Goal: Complete Application Form: Complete application form

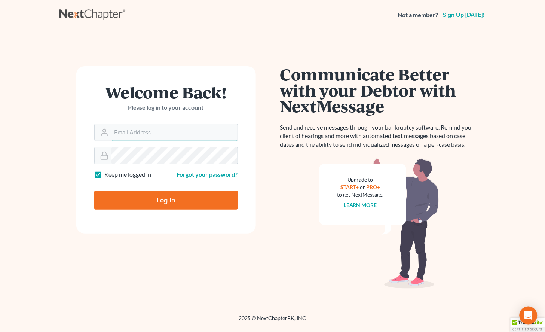
type input "[EMAIL_ADDRESS][DOMAIN_NAME]"
click at [162, 204] on input "Log In" at bounding box center [166, 200] width 144 height 19
type input "Thinking..."
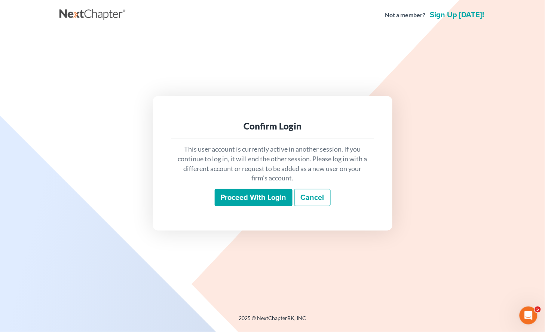
click at [244, 200] on input "Proceed with login" at bounding box center [254, 197] width 78 height 17
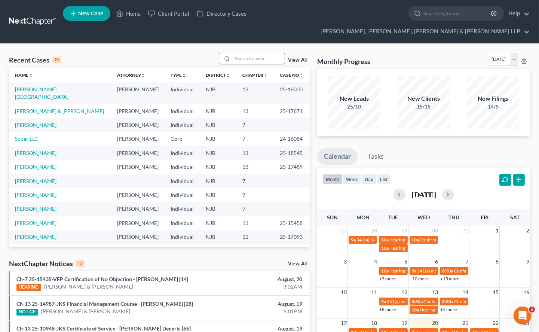
click at [252, 53] on input "search" at bounding box center [258, 58] width 52 height 11
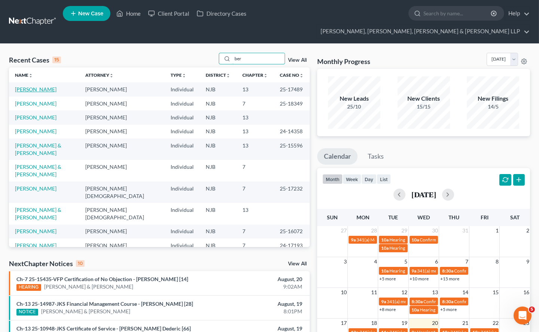
type input "ber"
click at [45, 86] on link "[PERSON_NAME]" at bounding box center [36, 89] width 42 height 6
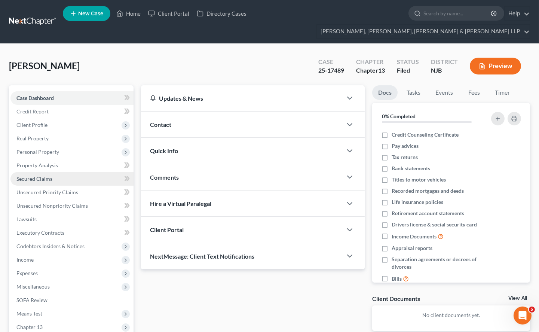
click at [38, 175] on span "Secured Claims" at bounding box center [34, 178] width 36 height 6
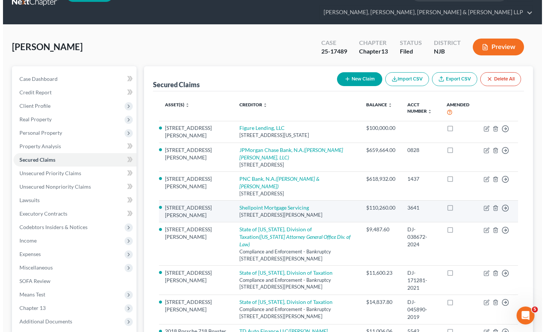
scroll to position [42, 0]
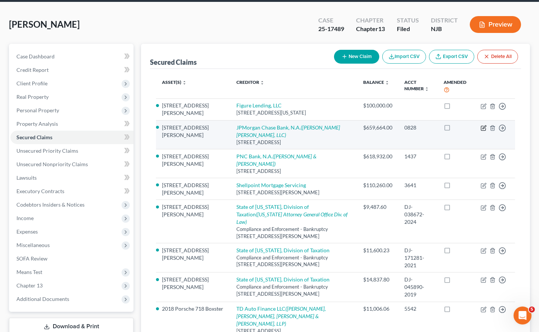
click at [484, 125] on icon "button" at bounding box center [484, 128] width 6 height 6
select select "36"
select select "0"
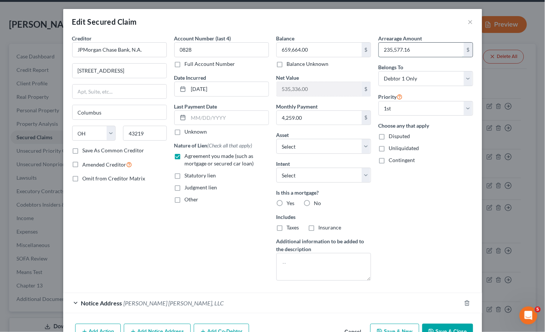
click at [412, 46] on input "235,577.16" at bounding box center [421, 50] width 85 height 14
type input "238,353.63"
click at [423, 219] on div "Arrearage Amount 238,353.63 $ Belongs To * Select Debtor 1 Only Debtor 2 Only D…" at bounding box center [426, 160] width 102 height 252
click at [316, 51] on input "659,664.00" at bounding box center [319, 50] width 85 height 14
type input "757,073.59"
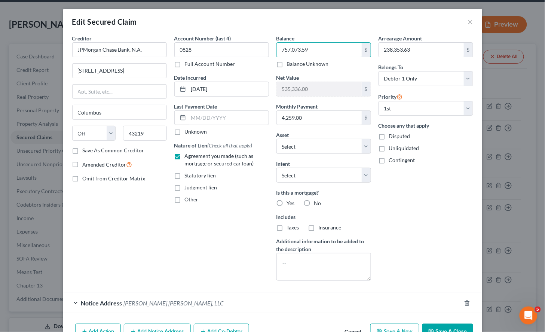
click at [403, 215] on div "Arrearage Amount 238,353.63 $ Belongs To * Select Debtor 1 Only Debtor 2 Only D…" at bounding box center [426, 160] width 102 height 252
click at [287, 203] on label "Yes" at bounding box center [291, 202] width 8 height 7
click at [290, 203] on input "Yes" at bounding box center [292, 201] width 5 height 5
radio input "true"
click at [287, 229] on label "Taxes" at bounding box center [293, 227] width 12 height 7
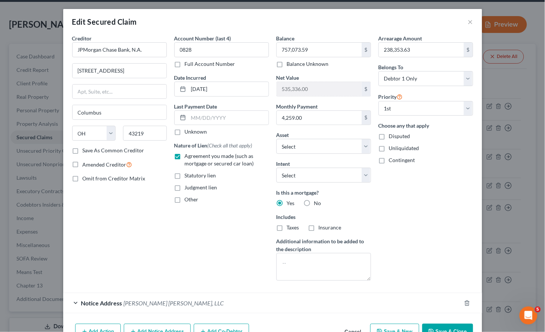
click at [290, 229] on input "Taxes" at bounding box center [292, 226] width 5 height 5
checkbox input "true"
click at [319, 229] on label "Insurance" at bounding box center [330, 227] width 23 height 7
click at [322, 229] on input "Insurance" at bounding box center [324, 226] width 5 height 5
checkbox input "true"
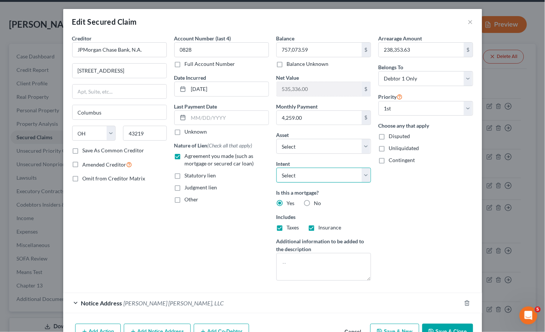
click at [328, 178] on select "Select Surrender Redeem Reaffirm Avoid Other" at bounding box center [323, 175] width 95 height 15
select select "2"
click at [276, 168] on select "Select Surrender Redeem Reaffirm Avoid Other" at bounding box center [323, 175] width 95 height 15
click at [386, 224] on div "Arrearage Amount 238,353.63 $ Belongs To * Select Debtor 1 Only Debtor 2 Only D…" at bounding box center [426, 160] width 102 height 252
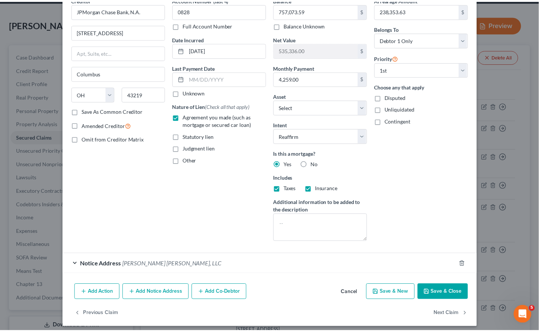
scroll to position [44, 0]
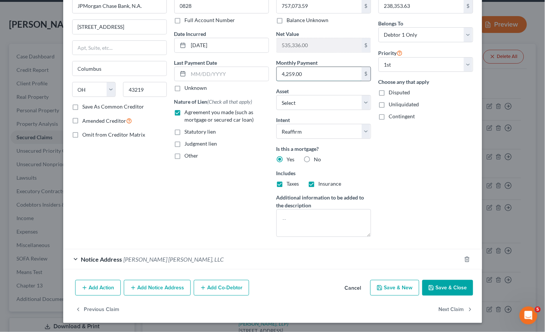
click at [313, 72] on input "4,259.00" at bounding box center [319, 74] width 85 height 14
drag, startPoint x: 307, startPoint y: 75, endPoint x: 277, endPoint y: 69, distance: 30.9
click at [277, 69] on input "4,195.82" at bounding box center [319, 74] width 85 height 14
type input "4,195.82"
click at [438, 290] on button "Save & Close" at bounding box center [447, 288] width 51 height 16
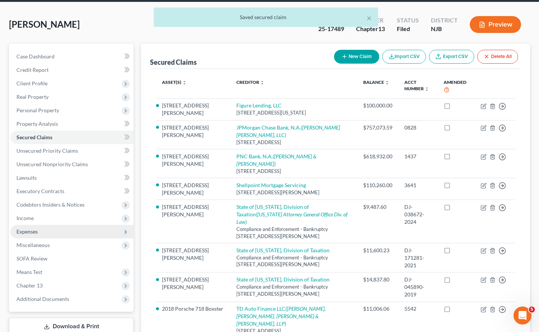
click at [32, 225] on span "Expenses" at bounding box center [71, 231] width 123 height 13
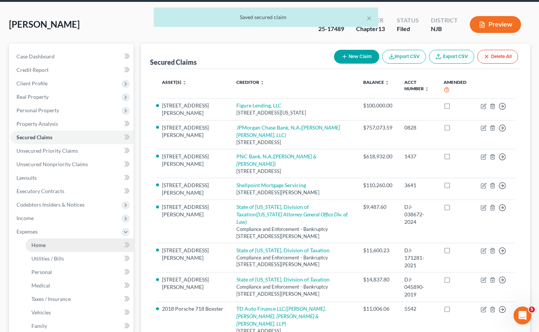
click at [37, 242] on span "Home" at bounding box center [38, 245] width 14 height 6
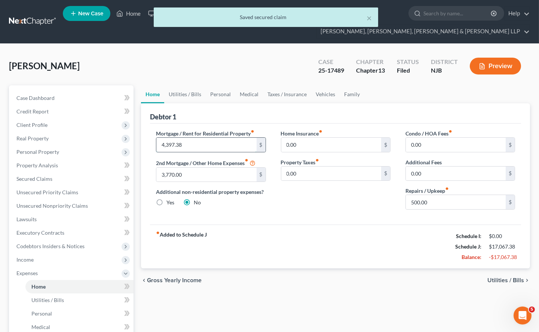
click at [190, 138] on input "4,397.38" at bounding box center [206, 145] width 100 height 14
paste input "195.82"
type input "4,195.82"
click at [255, 224] on div "fiber_manual_record Added to Schedule J Schedule I: $18,421.18 Schedule J: $17,…" at bounding box center [335, 246] width 371 height 44
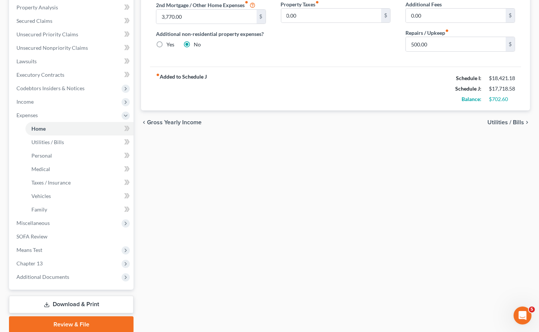
scroll to position [166, 0]
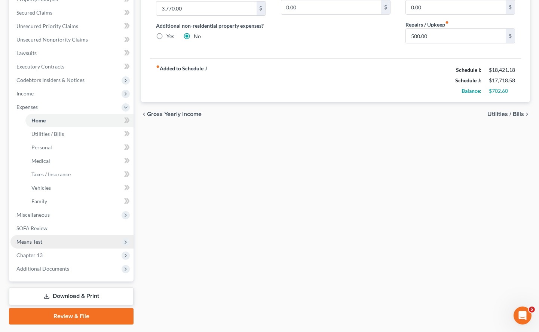
click at [40, 238] on span "Means Test" at bounding box center [29, 241] width 26 height 6
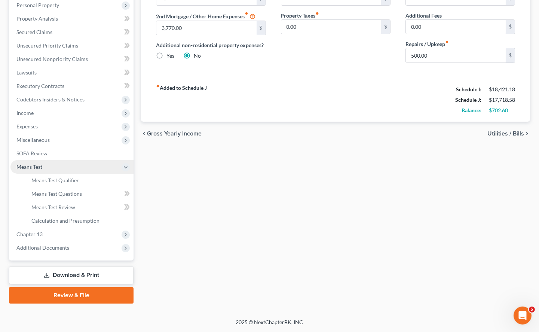
scroll to position [132, 0]
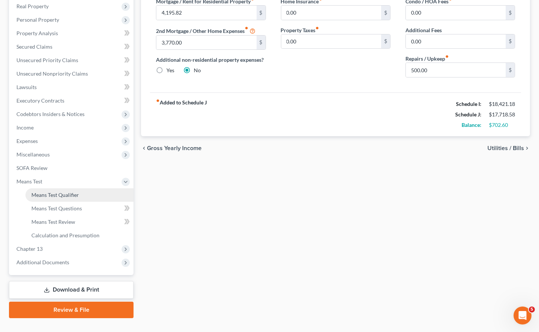
click at [50, 188] on link "Means Test Qualifier" at bounding box center [79, 194] width 108 height 13
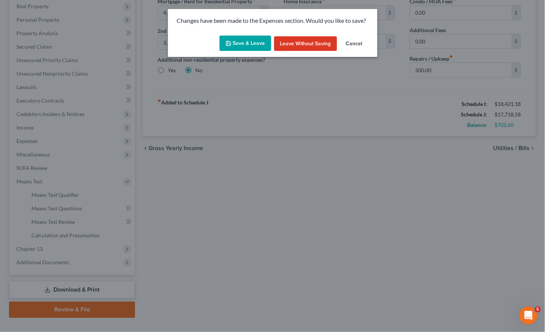
click at [244, 45] on button "Save & Leave" at bounding box center [246, 44] width 52 height 16
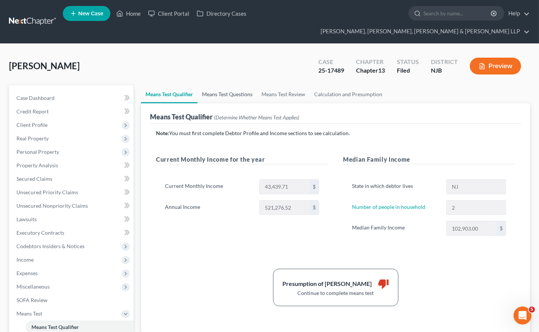
click at [226, 85] on link "Means Test Questions" at bounding box center [227, 94] width 59 height 18
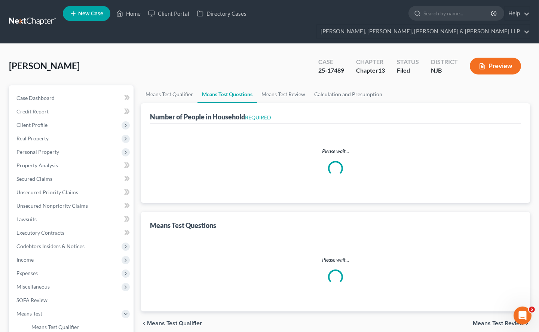
select select "0"
select select "60"
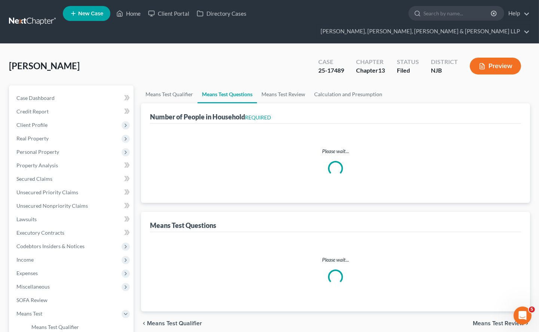
select select "0"
select select "60"
select select "0"
select select "60"
select select "1"
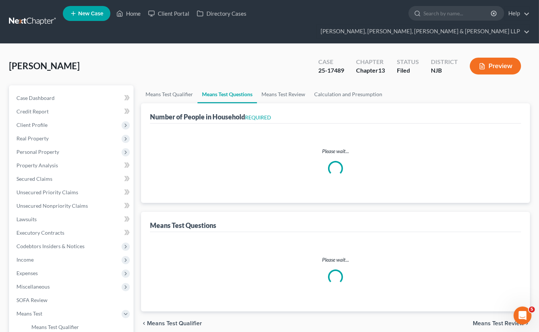
select select "12"
select select "0"
select select "1"
select select "3"
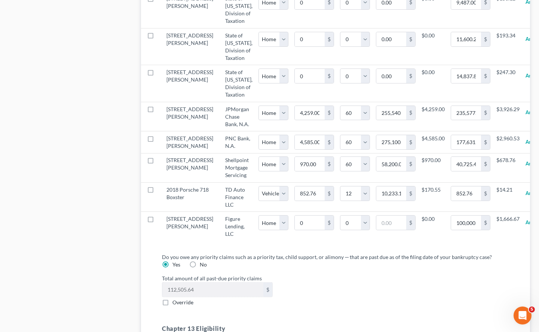
scroll to position [831, 0]
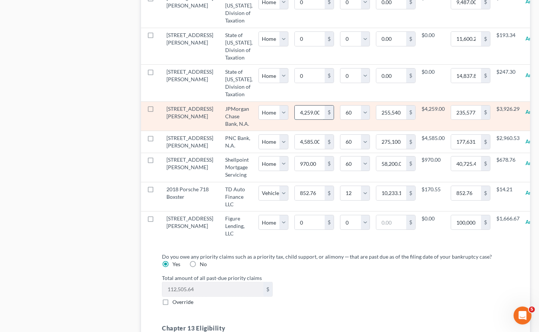
click at [295, 120] on input "4,259.00" at bounding box center [310, 112] width 30 height 14
paste input "195.82"
type input "4,195.82"
type input "251,749.20"
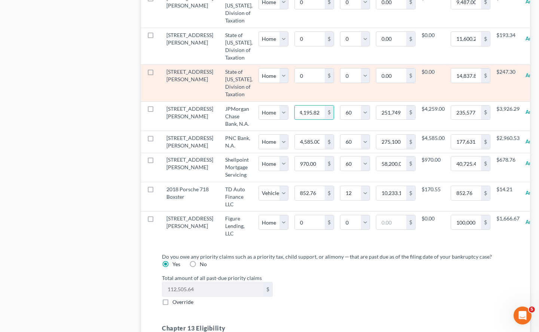
type input "4,195.82"
click at [298, 101] on td "0 $" at bounding box center [314, 83] width 52 height 37
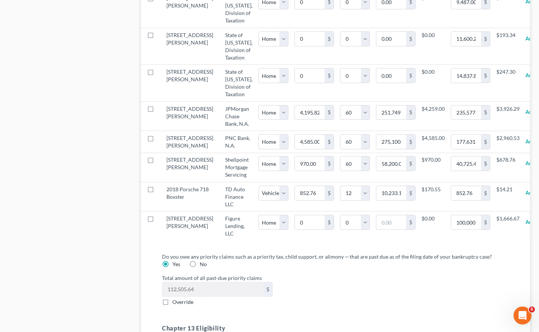
select select "0"
select select "60"
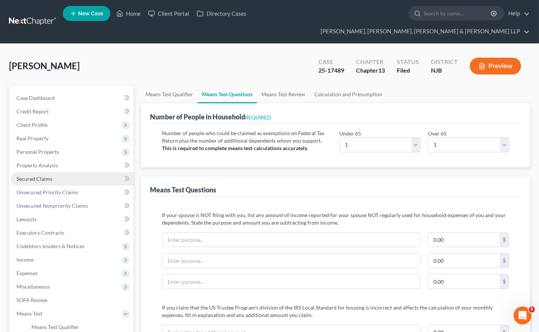
click at [39, 175] on span "Secured Claims" at bounding box center [34, 178] width 36 height 6
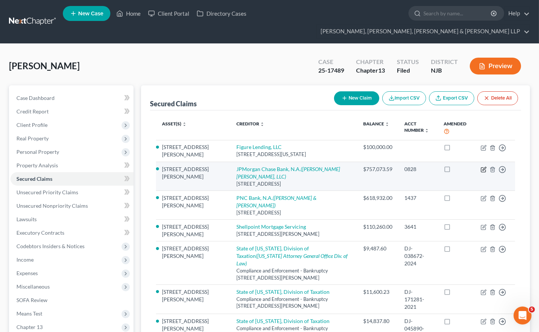
click at [483, 166] on icon "button" at bounding box center [484, 169] width 6 height 6
select select "36"
select select "7"
select select "2"
select select "0"
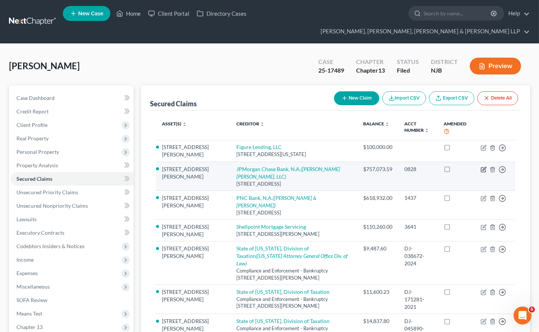
select select "0"
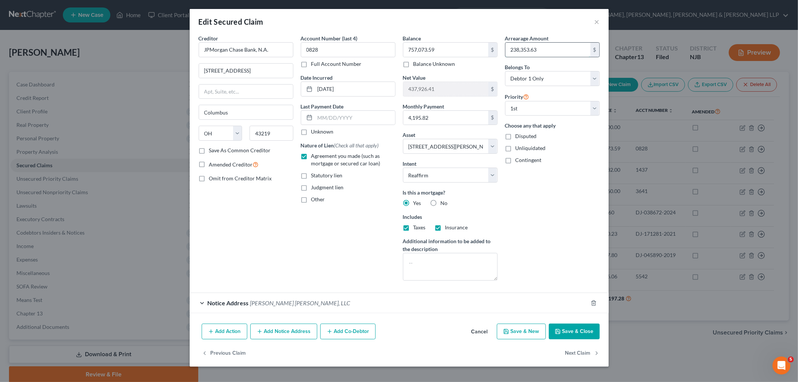
click at [524, 46] on input "238,353.63" at bounding box center [547, 50] width 85 height 14
click at [545, 236] on div "Arrearage Amount 238,353.63 $ Belongs To * Select Debtor 1 Only Debtor 2 Only D…" at bounding box center [552, 160] width 102 height 252
click at [545, 331] on button "Save & Close" at bounding box center [574, 332] width 51 height 16
select select "7"
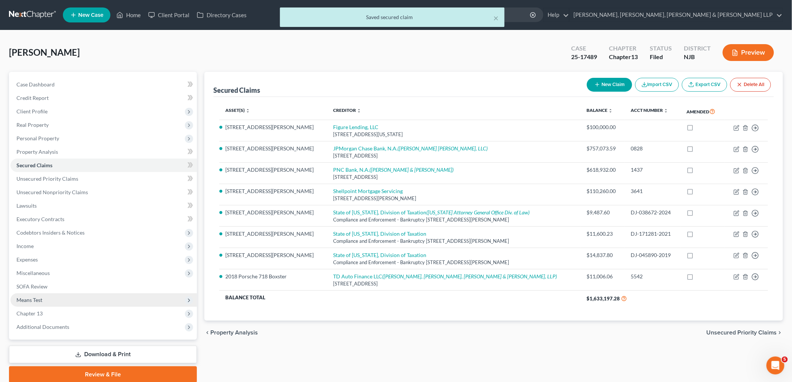
click at [40, 298] on span "Means Test" at bounding box center [29, 300] width 26 height 6
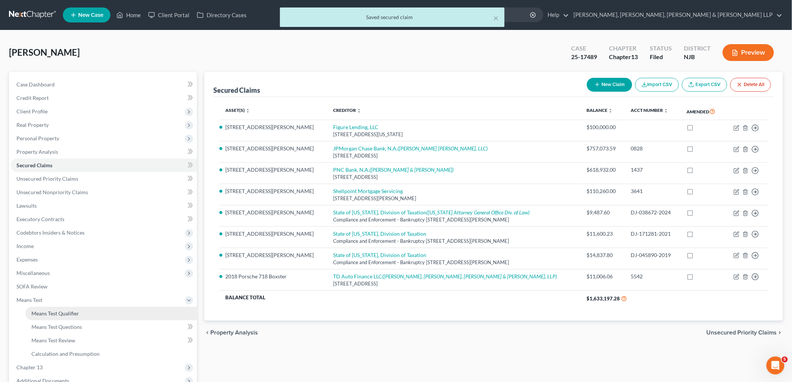
click at [44, 311] on span "Means Test Qualifier" at bounding box center [55, 313] width 48 height 6
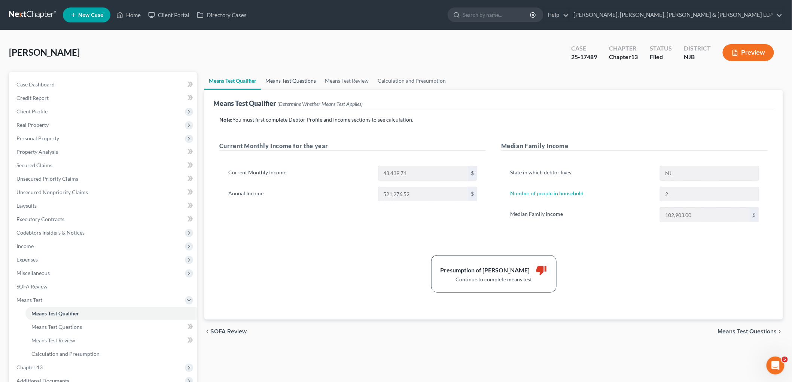
click at [285, 80] on link "Means Test Questions" at bounding box center [290, 81] width 59 height 18
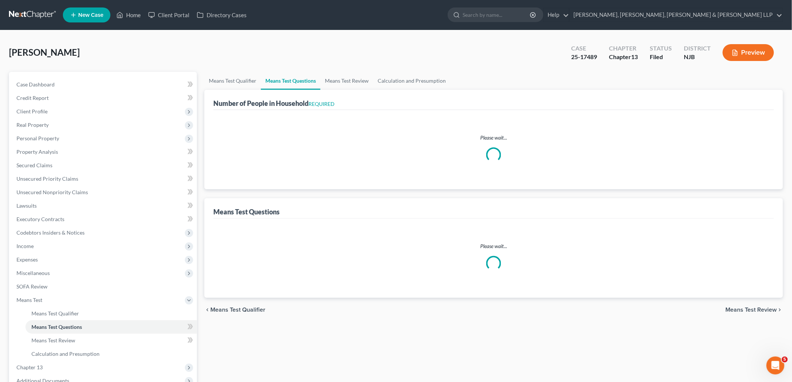
select select "0"
select select "60"
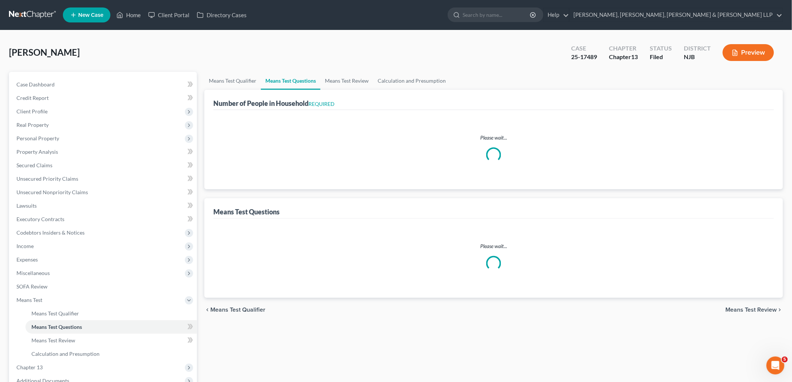
select select "0"
select select "60"
select select "0"
select select "60"
select select "1"
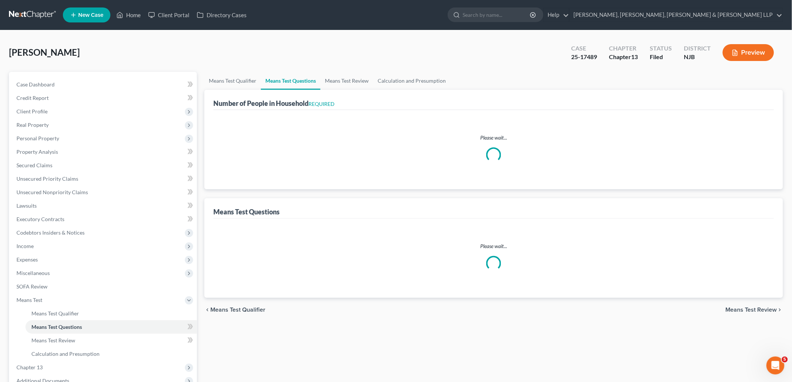
select select "12"
select select "0"
select select "1"
select select "3"
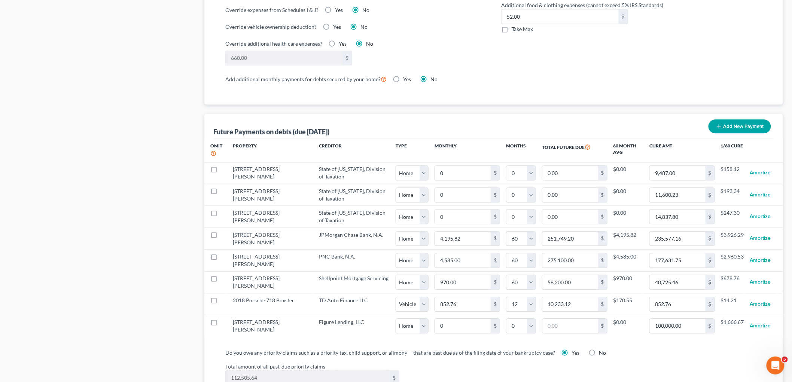
scroll to position [665, 0]
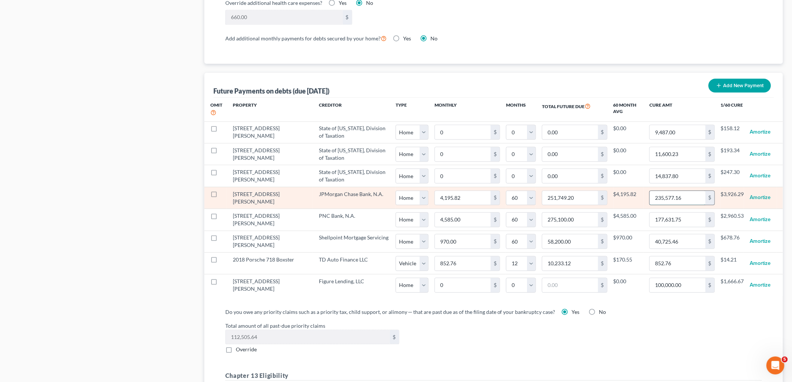
click at [545, 198] on input "235,577.16" at bounding box center [677, 198] width 56 height 14
paste input "8,353.63"
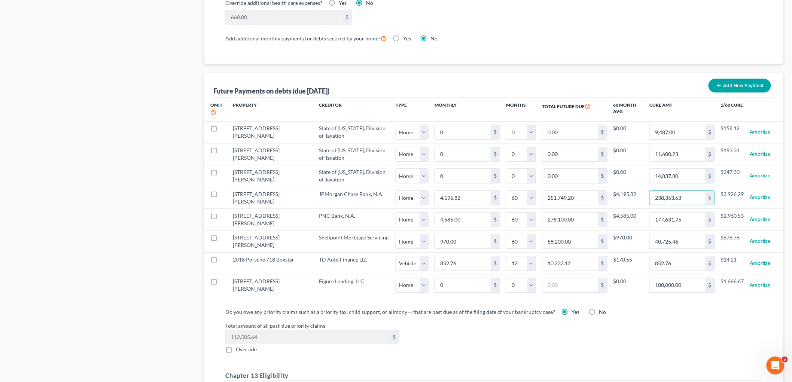
type input "238,353.63"
click at [545, 330] on label "Total amount of all past-due priority claims" at bounding box center [493, 326] width 544 height 8
select select "0"
select select "60"
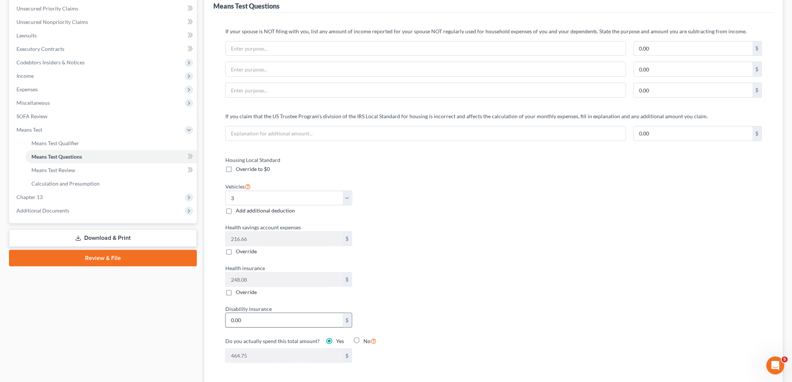
scroll to position [166, 0]
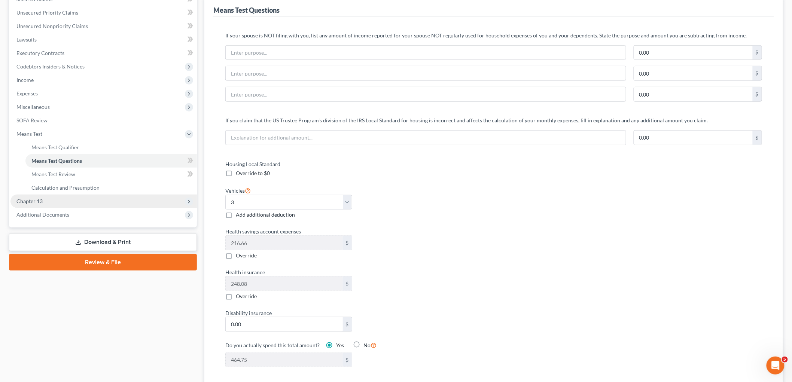
click at [33, 199] on span "Chapter 13" at bounding box center [29, 201] width 26 height 6
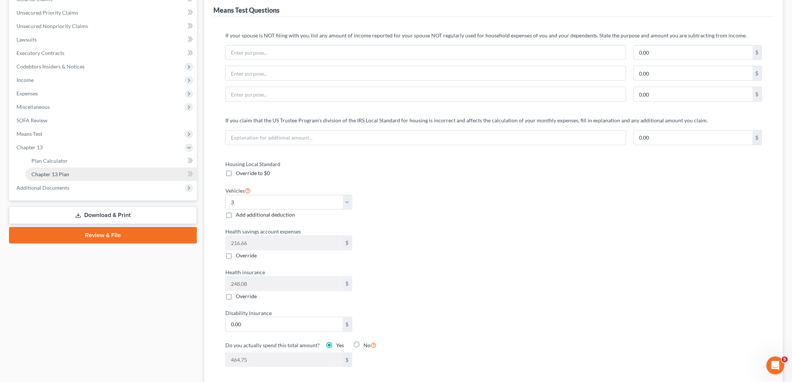
click at [55, 173] on span "Chapter 13 Plan" at bounding box center [50, 174] width 38 height 6
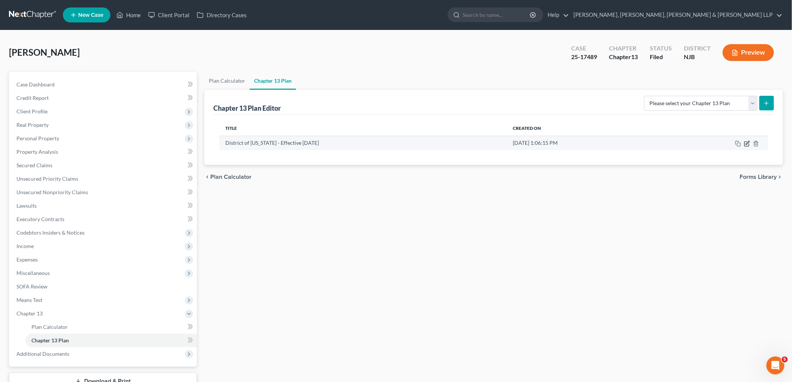
click at [545, 142] on icon "button" at bounding box center [747, 142] width 3 height 3
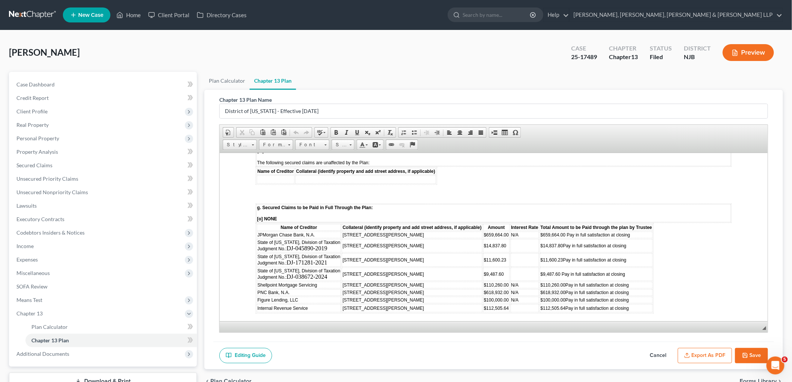
scroll to position [1122, 0]
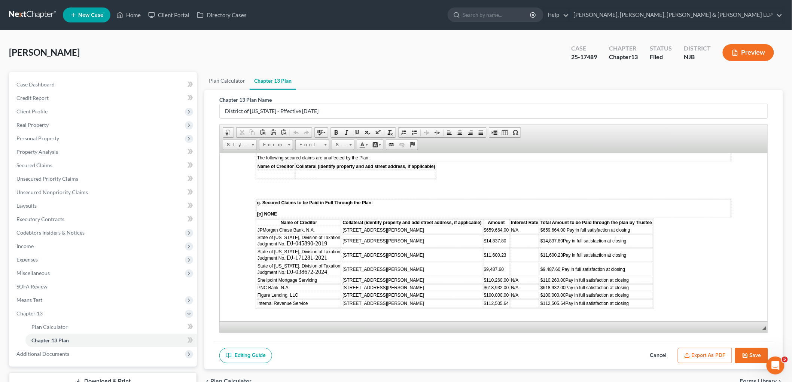
drag, startPoint x: 491, startPoint y: 196, endPoint x: 496, endPoint y: 198, distance: 5.7
click at [491, 227] on span "$659,664.00" at bounding box center [495, 229] width 25 height 5
drag, startPoint x: 505, startPoint y: 198, endPoint x: 484, endPoint y: 196, distance: 21.0
click at [484, 227] on span "$659,664.00" at bounding box center [495, 229] width 25 height 5
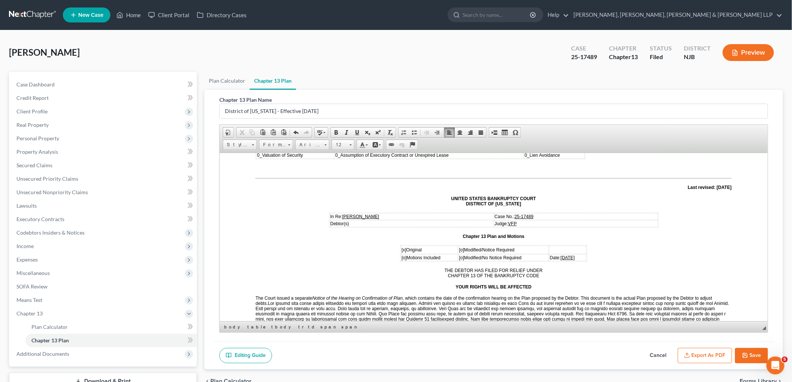
scroll to position [42, 0]
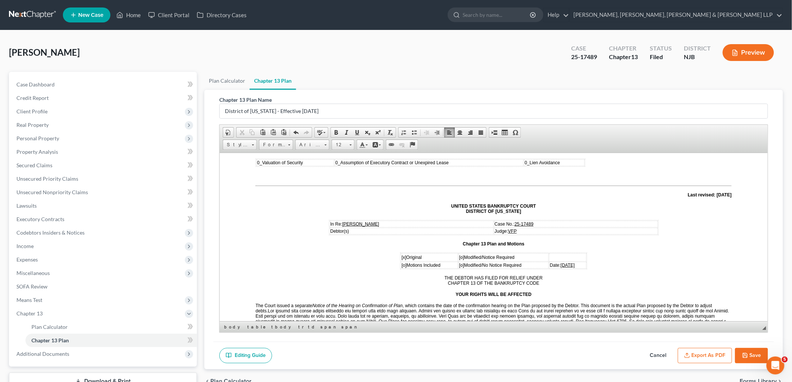
click at [545, 262] on span "[DATE]" at bounding box center [567, 264] width 14 height 5
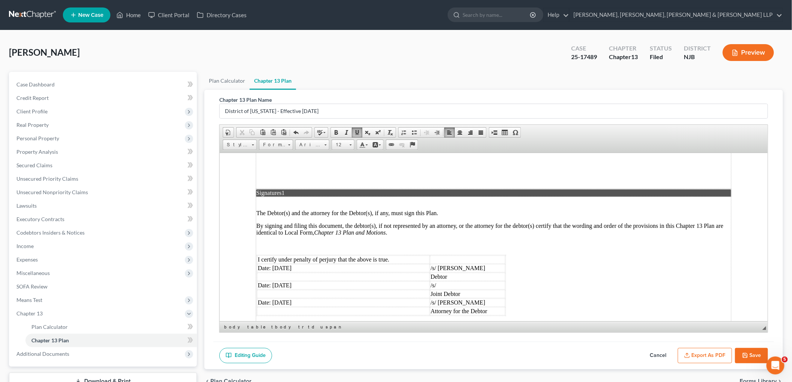
scroll to position [1986, 0]
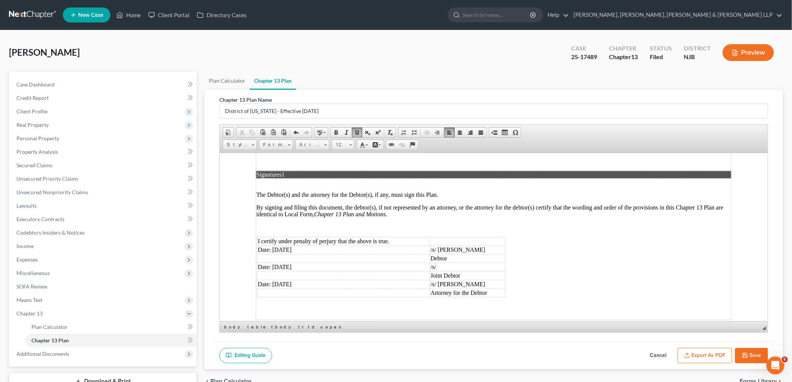
click at [285, 245] on td "Date: [DATE]" at bounding box center [343, 249] width 172 height 8
click at [287, 263] on td "Date: [DATE]" at bounding box center [343, 267] width 172 height 8
click at [284, 280] on td "Date: [DATE]" at bounding box center [343, 284] width 172 height 8
click at [545, 331] on button "Export as PDF" at bounding box center [704, 356] width 54 height 16
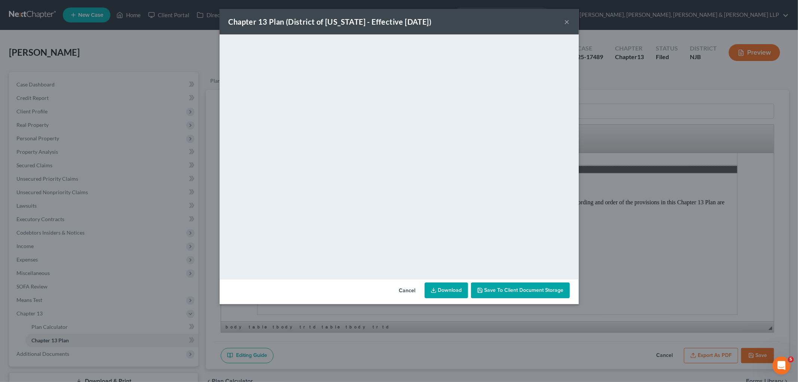
click at [401, 290] on button "Cancel" at bounding box center [407, 290] width 28 height 15
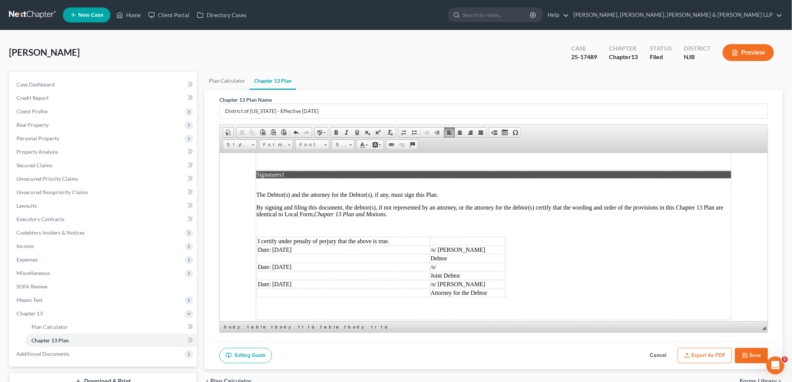
click at [545, 331] on button "Save" at bounding box center [751, 356] width 33 height 16
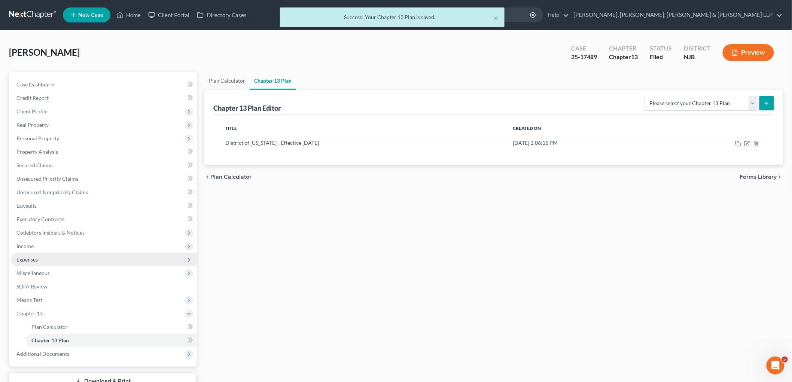
scroll to position [55, 0]
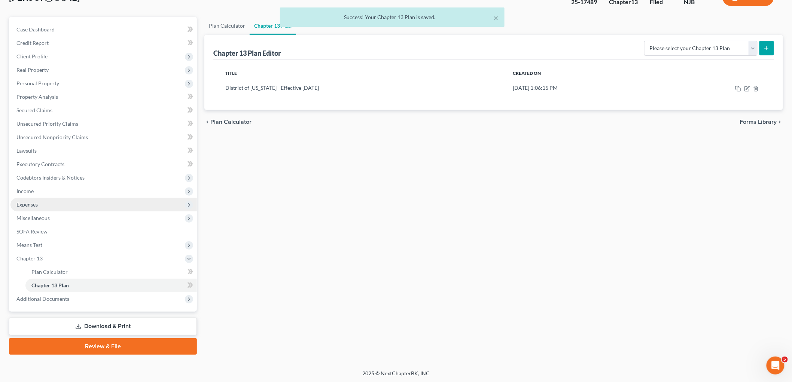
click at [36, 201] on span "Expenses" at bounding box center [26, 204] width 21 height 6
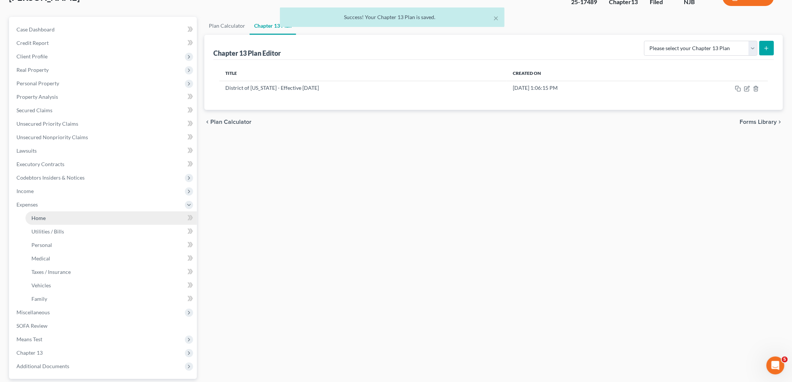
click at [37, 215] on span "Home" at bounding box center [38, 218] width 14 height 6
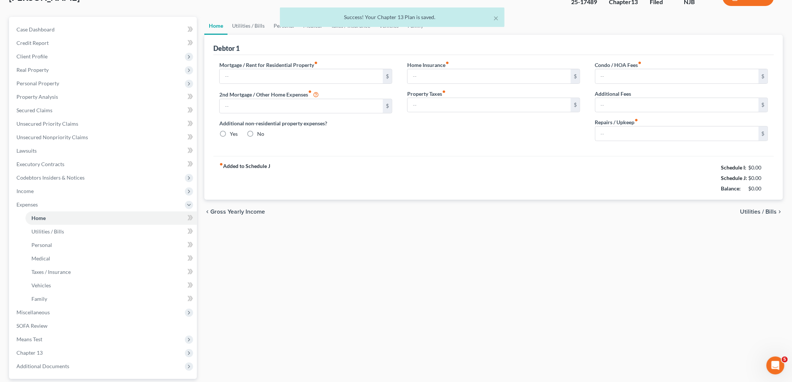
type input "4,195.82"
type input "3,770.00"
radio input "true"
type input "0.00"
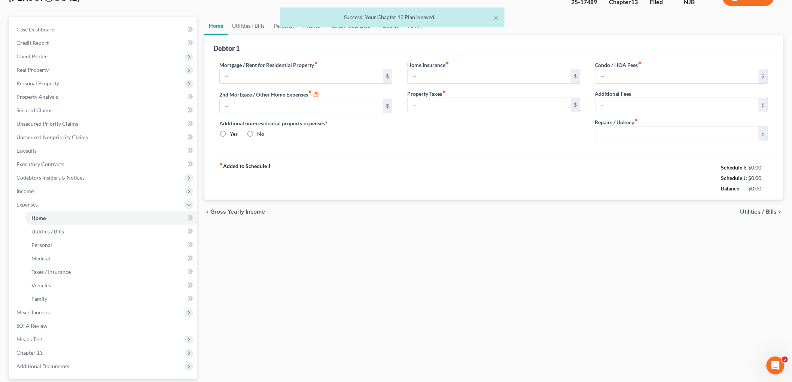
type input "0.00"
type input "500.00"
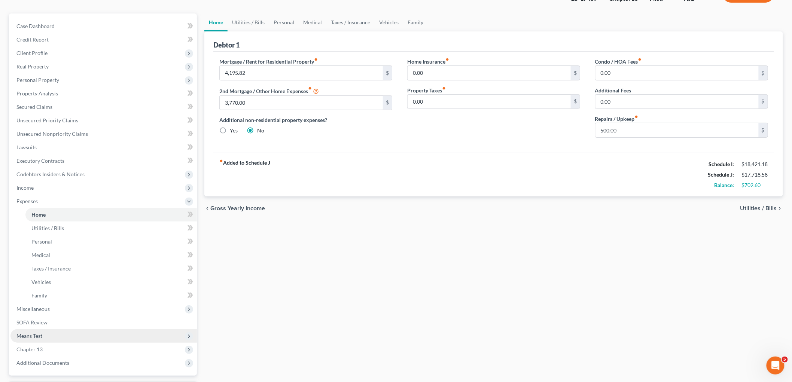
scroll to position [122, 0]
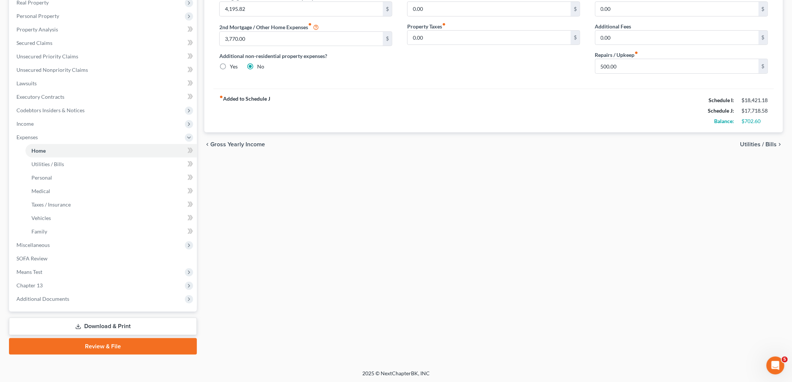
click at [105, 322] on link "Download & Print" at bounding box center [103, 327] width 188 height 18
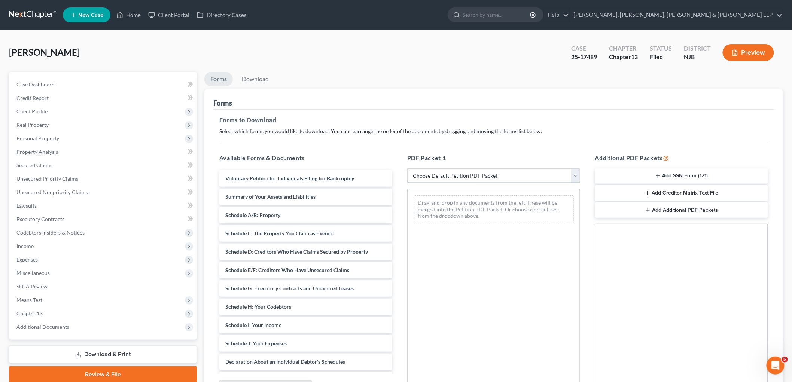
click at [449, 175] on select "Choose Default Petition PDF Packet Complete Bankruptcy Petition (all forms and …" at bounding box center [493, 175] width 173 height 15
select select "0"
click at [407, 168] on select "Choose Default Petition PDF Packet Complete Bankruptcy Petition (all forms and …" at bounding box center [493, 175] width 173 height 15
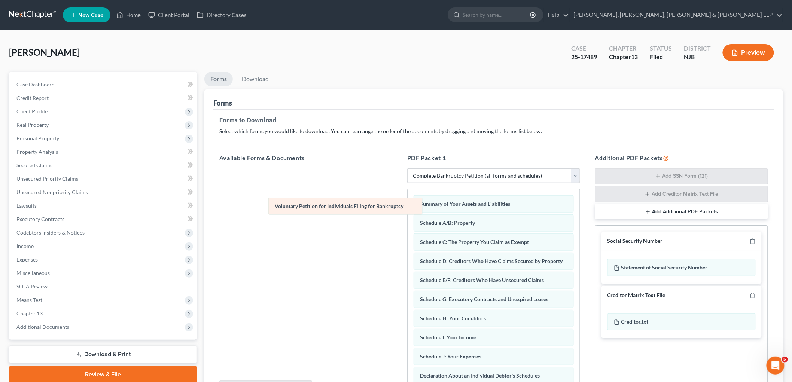
drag, startPoint x: 479, startPoint y: 202, endPoint x: 334, endPoint y: 204, distance: 145.2
click at [407, 204] on div "Voluntary Petition for Individuals Filing for Bankruptcy Voluntary Petition for…" at bounding box center [493, 378] width 172 height 379
click at [257, 79] on link "Download" at bounding box center [255, 79] width 39 height 15
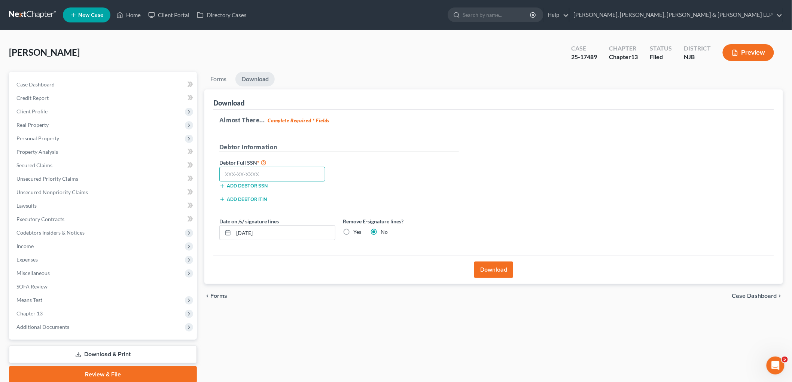
click at [255, 171] on input "text" at bounding box center [272, 174] width 106 height 15
type input "106-66-2977"
click at [341, 64] on div "[PERSON_NAME] Upgraded Case 25-17489 Chapter Chapter 13 Status [GEOGRAPHIC_DATA…" at bounding box center [396, 55] width 774 height 33
click at [505, 273] on button "Download" at bounding box center [493, 269] width 39 height 16
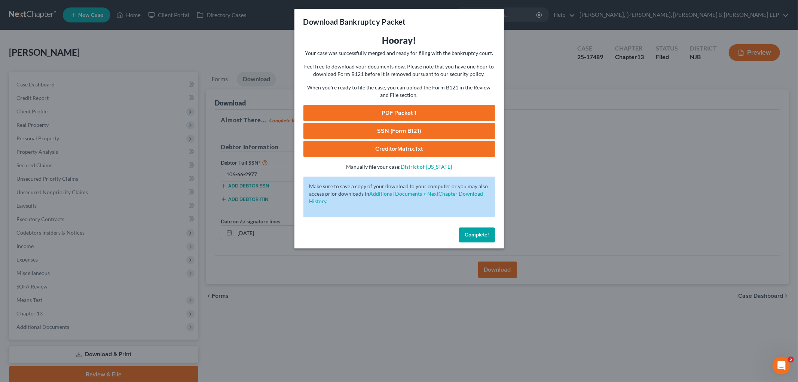
click at [404, 110] on link "PDF Packet 1" at bounding box center [399, 113] width 192 height 16
click at [481, 233] on span "Complete!" at bounding box center [477, 235] width 24 height 6
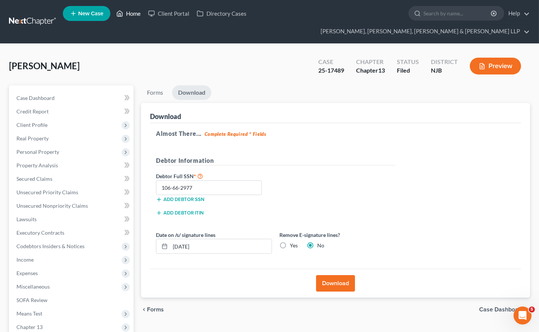
click at [129, 14] on link "Home" at bounding box center [129, 13] width 32 height 13
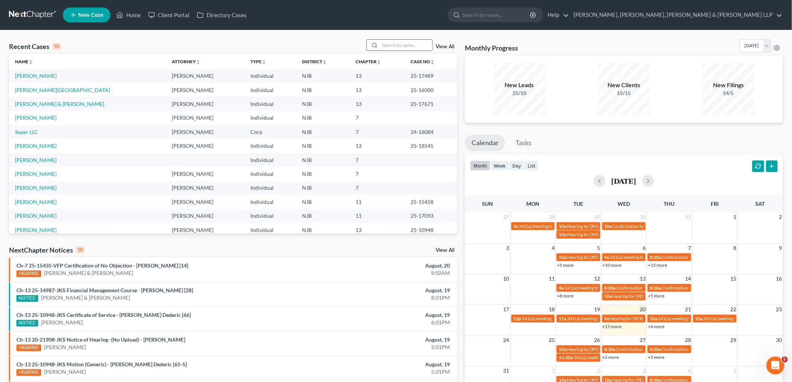
click at [403, 46] on input "search" at bounding box center [406, 45] width 52 height 11
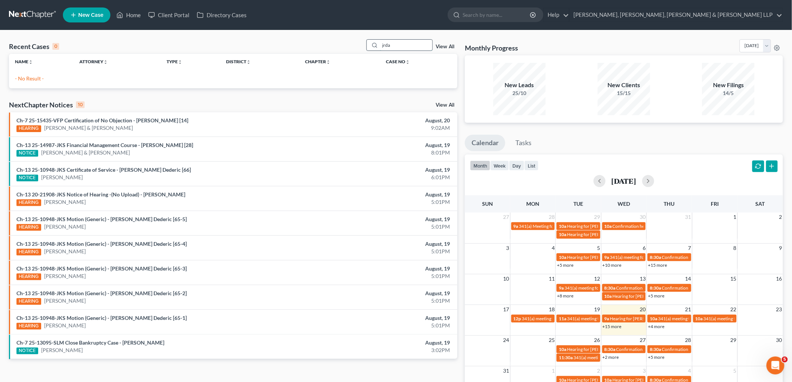
drag, startPoint x: 401, startPoint y: 46, endPoint x: 371, endPoint y: 42, distance: 30.3
click at [371, 42] on div "jrda" at bounding box center [399, 45] width 67 height 12
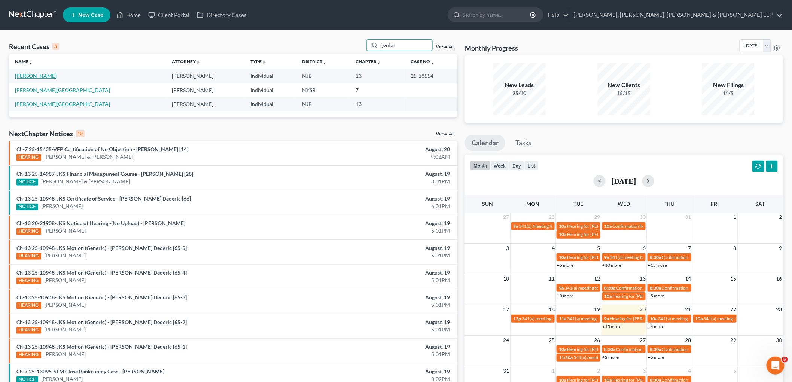
type input "jordan"
click at [43, 74] on link "[PERSON_NAME]" at bounding box center [36, 76] width 42 height 6
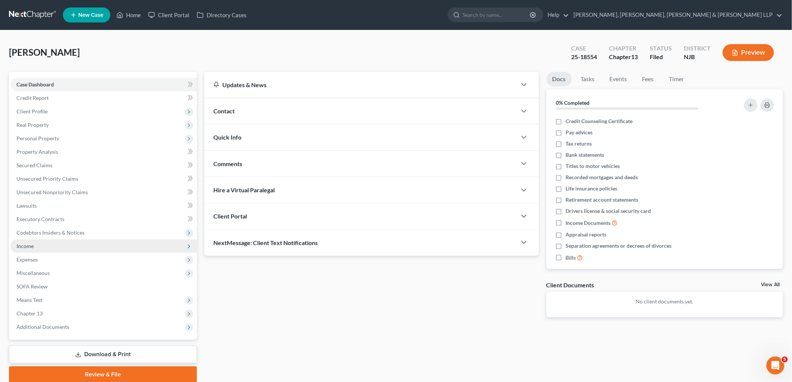
click at [33, 251] on span "Income" at bounding box center [103, 245] width 186 height 13
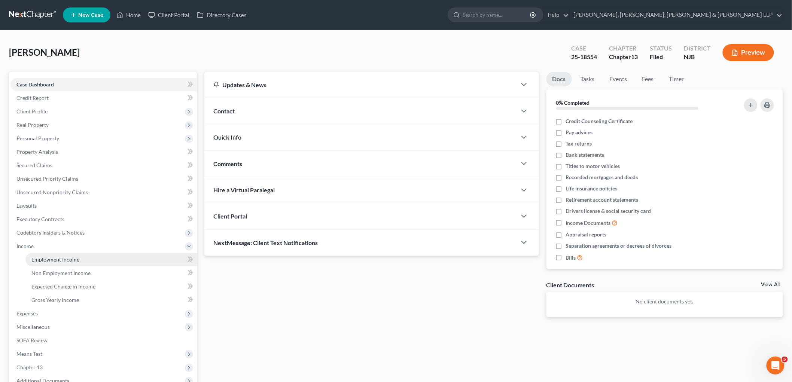
drag, startPoint x: 38, startPoint y: 258, endPoint x: 46, endPoint y: 260, distance: 8.4
click at [39, 258] on span "Employment Income" at bounding box center [55, 259] width 48 height 6
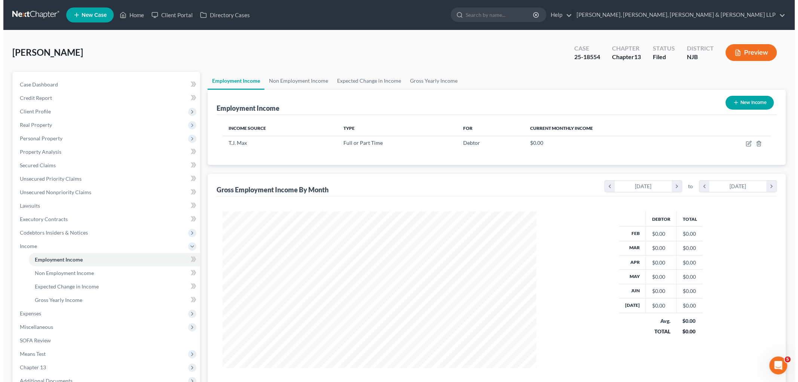
scroll to position [156, 328]
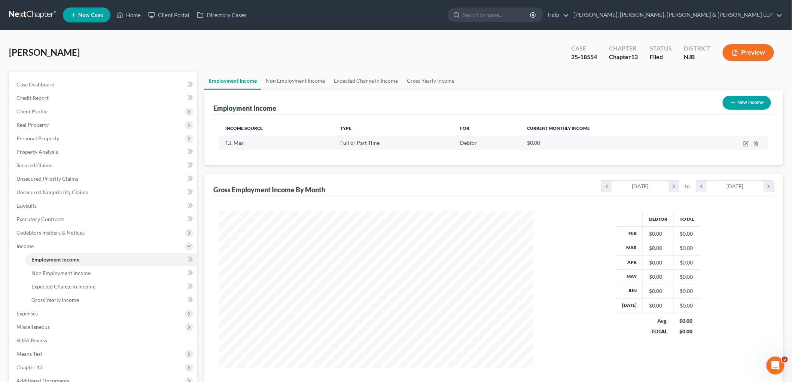
click at [545, 143] on td at bounding box center [731, 143] width 72 height 14
click at [545, 144] on icon "button" at bounding box center [746, 144] width 6 height 6
select select "0"
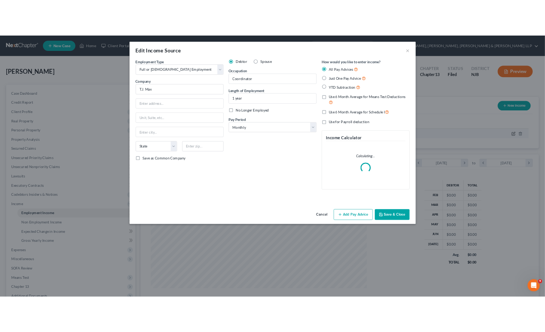
scroll to position [158, 331]
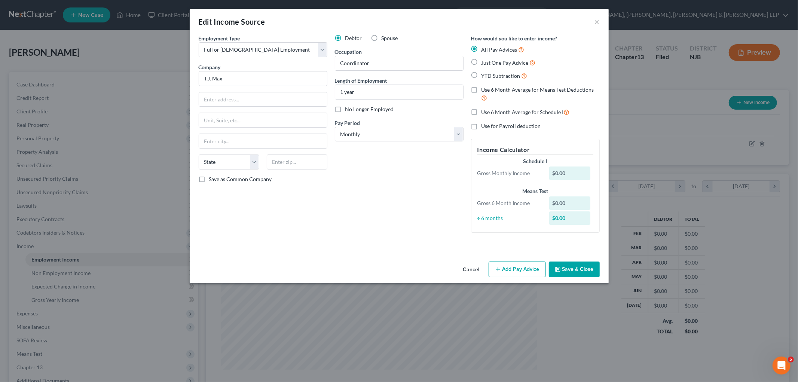
click at [401, 215] on div "Debtor Spouse Occupation Coordinator Length of Employment 1 year No Longer Empl…" at bounding box center [399, 136] width 136 height 204
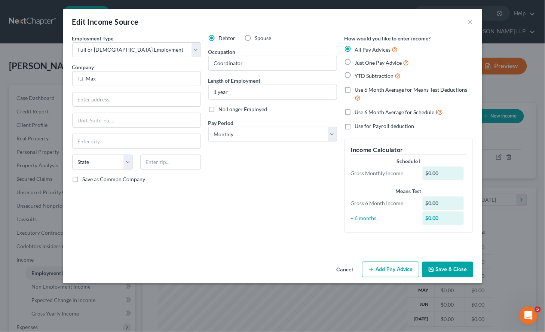
scroll to position [373945, 373859]
click at [254, 210] on div "Debtor Spouse Occupation Coordinator Length of Employment 1 year No Longer Empl…" at bounding box center [273, 136] width 136 height 204
click at [125, 76] on input "T.J. Max" at bounding box center [136, 78] width 129 height 15
drag, startPoint x: 101, startPoint y: 80, endPoint x: 70, endPoint y: 76, distance: 32.0
click at [70, 76] on div "Employment Type * Select Full or [DEMOGRAPHIC_DATA] Employment Self Employment …" at bounding box center [136, 136] width 136 height 204
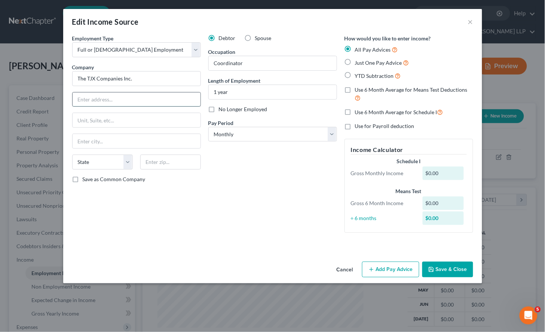
click at [128, 104] on input "text" at bounding box center [137, 99] width 128 height 14
type input "The TJX Companies Inc."
type input "[STREET_ADDRESS]"
click at [180, 163] on input "text" at bounding box center [170, 161] width 61 height 15
type input "01701"
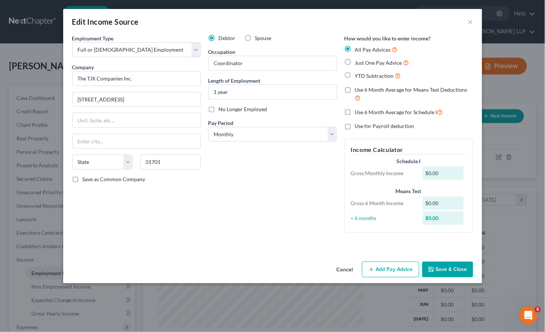
type input "Framingham"
select select "22"
click at [205, 216] on div "Debtor Spouse Occupation Coordinator Length of Employment 1 year No Longer Empl…" at bounding box center [273, 136] width 136 height 204
click at [255, 133] on select "Select Monthly Twice Monthly Every Other Week Weekly" at bounding box center [272, 134] width 129 height 15
select select "3"
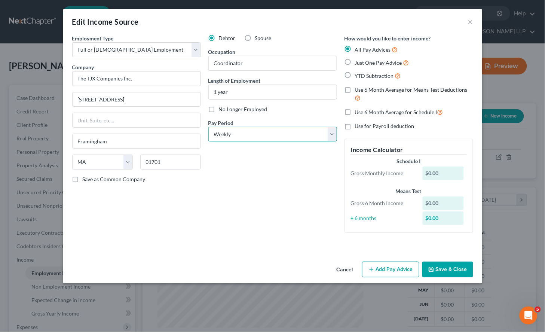
click at [208, 127] on select "Select Monthly Twice Monthly Every Other Week Weekly" at bounding box center [272, 134] width 129 height 15
click at [231, 198] on div "Debtor Spouse Occupation Coordinator Length of Employment 1 year No Longer Empl…" at bounding box center [273, 136] width 136 height 204
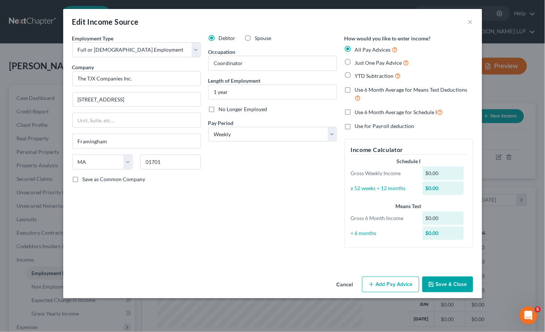
click at [250, 183] on div "Debtor Spouse Occupation Coordinator Length of Employment 1 year No Longer Empl…" at bounding box center [273, 143] width 136 height 219
click at [402, 286] on button "Add Pay Advice" at bounding box center [390, 284] width 57 height 16
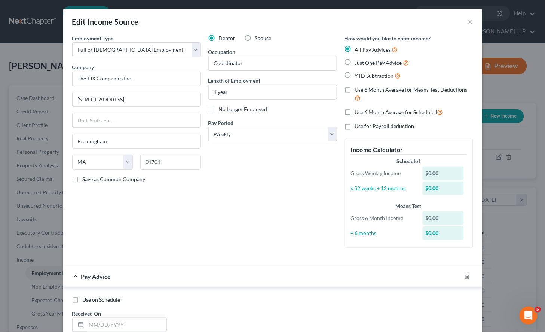
click at [178, 204] on div "Employment Type * Select Full or [DEMOGRAPHIC_DATA] Employment Self Employment …" at bounding box center [136, 143] width 136 height 219
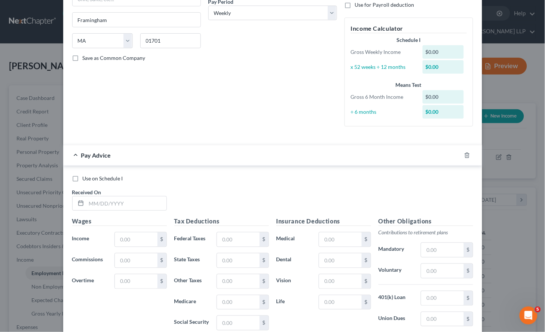
scroll to position [125, 0]
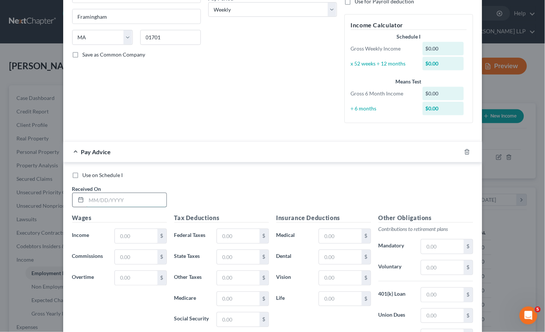
click at [140, 205] on input "text" at bounding box center [126, 200] width 80 height 14
type input "[DATE]"
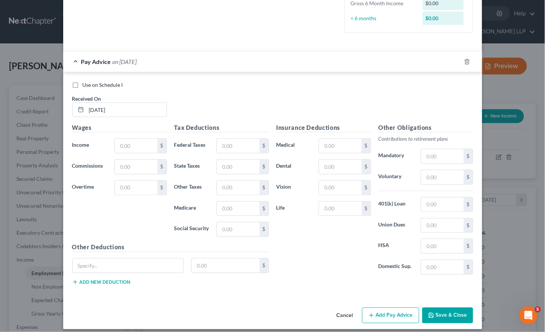
scroll to position [221, 0]
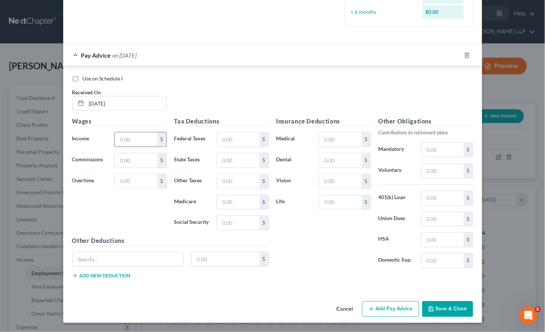
click at [148, 139] on input "text" at bounding box center [136, 139] width 42 height 14
type input "181.67"
click at [238, 225] on input "text" at bounding box center [238, 223] width 42 height 14
type input "11.26"
click at [229, 196] on input "text" at bounding box center [238, 202] width 42 height 14
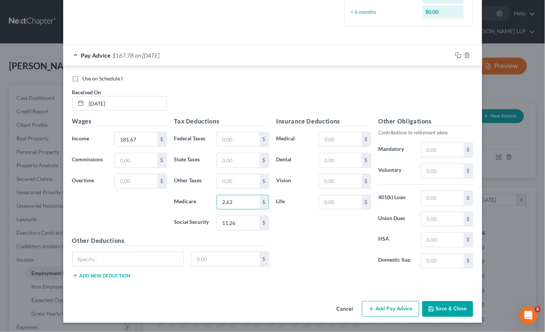
type input "2.63"
click at [294, 241] on div "Insurance Deductions Medical $ Dental $ Vision $ Life $" at bounding box center [324, 195] width 102 height 157
click at [230, 163] on input "text" at bounding box center [238, 160] width 42 height 14
type input "4.52"
click at [292, 233] on div "Insurance Deductions Medical $ Dental $ Vision $ Life $" at bounding box center [324, 195] width 102 height 157
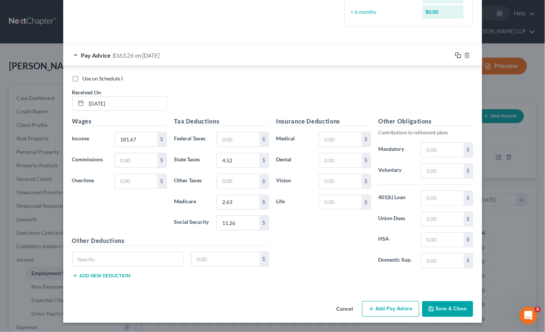
click at [455, 56] on icon "button" at bounding box center [458, 55] width 6 height 6
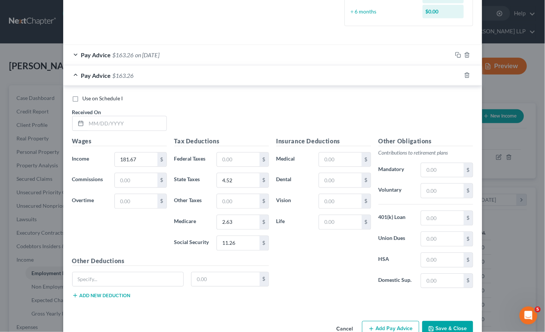
click at [130, 132] on div "Use on Schedule I Received On *" at bounding box center [272, 116] width 408 height 42
click at [132, 122] on input "text" at bounding box center [126, 123] width 80 height 14
type input "[DATE]"
click at [140, 159] on input "181.67" at bounding box center [136, 160] width 42 height 14
type input "359.43"
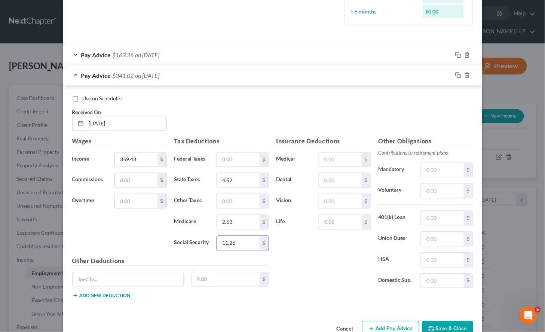
click at [247, 242] on input "11.26" at bounding box center [238, 243] width 42 height 14
type input "22.29"
click at [252, 224] on input "2.63" at bounding box center [238, 222] width 42 height 14
type input "5.21"
click at [244, 164] on input "text" at bounding box center [238, 160] width 42 height 14
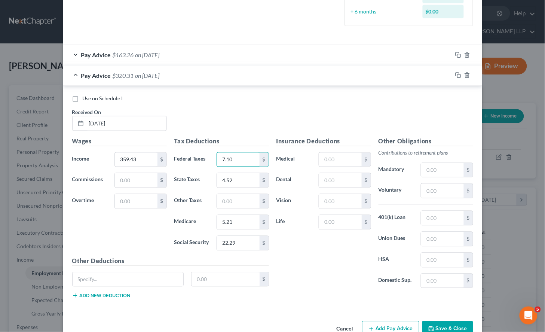
type input "7.10"
click at [290, 270] on div "Insurance Deductions Medical $ Dental $ Vision $ Life $" at bounding box center [324, 215] width 102 height 157
click at [242, 180] on input "4.52" at bounding box center [238, 180] width 42 height 14
type input "8.94"
click at [312, 258] on div "Insurance Deductions Medical $ Dental $ Vision $ Life $" at bounding box center [324, 215] width 102 height 157
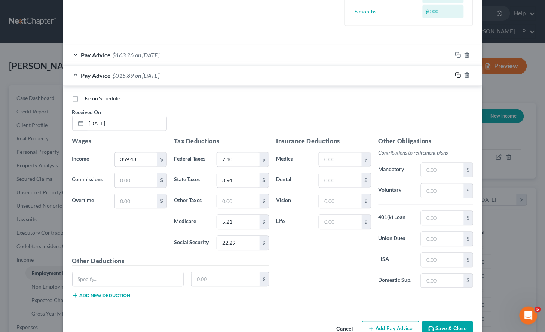
click at [455, 76] on icon "button" at bounding box center [458, 75] width 6 height 6
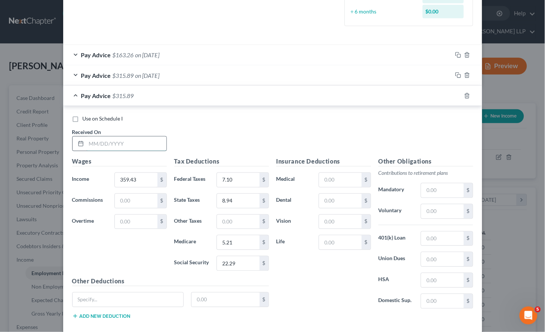
click at [148, 147] on input "text" at bounding box center [126, 144] width 80 height 14
type input "[DATE]"
click at [139, 177] on input "359.43" at bounding box center [136, 180] width 42 height 14
type input "295.64"
click at [249, 266] on input "22.29" at bounding box center [238, 263] width 42 height 14
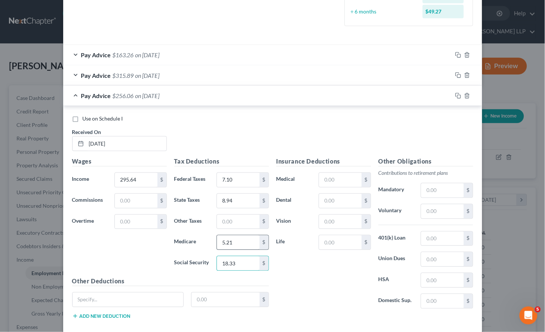
type input "18.33"
click at [249, 247] on input "5.21" at bounding box center [238, 242] width 42 height 14
type input "4.29"
click at [251, 185] on input "7.10" at bounding box center [238, 180] width 42 height 14
type input "0.72"
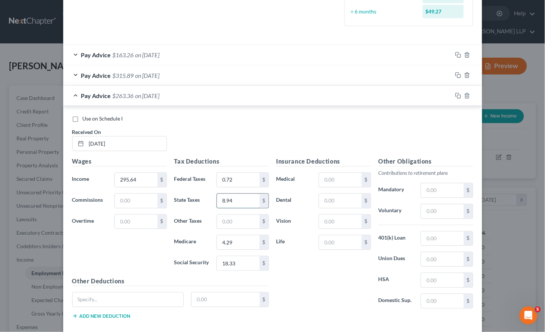
click at [236, 202] on input "8.94" at bounding box center [238, 201] width 42 height 14
type input "7.35"
click at [303, 124] on div "Use on Schedule I Received On * [DATE]" at bounding box center [272, 136] width 408 height 42
click at [328, 132] on div "Use on Schedule I Received On * [DATE]" at bounding box center [272, 136] width 408 height 42
click at [455, 94] on icon "button" at bounding box center [458, 96] width 6 height 6
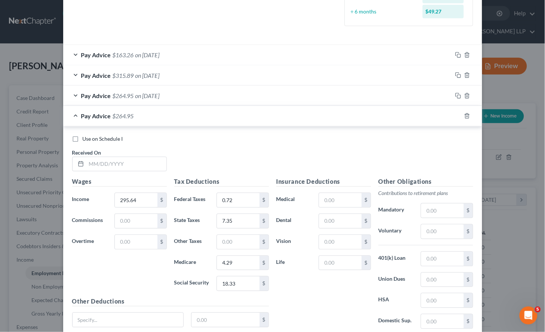
click at [312, 143] on div "Use on Schedule I Received On *" at bounding box center [272, 156] width 408 height 42
click at [154, 163] on input "text" at bounding box center [126, 164] width 80 height 14
type input "[DATE]"
click at [149, 201] on input "295.64" at bounding box center [136, 200] width 42 height 14
type input "322.68"
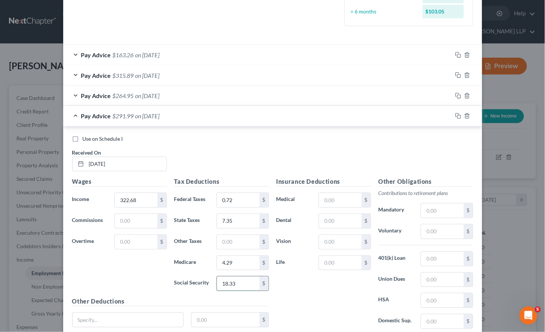
click at [241, 283] on input "18.33" at bounding box center [238, 283] width 42 height 14
type input "20.00"
click at [242, 260] on input "4.29" at bounding box center [238, 263] width 42 height 14
type input "4.68"
click at [244, 195] on input "0.72" at bounding box center [238, 200] width 42 height 14
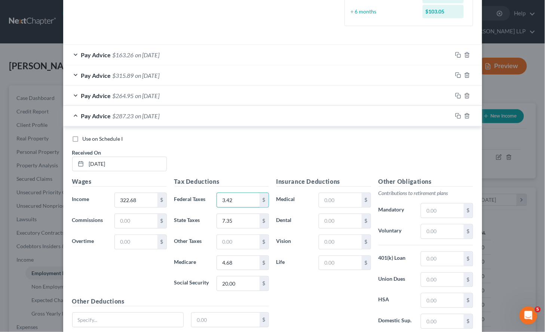
type input "3.42"
click at [234, 220] on input "7.35" at bounding box center [238, 221] width 42 height 14
type input "8.01"
click at [372, 159] on div "Use on Schedule I Received On * [DATE]" at bounding box center [272, 156] width 408 height 42
click at [455, 116] on icon "button" at bounding box center [458, 116] width 6 height 6
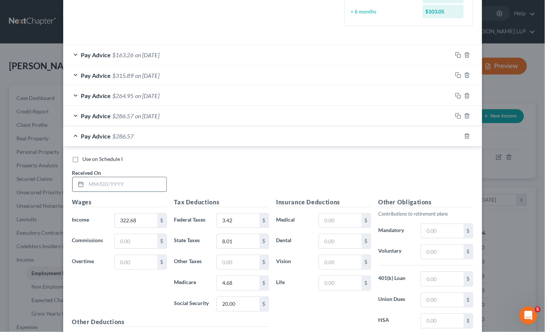
click at [138, 181] on input "text" at bounding box center [126, 184] width 80 height 14
type input "[DATE]"
click at [148, 222] on input "322.68" at bounding box center [136, 221] width 42 height 14
type input "293.43"
click at [244, 303] on input "20.00" at bounding box center [238, 304] width 42 height 14
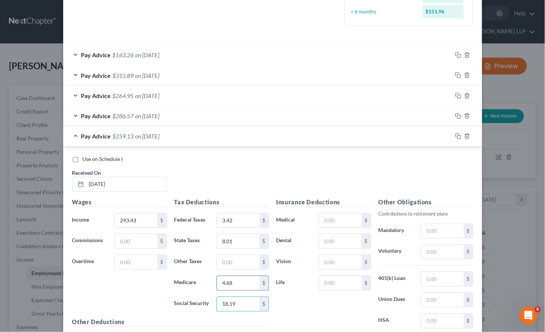
type input "18.19"
click at [246, 287] on input "4.68" at bounding box center [238, 283] width 42 height 14
type input "4.25"
click at [239, 226] on input "3.42" at bounding box center [238, 221] width 42 height 14
type input "0.50"
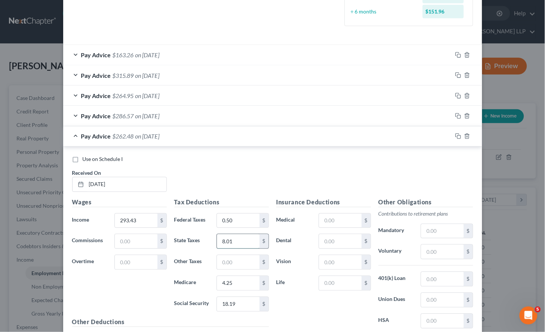
click at [243, 240] on input "8.01" at bounding box center [238, 241] width 42 height 14
type input "7.29"
click at [202, 168] on div "Use on Schedule I Received On * [DATE]" at bounding box center [272, 177] width 408 height 42
click at [275, 145] on div "Pay Advice $263.20 on [DATE]" at bounding box center [257, 136] width 389 height 20
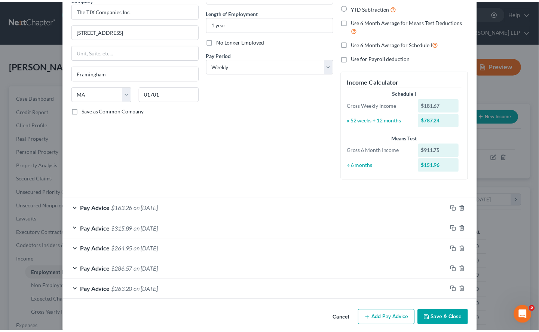
scroll to position [77, 0]
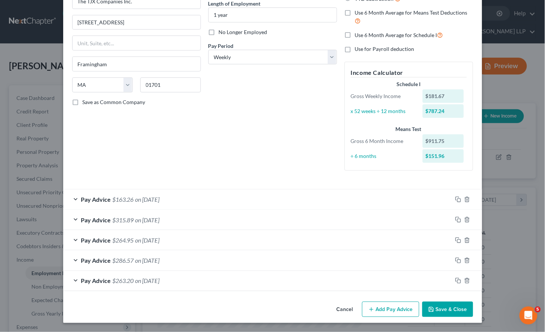
click at [445, 309] on button "Save & Close" at bounding box center [447, 310] width 51 height 16
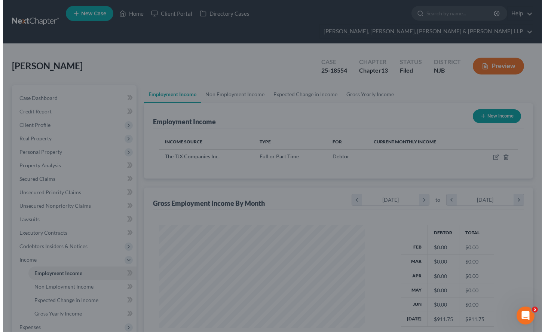
scroll to position [373945, 373861]
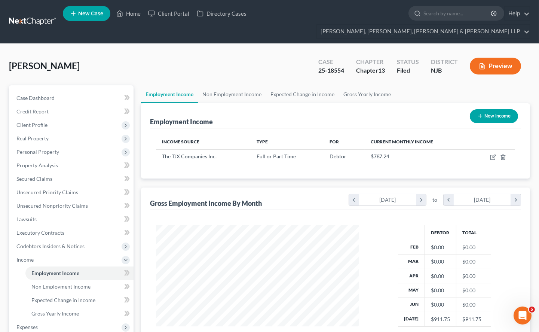
click at [285, 53] on div "[PERSON_NAME] Upgraded Case 25-18554 Chapter Chapter 13 Status [GEOGRAPHIC_DATA…" at bounding box center [269, 69] width 521 height 33
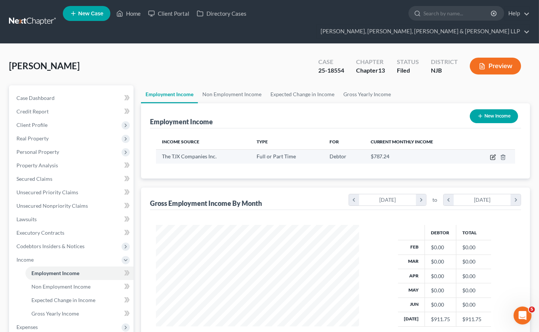
click at [492, 154] on icon "button" at bounding box center [493, 157] width 6 height 6
select select "0"
select select "22"
select select "3"
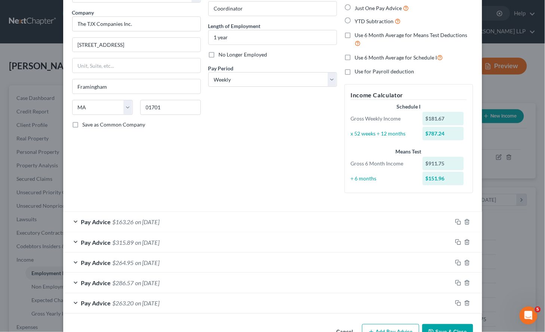
scroll to position [77, 0]
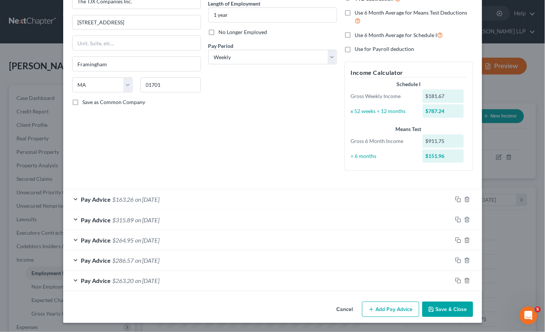
click at [392, 310] on button "Add Pay Advice" at bounding box center [390, 310] width 57 height 16
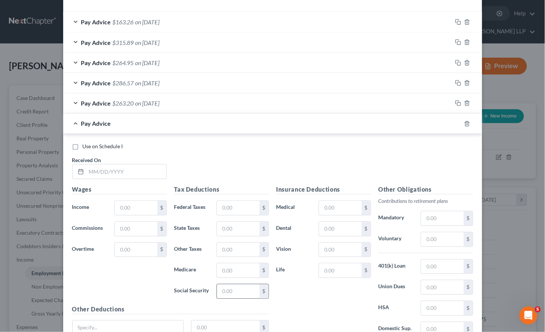
scroll to position [285, 0]
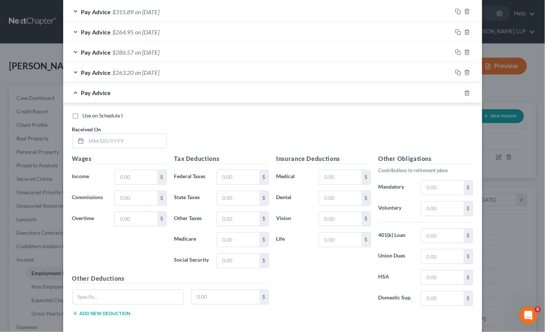
click at [83, 117] on label "Use on Schedule I" at bounding box center [103, 115] width 40 height 7
click at [86, 117] on input "Use on Schedule I" at bounding box center [88, 114] width 5 height 5
checkbox input "true"
click at [98, 141] on input "text" at bounding box center [126, 141] width 80 height 14
type input "[DATE]"
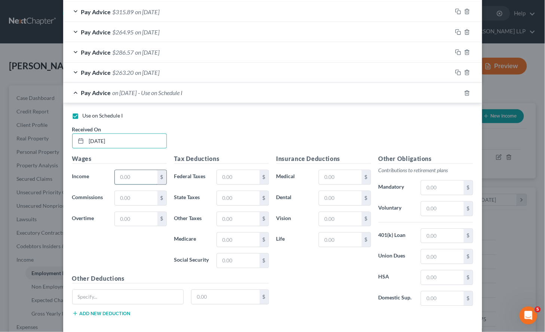
click at [138, 177] on input "text" at bounding box center [136, 177] width 42 height 14
type input "1,507.84"
click at [244, 263] on input "text" at bounding box center [238, 261] width 42 height 14
type input "93.48"
click at [253, 241] on input "text" at bounding box center [238, 240] width 42 height 14
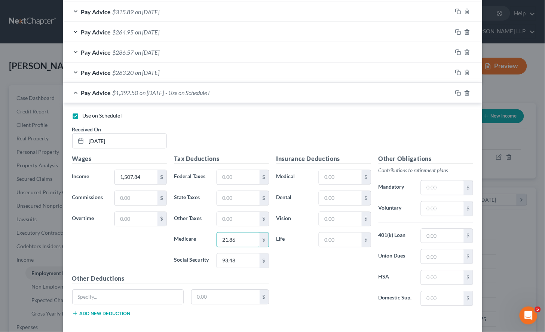
type input "21.86"
click at [237, 177] on input "text" at bounding box center [238, 177] width 42 height 14
type input "33.82"
click at [233, 196] on input "text" at bounding box center [238, 198] width 42 height 14
click at [237, 198] on input "267.73" at bounding box center [238, 198] width 42 height 14
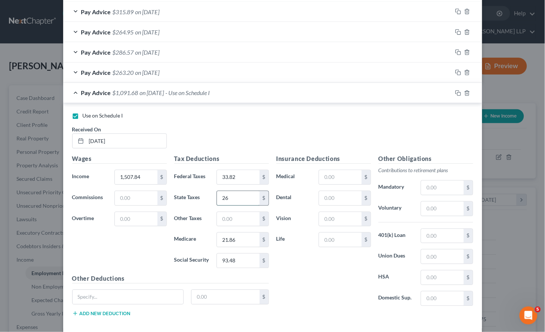
type input "2"
type input "38.24"
click at [320, 129] on div "Use on Schedule I Received On * [DATE]" at bounding box center [272, 133] width 408 height 42
click at [197, 98] on div "Pay Advice $1,320.44 on [DATE] - Use on Schedule I" at bounding box center [257, 93] width 389 height 20
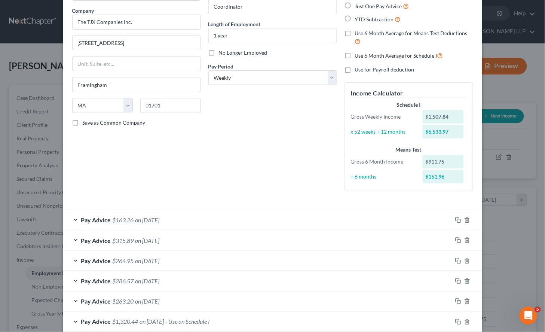
scroll to position [56, 0]
click at [242, 77] on select "Select Monthly Twice Monthly Every Other Week Weekly" at bounding box center [272, 78] width 129 height 15
select select "0"
click at [208, 71] on select "Select Monthly Twice Monthly Every Other Week Weekly" at bounding box center [272, 78] width 129 height 15
click at [233, 141] on div "Debtor Spouse Occupation Coordinator Length of Employment 1 year No Longer Empl…" at bounding box center [273, 87] width 136 height 219
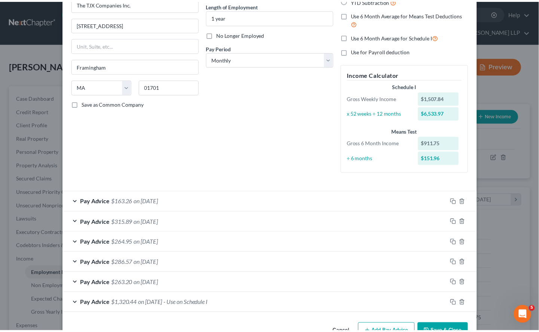
scroll to position [98, 0]
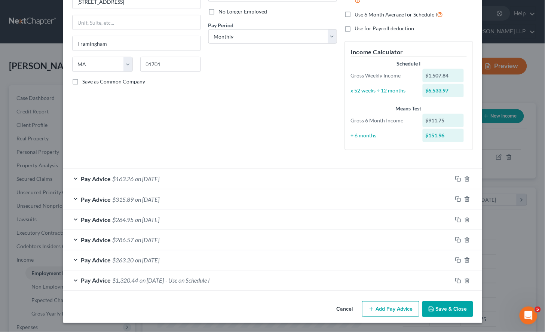
click at [436, 305] on button "Save & Close" at bounding box center [447, 309] width 51 height 16
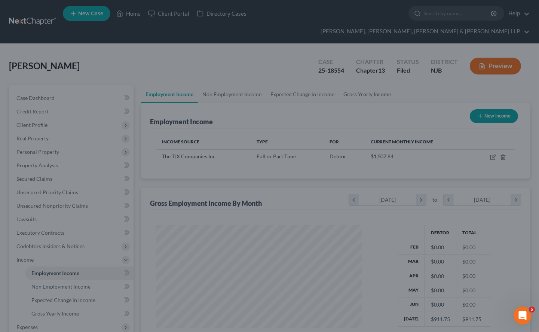
scroll to position [373945, 373861]
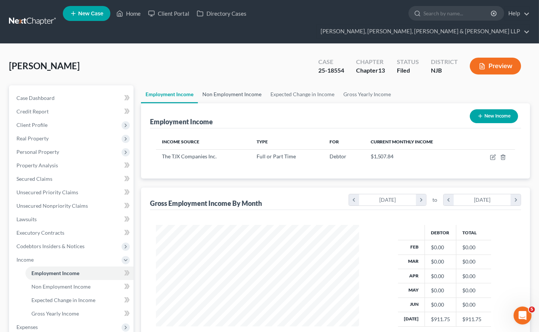
click at [220, 85] on link "Non Employment Income" at bounding box center [232, 94] width 68 height 18
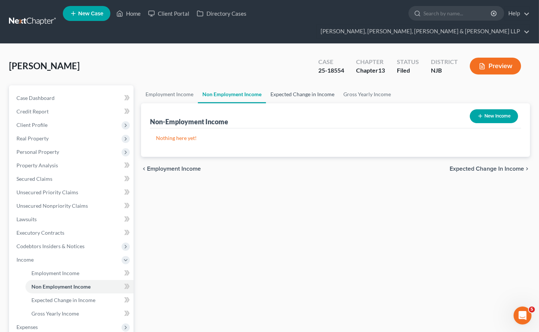
click at [296, 85] on link "Expected Change in Income" at bounding box center [302, 94] width 73 height 18
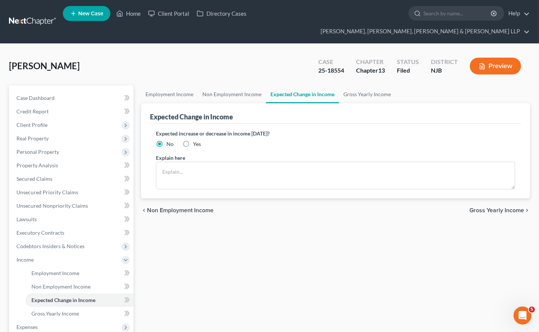
click at [193, 140] on label "Yes" at bounding box center [197, 143] width 8 height 7
click at [196, 140] on input "Yes" at bounding box center [198, 142] width 5 height 5
radio input "true"
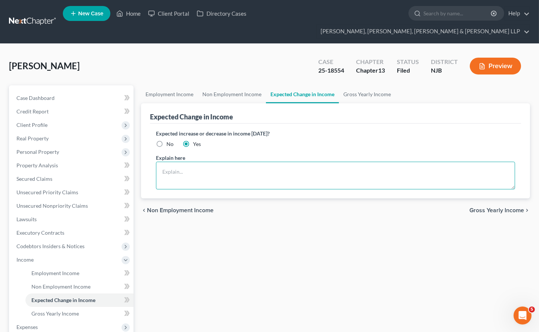
click at [233, 162] on textarea at bounding box center [335, 176] width 359 height 28
paste textarea "debtor income will likely increase"
click at [275, 162] on textarea "debtor income will likely increase" at bounding box center [335, 176] width 359 height 28
paste textarea "as she will start working at [GEOGRAPHIC_DATA]"
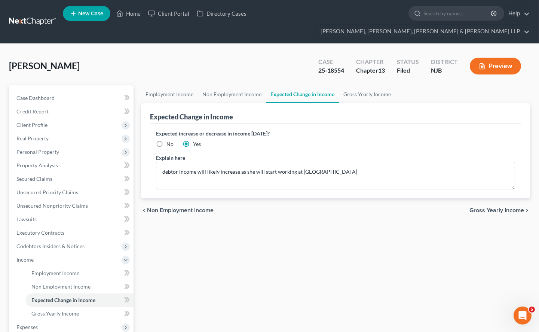
click at [258, 236] on div "Employment Income Non Employment Income Expected Change in Income Gross Yearly …" at bounding box center [335, 267] width 397 height 365
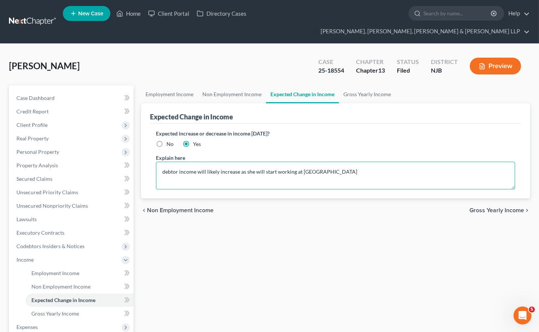
drag, startPoint x: 325, startPoint y: 157, endPoint x: 160, endPoint y: 159, distance: 164.6
click at [160, 162] on textarea "debtor income will likely increase as she will start working at [GEOGRAPHIC_DAT…" at bounding box center [335, 176] width 359 height 28
paste textarea "The Debtor’s income is expected to increase as she will begin employment with"
type textarea "The Debtor’s income is expected to increase as she will begin employment with N…"
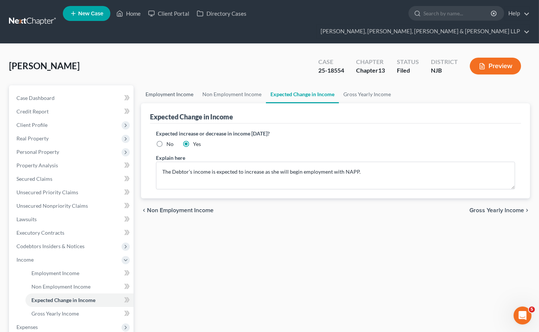
click at [181, 85] on link "Employment Income" at bounding box center [169, 94] width 57 height 18
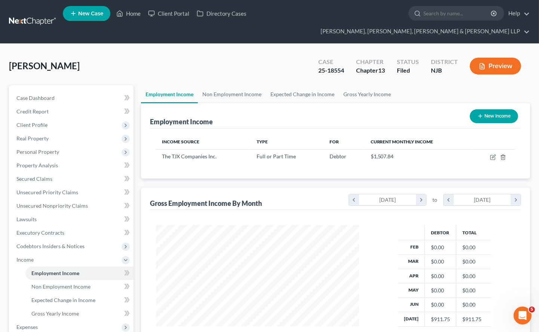
scroll to position [134, 218]
click at [370, 85] on link "Gross Yearly Income" at bounding box center [367, 94] width 56 height 18
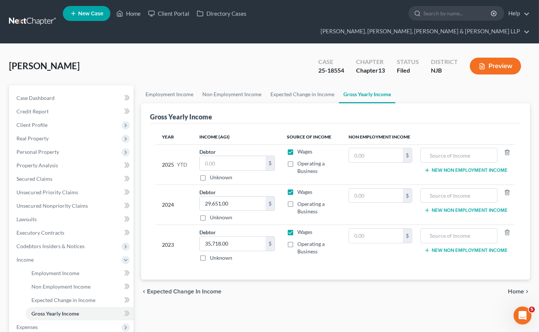
click at [267, 53] on div "[PERSON_NAME] Upgraded Case 25-18554 Chapter Chapter 13 Status [GEOGRAPHIC_DATA…" at bounding box center [269, 69] width 521 height 33
click at [218, 156] on input "text" at bounding box center [233, 163] width 66 height 14
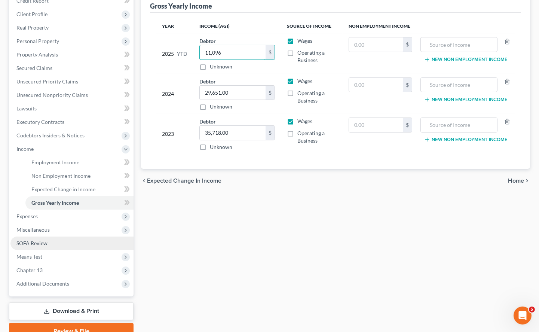
scroll to position [132, 0]
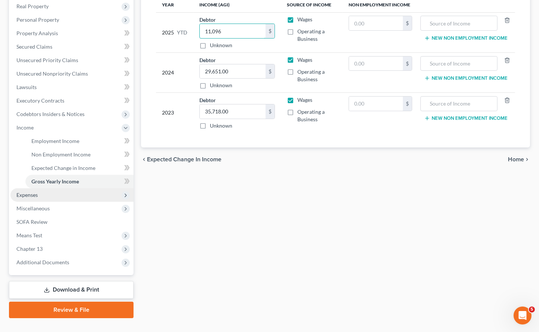
type input "11,096"
click at [31, 192] on span "Expenses" at bounding box center [26, 195] width 21 height 6
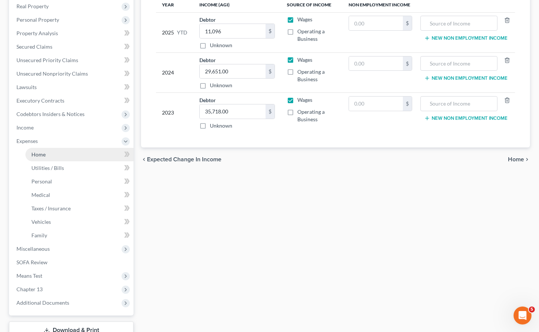
click at [43, 151] on span "Home" at bounding box center [38, 154] width 14 height 6
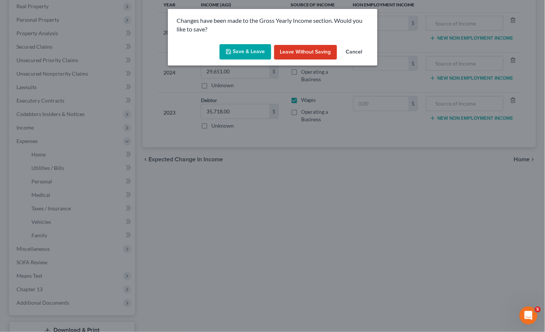
click at [250, 50] on button "Save & Leave" at bounding box center [246, 52] width 52 height 16
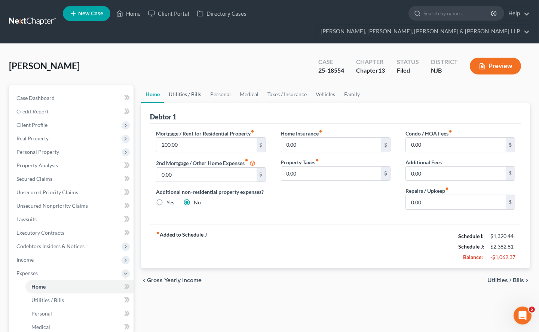
click at [183, 85] on link "Utilities / Bills" at bounding box center [185, 94] width 42 height 18
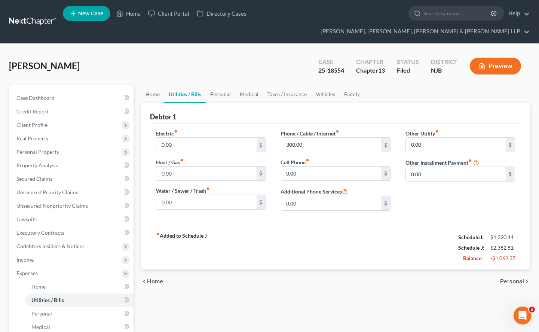
click at [227, 85] on link "Personal" at bounding box center [221, 94] width 30 height 18
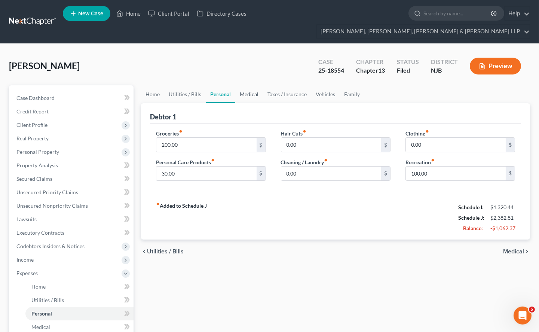
click at [247, 85] on link "Medical" at bounding box center [249, 94] width 28 height 18
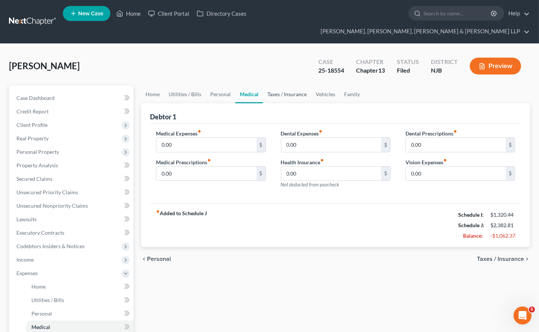
click at [282, 85] on link "Taxes / Insurance" at bounding box center [287, 94] width 48 height 18
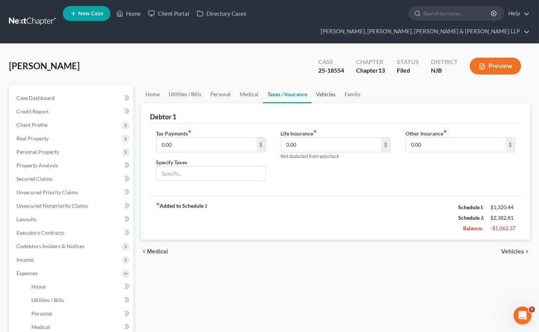
click at [329, 85] on link "Vehicles" at bounding box center [326, 94] width 28 height 18
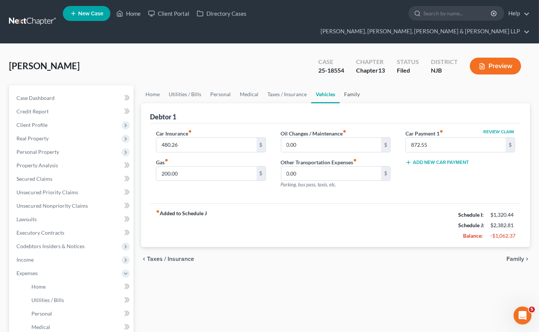
click at [347, 85] on link "Family" at bounding box center [352, 94] width 25 height 18
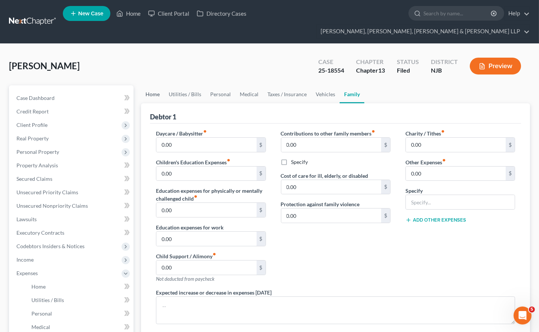
click at [151, 85] on link "Home" at bounding box center [152, 94] width 23 height 18
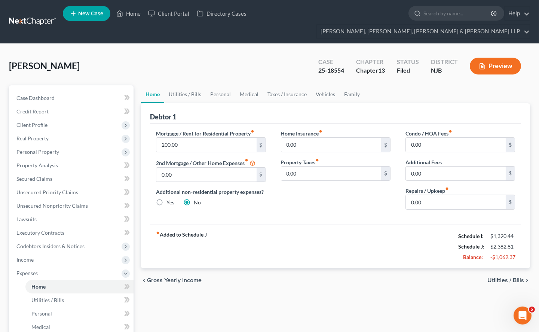
click at [347, 251] on div "fiber_manual_record Added to Schedule J Schedule I: $1,320.44 Schedule J: $2,38…" at bounding box center [335, 246] width 371 height 44
click at [354, 292] on div "Home Utilities / Bills Personal Medical Taxes / Insurance Vehicles Family Debto…" at bounding box center [335, 287] width 397 height 405
click at [133, 13] on link "Home" at bounding box center [129, 13] width 32 height 13
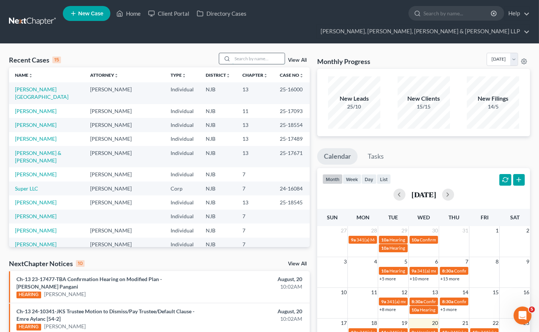
click at [248, 53] on input "search" at bounding box center [258, 58] width 52 height 11
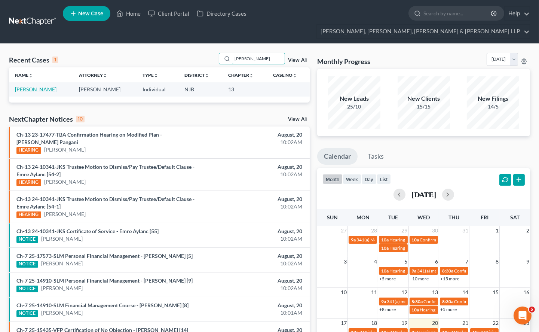
type input "[PERSON_NAME]"
click at [50, 86] on link "[PERSON_NAME]" at bounding box center [36, 89] width 42 height 6
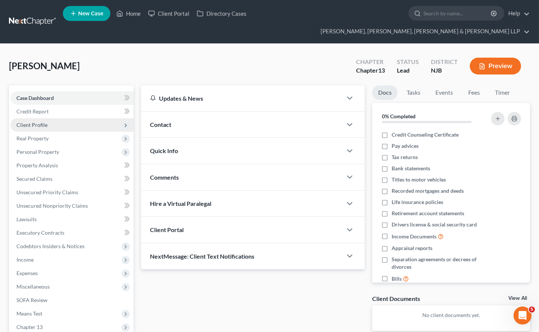
click at [30, 122] on span "Client Profile" at bounding box center [31, 125] width 31 height 6
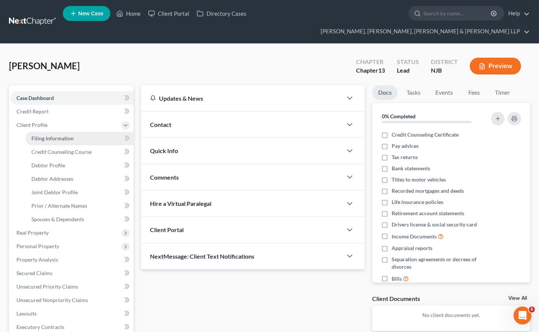
click at [45, 135] on span "Filing Information" at bounding box center [52, 138] width 42 height 6
select select "1"
select select "3"
select select "0"
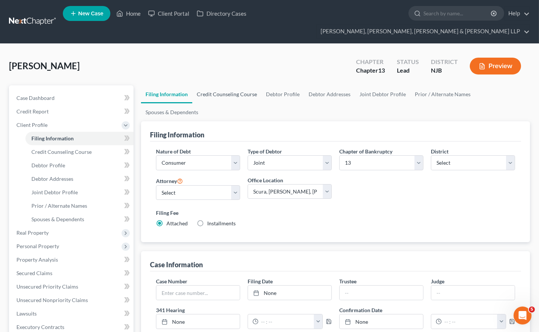
click at [237, 85] on link "Credit Counseling Course" at bounding box center [226, 94] width 69 height 18
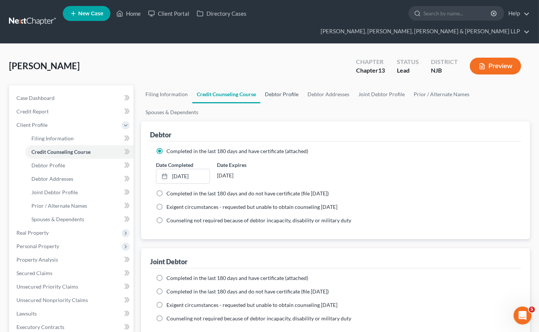
click at [275, 85] on link "Debtor Profile" at bounding box center [281, 94] width 43 height 18
select select "1"
select select "4"
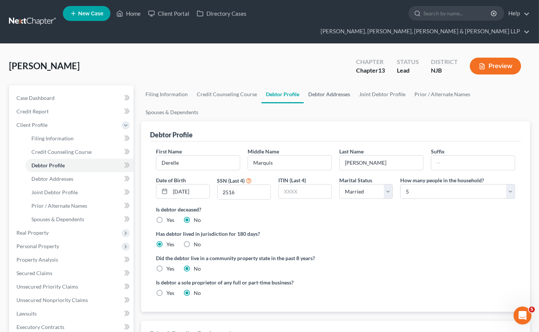
click at [309, 85] on link "Debtor Addresses" at bounding box center [329, 94] width 51 height 18
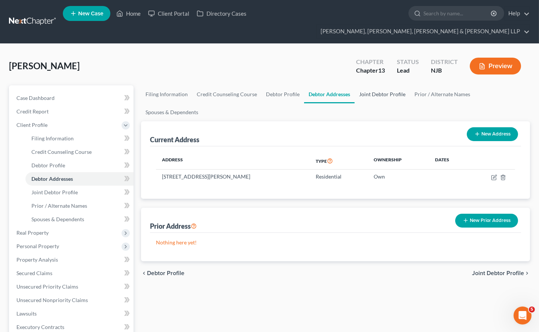
click at [372, 85] on link "Joint Debtor Profile" at bounding box center [382, 94] width 55 height 18
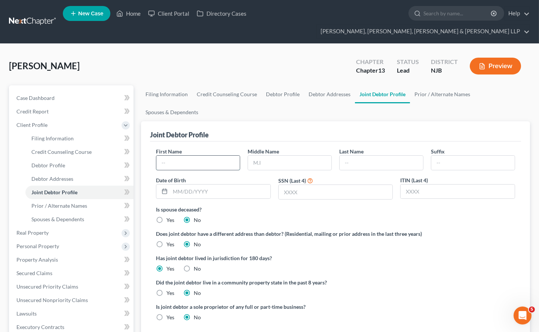
click at [218, 156] on input "text" at bounding box center [197, 163] width 83 height 14
type input "Atia"
type input "S."
type input "[PERSON_NAME]"
click at [208, 184] on input "text" at bounding box center [220, 191] width 100 height 14
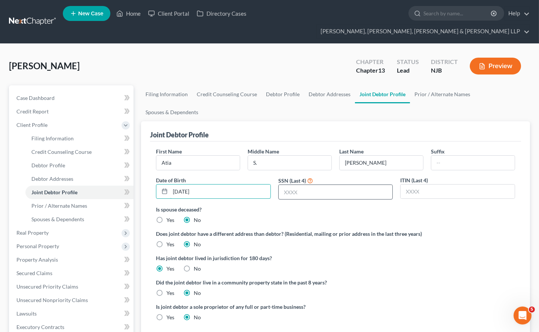
type input "[DATE]"
click at [297, 185] on input "text" at bounding box center [336, 192] width 114 height 14
type input "3576"
click at [297, 205] on label "Is spouse deceased?" at bounding box center [335, 209] width 359 height 8
click at [428, 85] on link "Prior / Alternate Names" at bounding box center [442, 94] width 65 height 18
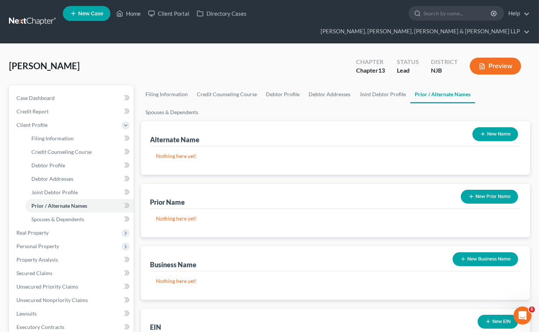
click at [487, 127] on button "New Name" at bounding box center [495, 134] width 46 height 14
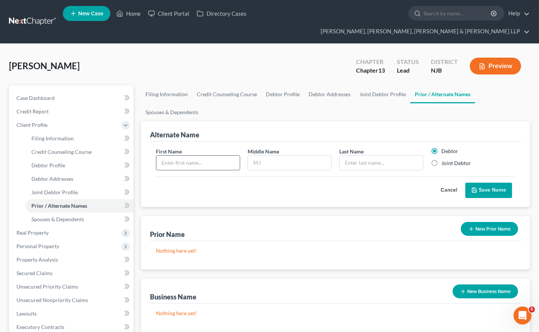
click at [221, 156] on input "text" at bounding box center [197, 163] width 83 height 14
type input "Atia"
type input "Shawqi"
click at [376, 156] on input "text" at bounding box center [381, 163] width 83 height 14
type input "[PERSON_NAME]"
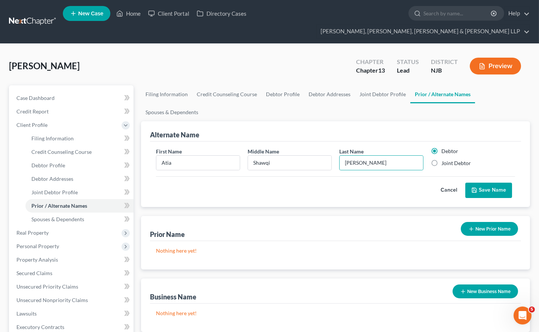
drag, startPoint x: 432, startPoint y: 149, endPoint x: 450, endPoint y: 161, distance: 21.8
click at [441, 159] on label "Joint Debtor" at bounding box center [456, 162] width 30 height 7
click at [444, 159] on input "Joint Debtor" at bounding box center [446, 161] width 5 height 5
radio input "true"
radio input "false"
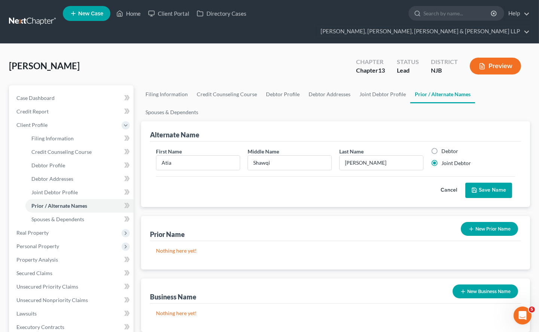
click at [492, 183] on button "Save Name" at bounding box center [488, 191] width 47 height 16
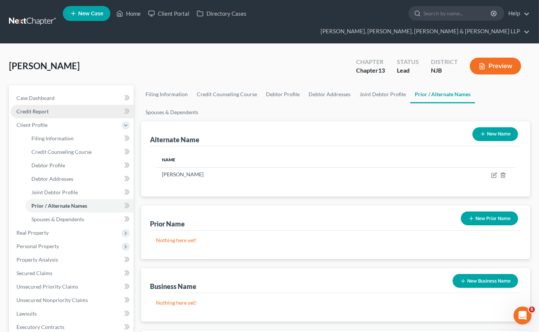
click at [43, 105] on link "Credit Report" at bounding box center [71, 111] width 123 height 13
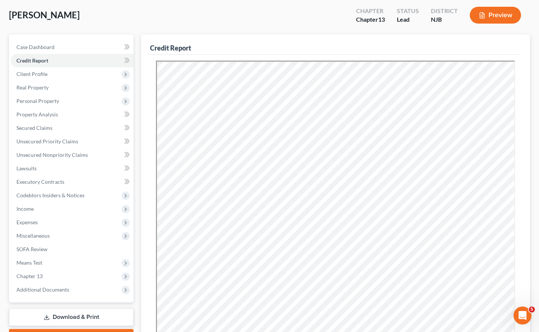
scroll to position [159, 0]
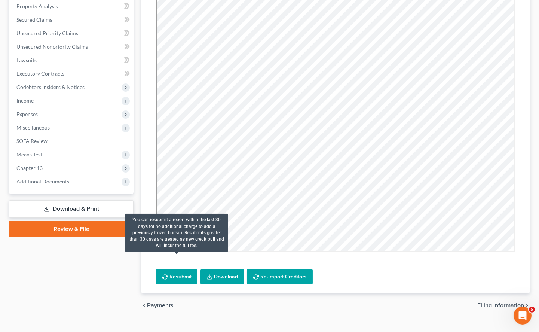
click at [178, 269] on button "Resubmit" at bounding box center [177, 277] width 42 height 16
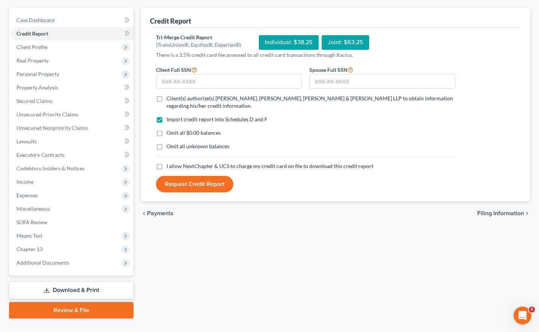
click at [166, 95] on label "Client(s) authorize(s) [PERSON_NAME], [PERSON_NAME], [PERSON_NAME] & [PERSON_NA…" at bounding box center [310, 102] width 289 height 15
click at [169, 95] on input "Client(s) authorize(s) [PERSON_NAME], [PERSON_NAME], [PERSON_NAME] & [PERSON_NA…" at bounding box center [171, 97] width 5 height 5
checkbox input "true"
click at [166, 162] on label "I allow NextChapter & UCS to charge my credit card on file to download this cre…" at bounding box center [269, 165] width 207 height 7
click at [169, 162] on input "I allow NextChapter & UCS to charge my credit card on file to download this cre…" at bounding box center [171, 164] width 5 height 5
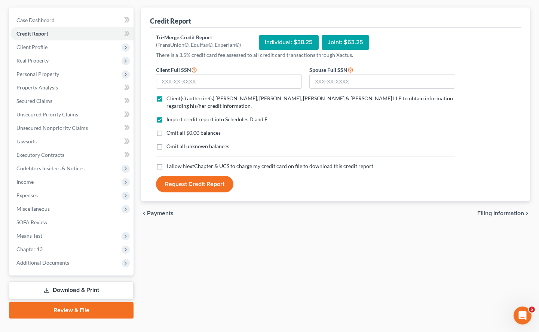
checkbox input "true"
click at [166, 129] on label "Omit all $0.00 balances" at bounding box center [193, 132] width 54 height 7
click at [169, 129] on input "Omit all $0.00 balances" at bounding box center [171, 131] width 5 height 5
checkbox input "true"
click at [340, 74] on input "text" at bounding box center [382, 81] width 146 height 15
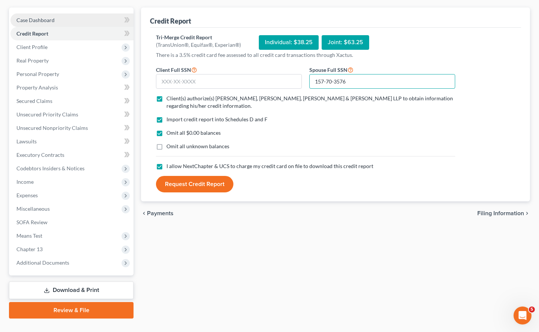
type input "157-70-3576"
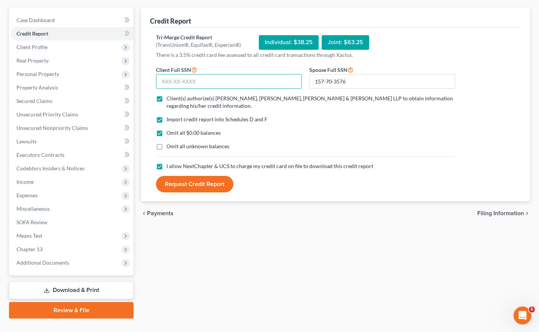
click at [192, 74] on input "text" at bounding box center [229, 81] width 146 height 15
type input "152-62-2516"
click at [275, 129] on div "Omit all $0.00 balances" at bounding box center [305, 132] width 299 height 7
drag, startPoint x: 327, startPoint y: 27, endPoint x: 360, endPoint y: 30, distance: 33.1
click at [360, 35] on div "Joint: $63.25" at bounding box center [346, 42] width 48 height 15
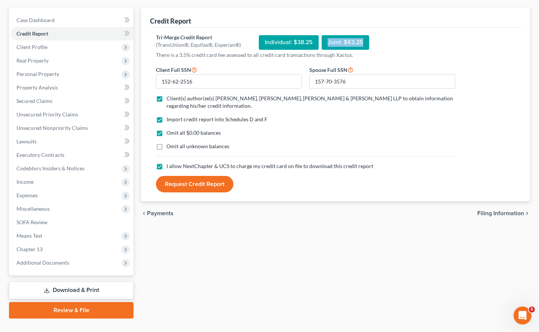
copy div "Joint: $63.25"
click at [351, 275] on div "Credit Report Tri-Merge Credit Report (TransUnion®, Equifax®, Experian®) Indivi…" at bounding box center [335, 162] width 397 height 311
click at [211, 176] on button "Request Credit Report" at bounding box center [194, 184] width 77 height 16
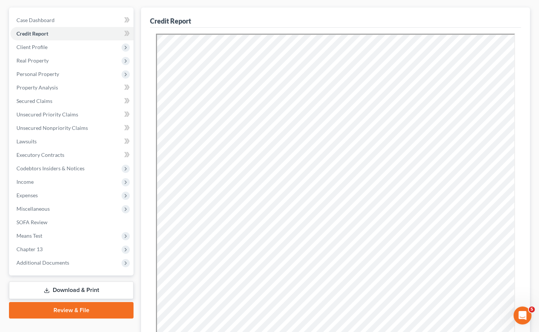
scroll to position [0, 0]
click at [45, 98] on span "Secured Claims" at bounding box center [34, 101] width 36 height 6
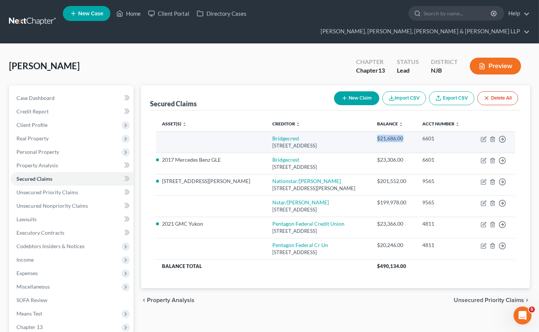
drag, startPoint x: 401, startPoint y: 123, endPoint x: 372, endPoint y: 123, distance: 29.2
click at [377, 135] on div "$21,686.00" at bounding box center [393, 138] width 33 height 7
copy div "$21,686.00"
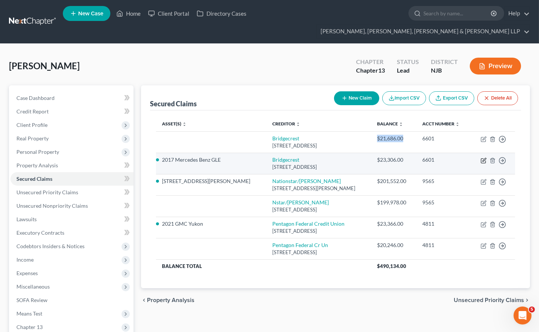
click at [483, 158] on icon "button" at bounding box center [484, 159] width 3 height 3
select select "3"
select select "2"
select select "0"
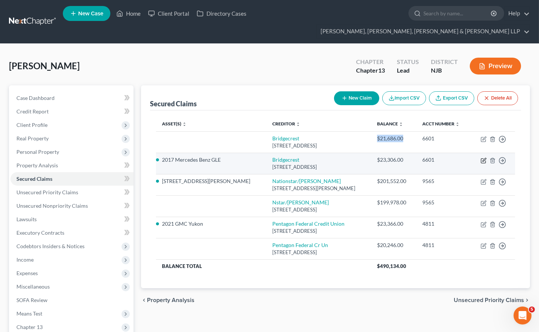
select select "0"
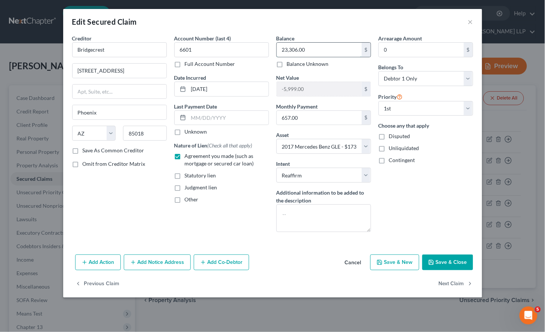
click at [319, 48] on input "23,306.00" at bounding box center [319, 50] width 85 height 14
paste input "$21,68"
type input "21,686.00"
click at [434, 199] on div "Arrearage Amount 0 $ Belongs To * Select Debtor 1 Only Debtor 2 Only Debtor 1 A…" at bounding box center [426, 135] width 102 height 203
click at [451, 261] on button "Save & Close" at bounding box center [447, 262] width 51 height 16
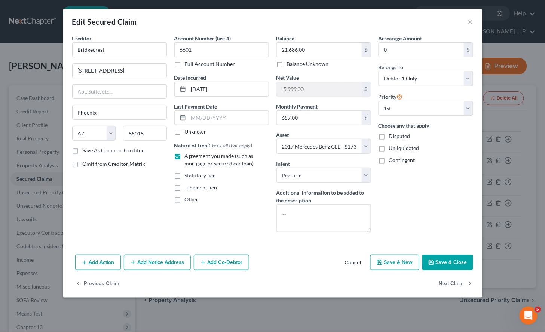
select select
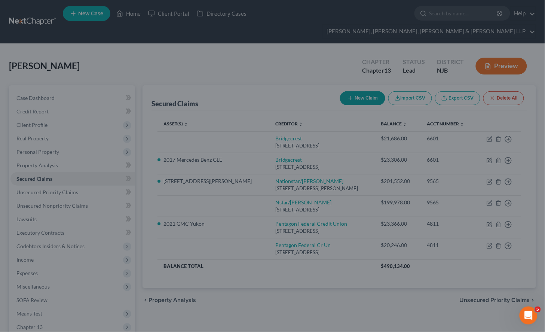
type input "-4,379.00"
select select "2"
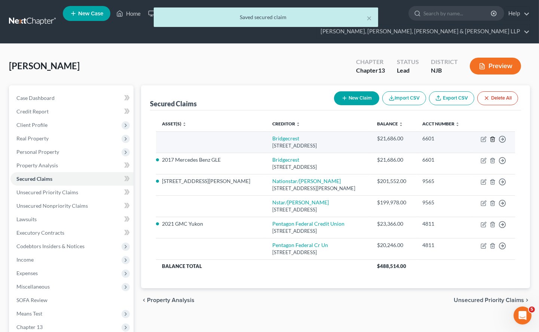
click at [494, 136] on icon "button" at bounding box center [493, 139] width 6 height 6
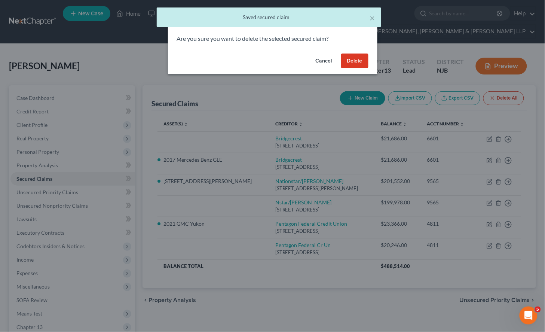
click at [361, 59] on button "Delete" at bounding box center [354, 60] width 27 height 15
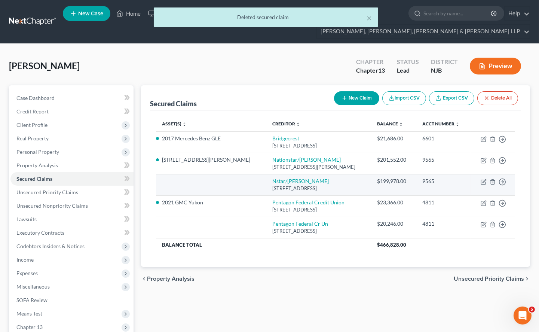
click at [401, 177] on div "$199,978.00" at bounding box center [393, 180] width 33 height 7
drag, startPoint x: 408, startPoint y: 169, endPoint x: 371, endPoint y: 168, distance: 36.7
click at [371, 174] on td "$199,978.00" at bounding box center [393, 184] width 45 height 21
copy div "$199,978.00"
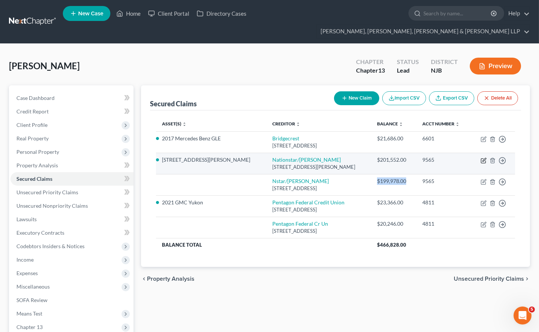
click at [484, 157] on icon "button" at bounding box center [484, 160] width 6 height 6
select select "45"
select select "7"
select select "2"
select select "0"
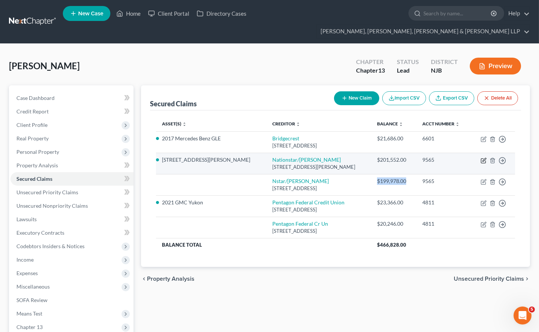
select select "0"
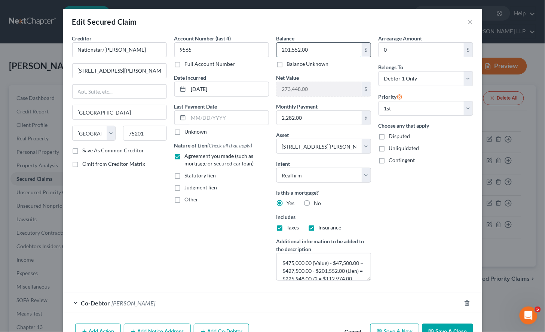
click at [334, 52] on input "201,552.00" at bounding box center [319, 50] width 85 height 14
paste input "$199,978"
type input "199,978.00"
click at [413, 191] on div "Arrearage Amount 0 $ Belongs To * Select Debtor 1 Only Debtor 2 Only Debtor 1 A…" at bounding box center [426, 160] width 102 height 252
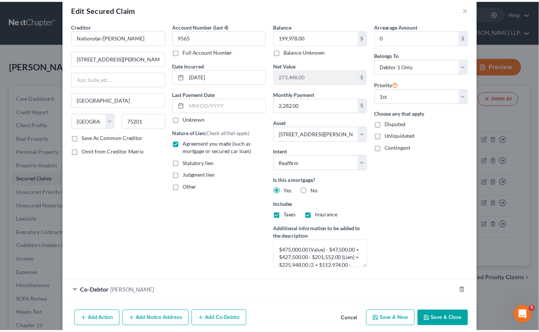
scroll to position [44, 0]
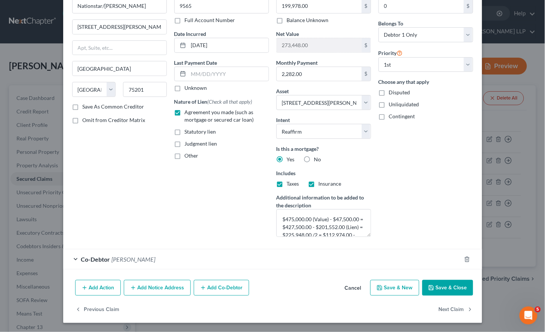
click at [443, 287] on button "Save & Close" at bounding box center [447, 288] width 51 height 16
select select
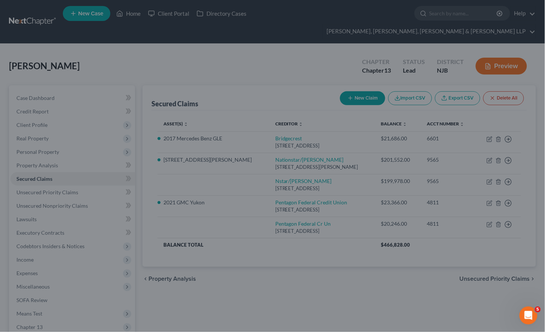
type input "275,022.00"
select select "7"
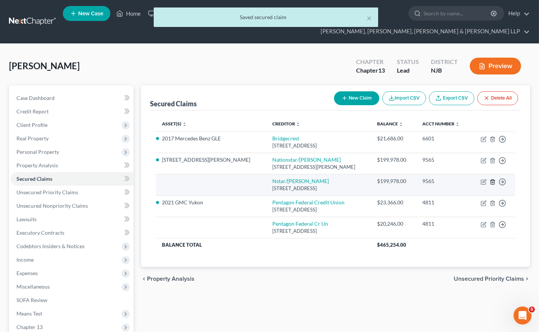
click at [491, 179] on icon "button" at bounding box center [492, 181] width 3 height 5
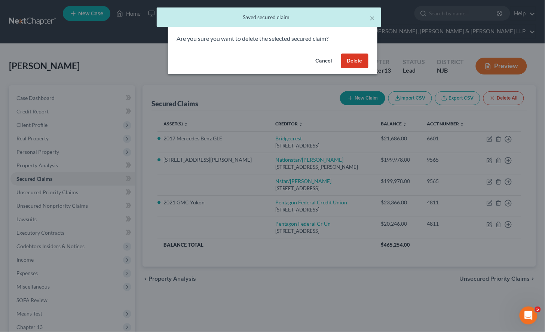
click at [351, 60] on button "Delete" at bounding box center [354, 60] width 27 height 15
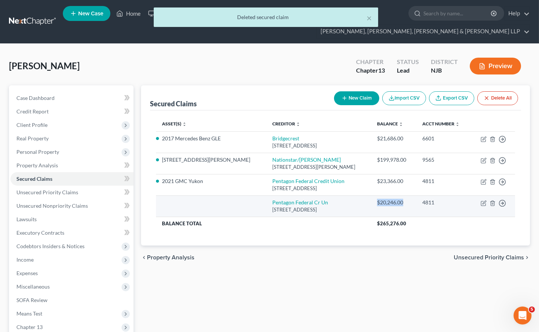
drag, startPoint x: 401, startPoint y: 188, endPoint x: 370, endPoint y: 188, distance: 31.0
click at [371, 195] on td "$20,246.00" at bounding box center [393, 205] width 45 height 21
copy div "$20,246.00"
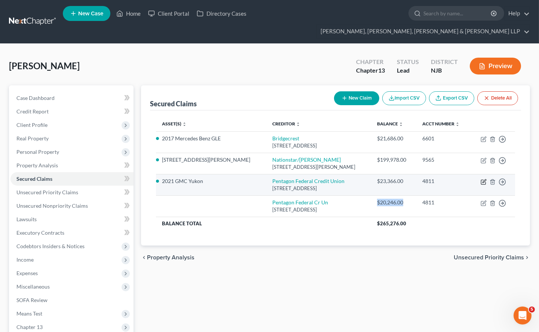
click at [483, 179] on icon "button" at bounding box center [484, 182] width 6 height 6
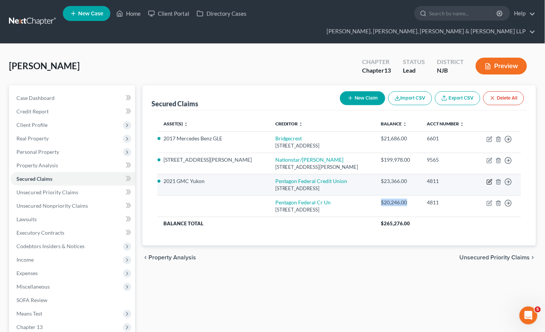
select select "48"
select select "2"
select select "0"
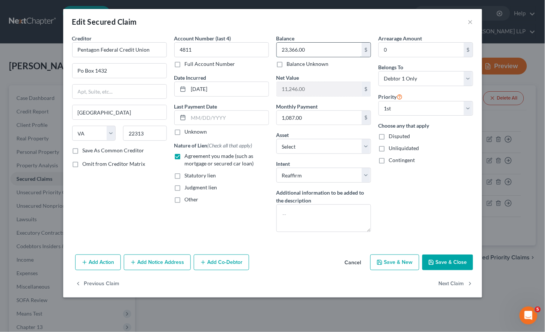
click at [316, 45] on input "23,366.00" at bounding box center [319, 50] width 85 height 14
paste input "$20,24"
type input "20,246.00"
click at [438, 201] on div "Arrearage Amount 0 $ Belongs To * Select Debtor 1 Only Debtor 2 Only Debtor 1 A…" at bounding box center [426, 135] width 102 height 203
click at [449, 260] on button "Save & Close" at bounding box center [447, 262] width 51 height 16
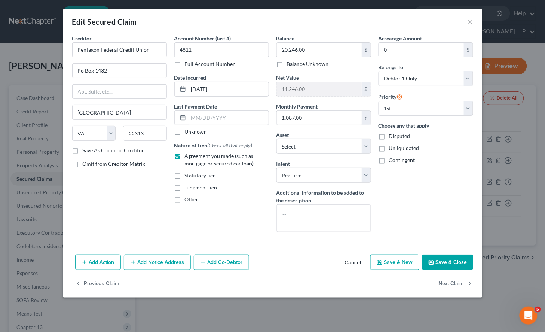
type input "14,366.00"
select select "14"
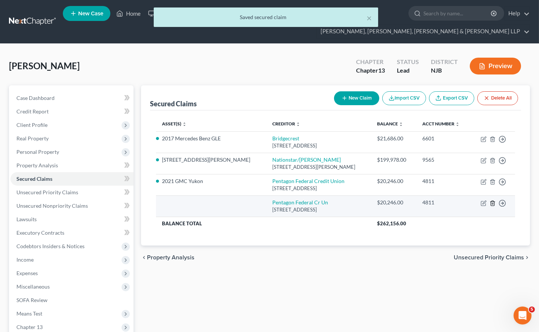
click at [491, 200] on icon "button" at bounding box center [493, 203] width 6 height 6
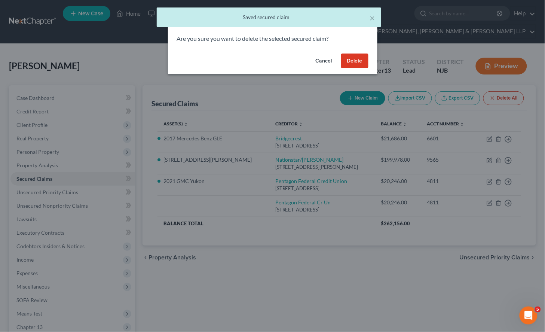
click at [352, 61] on button "Delete" at bounding box center [354, 60] width 27 height 15
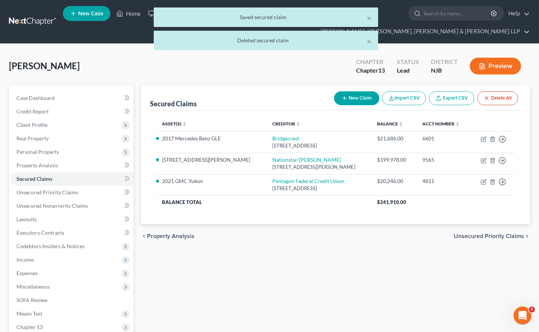
click at [466, 233] on span "Unsecured Priority Claims" at bounding box center [489, 236] width 70 height 6
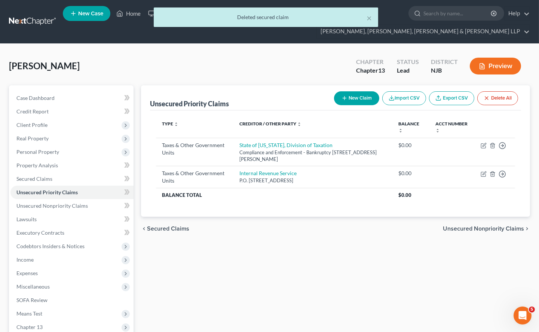
click at [466, 226] on span "Unsecured Nonpriority Claims" at bounding box center [483, 229] width 81 height 6
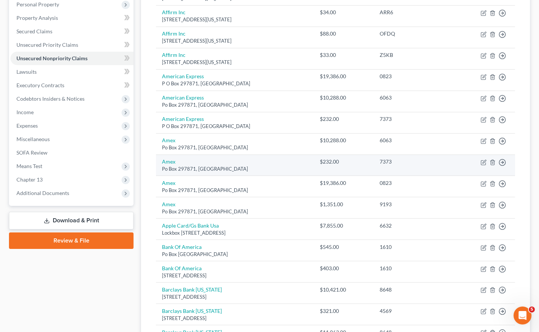
scroll to position [125, 0]
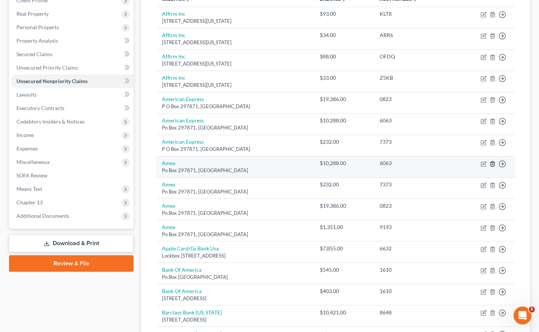
click at [491, 161] on icon "button" at bounding box center [493, 164] width 6 height 6
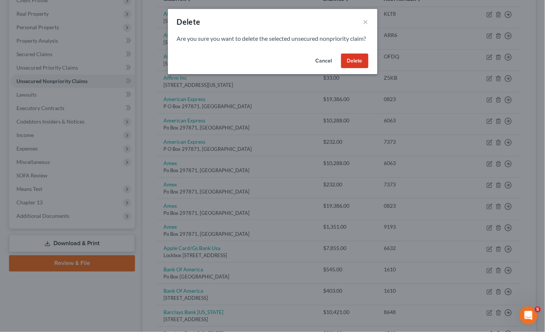
click at [352, 68] on button "Delete" at bounding box center [354, 60] width 27 height 15
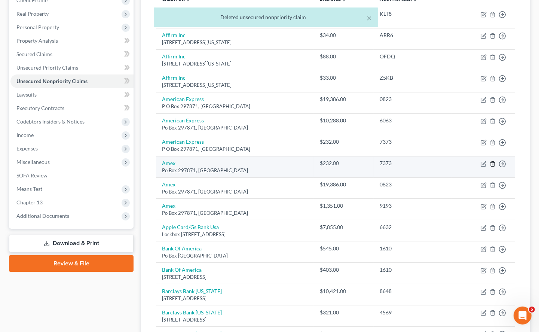
click at [493, 161] on icon "button" at bounding box center [493, 164] width 6 height 6
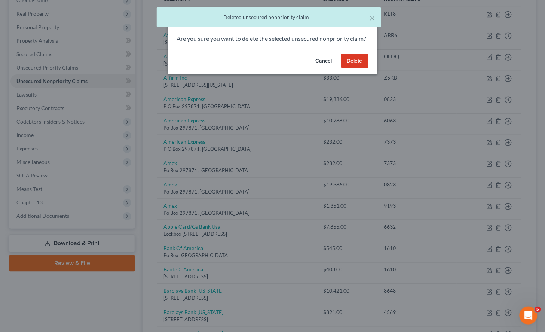
click at [358, 68] on button "Delete" at bounding box center [354, 60] width 27 height 15
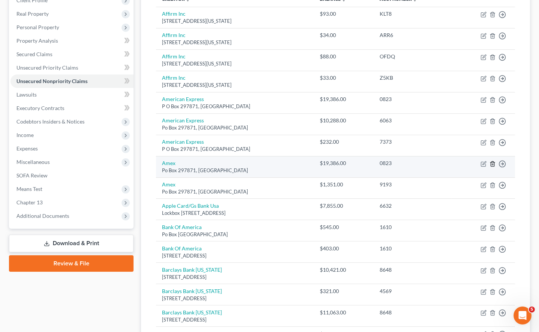
click at [493, 161] on icon "button" at bounding box center [493, 164] width 6 height 6
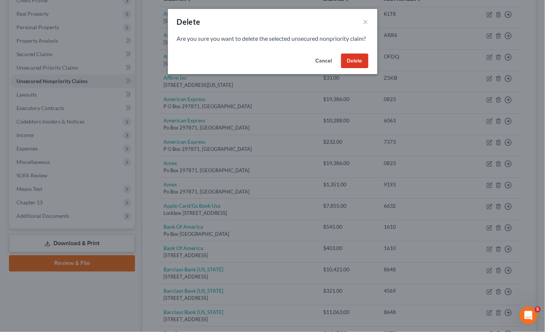
click at [361, 67] on button "Delete" at bounding box center [354, 60] width 27 height 15
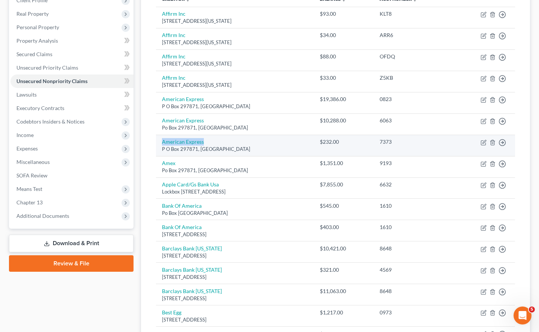
drag, startPoint x: 160, startPoint y: 128, endPoint x: 208, endPoint y: 128, distance: 47.9
click at [208, 135] on td "American Express P O Box 297871, [GEOGRAPHIC_DATA]" at bounding box center [235, 145] width 158 height 21
copy link "American Express"
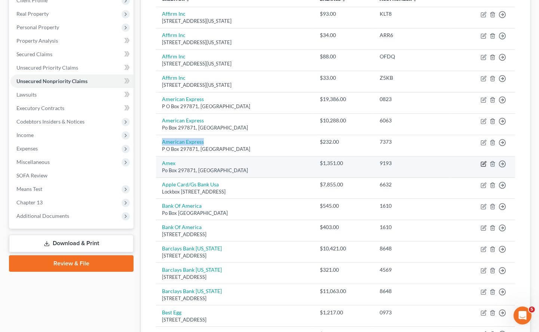
click at [483, 161] on icon "button" at bounding box center [484, 164] width 6 height 6
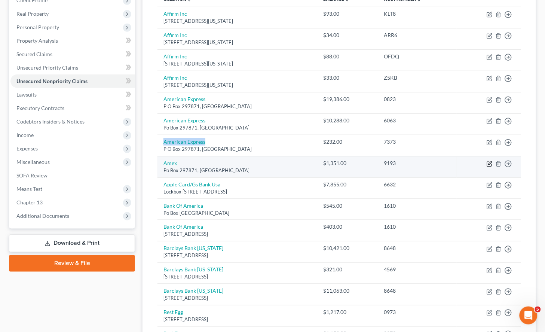
select select "9"
select select "2"
select select "1"
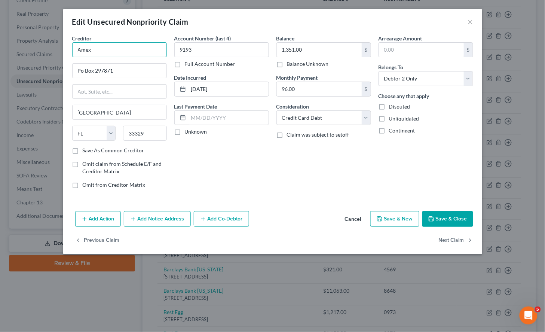
drag, startPoint x: 137, startPoint y: 47, endPoint x: 76, endPoint y: 45, distance: 61.8
click at [76, 45] on input "Amex" at bounding box center [119, 49] width 95 height 15
paste input "rican Express"
type input "American Express"
click at [270, 167] on div "Account Number (last 4) 9193 Full Account Number Date Incurred [DATE] Last Paym…" at bounding box center [222, 114] width 102 height 160
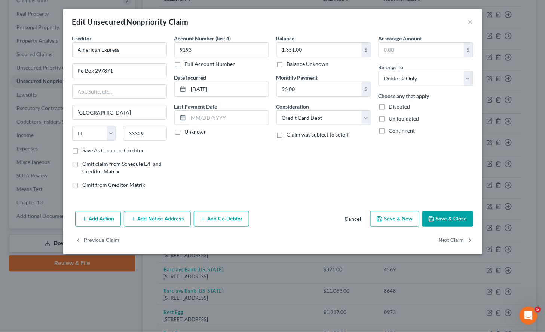
click at [440, 218] on button "Save & Close" at bounding box center [447, 219] width 51 height 16
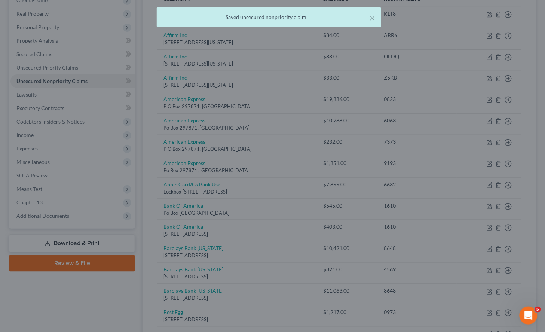
type input "0"
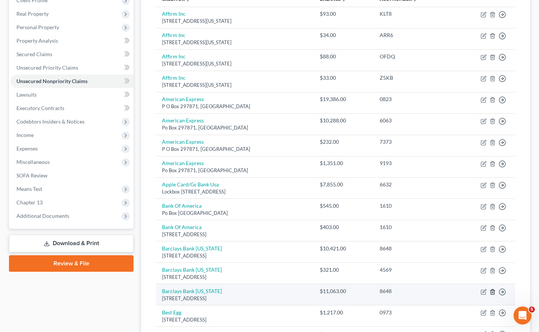
click at [493, 289] on icon "button" at bounding box center [493, 292] width 6 height 6
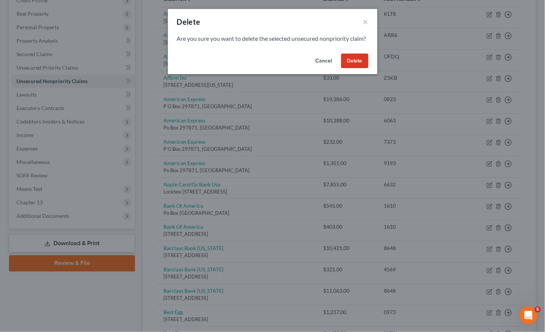
click at [364, 68] on button "Delete" at bounding box center [354, 60] width 27 height 15
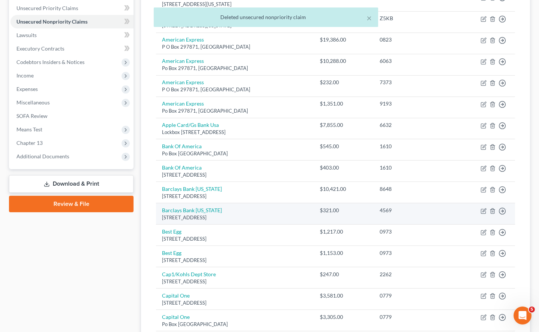
scroll to position [208, 0]
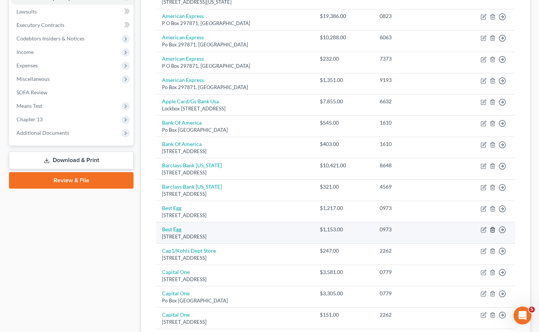
click at [492, 227] on icon "button" at bounding box center [493, 230] width 6 height 6
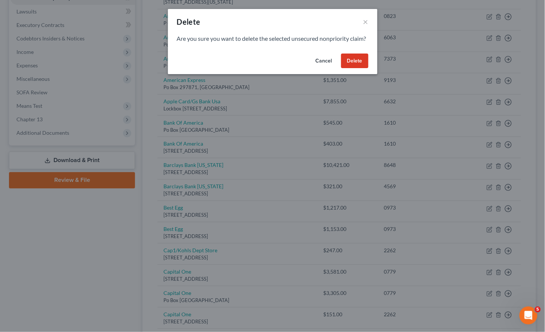
click at [361, 65] on button "Delete" at bounding box center [354, 60] width 27 height 15
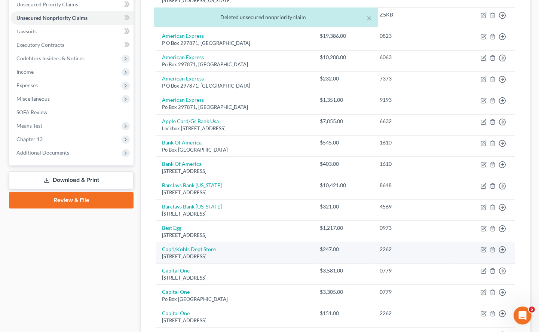
scroll to position [166, 0]
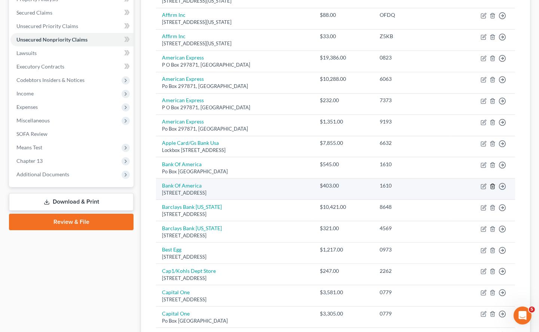
click at [492, 183] on icon "button" at bounding box center [493, 186] width 6 height 6
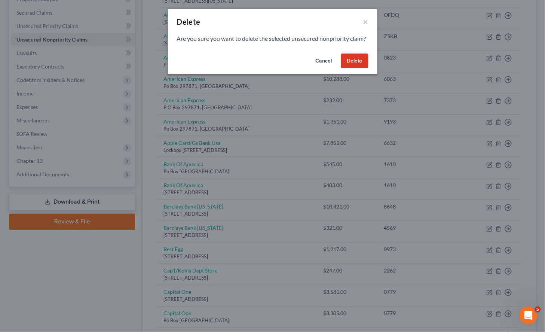
drag, startPoint x: 354, startPoint y: 68, endPoint x: 336, endPoint y: 83, distance: 23.5
click at [354, 68] on button "Delete" at bounding box center [354, 60] width 27 height 15
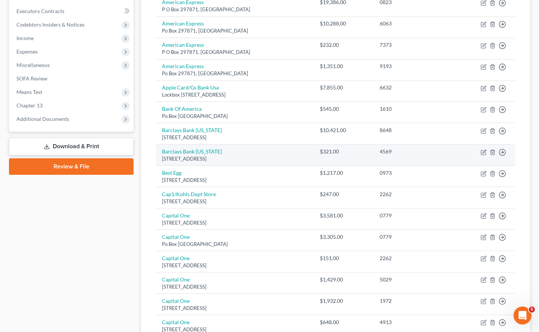
scroll to position [249, 0]
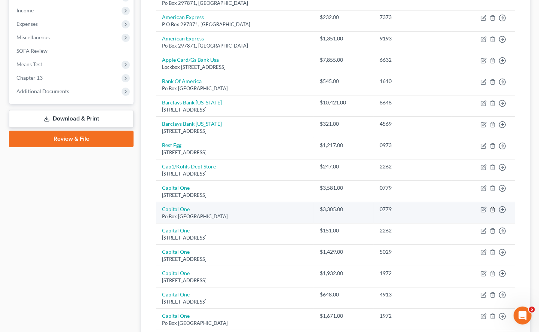
click at [493, 207] on icon "button" at bounding box center [492, 209] width 3 height 5
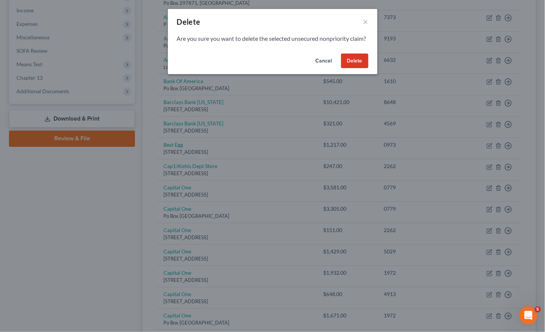
click at [360, 68] on button "Delete" at bounding box center [354, 60] width 27 height 15
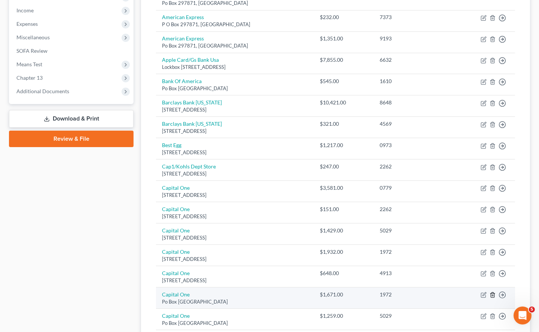
click at [491, 293] on icon "button" at bounding box center [492, 295] width 3 height 5
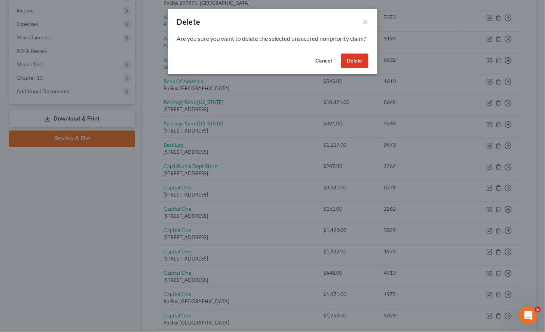
click at [358, 68] on button "Delete" at bounding box center [354, 60] width 27 height 15
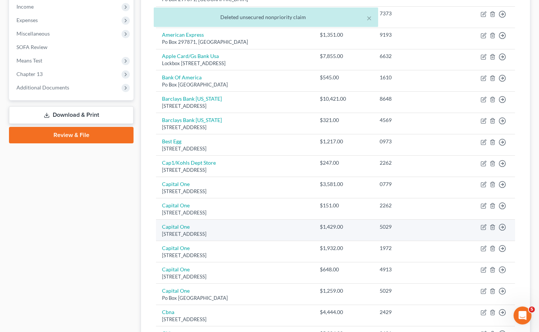
scroll to position [291, 0]
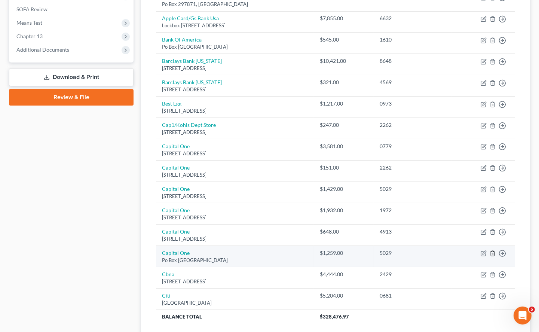
click at [493, 250] on icon "button" at bounding box center [493, 253] width 6 height 6
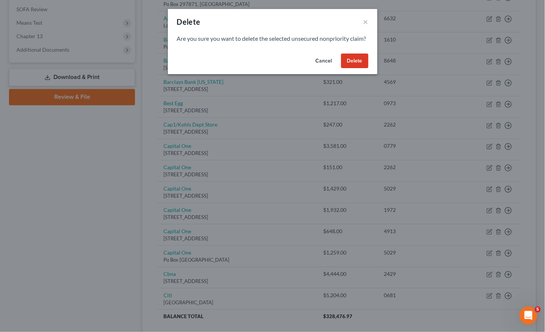
click at [359, 68] on button "Delete" at bounding box center [354, 60] width 27 height 15
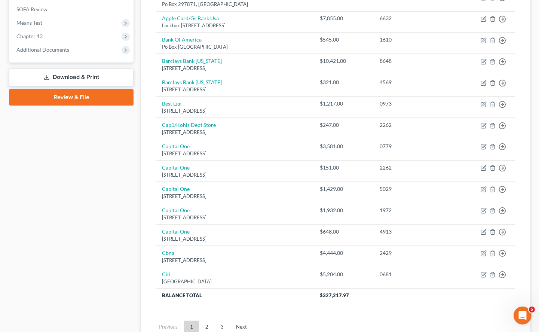
click at [210, 321] on link "2" at bounding box center [206, 327] width 15 height 12
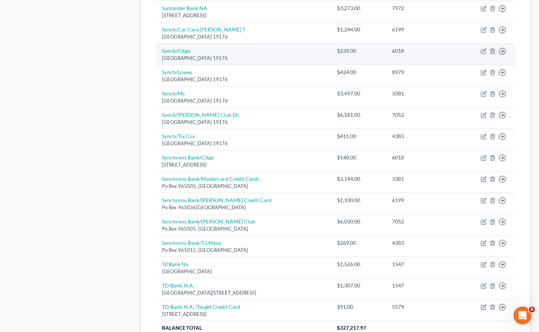
scroll to position [457, 0]
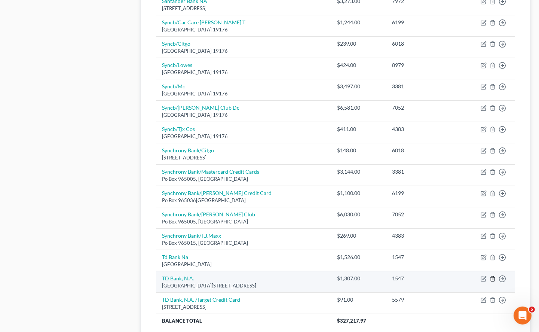
click at [493, 277] on polyline "button" at bounding box center [492, 277] width 4 height 0
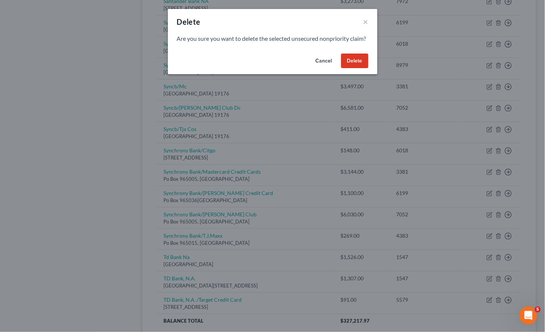
click at [352, 64] on button "Delete" at bounding box center [354, 60] width 27 height 15
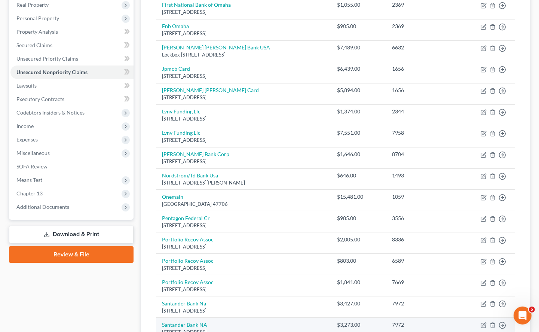
scroll to position [83, 0]
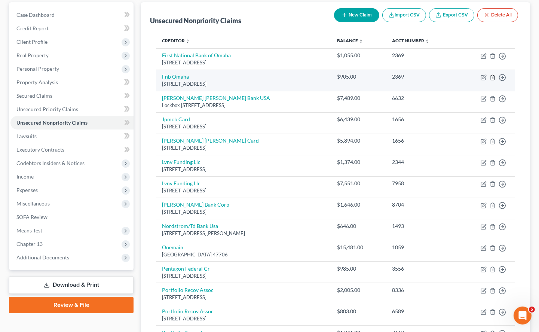
click at [491, 75] on icon "button" at bounding box center [492, 77] width 3 height 5
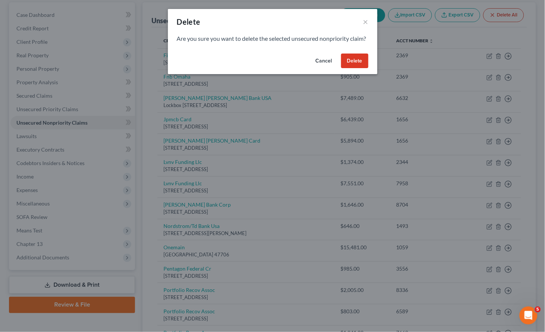
click at [362, 67] on button "Delete" at bounding box center [354, 60] width 27 height 15
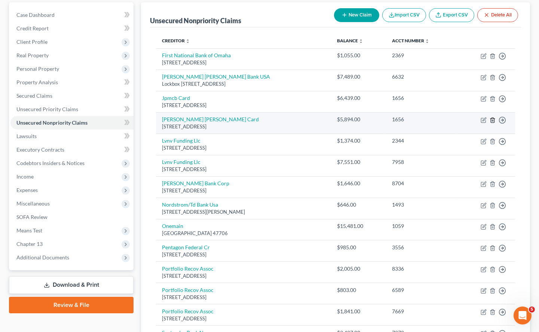
click at [493, 117] on icon "button" at bounding box center [493, 120] width 6 height 6
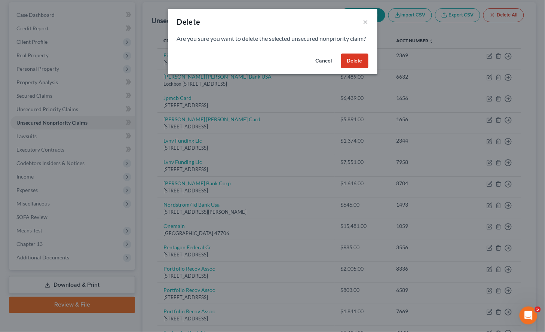
click at [361, 67] on button "Delete" at bounding box center [354, 60] width 27 height 15
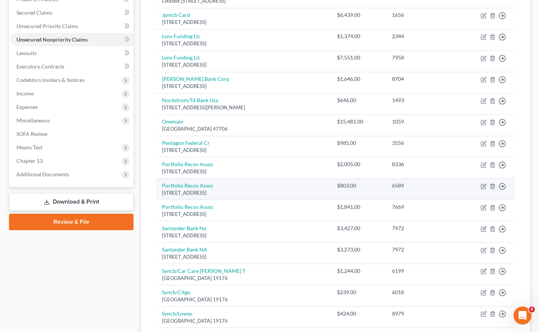
scroll to position [208, 0]
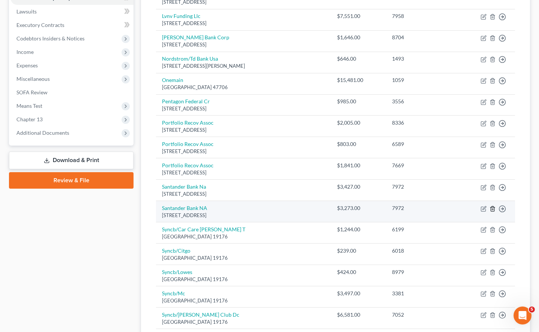
click at [492, 206] on icon "button" at bounding box center [493, 209] width 6 height 6
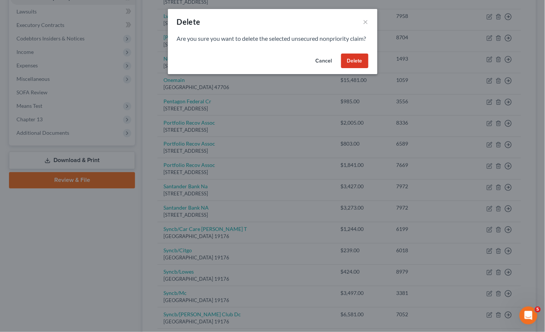
drag, startPoint x: 365, startPoint y: 70, endPoint x: 394, endPoint y: 159, distance: 93.9
click at [365, 68] on button "Delete" at bounding box center [354, 60] width 27 height 15
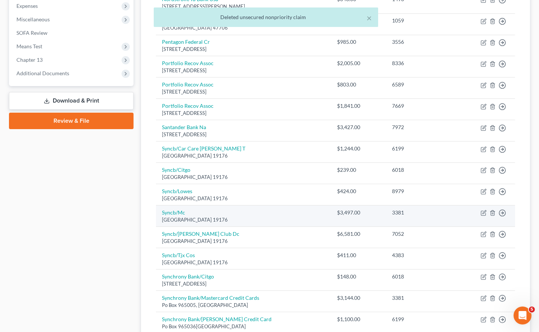
scroll to position [291, 0]
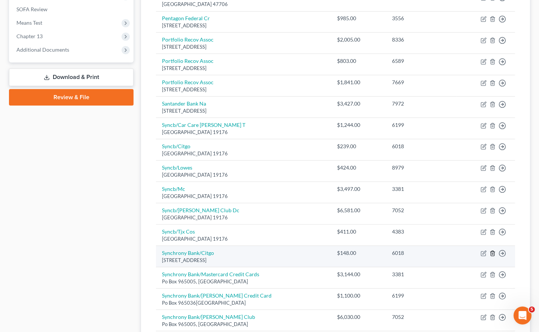
click at [492, 250] on icon "button" at bounding box center [493, 253] width 6 height 6
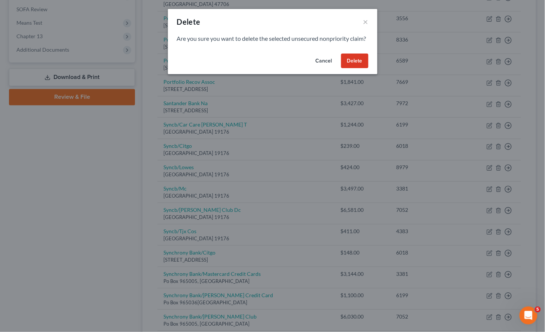
click at [359, 68] on button "Delete" at bounding box center [354, 60] width 27 height 15
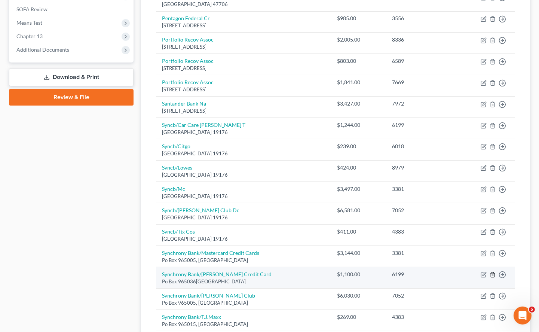
click at [491, 272] on icon "button" at bounding box center [492, 274] width 3 height 5
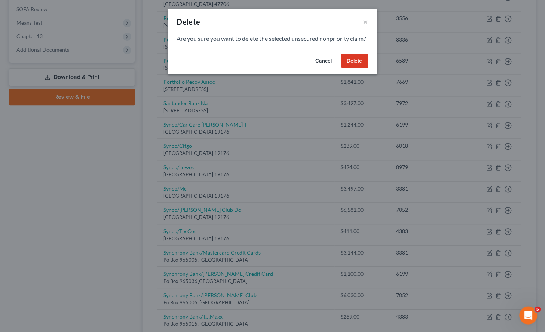
click at [359, 68] on button "Delete" at bounding box center [354, 60] width 27 height 15
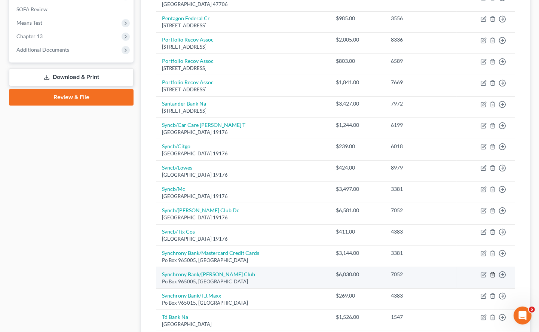
click at [492, 275] on line "button" at bounding box center [492, 275] width 0 height 1
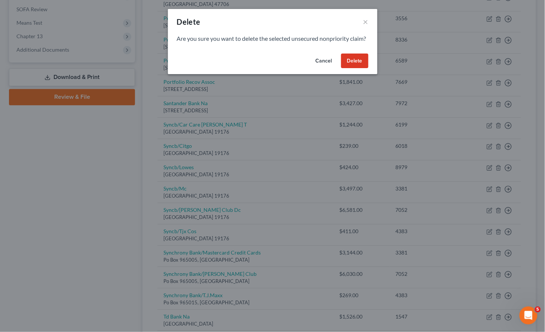
click at [359, 68] on button "Delete" at bounding box center [354, 60] width 27 height 15
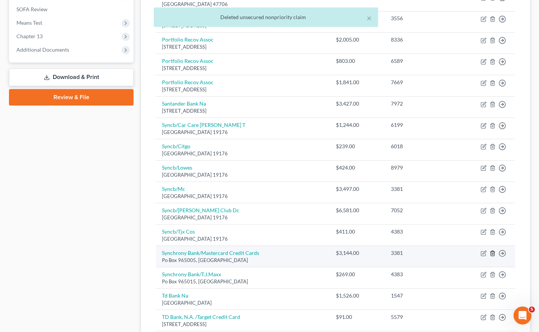
click at [491, 251] on icon "button" at bounding box center [492, 253] width 3 height 5
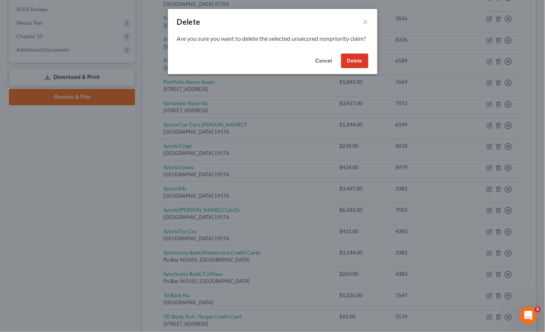
click at [362, 68] on button "Delete" at bounding box center [354, 60] width 27 height 15
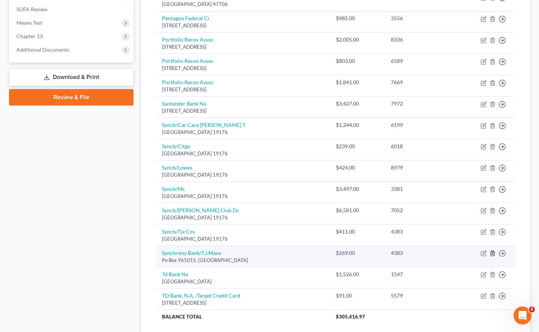
click at [494, 250] on icon "button" at bounding box center [493, 253] width 6 height 6
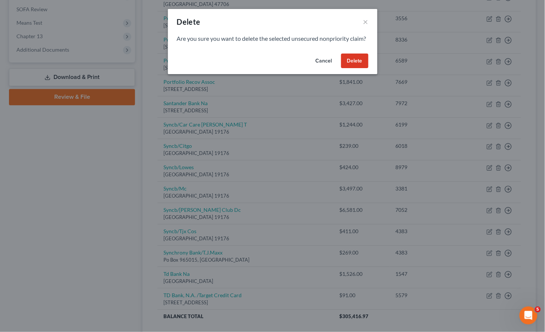
click at [356, 66] on button "Delete" at bounding box center [354, 60] width 27 height 15
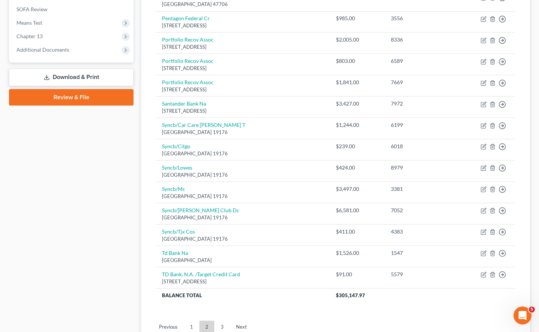
click at [218, 321] on link "3" at bounding box center [222, 327] width 15 height 12
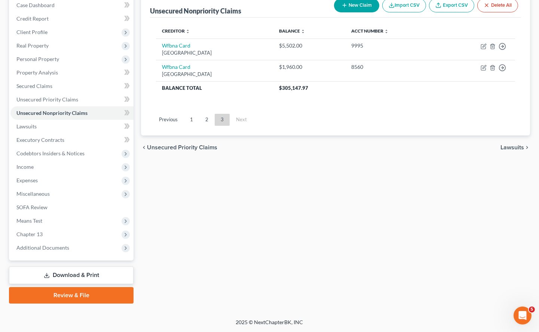
scroll to position [78, 0]
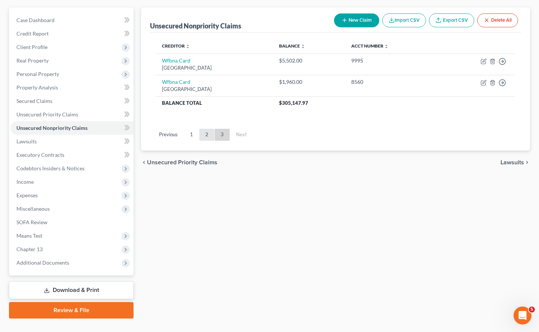
click at [205, 129] on link "2" at bounding box center [206, 135] width 15 height 12
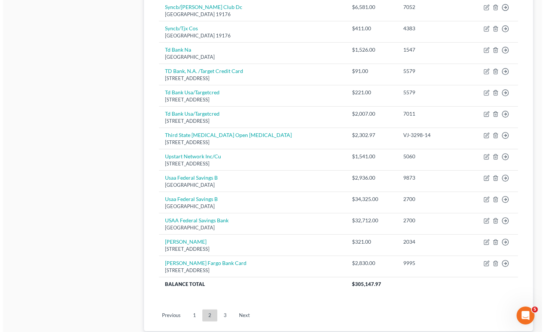
scroll to position [532, 0]
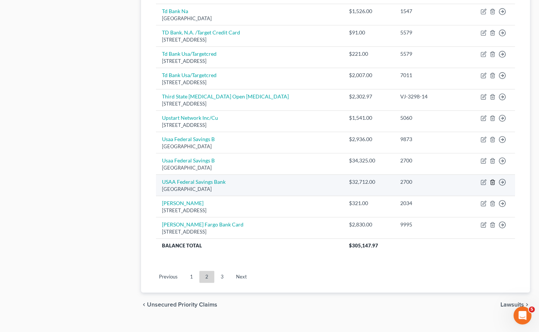
click at [490, 179] on icon "button" at bounding box center [493, 182] width 6 height 6
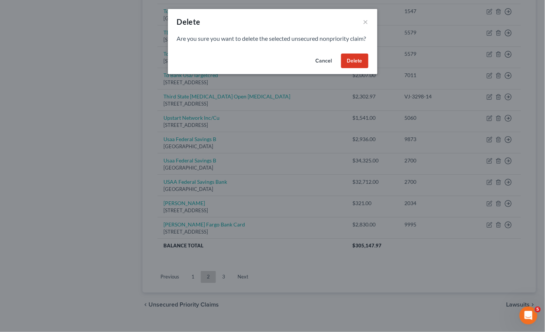
click at [364, 65] on button "Delete" at bounding box center [354, 60] width 27 height 15
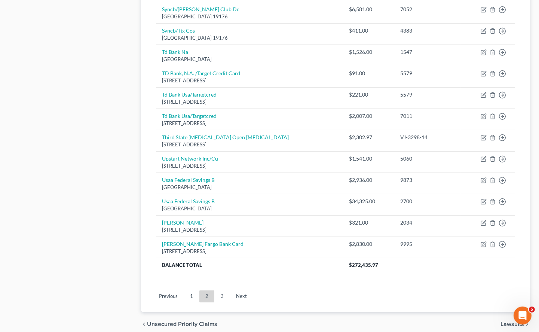
scroll to position [469, 0]
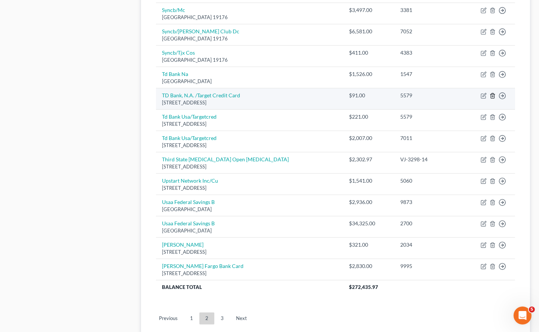
click at [491, 93] on icon "button" at bounding box center [493, 96] width 6 height 6
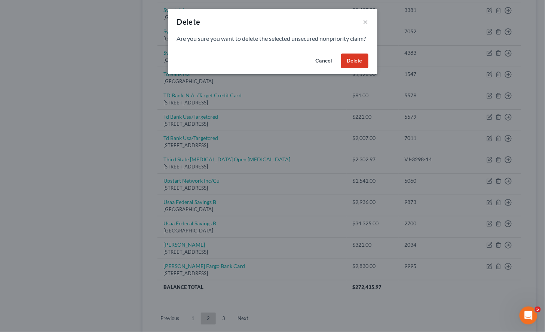
click at [358, 65] on button "Delete" at bounding box center [354, 60] width 27 height 15
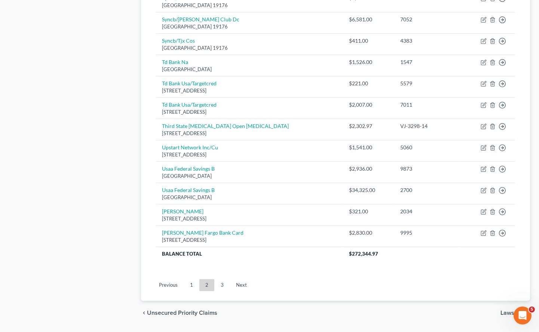
scroll to position [490, 0]
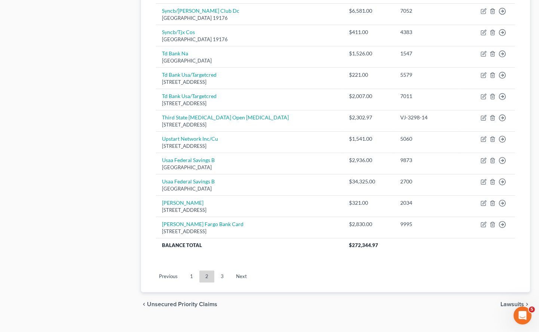
click at [223, 270] on link "3" at bounding box center [222, 276] width 15 height 12
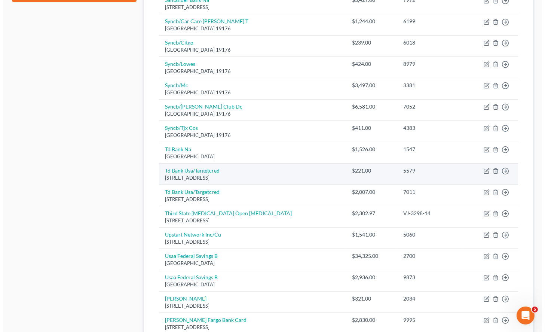
scroll to position [532, 0]
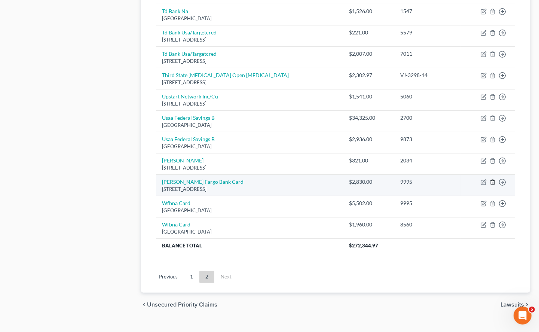
click at [491, 179] on icon "button" at bounding box center [493, 182] width 6 height 6
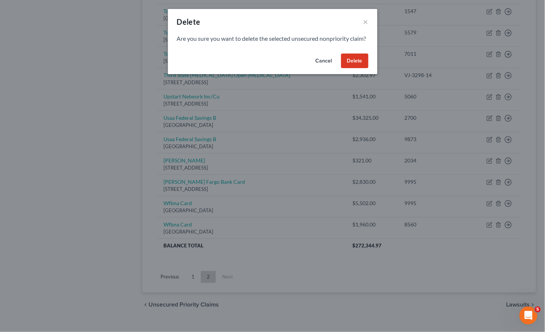
click at [360, 65] on button "Delete" at bounding box center [354, 60] width 27 height 15
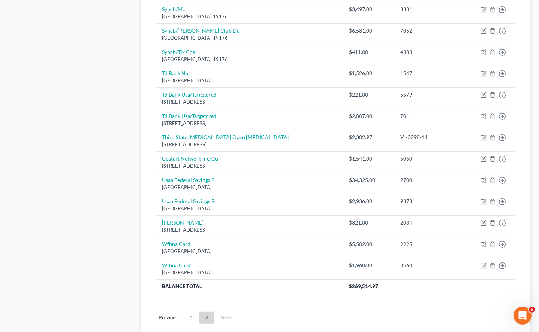
scroll to position [469, 0]
click at [192, 312] on link "1" at bounding box center [191, 318] width 15 height 12
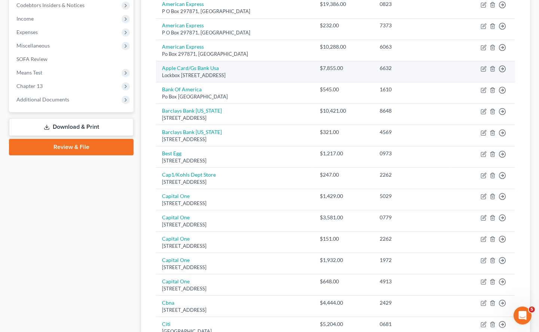
scroll to position [262, 0]
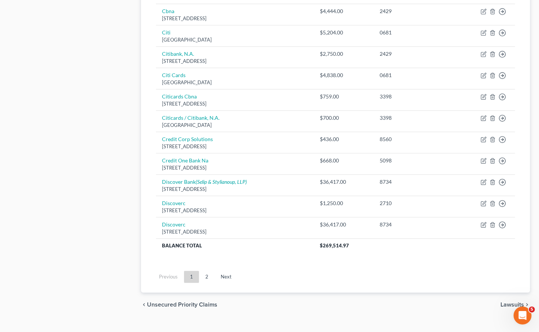
click at [206, 271] on link "2" at bounding box center [206, 277] width 15 height 12
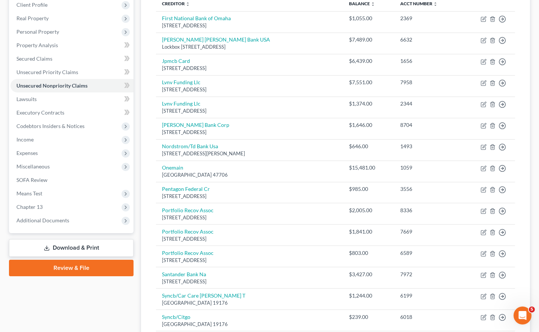
scroll to position [95, 0]
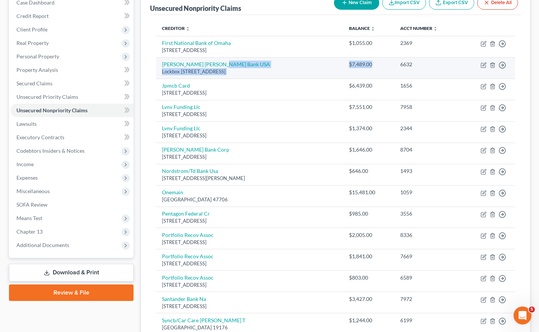
drag, startPoint x: 330, startPoint y: 52, endPoint x: 361, endPoint y: 54, distance: 31.5
click at [361, 57] on tr "[PERSON_NAME] [PERSON_NAME] Bank USA Lockbox [STREET_ADDRESS] $7,489.00 6632 Mo…" at bounding box center [335, 67] width 359 height 21
click at [367, 61] on div "$7,489.00" at bounding box center [368, 64] width 39 height 7
drag, startPoint x: 365, startPoint y: 50, endPoint x: 337, endPoint y: 49, distance: 28.1
click at [349, 61] on div "$7,489.00" at bounding box center [368, 64] width 39 height 7
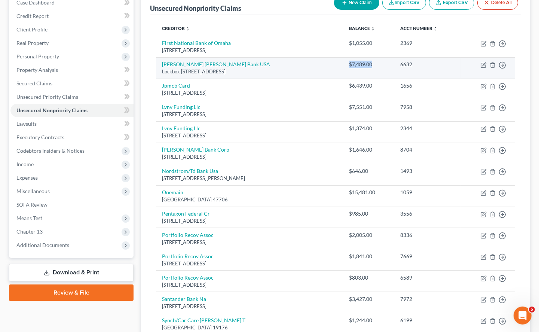
copy div "$7,489.00"
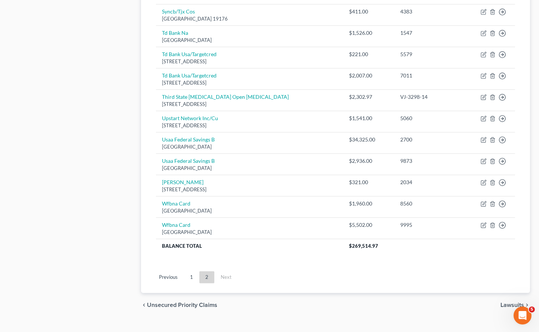
scroll to position [511, 0]
drag, startPoint x: 190, startPoint y: 264, endPoint x: 440, endPoint y: 264, distance: 250.3
click at [190, 271] on link "1" at bounding box center [191, 277] width 15 height 12
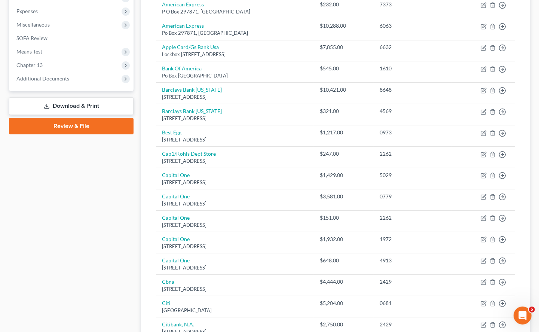
scroll to position [220, 0]
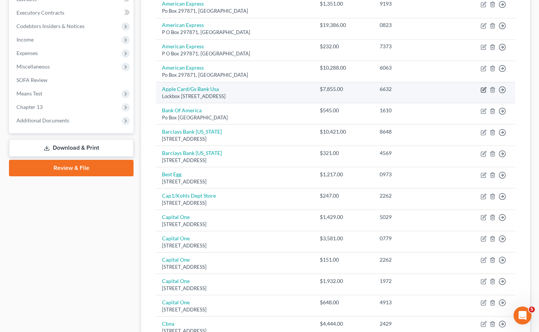
click at [482, 87] on icon "button" at bounding box center [484, 90] width 6 height 6
select select "39"
select select "2"
select select "0"
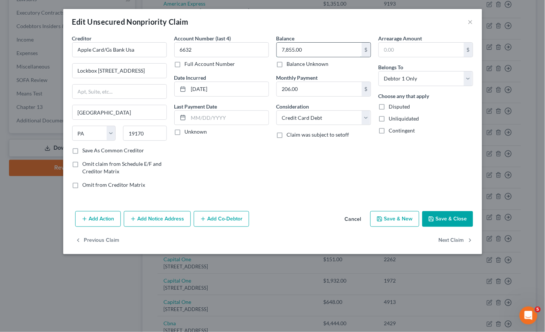
click at [315, 49] on input "7,855.00" at bounding box center [319, 50] width 85 height 14
paste input "$7,489"
type input "7,489.00"
click at [294, 181] on div "Balance 7,489.00 $ Balance Unknown Balance Undetermined 7,489.00 $ Balance Unkn…" at bounding box center [324, 114] width 102 height 160
click at [451, 218] on button "Save & Close" at bounding box center [447, 219] width 51 height 16
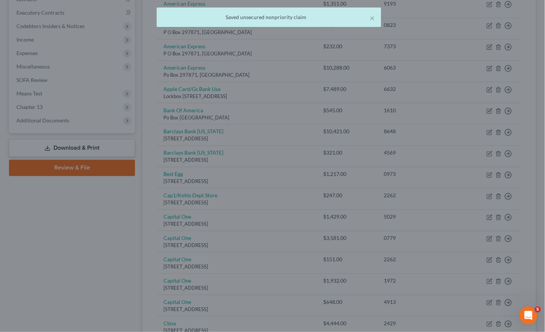
type input "0"
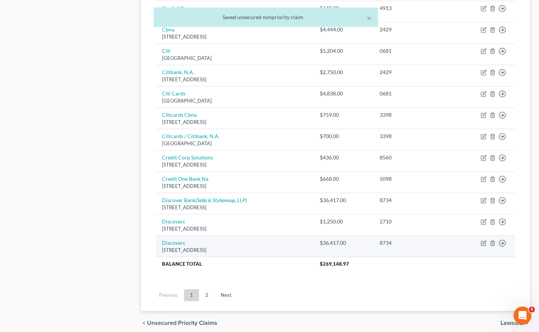
scroll to position [532, 0]
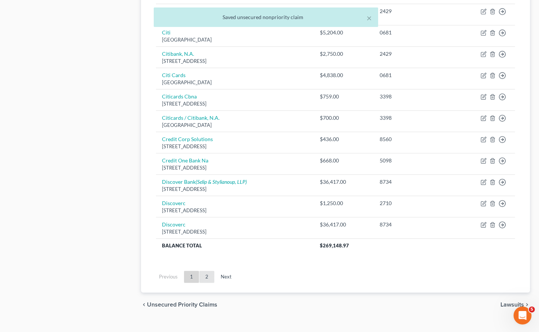
click at [205, 271] on link "2" at bounding box center [206, 277] width 15 height 12
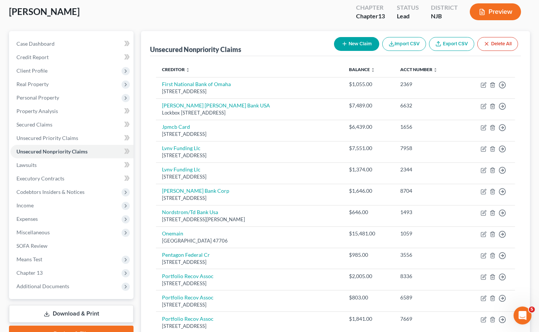
scroll to position [54, 0]
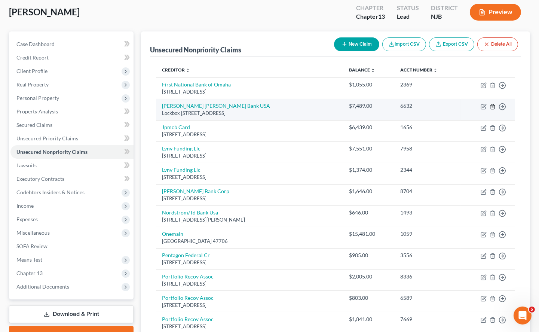
click at [491, 104] on icon "button" at bounding box center [493, 107] width 6 height 6
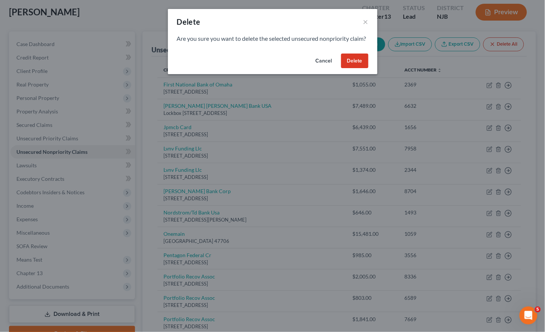
click at [355, 68] on button "Delete" at bounding box center [354, 60] width 27 height 15
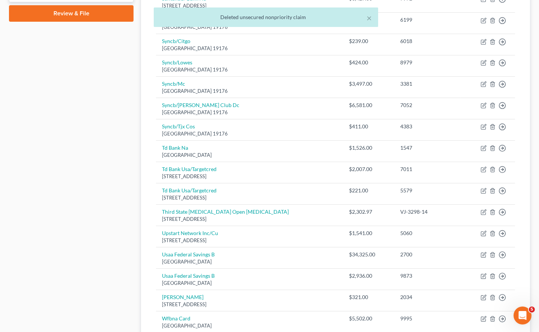
scroll to position [490, 0]
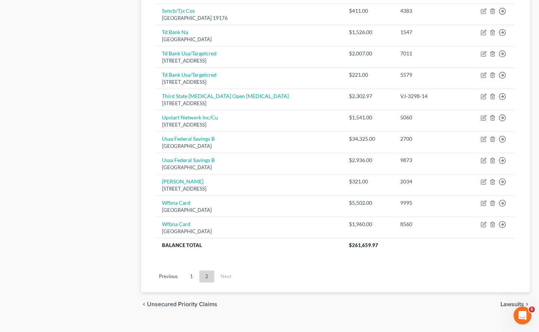
drag, startPoint x: 79, startPoint y: 211, endPoint x: 132, endPoint y: 283, distance: 89.6
click at [189, 270] on link "1" at bounding box center [191, 276] width 15 height 12
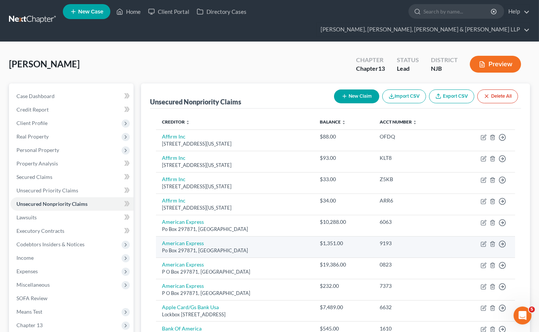
scroll to position [0, 0]
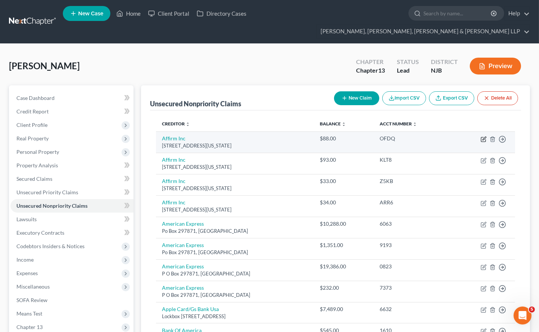
click at [481, 136] on icon "button" at bounding box center [484, 139] width 6 height 6
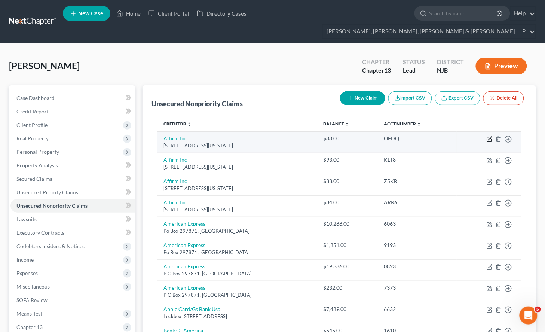
select select "4"
select select "1"
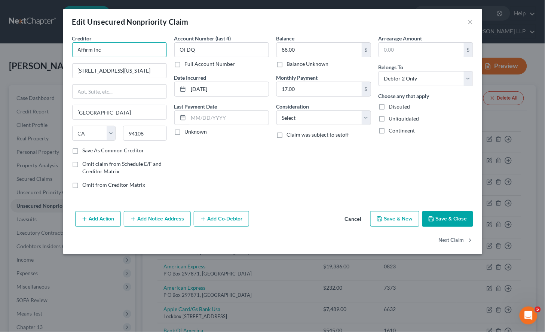
click at [128, 47] on input "Affirm Inc" at bounding box center [119, 49] width 95 height 15
click at [115, 72] on input "[STREET_ADDRESS][US_STATE]" at bounding box center [120, 71] width 94 height 14
type input "Affirm Inc."
drag, startPoint x: 157, startPoint y: 73, endPoint x: 74, endPoint y: 69, distance: 83.1
click at [74, 69] on input "[STREET_ADDRESS][US_STATE]" at bounding box center [120, 71] width 94 height 14
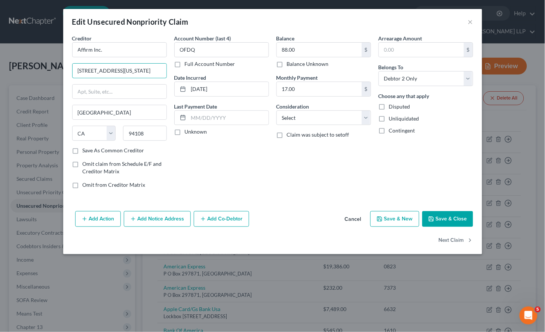
type input "[STREET_ADDRESS][US_STATE]"
click at [249, 181] on div "Account Number (last 4) OFDQ Full Account Number Date Incurred [DATE] Last Paym…" at bounding box center [222, 114] width 102 height 160
click at [436, 218] on button "Save & Close" at bounding box center [447, 219] width 51 height 16
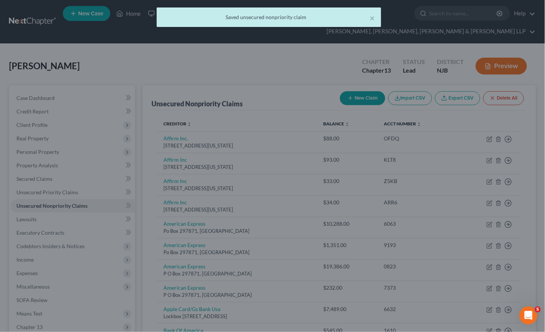
type input "0"
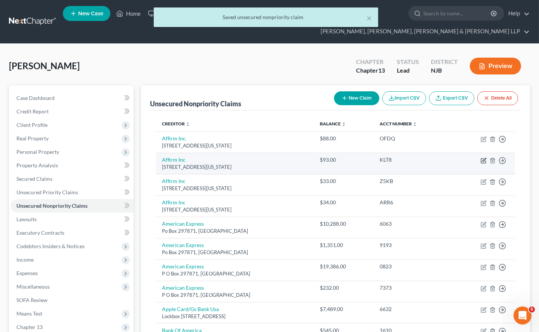
click at [484, 158] on icon "button" at bounding box center [484, 159] width 3 height 3
select select "4"
select select "1"
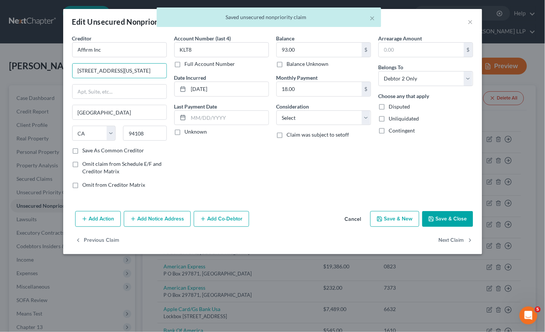
drag, startPoint x: 151, startPoint y: 70, endPoint x: 62, endPoint y: 68, distance: 89.4
click at [62, 68] on div "Edit Unsecured Nonpriority Claim × Creditor * Affirm Inc [STREET_ADDRESS][US_ST…" at bounding box center [272, 166] width 545 height 332
paste input "reet, Floor"
type input "[STREET_ADDRESS][US_STATE]"
click at [118, 53] on input "Affirm Inc" at bounding box center [119, 49] width 95 height 15
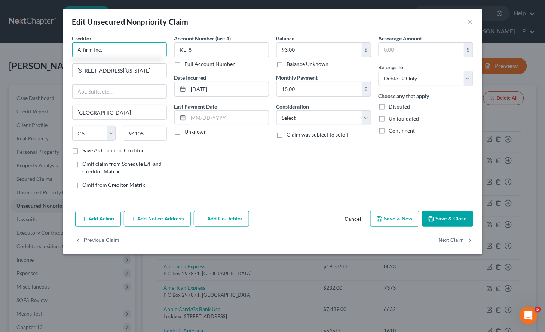
type input "Affirm Inc."
click at [288, 179] on div "Balance 93.00 $ Balance Unknown Balance Undetermined 93.00 $ Balance Unknown Mo…" at bounding box center [324, 114] width 102 height 160
click at [447, 220] on button "Save & Close" at bounding box center [447, 219] width 51 height 16
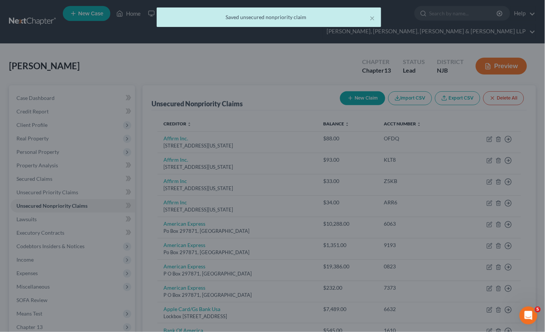
type input "0"
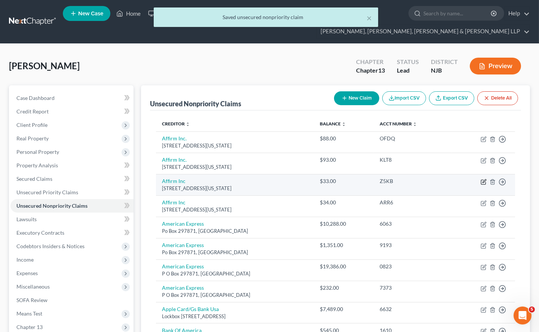
click at [483, 179] on icon "button" at bounding box center [484, 182] width 6 height 6
select select "4"
select select "1"
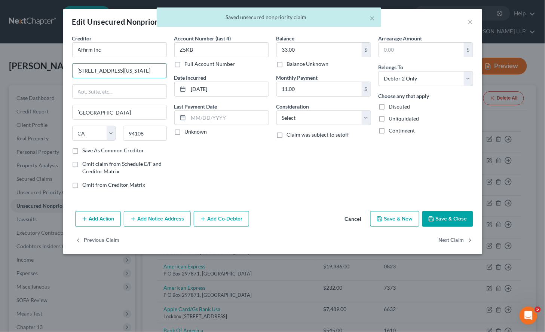
drag, startPoint x: 137, startPoint y: 70, endPoint x: 74, endPoint y: 62, distance: 64.0
click at [74, 62] on div "Creditor * Affirm Inc 650 [US_STATE] [GEOGRAPHIC_DATA] 12 [GEOGRAPHIC_DATA] [US…" at bounding box center [119, 90] width 95 height 112
paste input "reet, Floor"
type input "[STREET_ADDRESS][US_STATE]"
click at [126, 51] on input "Affirm Inc" at bounding box center [119, 49] width 95 height 15
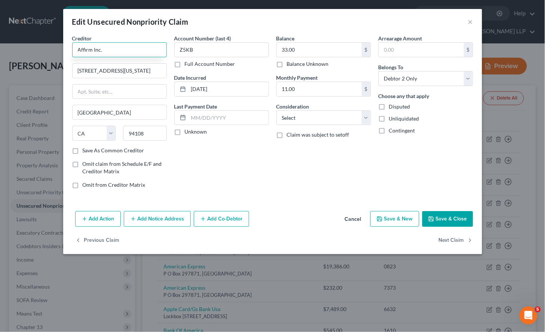
type input "Affirm Inc."
click at [278, 186] on div "Balance 33.00 $ Balance Unknown Balance Undetermined 33.00 $ Balance Unknown Mo…" at bounding box center [324, 114] width 102 height 160
click at [438, 216] on button "Save & Close" at bounding box center [447, 219] width 51 height 16
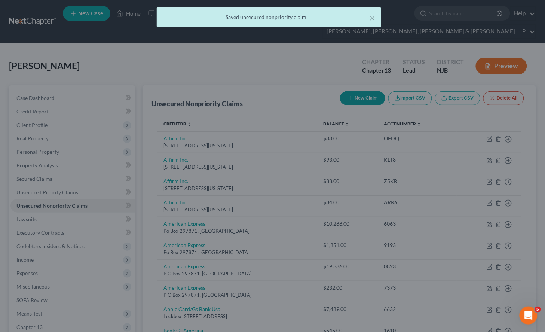
type input "0"
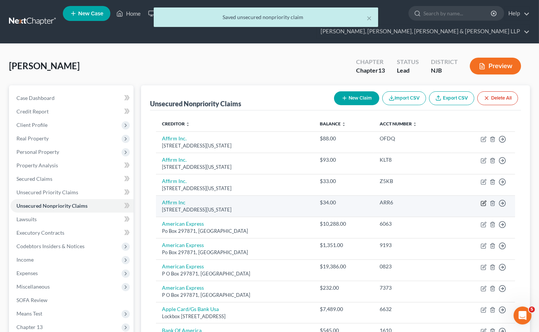
click at [481, 200] on icon "button" at bounding box center [484, 203] width 6 height 6
select select "4"
select select "1"
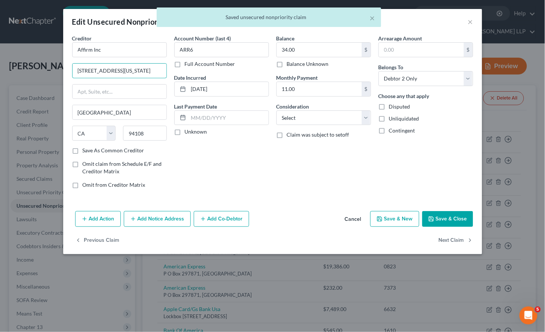
drag, startPoint x: 134, startPoint y: 68, endPoint x: 70, endPoint y: 68, distance: 63.6
click at [70, 68] on div "Creditor * Affirm Inc 650 [US_STATE] [GEOGRAPHIC_DATA] 12 [GEOGRAPHIC_DATA] [US…" at bounding box center [119, 114] width 102 height 160
paste input "reet, Floor"
type input "[STREET_ADDRESS][US_STATE]"
click at [110, 51] on input "Affirm Inc" at bounding box center [119, 49] width 95 height 15
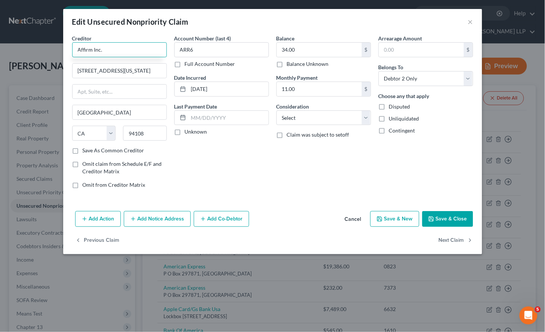
type input "Affirm Inc."
click at [303, 189] on div "Balance 34.00 $ Balance Unknown Balance Undetermined 34.00 $ Balance Unknown Mo…" at bounding box center [324, 114] width 102 height 160
click at [438, 215] on button "Save & Close" at bounding box center [447, 219] width 51 height 16
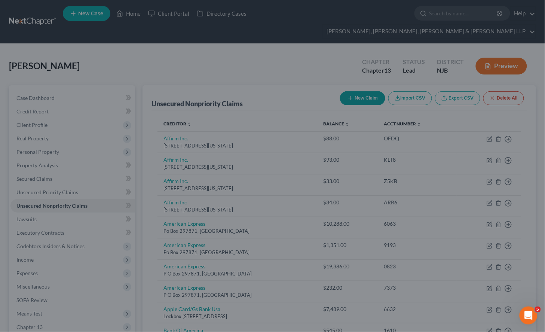
type input "0"
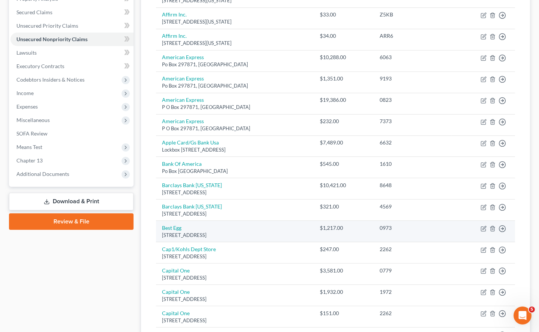
scroll to position [208, 0]
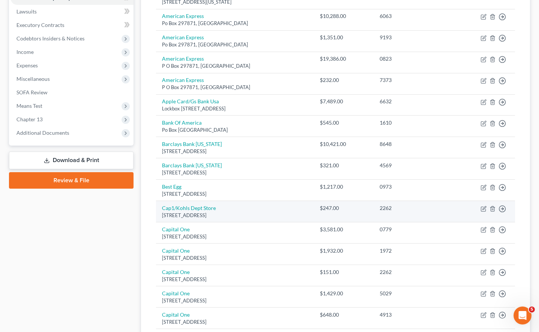
drag, startPoint x: 249, startPoint y: 203, endPoint x: 161, endPoint y: 196, distance: 88.2
click at [161, 201] on td "Cap1/Kohls Dept Store [STREET_ADDRESS]" at bounding box center [235, 211] width 158 height 21
copy td "Cap1/Kohls Dept Store [STREET_ADDRESS]"
click at [484, 206] on icon "button" at bounding box center [484, 209] width 6 height 6
select select "46"
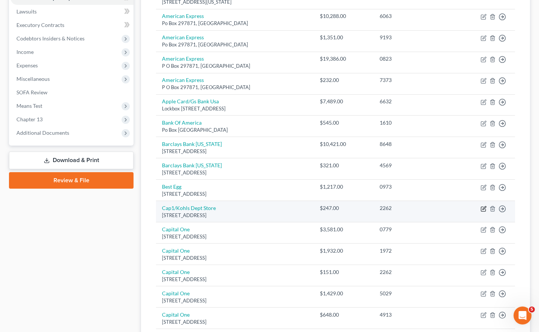
select select "2"
select select "0"
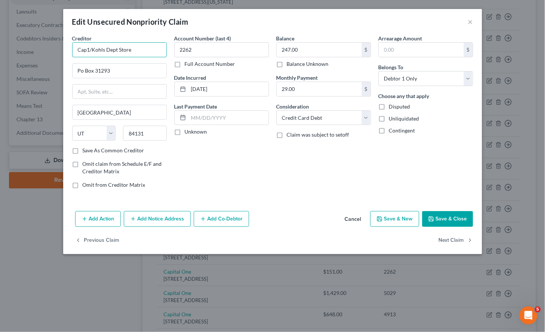
drag, startPoint x: 90, startPoint y: 50, endPoint x: 129, endPoint y: 101, distance: 64.6
click at [73, 50] on input "Cap1/Kohls Dept Store" at bounding box center [119, 49] width 95 height 15
paste input "Capital one"
click at [279, 165] on div "Balance 247.00 $ Balance Unknown Balance Undetermined 247.00 $ Balance Unknown …" at bounding box center [324, 114] width 102 height 160
click at [431, 215] on button "Save & Close" at bounding box center [447, 219] width 51 height 16
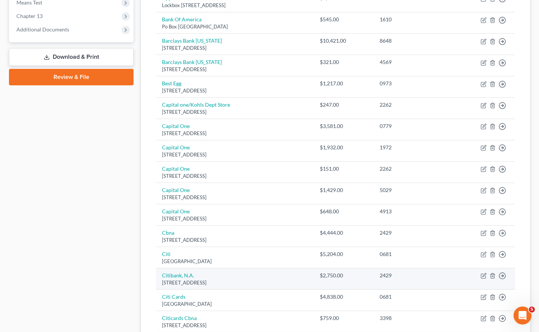
scroll to position [332, 0]
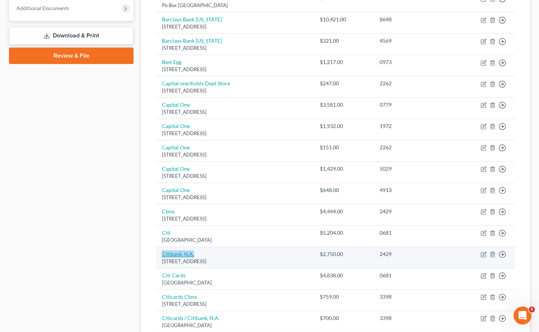
drag, startPoint x: 195, startPoint y: 242, endPoint x: 162, endPoint y: 241, distance: 33.7
click at [162, 247] on td "Citibank, [STREET_ADDRESS]" at bounding box center [235, 257] width 158 height 21
copy link "Citibank, N.A."
click at [493, 253] on polyline "button" at bounding box center [492, 253] width 4 height 0
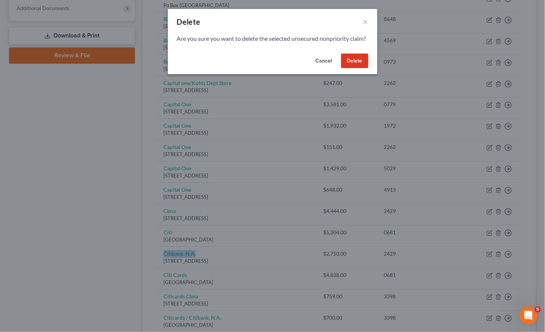
click at [356, 68] on button "Delete" at bounding box center [354, 60] width 27 height 15
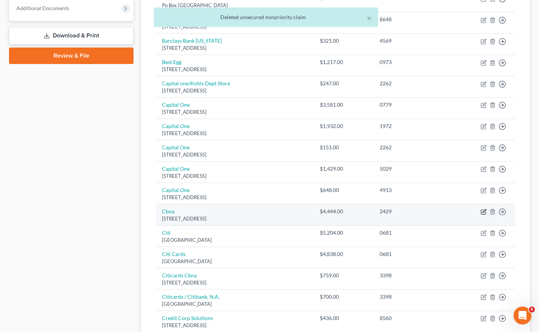
click at [484, 209] on icon "button" at bounding box center [484, 212] width 6 height 6
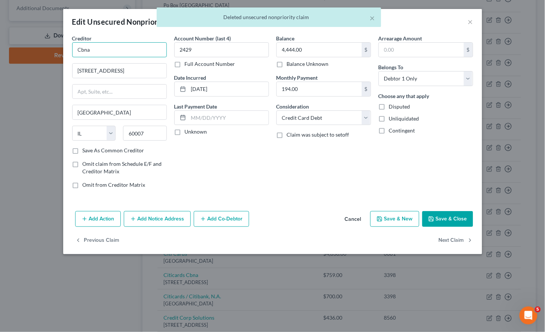
drag, startPoint x: 119, startPoint y: 48, endPoint x: 67, endPoint y: 48, distance: 51.3
click at [67, 48] on div "Creditor * Cbna [GEOGRAPHIC_DATA] [GEOGRAPHIC_DATA] [US_STATE][GEOGRAPHIC_DATA]…" at bounding box center [272, 121] width 419 height 174
paste input "itibank, N.A."
click at [236, 167] on div "Account Number (last 4) 2429 Full Account Number Date Incurred [DATE] Last Paym…" at bounding box center [222, 114] width 102 height 160
click at [446, 218] on button "Save & Close" at bounding box center [447, 219] width 51 height 16
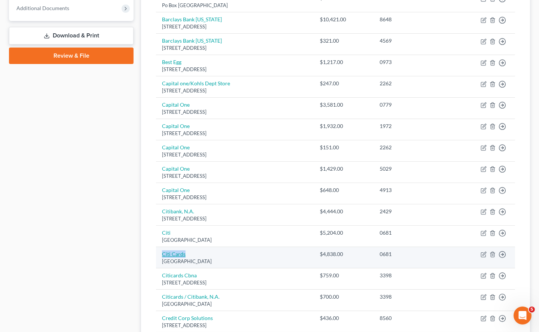
drag, startPoint x: 190, startPoint y: 241, endPoint x: 162, endPoint y: 242, distance: 28.1
click at [162, 247] on td "Citi Cards [STREET_ADDRESS]" at bounding box center [235, 257] width 158 height 21
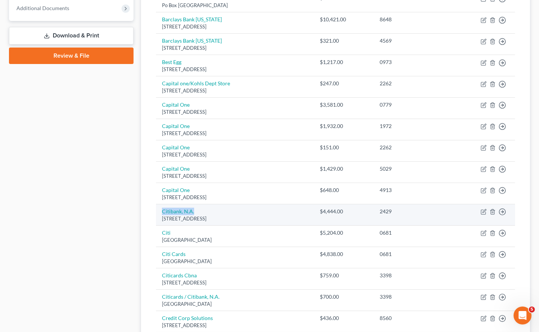
drag, startPoint x: 199, startPoint y: 199, endPoint x: 161, endPoint y: 199, distance: 38.5
click at [161, 204] on td "Citibank, [STREET_ADDRESS]" at bounding box center [235, 214] width 158 height 21
copy link "Citibank, N.A."
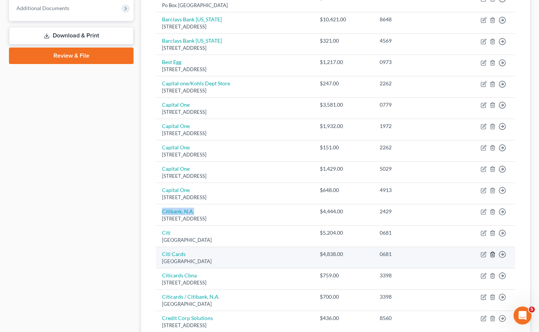
click at [492, 251] on icon "button" at bounding box center [493, 254] width 6 height 6
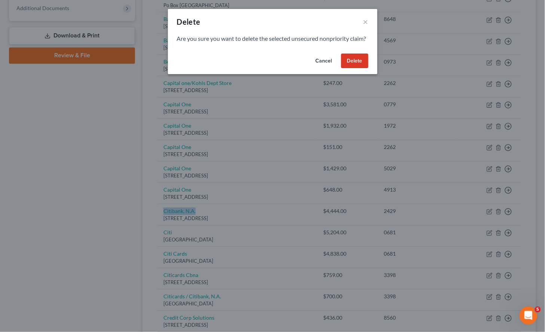
click at [362, 68] on button "Delete" at bounding box center [354, 60] width 27 height 15
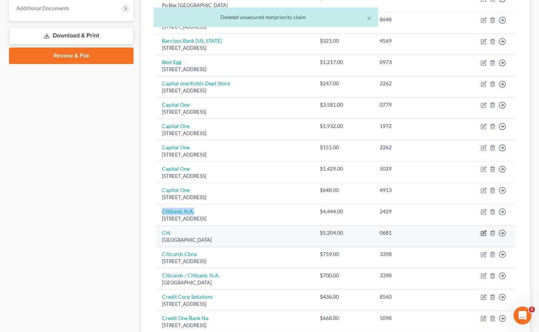
click at [484, 230] on icon "button" at bounding box center [484, 233] width 6 height 6
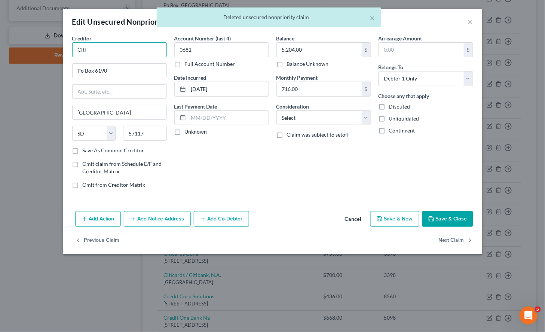
drag, startPoint x: 94, startPoint y: 48, endPoint x: 169, endPoint y: 119, distance: 103.7
click at [69, 48] on div "Creditor * Citi Po Box 6190 [GEOGRAPHIC_DATA] [US_STATE][GEOGRAPHIC_DATA] [GEOG…" at bounding box center [119, 114] width 102 height 160
paste input "bank, N.A."
click at [283, 176] on div "Balance 5,204.00 $ Balance Unknown Balance Undetermined 5,204.00 $ Balance Unkn…" at bounding box center [324, 114] width 102 height 160
click at [442, 212] on button "Save & Close" at bounding box center [447, 219] width 51 height 16
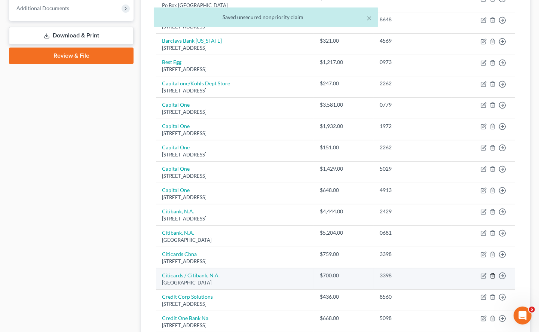
click at [492, 273] on icon "button" at bounding box center [493, 276] width 6 height 6
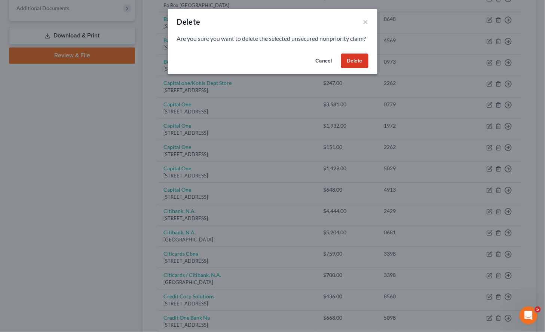
click at [320, 65] on button "Cancel" at bounding box center [324, 60] width 28 height 15
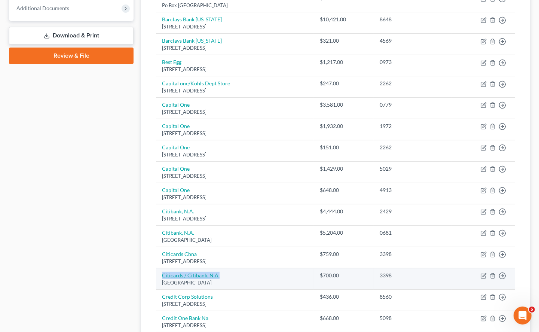
drag, startPoint x: 227, startPoint y: 260, endPoint x: 162, endPoint y: 263, distance: 65.1
click at [162, 268] on td "Citicards / Citibank, N.A. [GEOGRAPHIC_DATA]" at bounding box center [235, 278] width 158 height 21
copy link "Citicards / Citibank, N.A."
click at [492, 276] on line "button" at bounding box center [492, 276] width 0 height 1
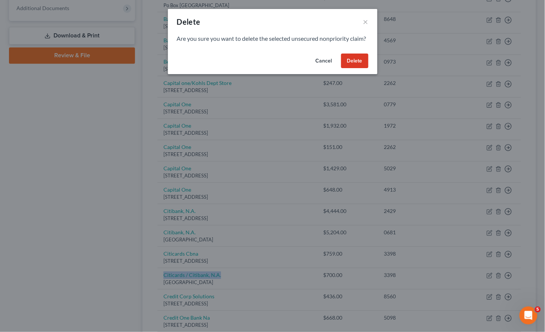
click at [354, 68] on button "Delete" at bounding box center [354, 60] width 27 height 15
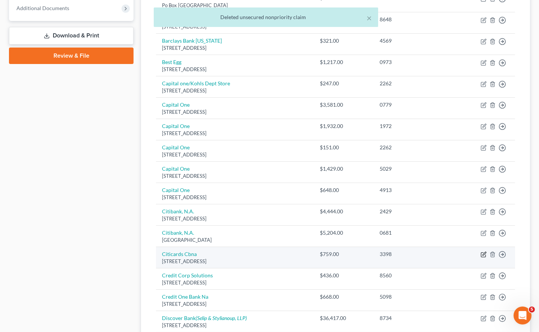
click at [483, 251] on icon "button" at bounding box center [484, 254] width 6 height 6
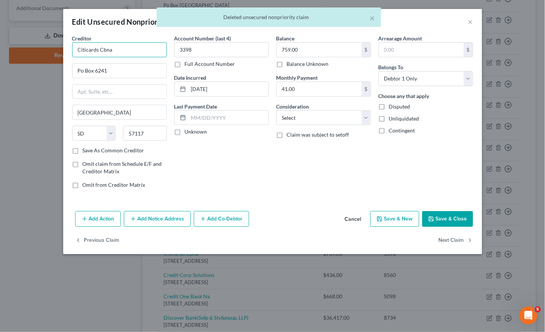
drag, startPoint x: 78, startPoint y: 47, endPoint x: 66, endPoint y: 47, distance: 12.0
click at [66, 47] on div "Creditor * Citicards Cbna Po Box 6241 [GEOGRAPHIC_DATA] [US_STATE][GEOGRAPHIC_D…" at bounding box center [272, 121] width 419 height 174
paste input "/ Citibank, N.A."
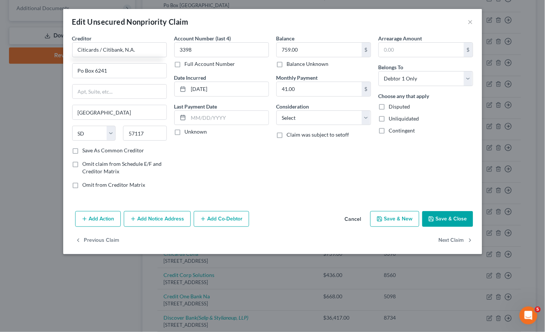
click at [222, 161] on div "Account Number (last 4) 3398 Full Account Number Date Incurred [DATE] Last Paym…" at bounding box center [222, 114] width 102 height 160
click at [323, 120] on select "Select Cable / Satellite Services Collection Agency Credit Card Debt Debt Couns…" at bounding box center [323, 117] width 95 height 15
click at [276, 110] on select "Select Cable / Satellite Services Collection Agency Credit Card Debt Debt Couns…" at bounding box center [323, 117] width 95 height 15
click at [307, 190] on div "Balance 759.00 $ Balance Unknown Balance Undetermined 759.00 $ Balance Unknown …" at bounding box center [324, 114] width 102 height 160
click at [437, 217] on button "Save & Close" at bounding box center [447, 219] width 51 height 16
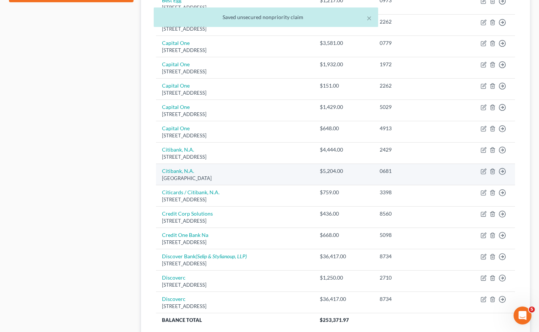
scroll to position [416, 0]
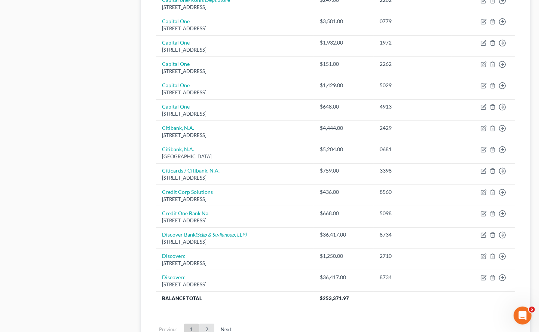
click at [208, 324] on link "2" at bounding box center [206, 330] width 15 height 12
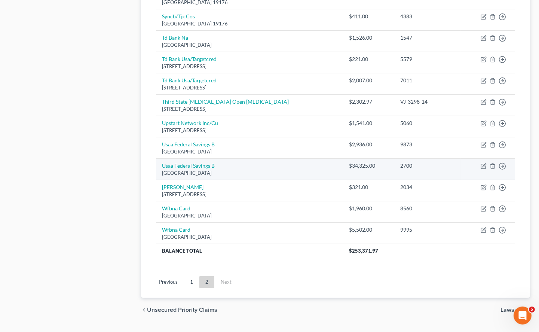
scroll to position [426, 0]
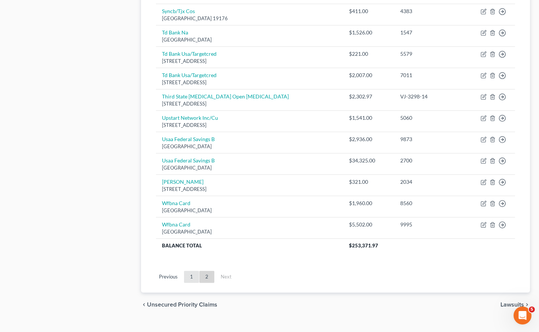
click at [193, 271] on link "1" at bounding box center [191, 277] width 15 height 12
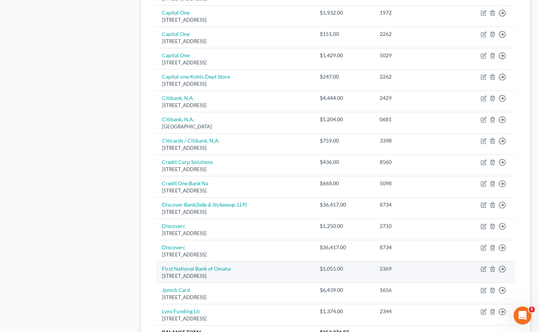
scroll to position [468, 0]
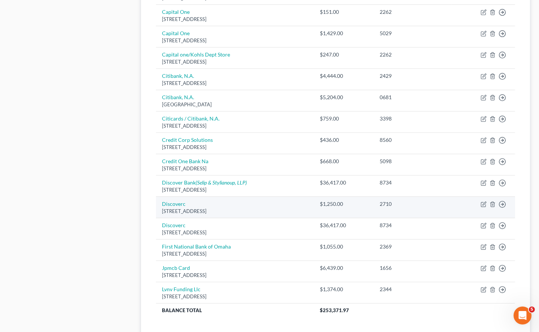
drag, startPoint x: 248, startPoint y: 197, endPoint x: 161, endPoint y: 190, distance: 87.8
click at [161, 196] on td "Discoverc Po Box 30939, [GEOGRAPHIC_DATA]" at bounding box center [235, 206] width 158 height 21
click at [483, 201] on icon "button" at bounding box center [484, 204] width 6 height 6
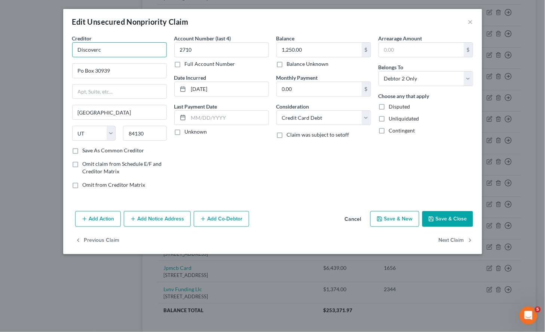
drag, startPoint x: 115, startPoint y: 51, endPoint x: 74, endPoint y: 50, distance: 40.8
click at [74, 50] on input "Discoverc" at bounding box center [119, 49] width 95 height 15
paste input "Financial Services"
click at [316, 189] on div "Balance 1,250.00 $ Balance Unknown Balance Undetermined 1,250.00 $ Balance Unkn…" at bounding box center [324, 114] width 102 height 160
click at [451, 216] on button "Save & Close" at bounding box center [447, 219] width 51 height 16
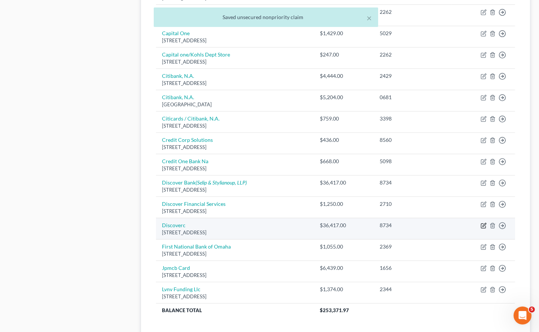
click at [481, 223] on icon "button" at bounding box center [484, 226] width 6 height 6
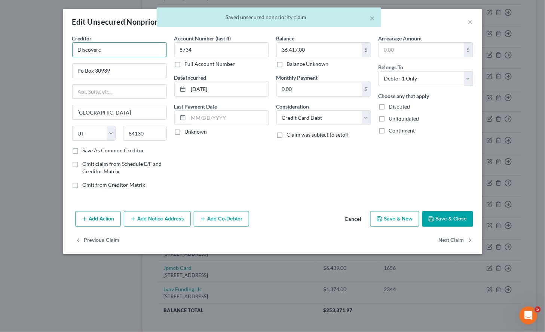
drag, startPoint x: 103, startPoint y: 49, endPoint x: 68, endPoint y: 49, distance: 34.8
click at [68, 49] on div "Creditor * Discoverc Po Box 30939 [GEOGRAPHIC_DATA] [US_STATE][GEOGRAPHIC_DATA]…" at bounding box center [119, 114] width 102 height 160
paste input "Financial Services"
click at [251, 171] on div "Account Number (last 4) 8734 Full Account Number Date Incurred [DATE] Last Paym…" at bounding box center [222, 114] width 102 height 160
click at [432, 217] on icon "button" at bounding box center [431, 219] width 4 height 4
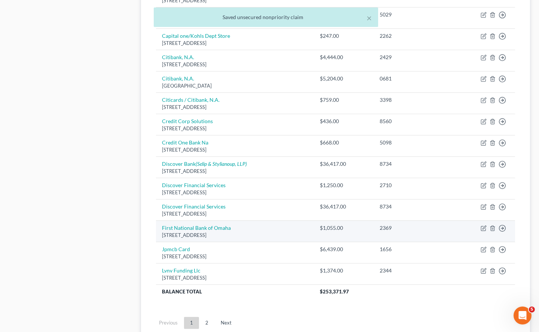
scroll to position [509, 0]
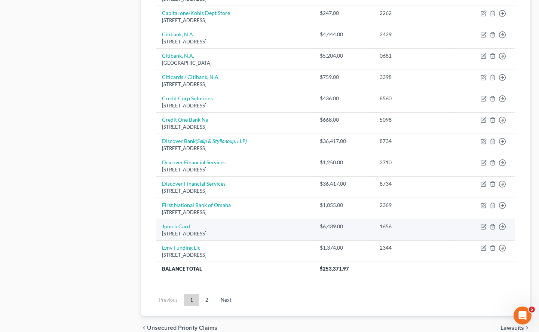
drag, startPoint x: 251, startPoint y: 223, endPoint x: 160, endPoint y: 213, distance: 91.0
click at [160, 219] on td "Jpmcb Card [STREET_ADDRESS]" at bounding box center [235, 229] width 158 height 21
click at [484, 224] on icon "button" at bounding box center [484, 227] width 6 height 6
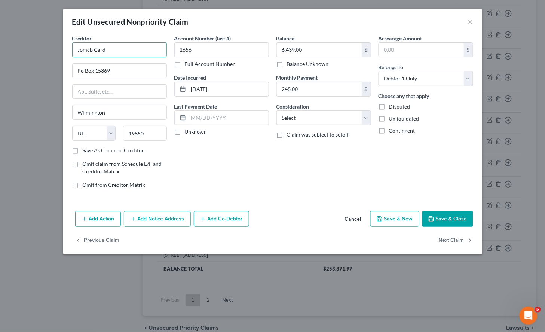
drag, startPoint x: 91, startPoint y: 49, endPoint x: 186, endPoint y: 162, distance: 146.6
click at [70, 49] on div "Creditor * Jpmcb Card Po Box [GEOGRAPHIC_DATA] [US_STATE] AK AR AZ CA CO CT DE …" at bounding box center [119, 114] width 102 height 160
paste input "JPMorgan Chase Bank"
click at [263, 180] on div "Account Number (last 4) 1656 Full Account Number Date Incurred [DATE] Last Paym…" at bounding box center [222, 114] width 102 height 160
click at [310, 116] on select "Select Cable / Satellite Services Collection Agency Credit Card Debt Debt Couns…" at bounding box center [323, 117] width 95 height 15
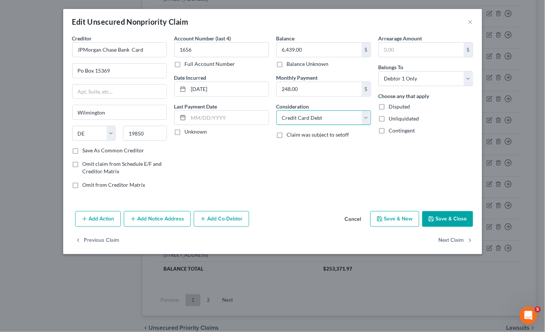
click at [276, 110] on select "Select Cable / Satellite Services Collection Agency Credit Card Debt Debt Couns…" at bounding box center [323, 117] width 95 height 15
click at [312, 174] on div "Balance 6,439.00 $ Balance Unknown Balance Undetermined 6,439.00 $ Balance Unkn…" at bounding box center [324, 114] width 102 height 160
click at [448, 218] on button "Save & Close" at bounding box center [447, 219] width 51 height 16
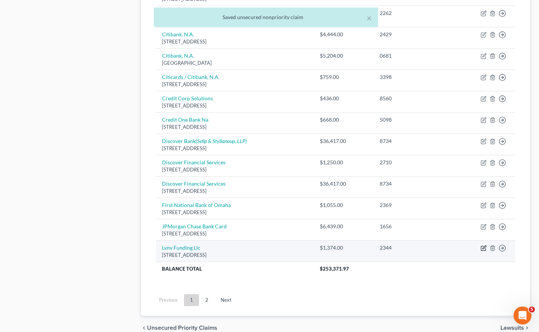
click at [481, 246] on icon "button" at bounding box center [483, 248] width 4 height 4
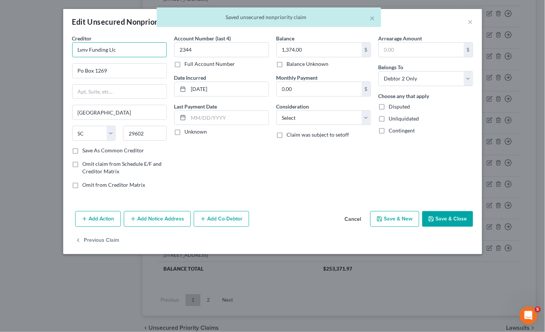
click at [124, 46] on input "Lvnv Funding Llc" at bounding box center [119, 49] width 95 height 15
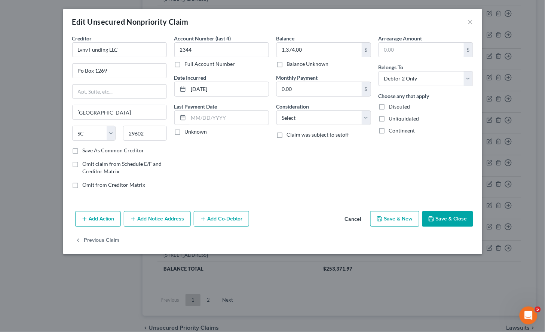
click at [258, 178] on div "Account Number (last 4) 2344 Full Account Number Date Incurred [DATE] Last Paym…" at bounding box center [222, 114] width 102 height 160
click at [89, 49] on input "Lvnv Funding LLC" at bounding box center [119, 49] width 95 height 15
click at [285, 184] on div "Balance 1,374.00 $ Balance Unknown Balance Undetermined 1,374.00 $ Balance Unkn…" at bounding box center [324, 114] width 102 height 160
click at [448, 220] on button "Save & Close" at bounding box center [447, 219] width 51 height 16
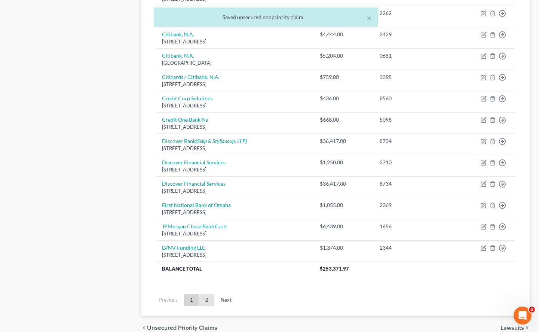
click at [206, 294] on link "2" at bounding box center [206, 300] width 15 height 12
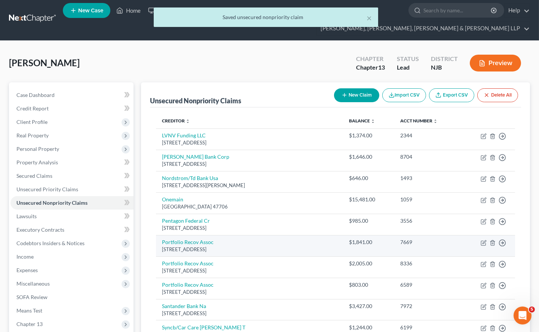
scroll to position [0, 0]
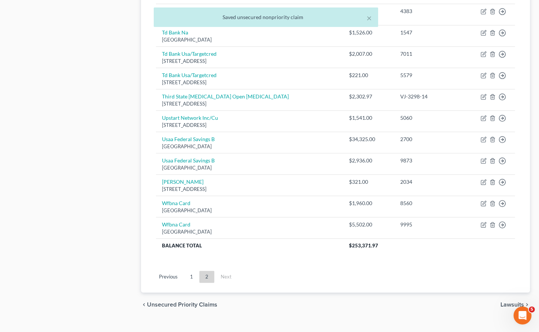
click at [192, 271] on link "1" at bounding box center [191, 277] width 15 height 12
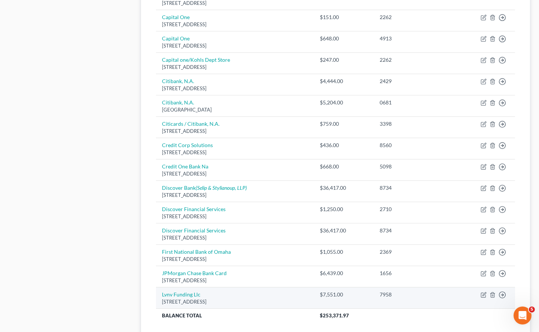
scroll to position [532, 0]
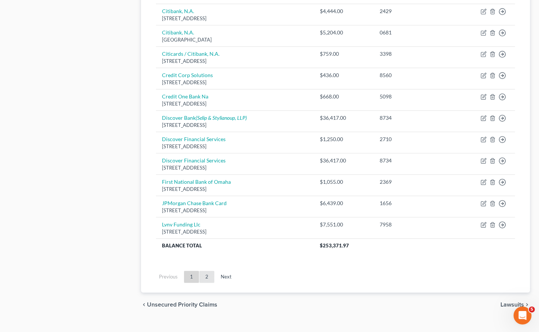
click at [211, 271] on link "2" at bounding box center [206, 277] width 15 height 12
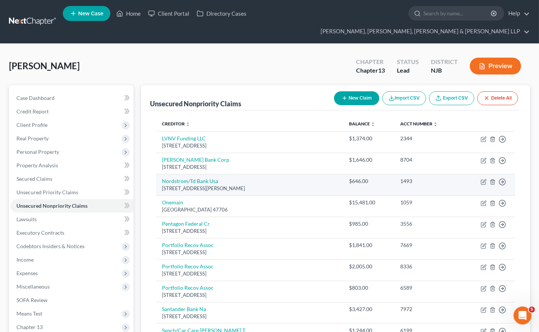
scroll to position [42, 0]
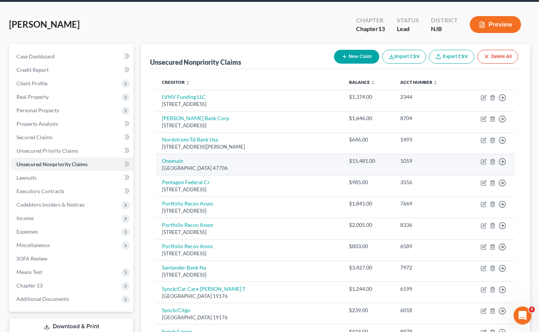
drag, startPoint x: 238, startPoint y: 153, endPoint x: 160, endPoint y: 151, distance: 78.2
click at [160, 154] on td "[STREET_ADDRESS]" at bounding box center [249, 164] width 187 height 21
click at [484, 159] on icon "button" at bounding box center [484, 160] width 3 height 3
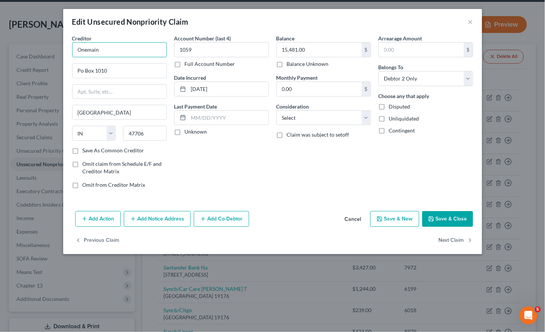
drag, startPoint x: 117, startPoint y: 49, endPoint x: 71, endPoint y: 46, distance: 46.1
click at [71, 46] on div "Creditor * Onemain Po Box [GEOGRAPHIC_DATA] [US_STATE] AK AR AZ CA CO [GEOGRAPH…" at bounding box center [119, 114] width 102 height 160
paste input "Main Financial"
click at [255, 170] on div "Account Number (last 4) 1059 Full Account Number Date Incurred [DATE] Last Paym…" at bounding box center [222, 114] width 102 height 160
click at [324, 118] on select "Select Cable / Satellite Services Collection Agency Credit Card Debt Debt Couns…" at bounding box center [323, 117] width 95 height 15
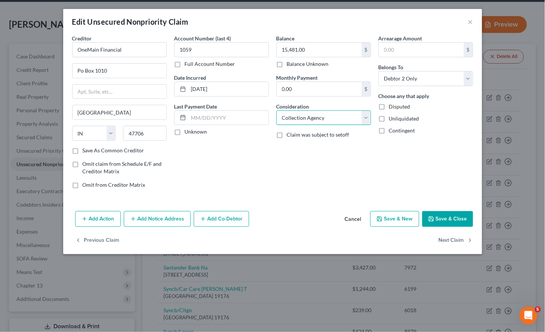
click at [276, 110] on select "Select Cable / Satellite Services Collection Agency Credit Card Debt Debt Couns…" at bounding box center [323, 117] width 95 height 15
click at [305, 192] on div "Balance 15,481.00 $ Balance Unknown Balance Undetermined 15,481.00 $ Balance Un…" at bounding box center [324, 114] width 102 height 160
click at [443, 220] on button "Save & Close" at bounding box center [447, 219] width 51 height 16
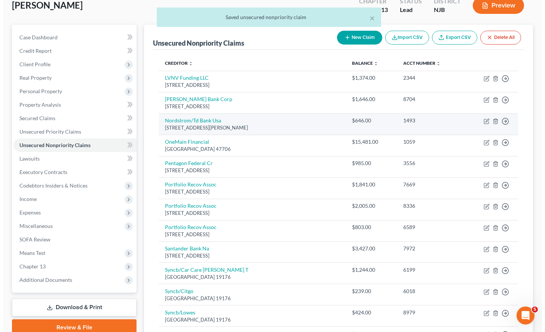
scroll to position [83, 0]
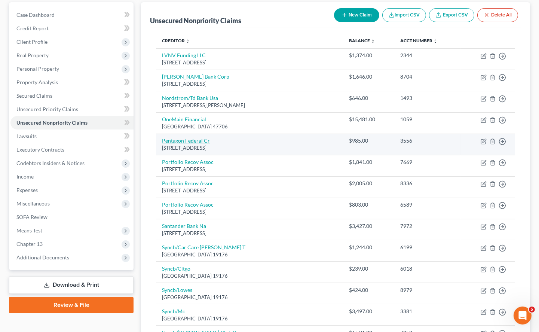
drag, startPoint x: 251, startPoint y: 134, endPoint x: 163, endPoint y: 129, distance: 88.0
click at [163, 134] on td "Pentagon Federal [STREET_ADDRESS]" at bounding box center [249, 144] width 187 height 21
click at [485, 139] on icon "button" at bounding box center [484, 140] width 3 height 3
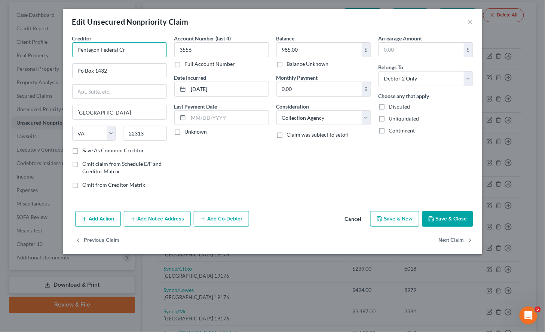
drag, startPoint x: 132, startPoint y: 48, endPoint x: 66, endPoint y: 48, distance: 65.8
click at [66, 48] on div "Creditor * Pentagon Federal Cr Po Box 1432 [GEOGRAPHIC_DATA] [US_STATE] AK AR A…" at bounding box center [272, 121] width 419 height 174
paste input "Fed Contact Information PenFed Credit Union"
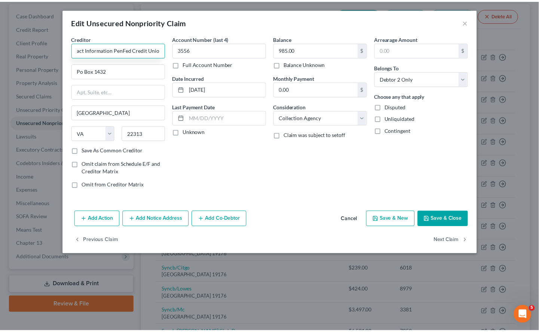
scroll to position [0, 0]
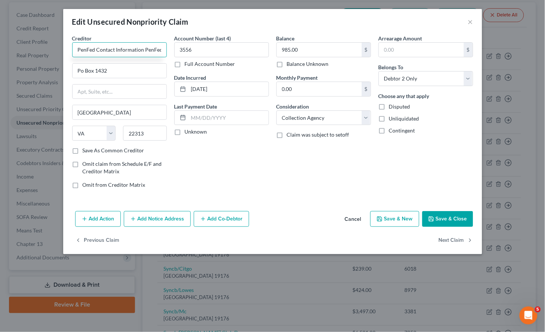
drag, startPoint x: 113, startPoint y: 47, endPoint x: 45, endPoint y: 47, distance: 68.5
click at [45, 47] on div "Edit Unsecured Nonpriority Claim × Creditor * PenFed Contact Information PenFed…" at bounding box center [272, 166] width 545 height 332
click at [319, 183] on div "Balance 985.00 $ Balance Unknown Balance Undetermined 985.00 $ Balance Unknown …" at bounding box center [324, 114] width 102 height 160
click at [459, 216] on button "Save & Close" at bounding box center [447, 219] width 51 height 16
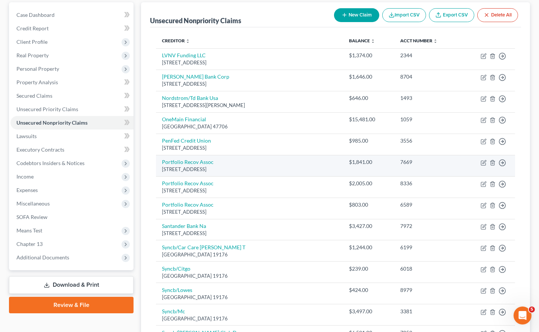
drag, startPoint x: 253, startPoint y: 156, endPoint x: 161, endPoint y: 147, distance: 92.4
click at [161, 155] on td "Portfolio Recov Assoc [STREET_ADDRESS]" at bounding box center [249, 165] width 187 height 21
click at [484, 160] on icon "button" at bounding box center [484, 161] width 3 height 3
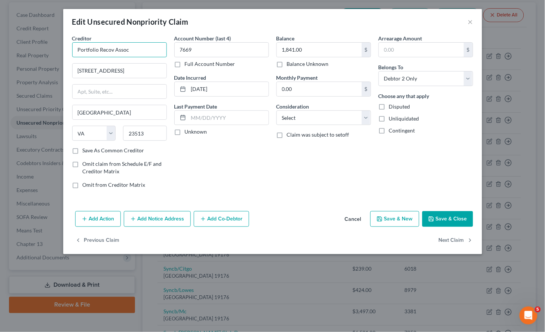
drag, startPoint x: 76, startPoint y: 51, endPoint x: 158, endPoint y: 52, distance: 81.9
click at [158, 52] on input "Portfolio Recov Assoc" at bounding box center [119, 49] width 95 height 15
paste input "ery Associates, LLC"
click at [219, 168] on div "Account Number (last 4) 7669 Full Account Number Date Incurred [DATE] Last Paym…" at bounding box center [222, 114] width 102 height 160
click at [450, 216] on button "Save & Close" at bounding box center [447, 219] width 51 height 16
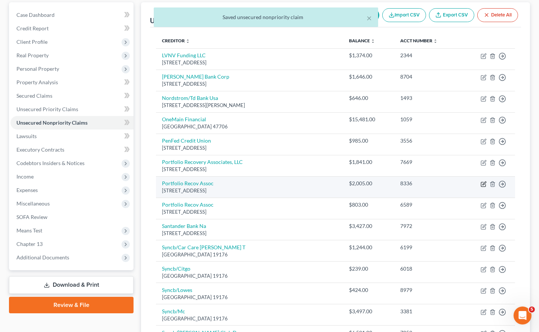
click at [481, 181] on icon "button" at bounding box center [484, 184] width 6 height 6
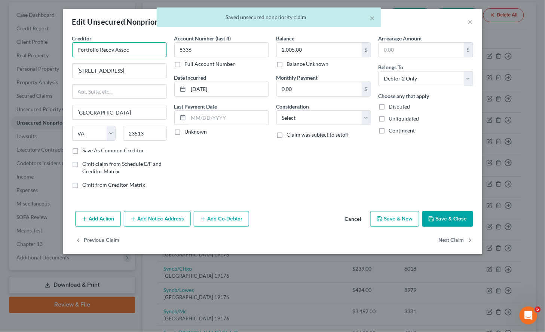
drag, startPoint x: 76, startPoint y: 50, endPoint x: 146, endPoint y: 54, distance: 69.7
click at [146, 54] on input "Portfolio Recov Assoc" at bounding box center [119, 49] width 95 height 15
paste input "ery Associates, LLC"
click at [237, 161] on div "Account Number (last 4) 8336 Full Account Number Date Incurred [DATE] Last Paym…" at bounding box center [222, 114] width 102 height 160
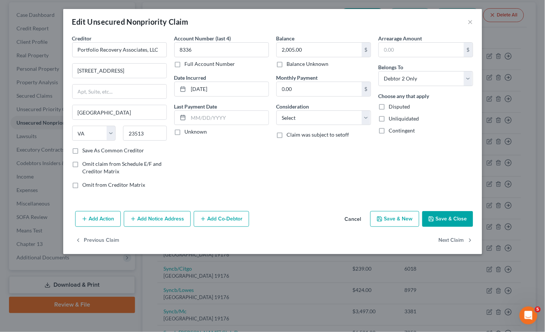
click at [456, 218] on button "Save & Close" at bounding box center [447, 219] width 51 height 16
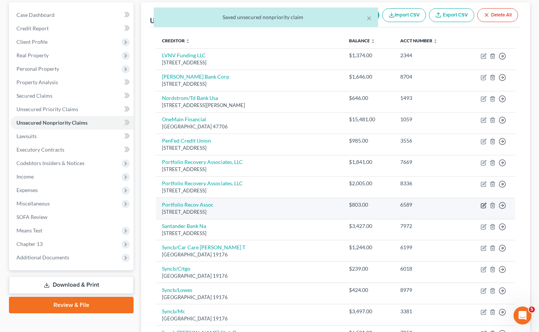
click at [482, 202] on icon "button" at bounding box center [484, 205] width 6 height 6
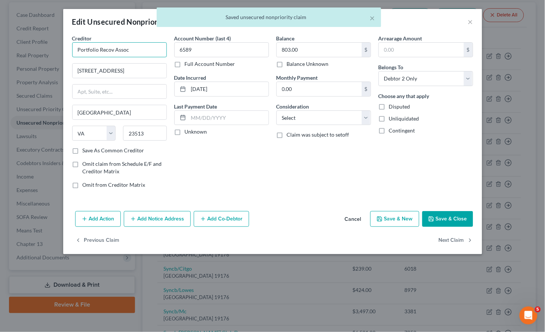
drag, startPoint x: 84, startPoint y: 50, endPoint x: 141, endPoint y: 50, distance: 56.5
click at [141, 50] on input "Portfolio Recov Assoc" at bounding box center [119, 49] width 95 height 15
paste input "ery Associates, LLC"
click at [279, 175] on div "Balance 803.00 $ Balance Unknown Balance Undetermined 803.00 $ Balance Unknown …" at bounding box center [324, 114] width 102 height 160
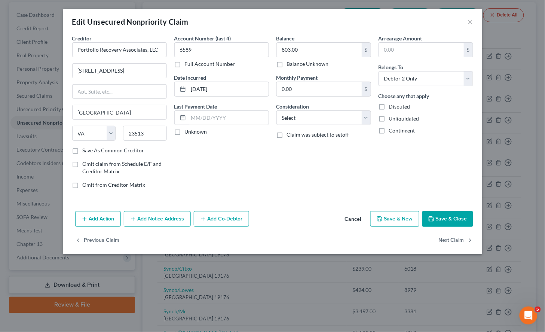
click at [455, 216] on button "Save & Close" at bounding box center [447, 219] width 51 height 16
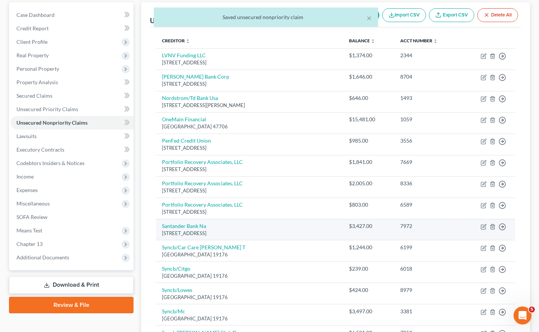
click at [480, 219] on td "Move to D Move to E Move to G Move to Notice Only" at bounding box center [488, 229] width 54 height 21
click at [483, 224] on icon "button" at bounding box center [484, 227] width 6 height 6
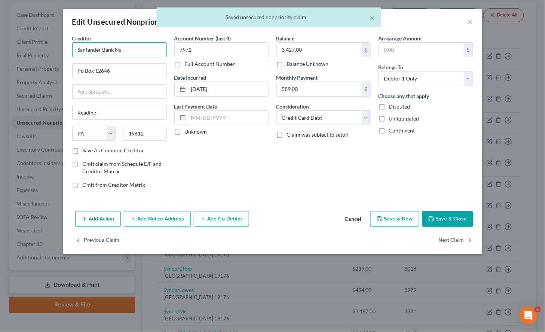
click at [127, 50] on input "Santander Bank Na" at bounding box center [119, 49] width 95 height 15
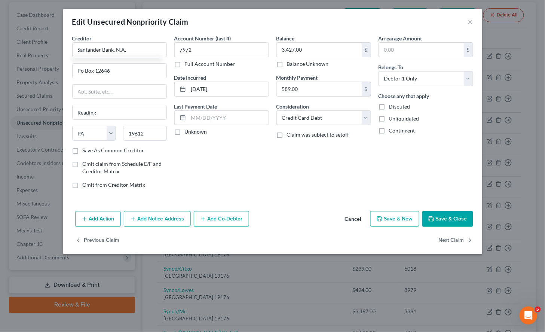
click at [240, 161] on div "Account Number (last 4) 7972 Full Account Number Date Incurred [DATE] Last Paym…" at bounding box center [222, 114] width 102 height 160
click at [453, 217] on button "Save & Close" at bounding box center [447, 219] width 51 height 16
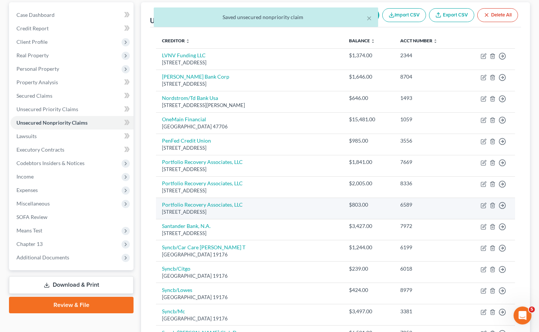
scroll to position [125, 0]
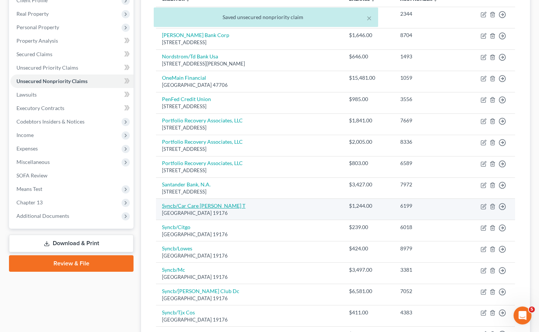
drag, startPoint x: 247, startPoint y: 198, endPoint x: 163, endPoint y: 192, distance: 84.4
click at [163, 199] on td "Syncb/Car Care [PERSON_NAME] T Po Box [GEOGRAPHIC_DATA]" at bounding box center [249, 209] width 187 height 21
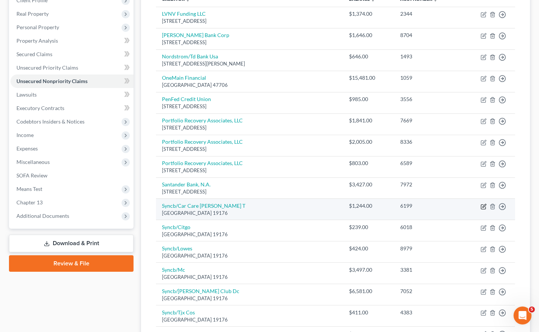
click at [486, 204] on icon "button" at bounding box center [483, 206] width 4 height 4
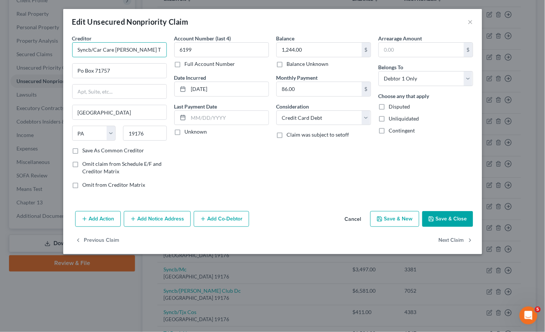
drag, startPoint x: 139, startPoint y: 47, endPoint x: 95, endPoint y: 47, distance: 44.5
click at [95, 47] on input "Syncb/Car Care [PERSON_NAME] T" at bounding box center [119, 49] width 95 height 15
paste input "[PERSON_NAME] Credit Card"
click at [278, 177] on div "Balance 1,244.00 $ Balance Unknown Balance Undetermined 1,244.00 $ Balance Unkn…" at bounding box center [324, 114] width 102 height 160
click at [89, 48] on input "Syncb/[PERSON_NAME] Credit Card" at bounding box center [119, 49] width 95 height 15
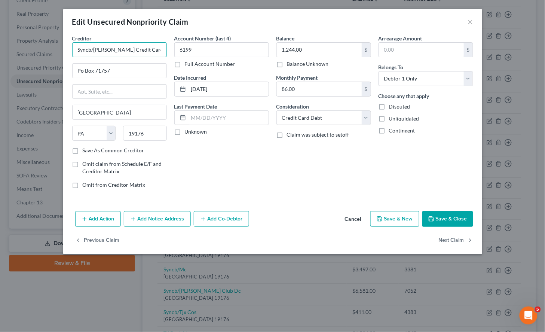
drag, startPoint x: 92, startPoint y: 49, endPoint x: 68, endPoint y: 48, distance: 24.0
click at [68, 48] on div "Creditor * Syncb/[PERSON_NAME] Credit Card Po Box 71757 [GEOGRAPHIC_DATA] [US_S…" at bounding box center [272, 121] width 419 height 174
paste input "hrony"
drag, startPoint x: 115, startPoint y: 49, endPoint x: 76, endPoint y: 47, distance: 38.6
click at [76, 47] on input "Synchrony Bank/[PERSON_NAME] Credit Card" at bounding box center [119, 49] width 95 height 15
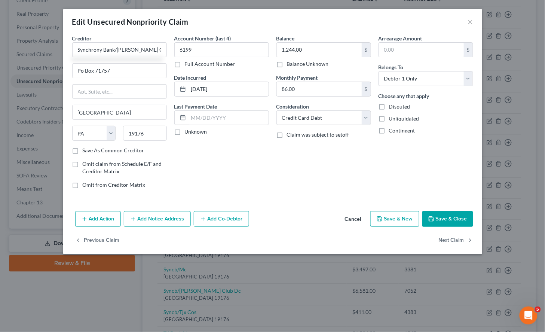
click at [248, 166] on div "Account Number (last 4) 6199 Full Account Number Date Incurred [DATE] Last Paym…" at bounding box center [222, 114] width 102 height 160
click at [440, 217] on button "Save & Close" at bounding box center [447, 219] width 51 height 16
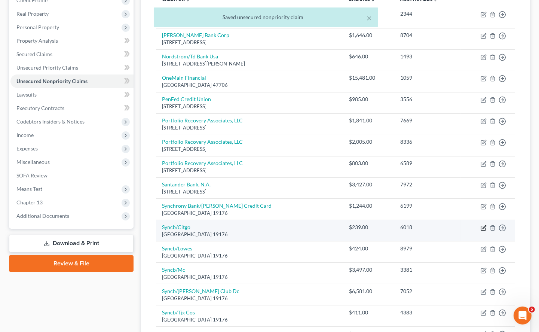
click at [482, 225] on icon "button" at bounding box center [484, 228] width 6 height 6
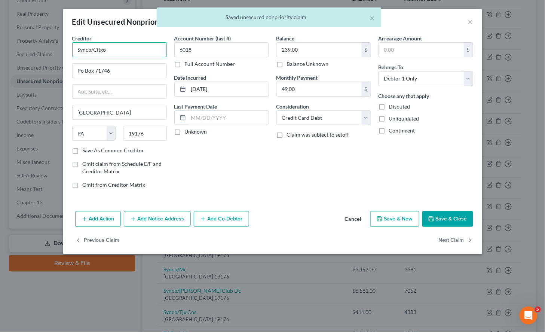
drag, startPoint x: 91, startPoint y: 48, endPoint x: 69, endPoint y: 47, distance: 21.7
click at [69, 47] on div "Creditor * Syncb/Citgo Po Box 71746 [GEOGRAPHIC_DATA] [US_STATE][GEOGRAPHIC_DAT…" at bounding box center [119, 114] width 102 height 160
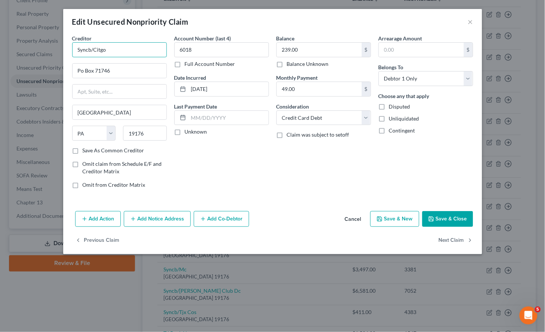
paste input "hrony Bank"
click at [234, 157] on div "Account Number (last 4) 6018 Full Account Number Date Incurred [DATE] Last Paym…" at bounding box center [222, 114] width 102 height 160
click at [447, 214] on button "Save & Close" at bounding box center [447, 219] width 51 height 16
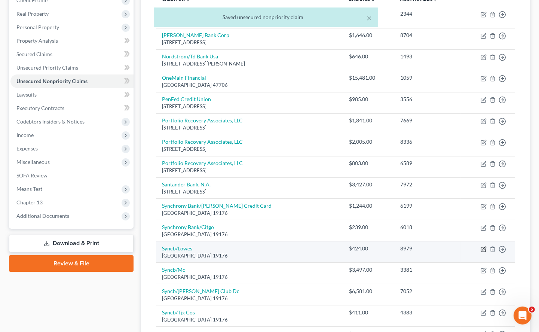
click at [481, 246] on icon "button" at bounding box center [484, 249] width 6 height 6
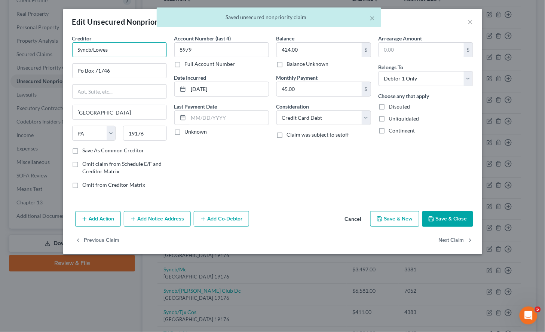
drag, startPoint x: 91, startPoint y: 49, endPoint x: 65, endPoint y: 48, distance: 25.8
click at [65, 48] on div "Creditor * Syncb/Lowes Po Box 71746 [GEOGRAPHIC_DATA] [US_STATE] AK AR AZ [GEOG…" at bounding box center [272, 121] width 419 height 174
paste input "hrony Bank"
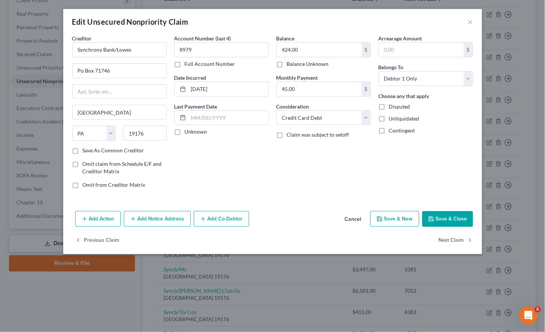
click at [262, 176] on div "Account Number (last 4) 8979 Full Account Number Date Incurred [DATE] Last Paym…" at bounding box center [222, 114] width 102 height 160
drag, startPoint x: 455, startPoint y: 216, endPoint x: 450, endPoint y: 220, distance: 5.9
click at [455, 216] on button "Save & Close" at bounding box center [447, 219] width 51 height 16
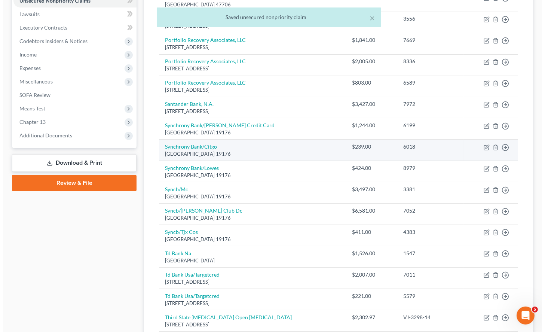
scroll to position [208, 0]
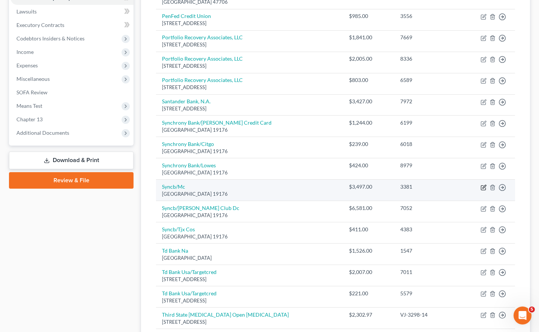
click at [485, 185] on icon "button" at bounding box center [484, 186] width 3 height 3
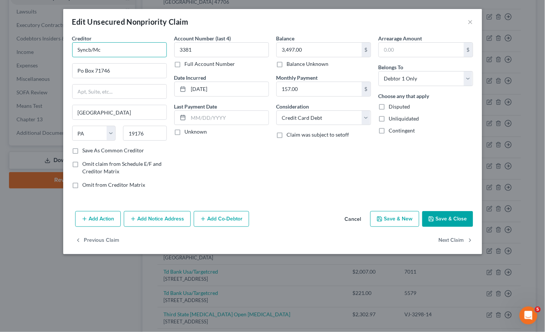
drag, startPoint x: 91, startPoint y: 50, endPoint x: 64, endPoint y: 50, distance: 26.9
click at [64, 50] on div "Creditor * Syncb/Mc Po Box 71746 [GEOGRAPHIC_DATA] [US_STATE] AK AR AZ CA CO CT…" at bounding box center [272, 121] width 419 height 174
paste input "hrony Bank"
drag, startPoint x: 142, startPoint y: 51, endPoint x: 68, endPoint y: 51, distance: 74.4
click at [68, 51] on div "Creditor * Synchrony Bank/Mc Po Box 71746 [GEOGRAPHIC_DATA] [US_STATE] AK AR AZ…" at bounding box center [272, 121] width 419 height 174
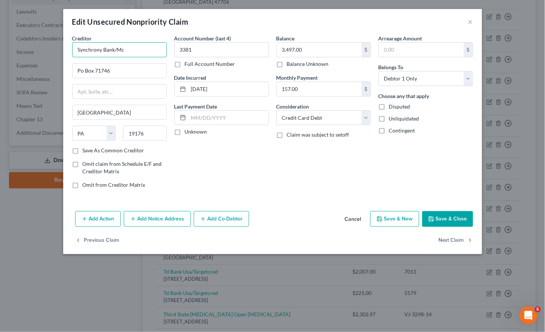
click at [128, 51] on input "Synchrony Bank/Mc" at bounding box center [119, 49] width 95 height 15
paste input "Mastercard"
click at [258, 176] on div "Account Number (last 4) 3381 Full Account Number Date Incurred [DATE] Last Paym…" at bounding box center [222, 114] width 102 height 160
click at [438, 221] on button "Save & Close" at bounding box center [447, 219] width 51 height 16
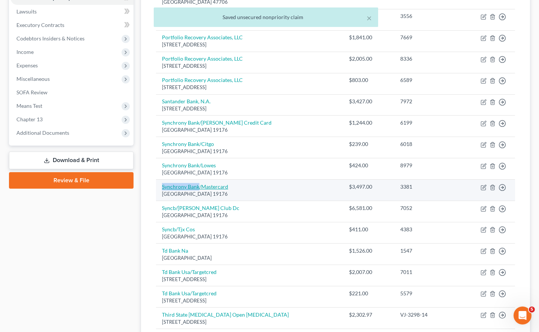
drag, startPoint x: 160, startPoint y: 173, endPoint x: 198, endPoint y: 174, distance: 38.6
click at [198, 180] on td "Synchrony Bank/Mastercard Po Box 71746, [GEOGRAPHIC_DATA]" at bounding box center [249, 190] width 187 height 21
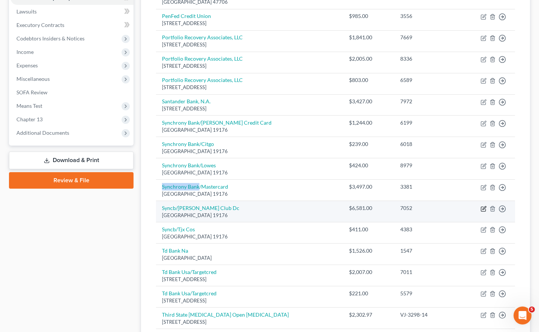
click at [481, 206] on icon "button" at bounding box center [484, 209] width 6 height 6
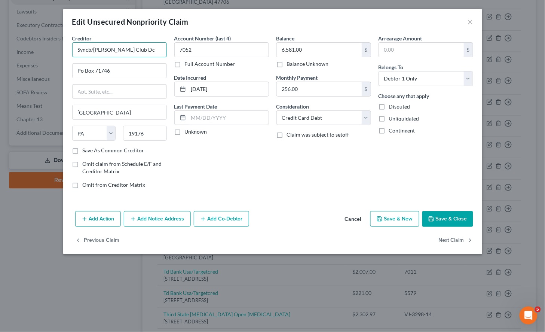
drag, startPoint x: 91, startPoint y: 49, endPoint x: 64, endPoint y: 49, distance: 27.3
click at [64, 49] on div "Creditor * Syncb/[PERSON_NAME] Club Dc Po Box 71746 [GEOGRAPHIC_DATA] [US_STATE…" at bounding box center [272, 121] width 419 height 174
paste input "hrony Bank"
click at [254, 183] on div "Account Number (last 4) 7052 Full Account Number Date Incurred [DATE] Last Paym…" at bounding box center [222, 114] width 102 height 160
click at [434, 215] on button "Save & Close" at bounding box center [447, 219] width 51 height 16
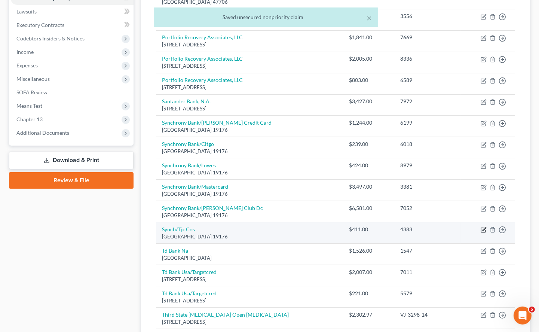
click at [481, 227] on icon "button" at bounding box center [484, 230] width 6 height 6
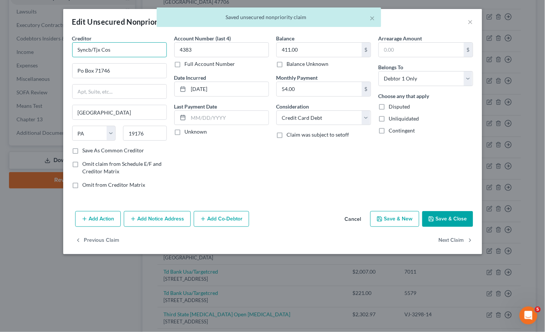
drag, startPoint x: 91, startPoint y: 49, endPoint x: 65, endPoint y: 51, distance: 25.5
click at [65, 51] on div "Creditor * Syncb/Tjx Cos Po Box 71746 [GEOGRAPHIC_DATA] [US_STATE] AK AR AZ CA …" at bounding box center [272, 121] width 419 height 174
paste input "hrony Bank"
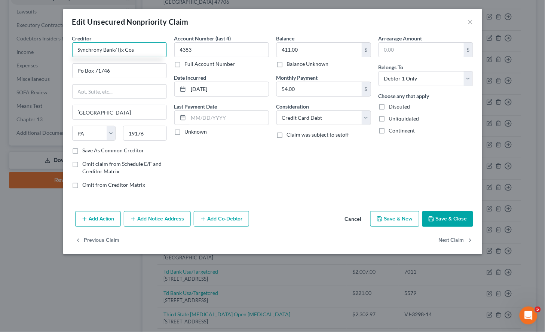
drag, startPoint x: 141, startPoint y: 52, endPoint x: 61, endPoint y: 51, distance: 79.3
click at [61, 51] on div "Edit Unsecured Nonpriority Claim × Creditor * Synchrony Bank/Tjx Cos Po Box 717…" at bounding box center [272, 166] width 545 height 332
click at [151, 48] on input "Synchrony Bank/Tjx Cos" at bounding box center [119, 49] width 95 height 15
paste input "TJX Companies, Inc."
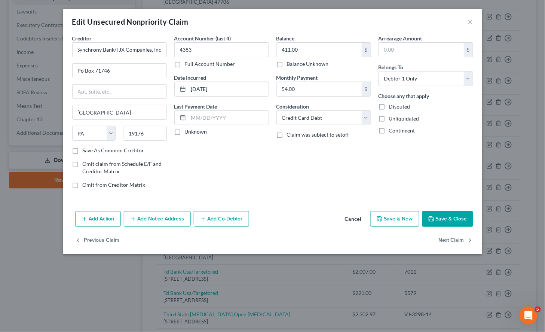
click at [214, 160] on div "Account Number (last 4) 4383 Full Account Number Date Incurred [DATE] Last Paym…" at bounding box center [222, 114] width 102 height 160
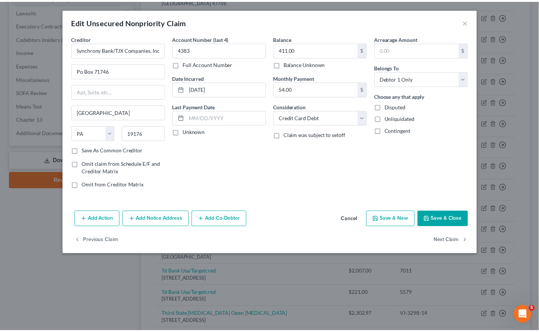
scroll to position [0, 0]
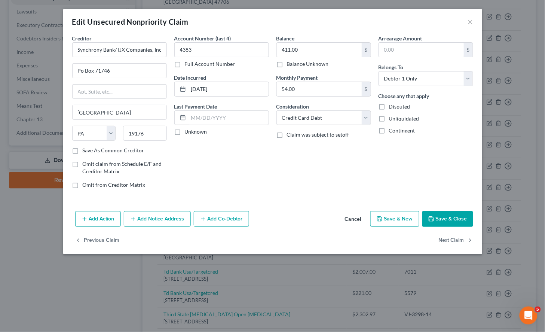
click at [447, 218] on button "Save & Close" at bounding box center [447, 219] width 51 height 16
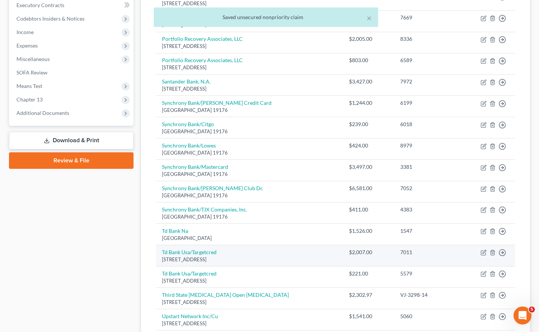
scroll to position [249, 0]
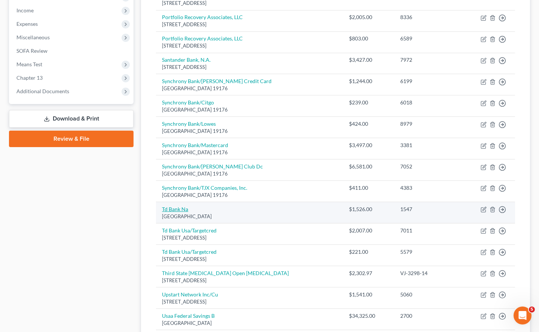
drag, startPoint x: 250, startPoint y: 205, endPoint x: 162, endPoint y: 198, distance: 87.8
click at [162, 202] on td "Td Bank [GEOGRAPHIC_DATA]" at bounding box center [249, 212] width 187 height 21
click at [483, 206] on icon "button" at bounding box center [484, 209] width 6 height 6
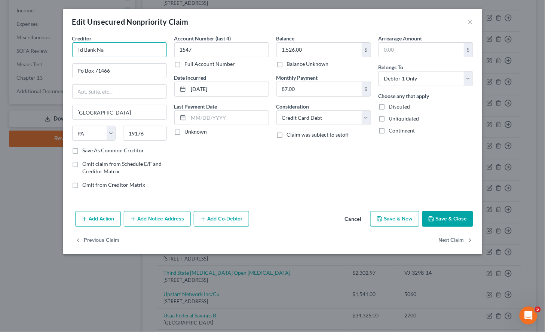
click at [83, 51] on input "Td Bank Na" at bounding box center [119, 49] width 95 height 15
click at [97, 51] on input "TD Bank Na" at bounding box center [119, 49] width 95 height 15
click at [234, 173] on div "Account Number (last 4) 1547 Full Account Number Date Incurred [DATE] Last Paym…" at bounding box center [222, 114] width 102 height 160
click at [435, 217] on button "Save & Close" at bounding box center [447, 219] width 51 height 16
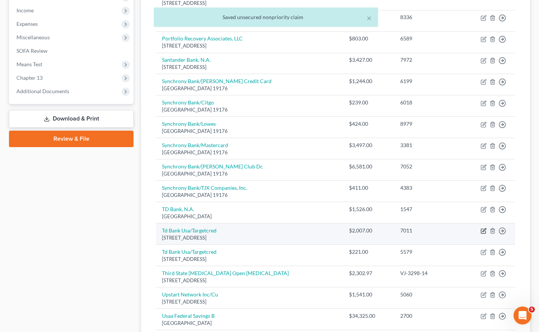
click at [483, 228] on icon "button" at bounding box center [484, 231] width 6 height 6
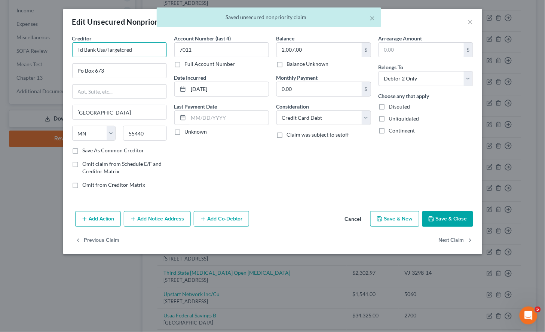
click at [81, 49] on input "Td Bank Usa/Targetcred" at bounding box center [119, 49] width 95 height 15
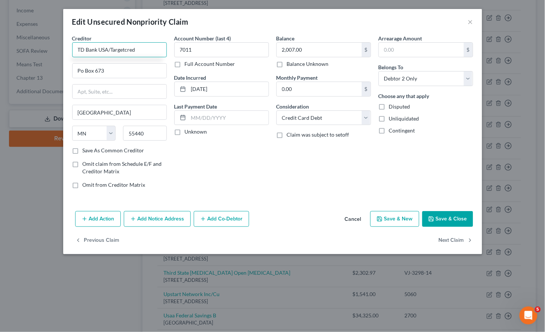
click at [124, 50] on input "TD Bank USA/Targetcred" at bounding box center [119, 49] width 95 height 15
click at [223, 165] on div "Account Number (last 4) 7011 Full Account Number Date Incurred [DATE] Last Paym…" at bounding box center [222, 114] width 102 height 160
click at [453, 221] on button "Save & Close" at bounding box center [447, 219] width 51 height 16
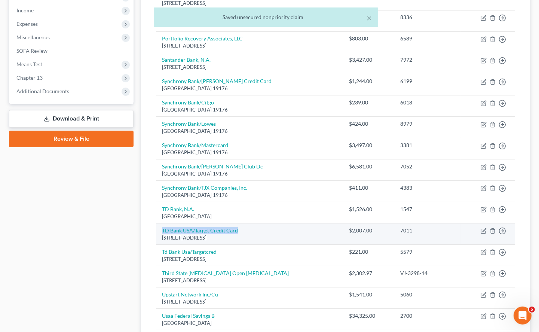
drag, startPoint x: 245, startPoint y: 219, endPoint x: 163, endPoint y: 216, distance: 82.7
click at [163, 223] on td "TD Bank [GEOGRAPHIC_DATA]/Target Credit Card [GEOGRAPHIC_DATA]" at bounding box center [249, 233] width 187 height 21
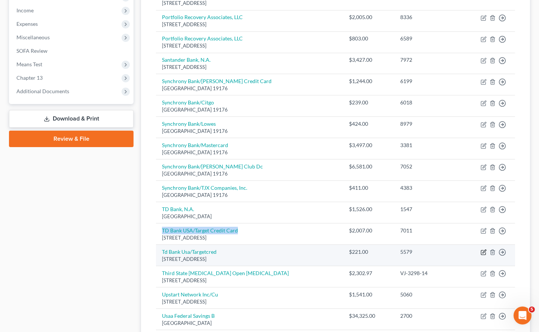
click at [482, 249] on icon "button" at bounding box center [484, 252] width 6 height 6
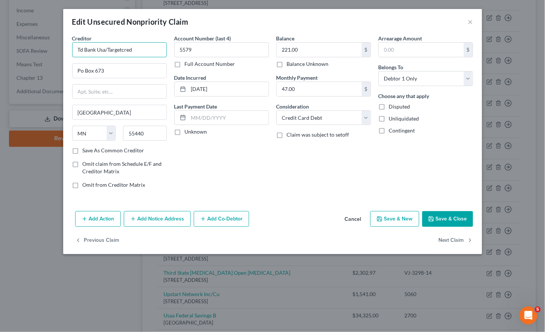
drag, startPoint x: 146, startPoint y: 49, endPoint x: 71, endPoint y: 46, distance: 74.9
click at [71, 46] on div "Creditor * Td Bank Usa/Targetcred Po Box 673 [GEOGRAPHIC_DATA] [US_STATE][GEOGR…" at bounding box center [119, 114] width 102 height 160
paste input "D Bank USA/Target Credit Car"
click at [267, 169] on div "Account Number (last 4) 5579 Full Account Number Date Incurred [DATE] Last Paym…" at bounding box center [222, 114] width 102 height 160
click at [448, 215] on button "Save & Close" at bounding box center [447, 219] width 51 height 16
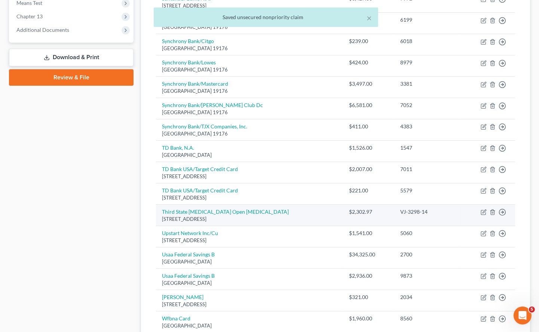
scroll to position [332, 0]
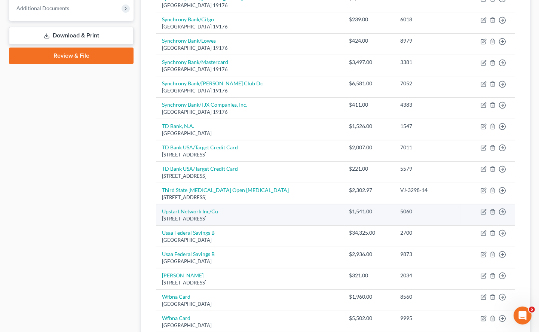
drag, startPoint x: 257, startPoint y: 205, endPoint x: 161, endPoint y: 201, distance: 96.6
click at [161, 204] on td "Upstart Network Inc/Cu [STREET_ADDRESS]" at bounding box center [249, 214] width 187 height 21
click at [484, 209] on icon "button" at bounding box center [484, 210] width 3 height 3
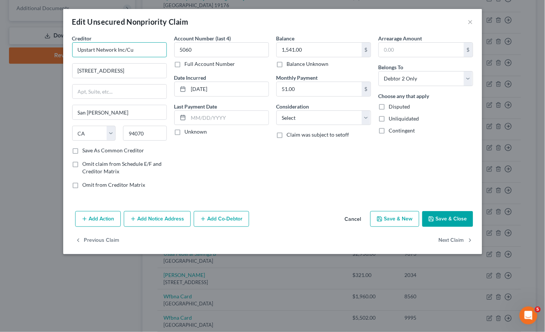
drag, startPoint x: 145, startPoint y: 47, endPoint x: 69, endPoint y: 47, distance: 76.3
click at [69, 47] on div "Creditor * Upstart Network Inc/Cu 2 Circle Star Way [GEOGRAPHIC_DATA][PERSON_NA…" at bounding box center [119, 114] width 102 height 160
paste input ", Inc."
click at [253, 174] on div "Account Number (last 4) 5060 Full Account Number Date Incurred [DATE] Last Paym…" at bounding box center [222, 114] width 102 height 160
click at [443, 215] on button "Save & Close" at bounding box center [447, 219] width 51 height 16
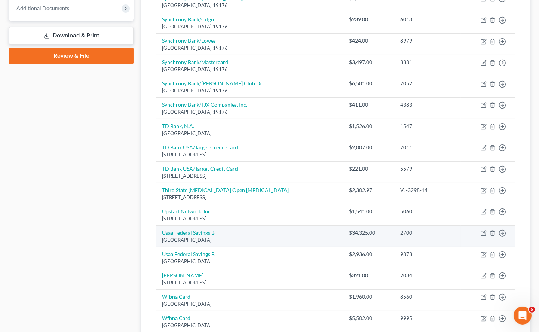
drag, startPoint x: 250, startPoint y: 227, endPoint x: 163, endPoint y: 217, distance: 87.8
click at [163, 226] on td "Usaa Federal Savings [STREET_ADDRESS]" at bounding box center [249, 236] width 187 height 21
click at [483, 230] on icon "button" at bounding box center [484, 233] width 6 height 6
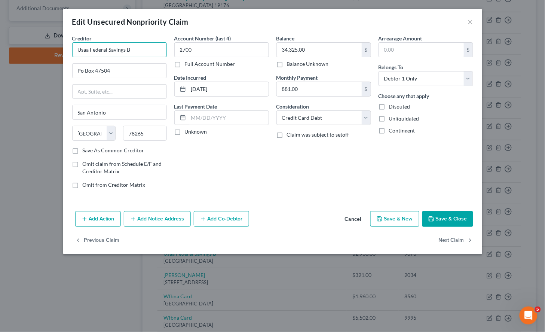
drag, startPoint x: 140, startPoint y: 48, endPoint x: 68, endPoint y: 46, distance: 71.1
click at [68, 46] on div "Creditor * Usaa Federal Savings B Po Box 47504 [GEOGRAPHIC_DATA] [US_STATE][GEO…" at bounding box center [119, 114] width 102 height 160
paste input "SAA Federal Savings Bank"
click at [282, 174] on div "Balance 34,325.00 $ Balance Unknown Balance Undetermined 34,325.00 $ Balance Un…" at bounding box center [324, 114] width 102 height 160
click at [446, 217] on button "Save & Close" at bounding box center [447, 219] width 51 height 16
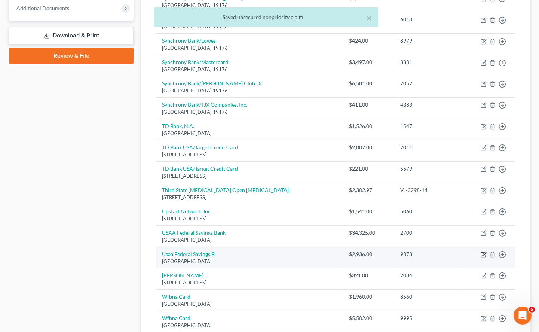
click at [482, 251] on icon "button" at bounding box center [484, 254] width 6 height 6
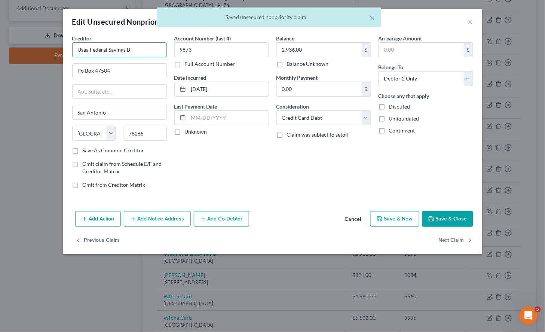
drag, startPoint x: 146, startPoint y: 51, endPoint x: 76, endPoint y: 50, distance: 70.0
click at [76, 50] on input "Usaa Federal Savings B" at bounding box center [119, 49] width 95 height 15
paste input "SAA Federal Savings Bank"
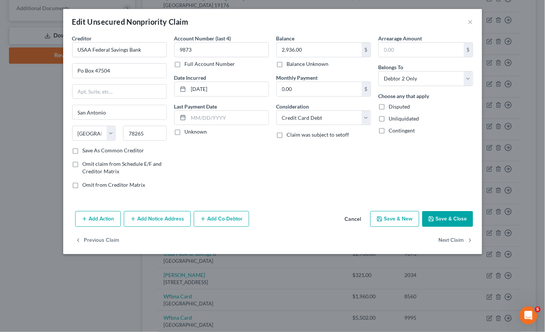
click at [258, 168] on div "Account Number (last 4) 9873 Full Account Number Date Incurred [DATE] Last Paym…" at bounding box center [222, 114] width 102 height 160
click at [442, 220] on button "Save & Close" at bounding box center [447, 219] width 51 height 16
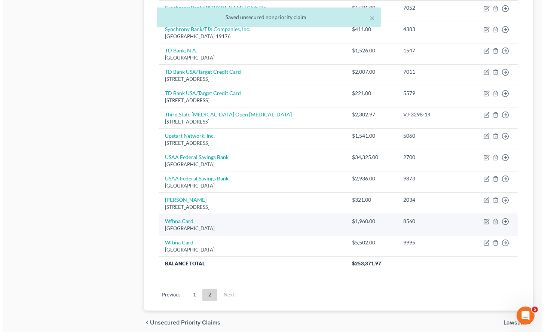
scroll to position [416, 0]
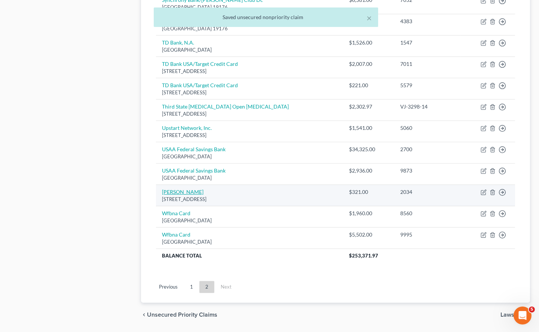
drag, startPoint x: 260, startPoint y: 187, endPoint x: 168, endPoint y: 181, distance: 91.5
click at [168, 185] on td "Usaa Fsb [STREET_ADDRESS]" at bounding box center [249, 195] width 187 height 21
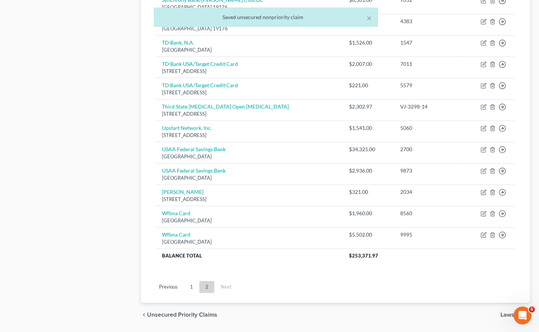
click at [340, 277] on ul "Previous 1 2 Next" at bounding box center [335, 286] width 371 height 19
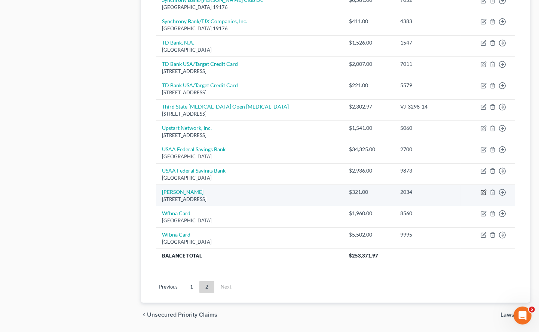
click at [485, 190] on icon "button" at bounding box center [484, 191] width 3 height 3
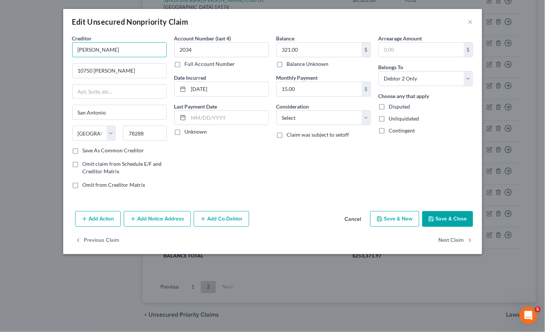
drag, startPoint x: 136, startPoint y: 48, endPoint x: 67, endPoint y: 50, distance: 69.6
click at [67, 50] on div "Creditor * Usaa Fsb 10750 Mc Dermott [GEOGRAPHIC_DATA] [US_STATE] AK AR AZ CA C…" at bounding box center [272, 121] width 419 height 174
paste input "SAA Federal Savings Bank"
click at [238, 165] on div "Account Number (last 4) 2034 Full Account Number Date Incurred [DATE] Last Paym…" at bounding box center [222, 114] width 102 height 160
click at [446, 214] on button "Save & Close" at bounding box center [447, 219] width 51 height 16
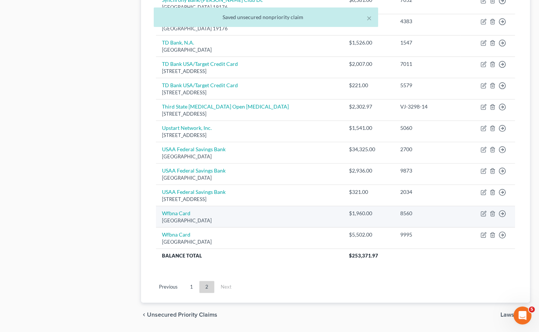
drag, startPoint x: 244, startPoint y: 206, endPoint x: 161, endPoint y: 201, distance: 83.6
click at [161, 206] on td "Wfbna Card [GEOGRAPHIC_DATA]" at bounding box center [249, 216] width 187 height 21
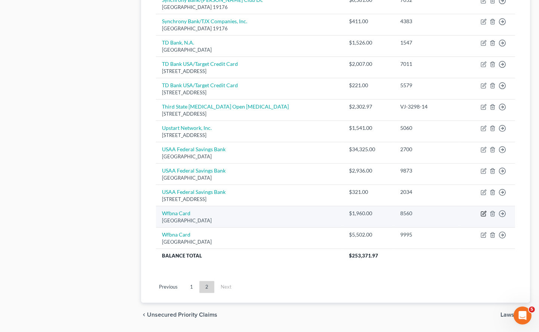
click at [484, 211] on icon "button" at bounding box center [484, 212] width 3 height 3
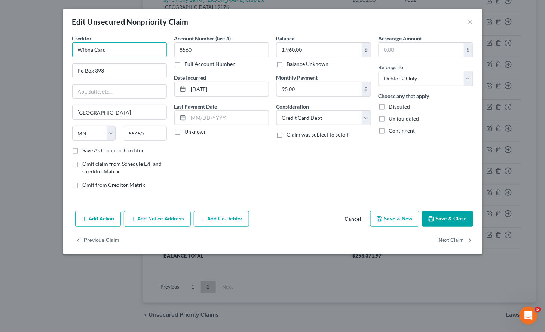
drag, startPoint x: 120, startPoint y: 53, endPoint x: 66, endPoint y: 49, distance: 54.8
click at [66, 49] on div "Creditor * Wfbna Card Po Box 393 [GEOGRAPHIC_DATA] [US_STATE] AK AR [GEOGRAPHIC…" at bounding box center [272, 121] width 419 height 174
paste input "[PERSON_NAME] Fargo Bank, National Association"
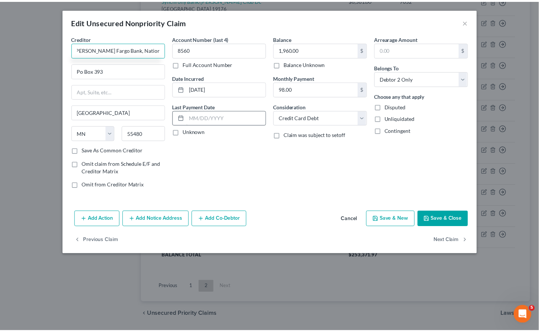
scroll to position [0, 0]
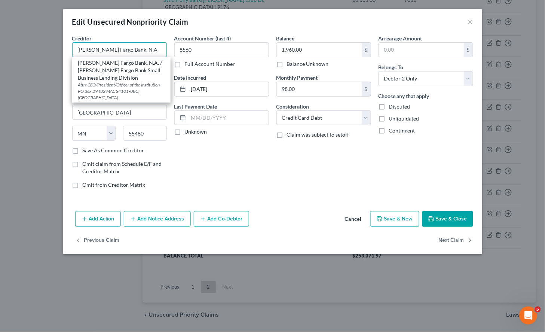
drag, startPoint x: 153, startPoint y: 47, endPoint x: 77, endPoint y: 47, distance: 75.6
click at [77, 47] on input "[PERSON_NAME] Fargo Bank, N.A." at bounding box center [119, 49] width 95 height 15
click at [264, 25] on div "Edit Unsecured Nonpriority Claim ×" at bounding box center [272, 21] width 419 height 25
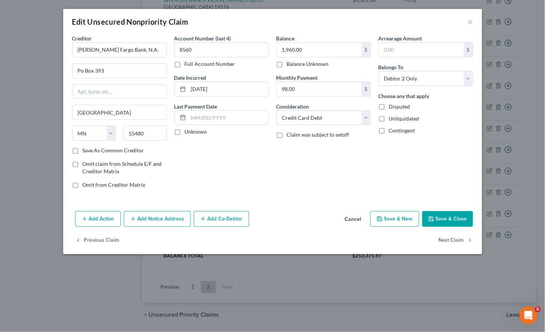
click at [444, 219] on button "Save & Close" at bounding box center [447, 219] width 51 height 16
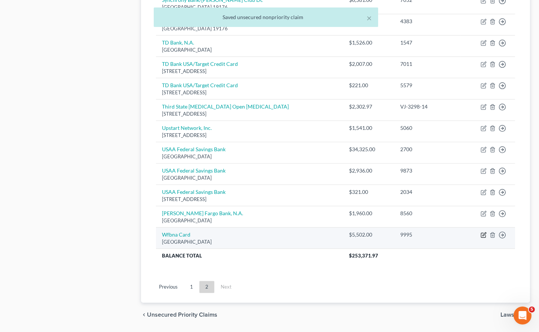
click at [484, 232] on icon "button" at bounding box center [484, 235] width 6 height 6
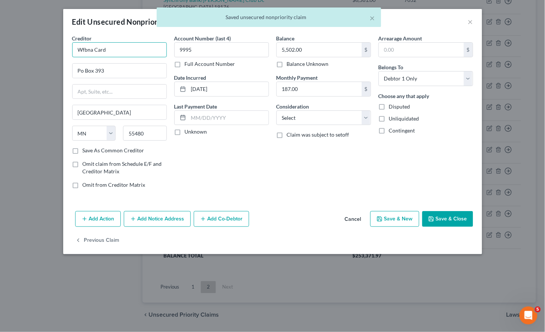
drag, startPoint x: 118, startPoint y: 50, endPoint x: 54, endPoint y: 49, distance: 64.0
click at [54, 49] on div "Edit Unsecured Nonpriority Claim × Creditor * Wfbna Card Po Box 393 [GEOGRAPHIC…" at bounding box center [272, 166] width 545 height 332
paste input "[PERSON_NAME] Fargo Bank, N.A."
click at [260, 174] on div "Account Number (last 4) 9995 Full Account Number Date Incurred [DATE] Last Paym…" at bounding box center [222, 114] width 102 height 160
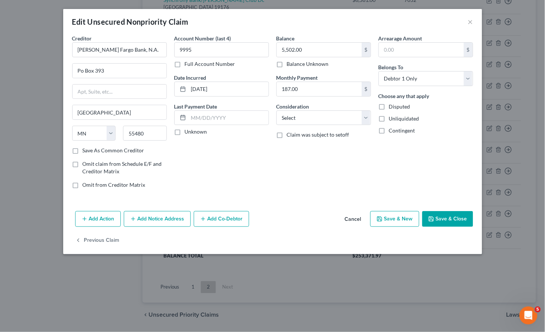
click at [463, 220] on button "Save & Close" at bounding box center [447, 219] width 51 height 16
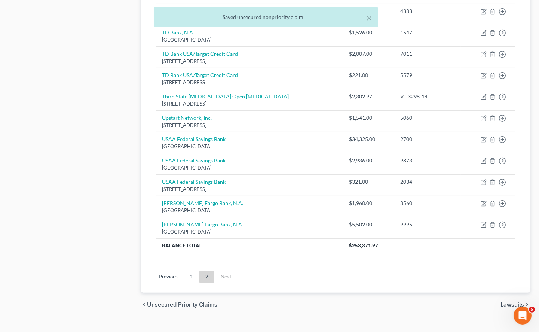
click at [518, 302] on span "Lawsuits" at bounding box center [513, 305] width 24 height 6
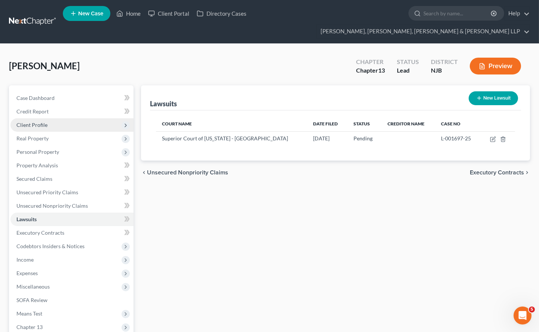
click at [25, 122] on span "Client Profile" at bounding box center [31, 125] width 31 height 6
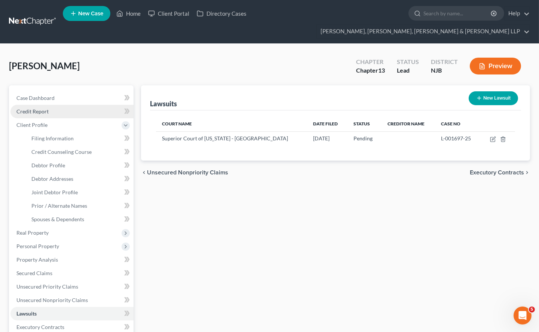
click at [40, 108] on span "Credit Report" at bounding box center [32, 111] width 32 height 6
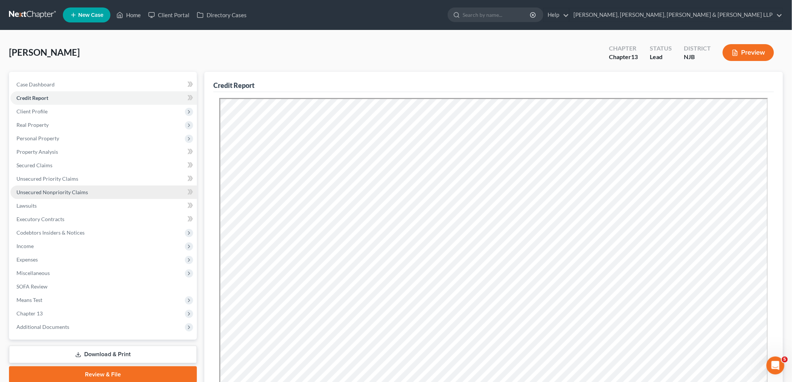
click at [34, 189] on span "Unsecured Nonpriority Claims" at bounding box center [51, 192] width 71 height 6
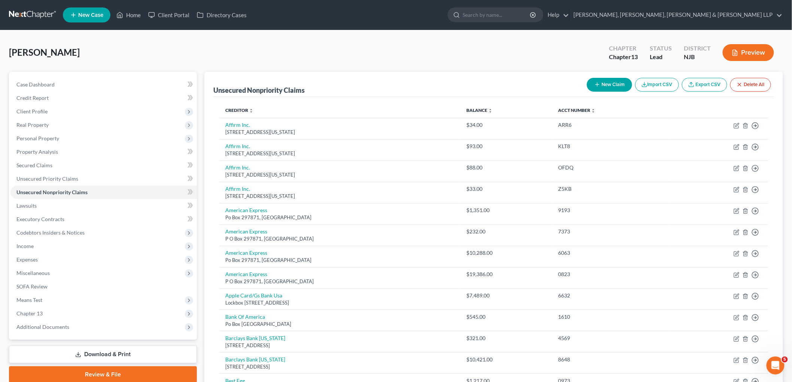
click at [545, 79] on button "New Claim" at bounding box center [609, 85] width 45 height 14
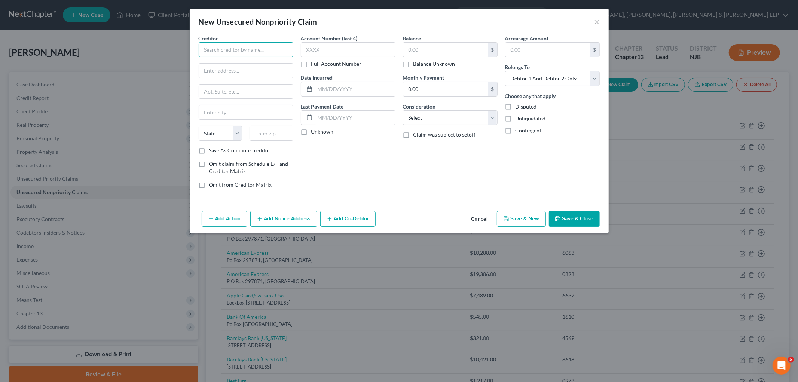
click at [267, 51] on input "text" at bounding box center [246, 49] width 95 height 15
paste input "Accu Reference Medical Lab"
drag, startPoint x: 278, startPoint y: 48, endPoint x: 197, endPoint y: 49, distance: 81.6
click at [197, 49] on div "Creditor * Accu Reference Medical Lab State [US_STATE] AK AR AZ CA CO [GEOGRAPH…" at bounding box center [246, 114] width 102 height 160
paste input "CCU Reference Medical Laboratory"
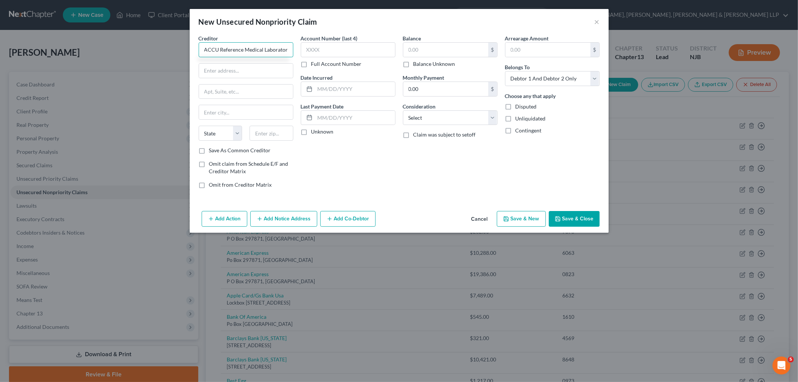
scroll to position [0, 1]
click at [413, 182] on div "Balance $ Balance Unknown Balance Undetermined $ Balance Unknown Monthly Paymen…" at bounding box center [450, 114] width 102 height 160
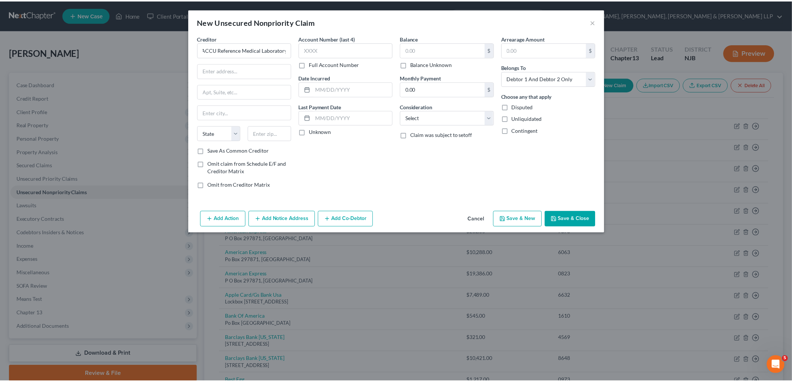
scroll to position [0, 0]
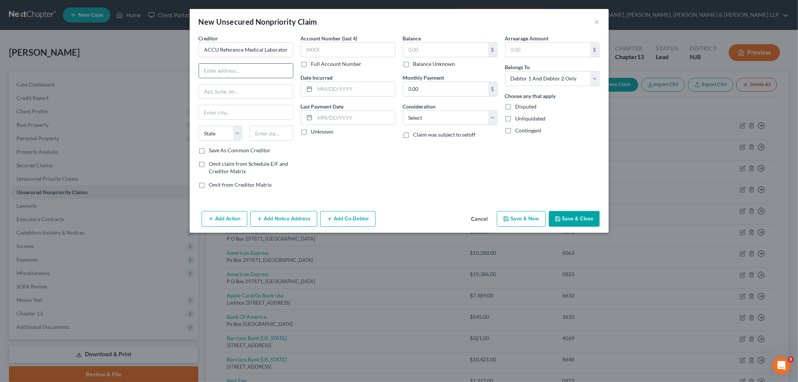
click at [232, 69] on input "text" at bounding box center [246, 71] width 94 height 14
paste input "[STREET_ADDRESS]"
click at [282, 135] on input "text" at bounding box center [272, 133] width 44 height 15
paste input "07036"
click at [384, 173] on div "Account Number (last 4) Full Account Number Date Incurred Last Payment Date Unk…" at bounding box center [348, 114] width 102 height 160
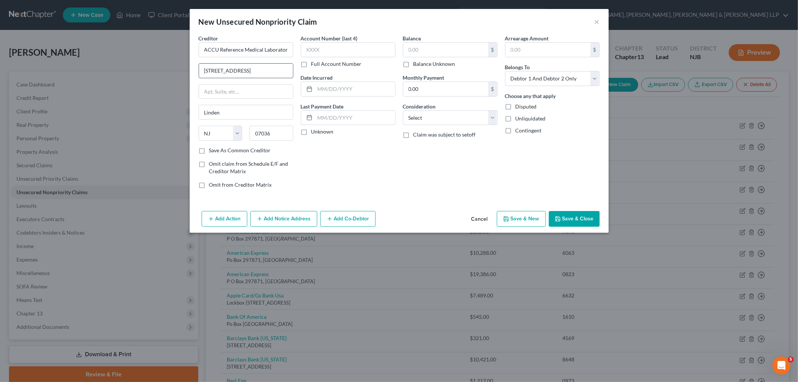
click at [247, 70] on input "[STREET_ADDRESS]" at bounding box center [246, 71] width 94 height 14
click at [432, 55] on input "text" at bounding box center [445, 50] width 85 height 14
paste input "$1,325.28"
click at [311, 62] on label "Full Account Number" at bounding box center [336, 63] width 51 height 7
click at [314, 62] on input "Full Account Number" at bounding box center [316, 62] width 5 height 5
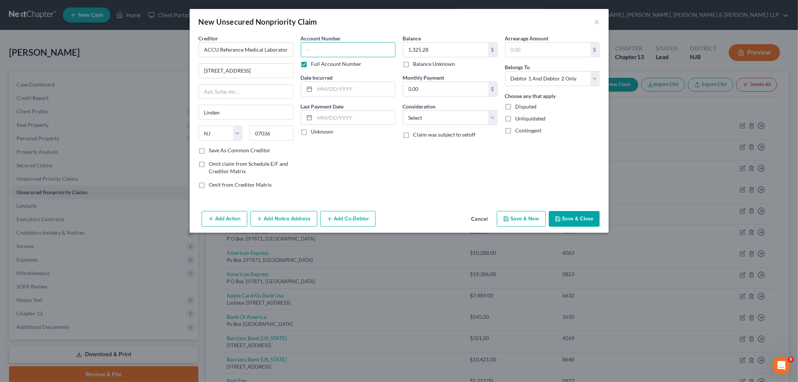
click at [320, 48] on input "text" at bounding box center [348, 49] width 95 height 15
paste input "VJ-4393-15"
click at [540, 79] on select "Select Debtor 1 Only Debtor 2 Only Debtor 1 And Debtor 2 Only At Least One Of T…" at bounding box center [552, 78] width 95 height 15
click at [505, 71] on select "Select Debtor 1 Only Debtor 2 Only Debtor 1 And Debtor 2 Only At Least One Of T…" at bounding box center [552, 78] width 95 height 15
click at [479, 156] on div "Balance 1,325.28 $ Balance Unknown Balance Undetermined 1,325.28 $ Balance Unkn…" at bounding box center [450, 114] width 102 height 160
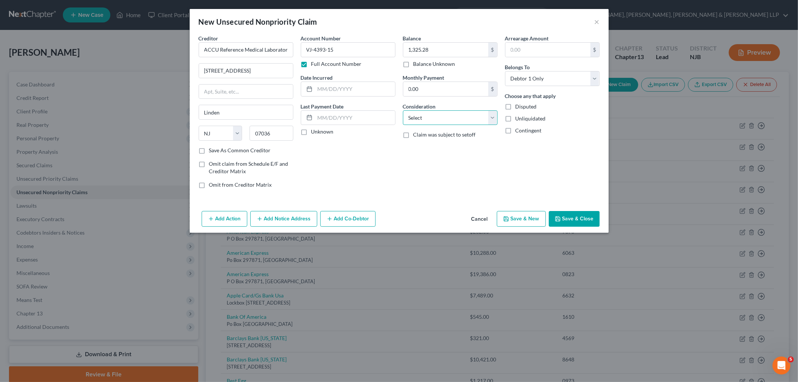
click at [445, 114] on select "Select Cable / Satellite Services Collection Agency Credit Card Debt Debt Couns…" at bounding box center [450, 117] width 95 height 15
click at [403, 110] on select "Select Cable / Satellite Services Collection Agency Credit Card Debt Debt Couns…" at bounding box center [450, 117] width 95 height 15
click at [439, 183] on div "Balance 1,325.28 $ Balance Unknown Balance Undetermined 1,325.28 $ Balance Unkn…" at bounding box center [450, 114] width 102 height 160
click at [545, 221] on button "Save & Close" at bounding box center [574, 219] width 51 height 16
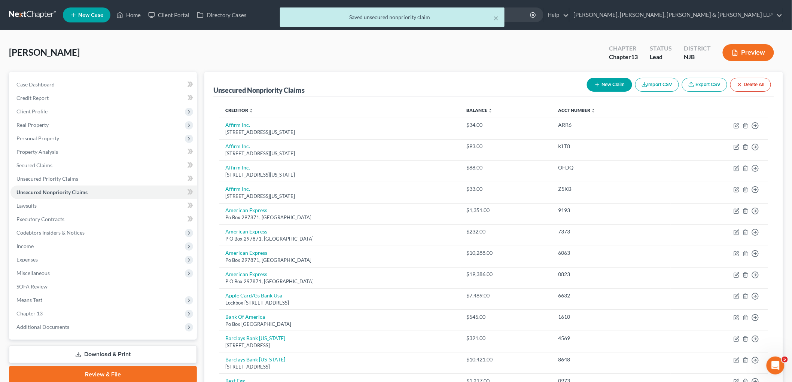
click at [545, 84] on icon "button" at bounding box center [597, 85] width 6 height 6
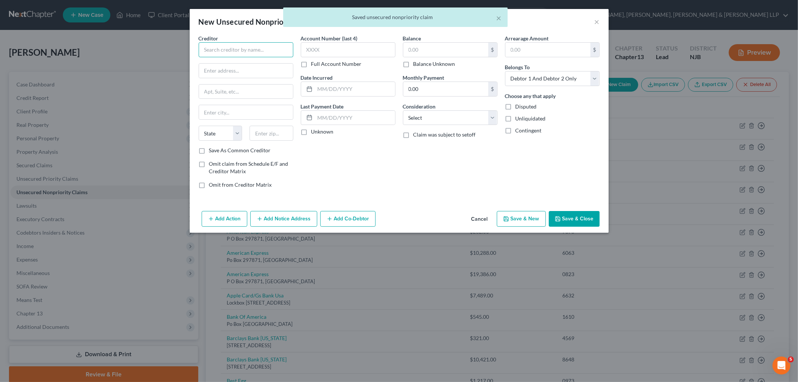
click at [263, 50] on input "text" at bounding box center [246, 49] width 95 height 15
paste input "Third State [MEDICAL_DATA] Open [MEDICAL_DATA]"
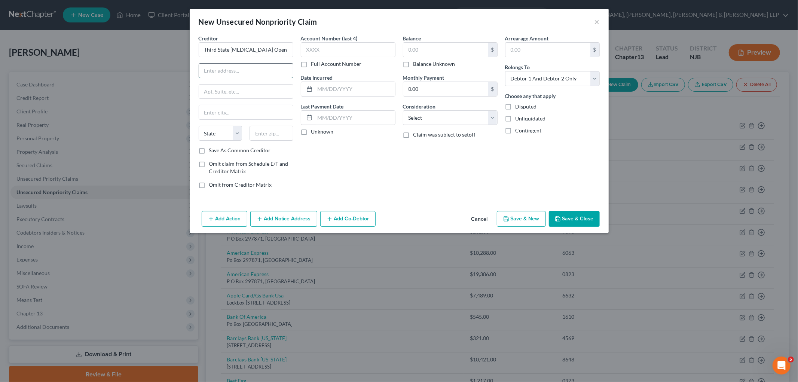
click at [239, 69] on input "text" at bounding box center [246, 71] width 94 height 14
paste input "[STREET_ADDRESS]"
drag, startPoint x: 275, startPoint y: 130, endPoint x: 303, endPoint y: 135, distance: 28.9
click at [275, 130] on input "text" at bounding box center [272, 133] width 44 height 15
paste input "07105"
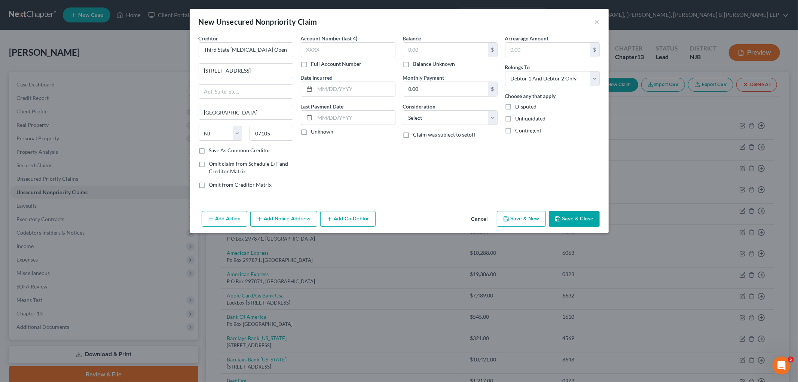
click at [383, 159] on div "Account Number (last 4) Full Account Number Date Incurred Last Payment Date Unk…" at bounding box center [348, 114] width 102 height 160
click at [311, 64] on label "Full Account Number" at bounding box center [336, 63] width 51 height 7
click at [314, 64] on input "Full Account Number" at bounding box center [316, 62] width 5 height 5
click at [327, 50] on input "text" at bounding box center [348, 49] width 95 height 15
paste input "VJ-3298-14"
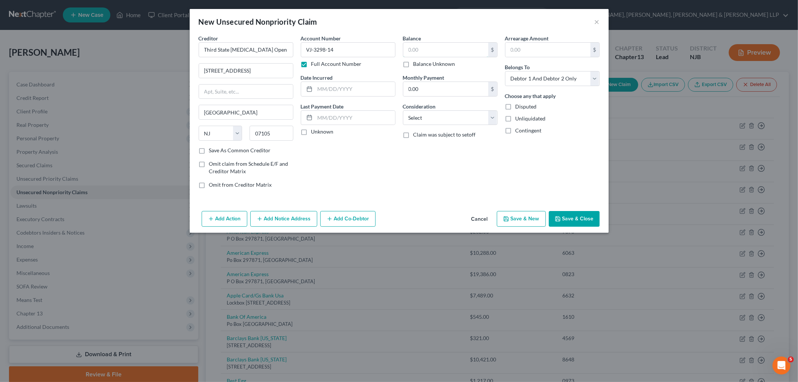
click at [425, 49] on input "text" at bounding box center [445, 50] width 85 height 14
paste input "$2,280.97"
click at [450, 21] on div "New Unsecured Nonpriority Claim ×" at bounding box center [399, 21] width 419 height 25
drag, startPoint x: 569, startPoint y: 73, endPoint x: 566, endPoint y: 82, distance: 8.8
click at [545, 73] on select "Select Debtor 1 Only Debtor 2 Only Debtor 1 And Debtor 2 Only At Least One Of T…" at bounding box center [552, 78] width 95 height 15
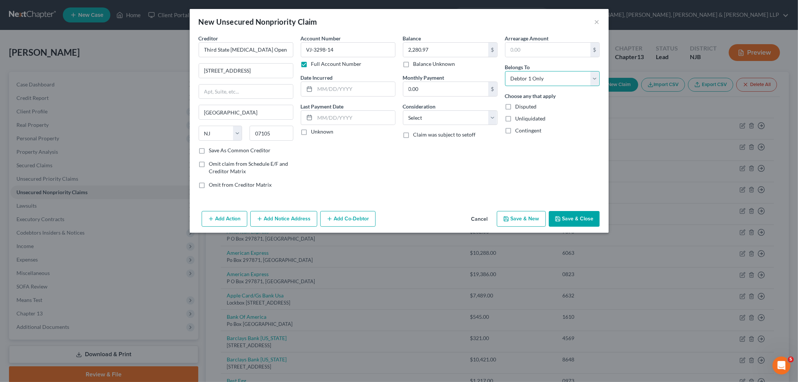
click at [505, 71] on select "Select Debtor 1 Only Debtor 2 Only Debtor 1 And Debtor 2 Only At Least One Of T…" at bounding box center [552, 78] width 95 height 15
click at [484, 147] on div "Balance 2,280.97 $ Balance Unknown Balance Undetermined 2,280.97 $ Balance Unkn…" at bounding box center [450, 114] width 102 height 160
click at [451, 122] on select "Select Cable / Satellite Services Collection Agency Credit Card Debt Debt Couns…" at bounding box center [450, 117] width 95 height 15
click at [403, 110] on select "Select Cable / Satellite Services Collection Agency Credit Card Debt Debt Couns…" at bounding box center [450, 117] width 95 height 15
click at [442, 189] on div "Balance 2,280.97 $ Balance Unknown Balance Undetermined 2,280.97 $ Balance Unkn…" at bounding box center [450, 114] width 102 height 160
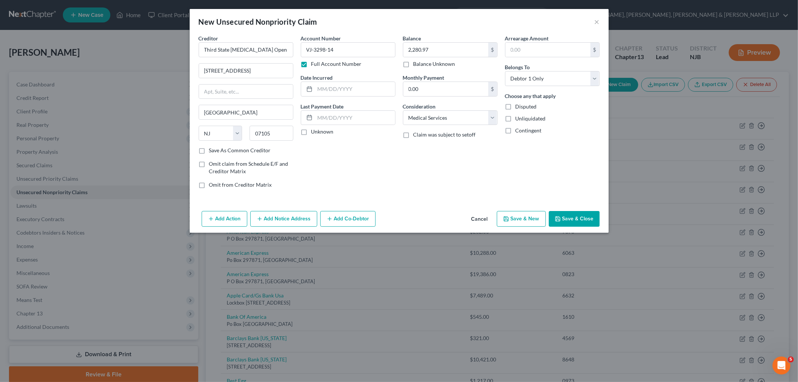
click at [545, 219] on button "Save & Close" at bounding box center [574, 219] width 51 height 16
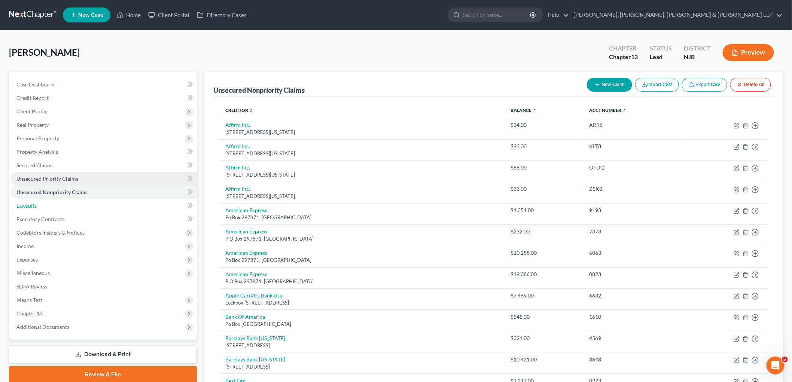
click at [28, 203] on span "Lawsuits" at bounding box center [26, 205] width 20 height 6
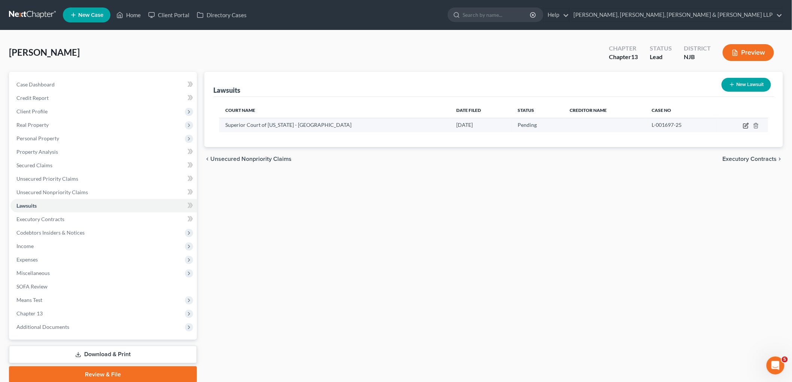
click at [545, 126] on icon "button" at bounding box center [746, 126] width 6 height 6
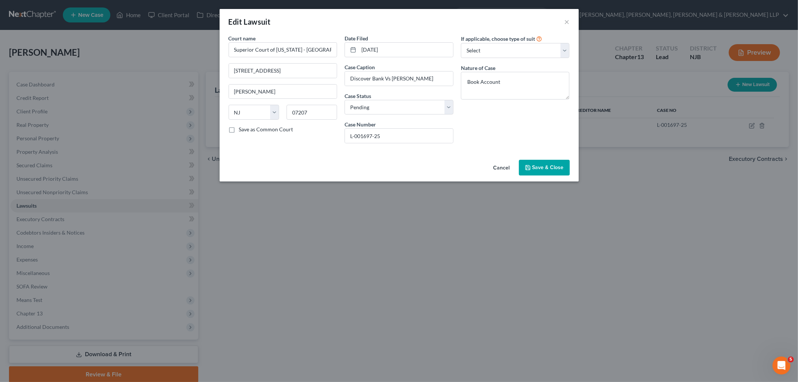
click at [505, 166] on button "Cancel" at bounding box center [501, 167] width 28 height 15
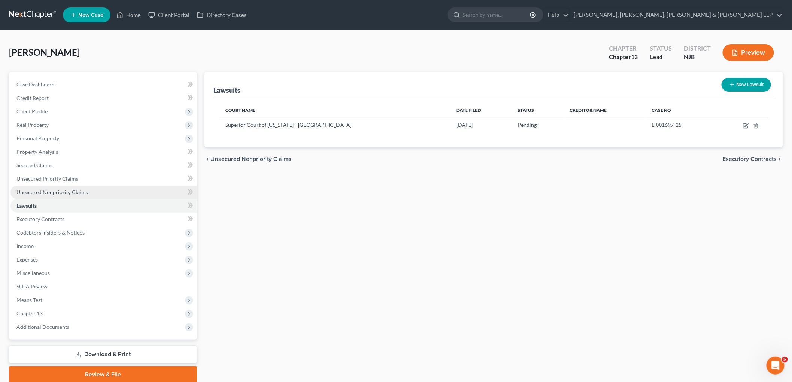
click at [49, 187] on link "Unsecured Nonpriority Claims" at bounding box center [103, 192] width 186 height 13
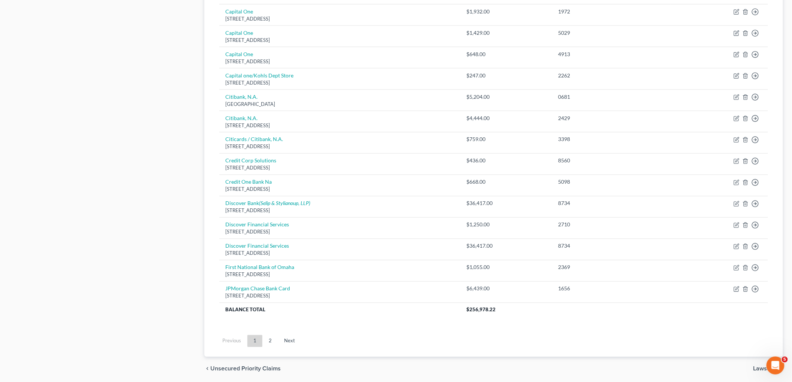
scroll to position [457, 0]
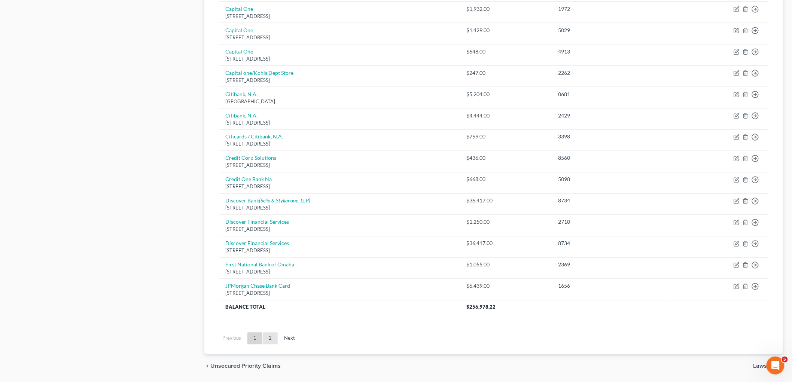
click at [264, 331] on link "2" at bounding box center [270, 339] width 15 height 12
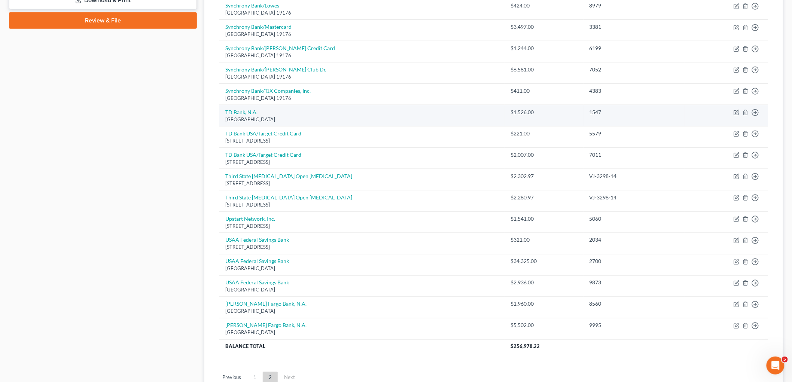
scroll to position [377, 0]
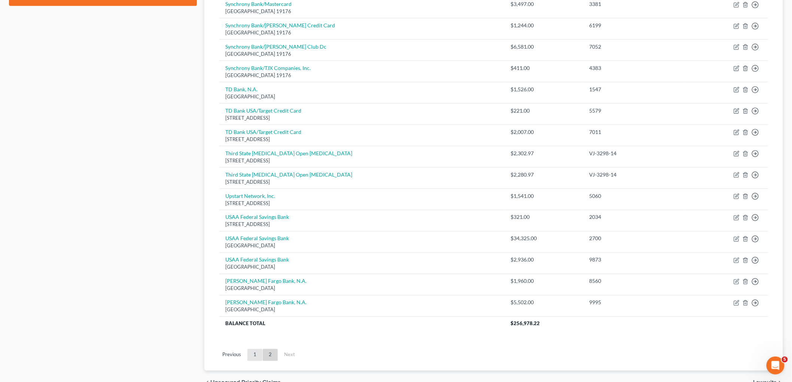
click at [257, 331] on link "1" at bounding box center [254, 355] width 15 height 12
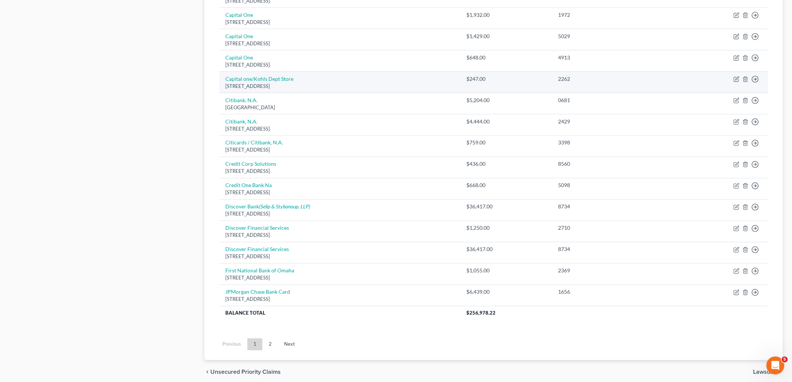
scroll to position [457, 0]
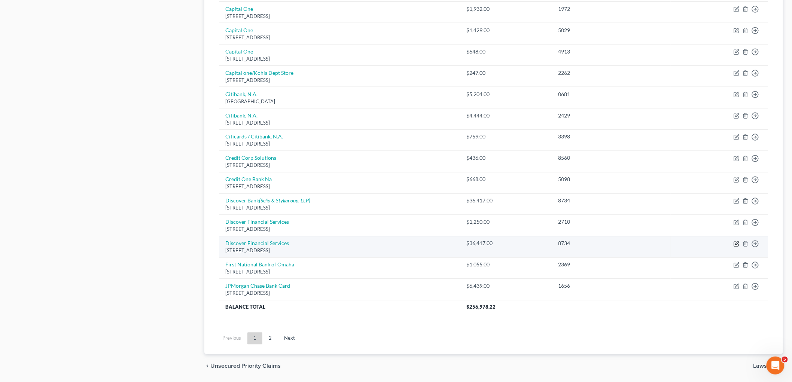
click at [545, 245] on icon "button" at bounding box center [736, 244] width 6 height 6
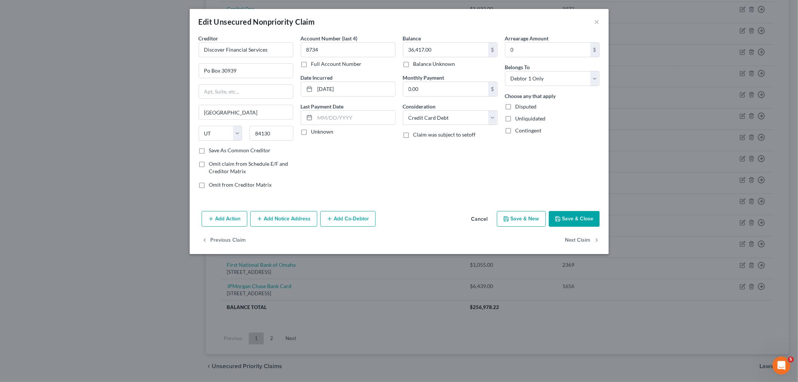
click at [286, 221] on button "Add Notice Address" at bounding box center [283, 219] width 67 height 16
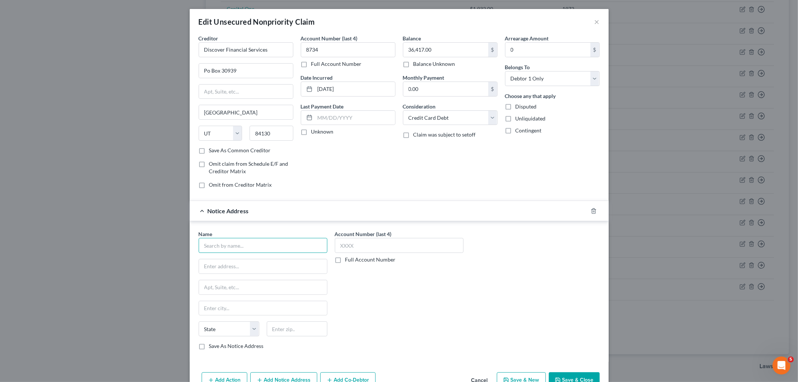
click at [282, 244] on input "text" at bounding box center [263, 245] width 129 height 15
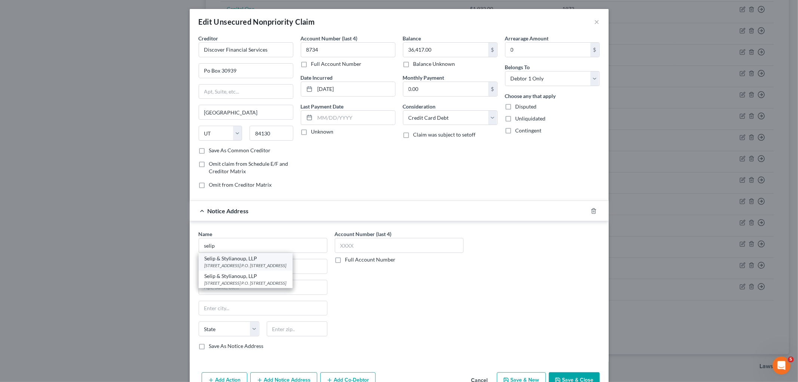
click at [266, 261] on div "Selip & Stylianoup, LLP" at bounding box center [246, 258] width 82 height 7
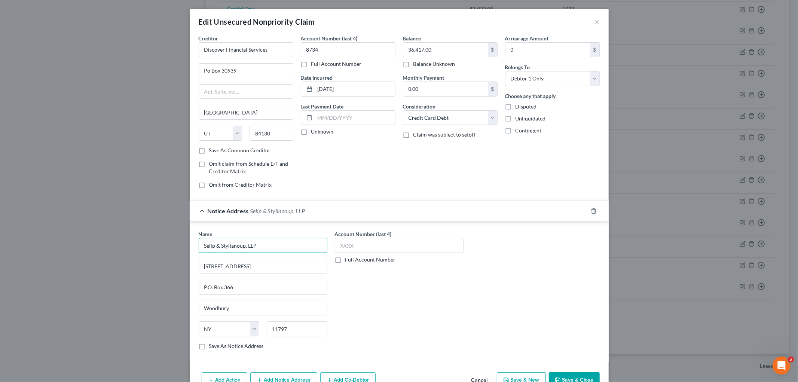
drag, startPoint x: 270, startPoint y: 248, endPoint x: 171, endPoint y: 246, distance: 98.8
click at [171, 246] on div "Edit Unsecured Nonpriority Claim × Creditor * Discover Financial Services Po Bo…" at bounding box center [399, 191] width 798 height 382
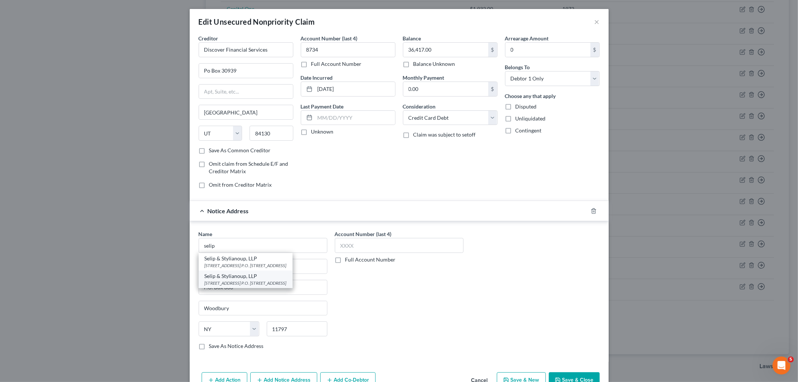
click at [221, 286] on div "[STREET_ADDRESS] P.O. [STREET_ADDRESS]" at bounding box center [246, 283] width 82 height 6
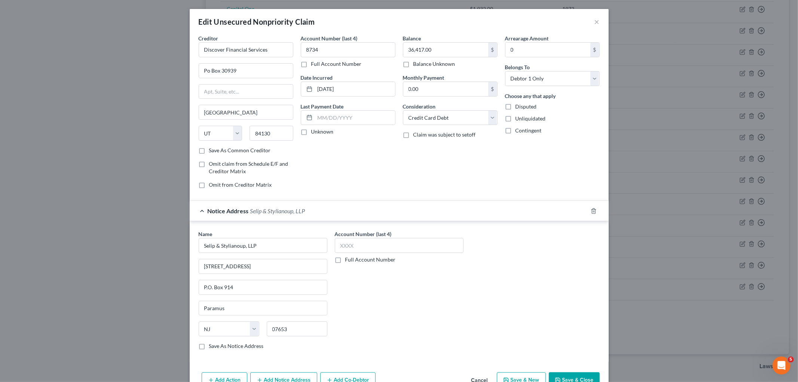
click at [246, 331] on label "Save As Notice Address" at bounding box center [236, 345] width 55 height 7
click at [217, 331] on input "Save As Notice Address" at bounding box center [214, 344] width 5 height 5
click at [345, 260] on label "Full Account Number" at bounding box center [370, 259] width 51 height 7
click at [348, 260] on input "Full Account Number" at bounding box center [350, 258] width 5 height 5
click at [346, 246] on input "text" at bounding box center [399, 245] width 129 height 15
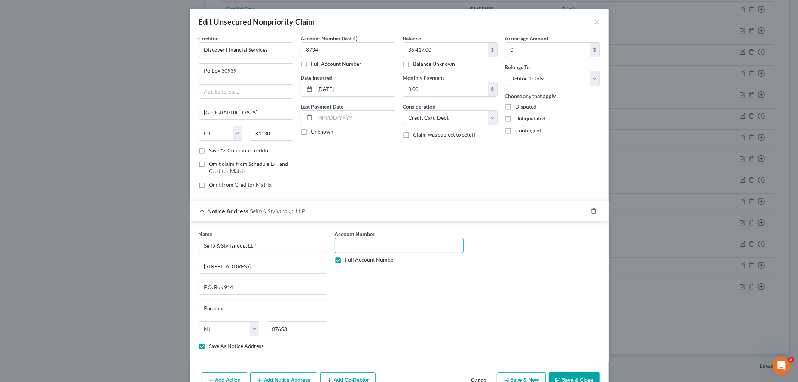
paste input "UNN-L-001697-25"
click at [480, 216] on div "Notice Address [GEOGRAPHIC_DATA], LLP" at bounding box center [389, 211] width 398 height 20
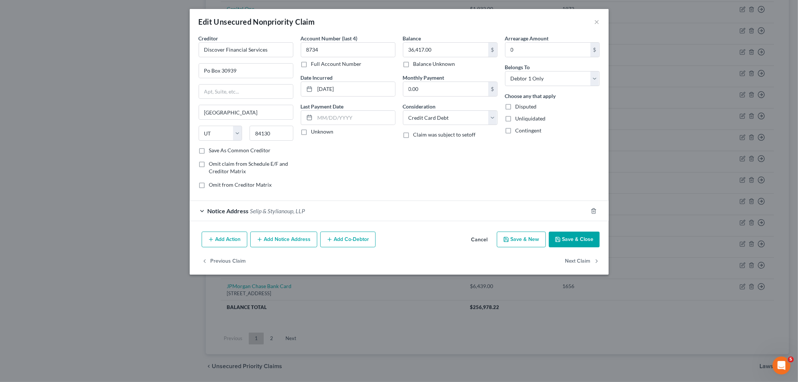
click at [545, 246] on button "Save & Close" at bounding box center [574, 240] width 51 height 16
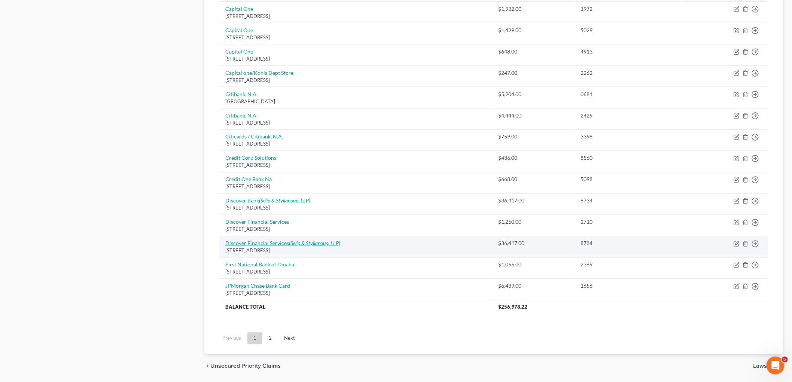
click at [312, 245] on icon "(Selip & Stylianoup, LLP)" at bounding box center [314, 243] width 51 height 6
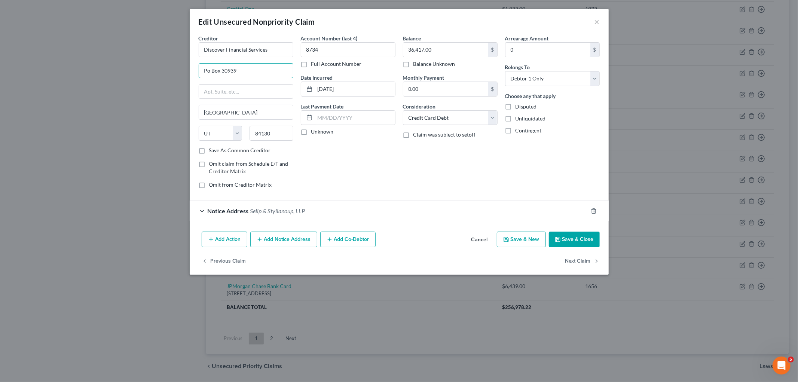
drag, startPoint x: 197, startPoint y: 70, endPoint x: 189, endPoint y: 69, distance: 8.6
click at [189, 70] on div "Edit Unsecured Nonpriority Claim × Creditor * Discover Financial Services Po Bo…" at bounding box center [399, 191] width 798 height 382
drag, startPoint x: 282, startPoint y: 134, endPoint x: 235, endPoint y: 132, distance: 47.5
click at [235, 132] on div "State [US_STATE] AK AR AZ CA CO CT DE DC [GEOGRAPHIC_DATA] [GEOGRAPHIC_DATA] GU…" at bounding box center [246, 136] width 102 height 21
click at [378, 156] on div "Account Number (last 4) 8734 Full Account Number Date Incurred [DATE] Last Paym…" at bounding box center [348, 114] width 102 height 160
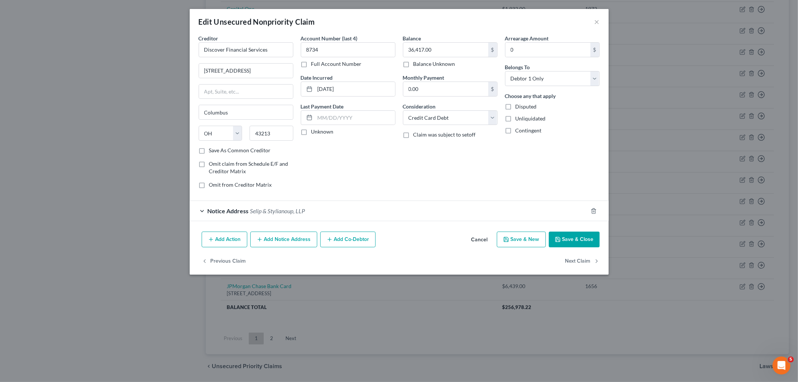
click at [545, 244] on button "Save & Close" at bounding box center [574, 240] width 51 height 16
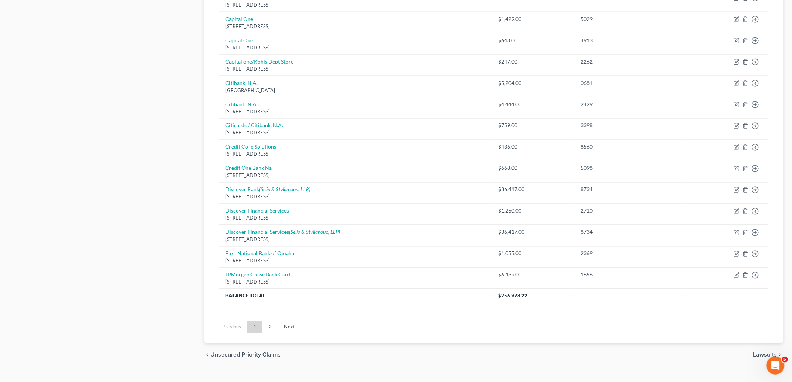
scroll to position [483, 0]
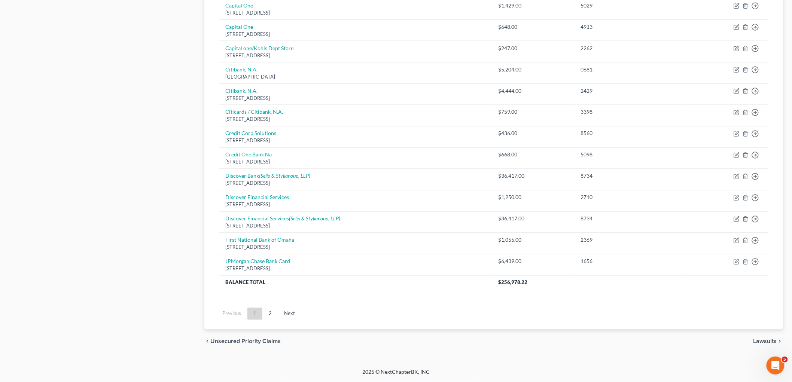
click at [545, 331] on span "Lawsuits" at bounding box center [765, 342] width 24 height 6
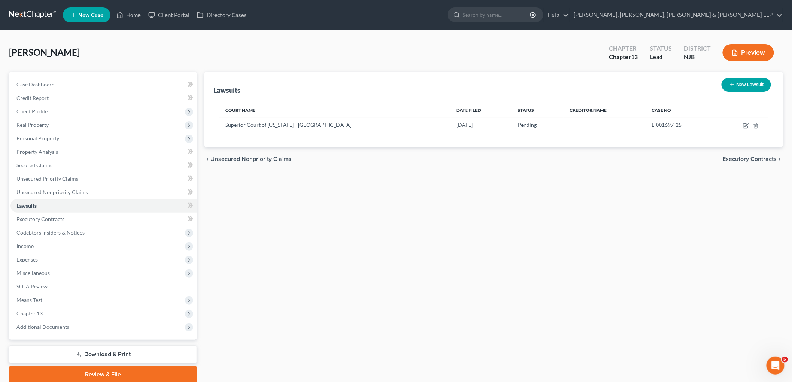
click at [545, 161] on span "Executory Contracts" at bounding box center [749, 159] width 54 height 6
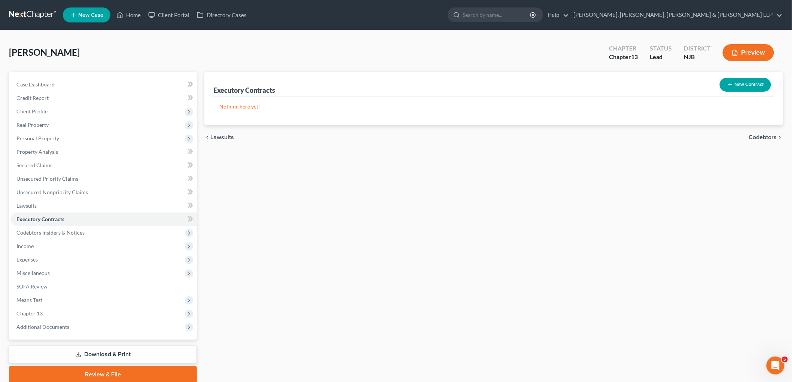
click at [545, 135] on span "Codebtors" at bounding box center [763, 137] width 28 height 6
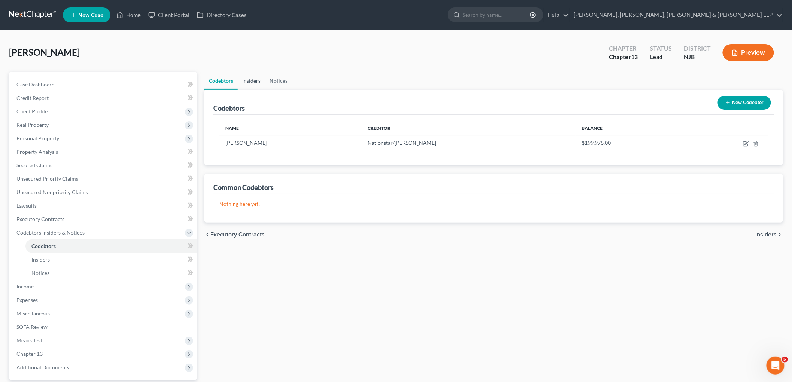
click at [255, 75] on link "Insiders" at bounding box center [251, 81] width 27 height 18
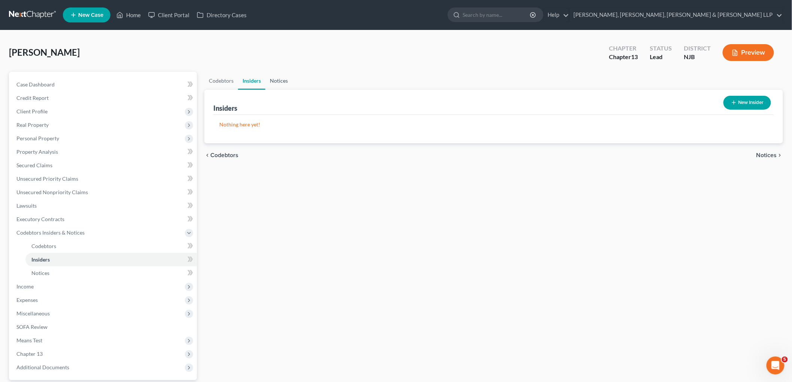
click at [274, 79] on link "Notices" at bounding box center [278, 81] width 27 height 18
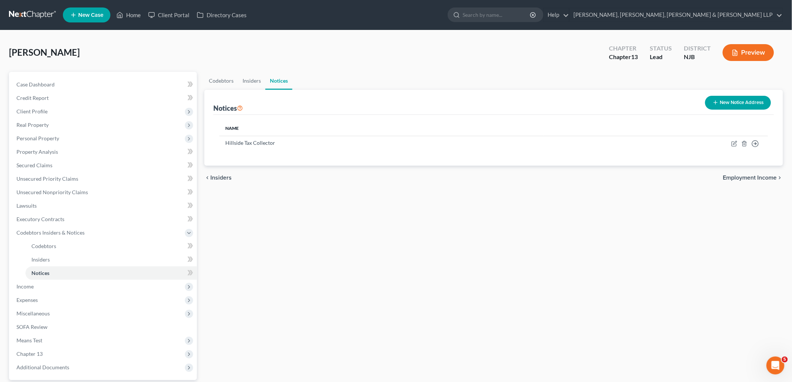
click at [545, 177] on span "Employment Income" at bounding box center [750, 178] width 54 height 6
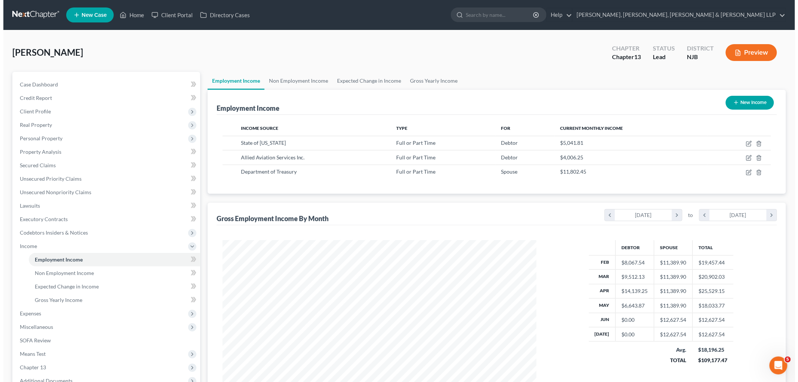
scroll to position [156, 328]
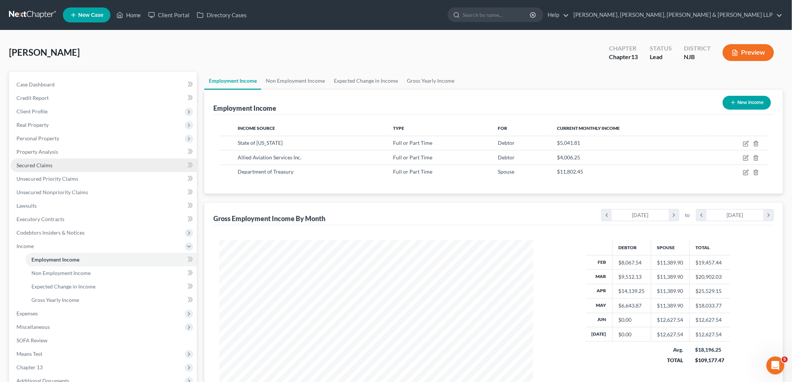
click at [46, 164] on span "Secured Claims" at bounding box center [34, 165] width 36 height 6
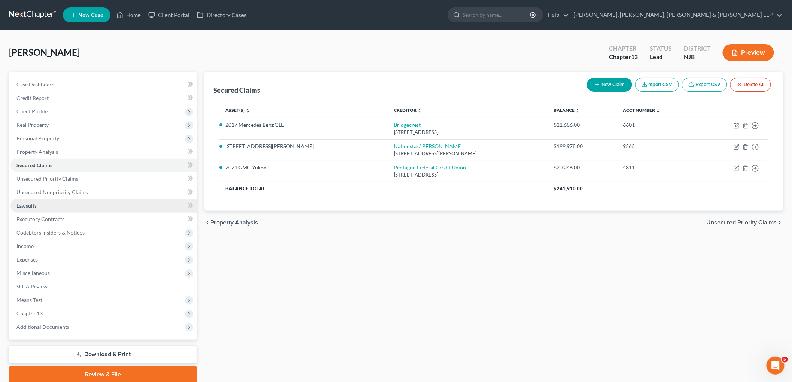
click at [31, 204] on span "Lawsuits" at bounding box center [26, 205] width 20 height 6
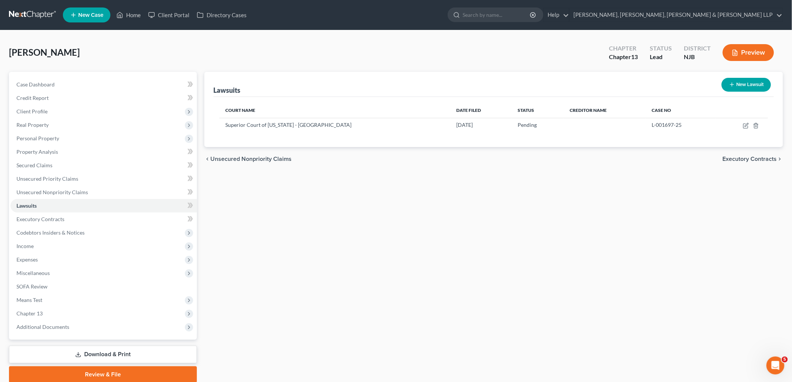
click at [545, 86] on button "New Lawsuit" at bounding box center [745, 85] width 49 height 14
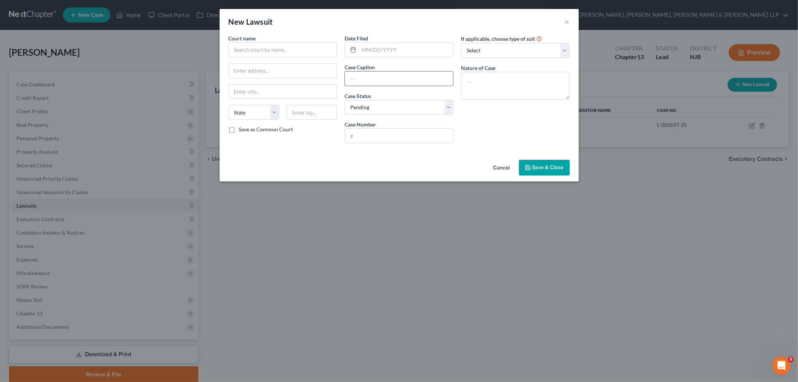
click at [363, 79] on input "text" at bounding box center [399, 78] width 108 height 14
paste input "Midland Credit Manag Vs [PERSON_NAME]"
click at [375, 45] on input "text" at bounding box center [406, 50] width 94 height 14
paste input "[DATE]"
click at [271, 54] on input "text" at bounding box center [283, 49] width 109 height 15
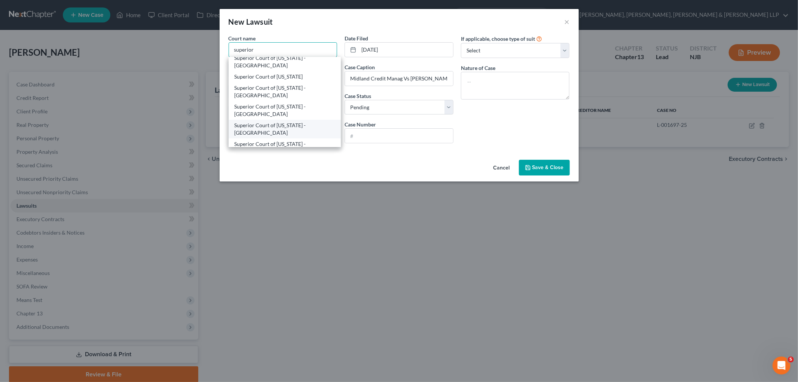
scroll to position [208, 0]
click at [294, 66] on div "Superior Court of [US_STATE] - [GEOGRAPHIC_DATA]" at bounding box center [285, 72] width 101 height 15
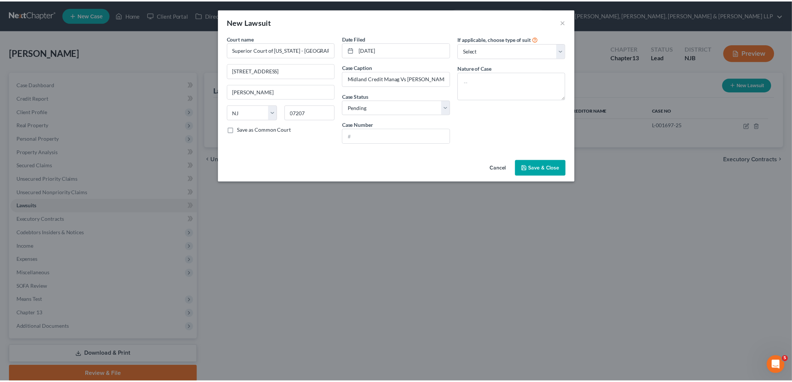
scroll to position [0, 0]
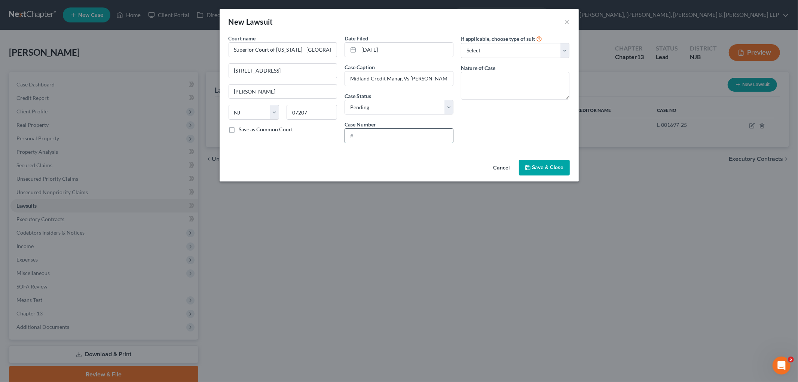
click at [363, 140] on input "text" at bounding box center [399, 136] width 108 height 14
paste input "UNNDC010244-22"
click at [393, 106] on select "Select Pending On Appeal Concluded" at bounding box center [399, 107] width 109 height 15
click at [345, 100] on select "Select Pending On Appeal Concluded" at bounding box center [399, 107] width 109 height 15
click at [361, 136] on input "UNNDC010244-22" at bounding box center [399, 136] width 108 height 14
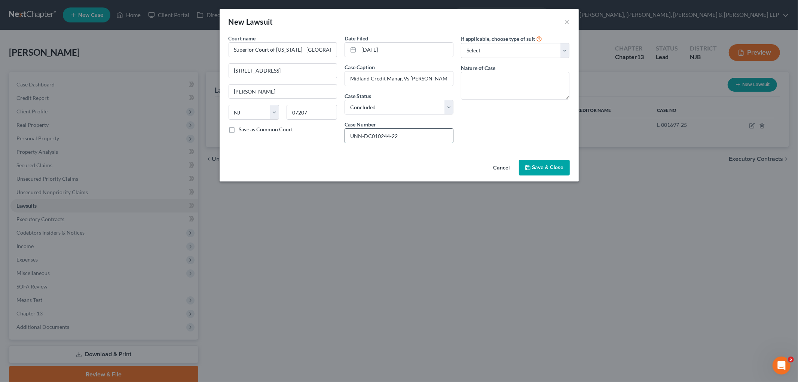
click at [372, 134] on input "UNN-DC010244-22" at bounding box center [399, 136] width 108 height 14
click at [492, 85] on textarea at bounding box center [515, 86] width 109 height 28
paste textarea "Contract Dispute"
click at [480, 140] on div "If applicable, choose type of suit Select Repossession Garnishment Foreclosure …" at bounding box center [515, 91] width 116 height 115
click at [545, 172] on button "Save & Close" at bounding box center [544, 168] width 51 height 16
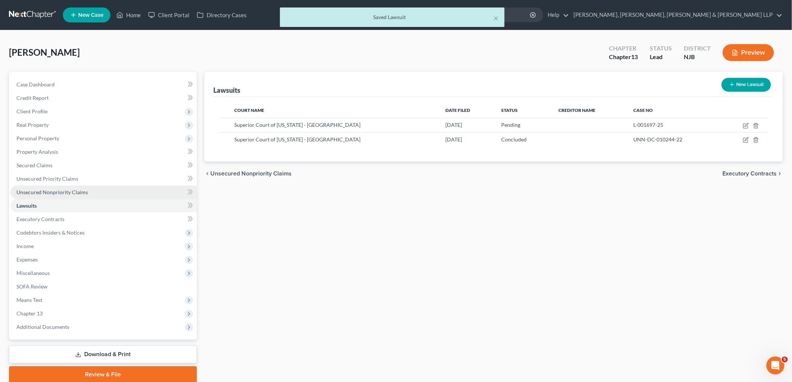
click at [39, 189] on span "Unsecured Nonpriority Claims" at bounding box center [51, 192] width 71 height 6
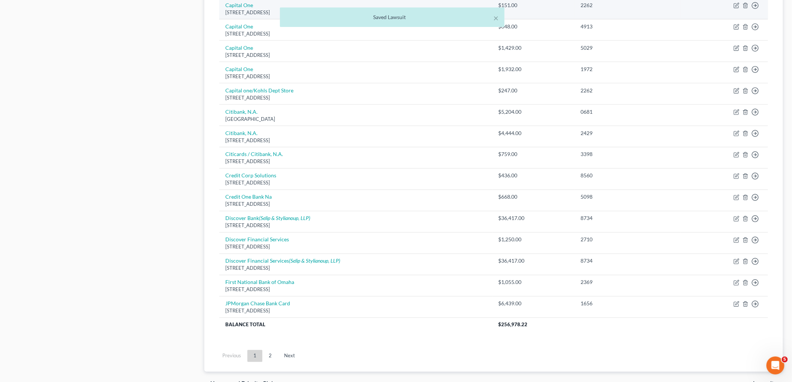
scroll to position [457, 0]
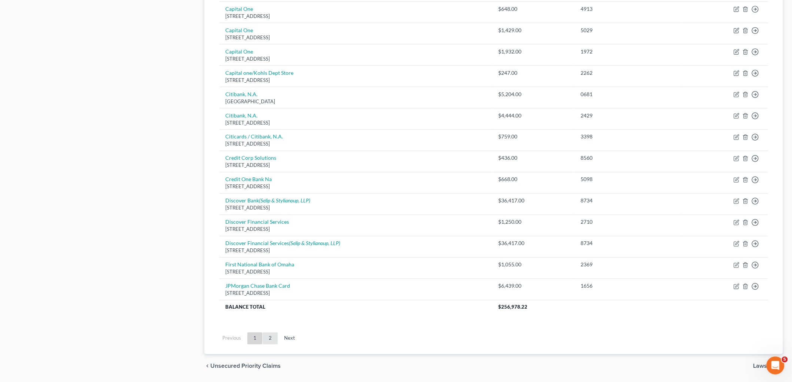
click at [270, 331] on link "2" at bounding box center [270, 339] width 15 height 12
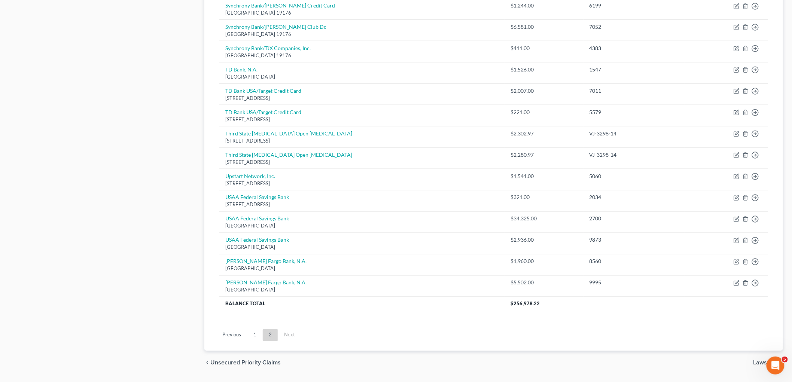
scroll to position [418, 0]
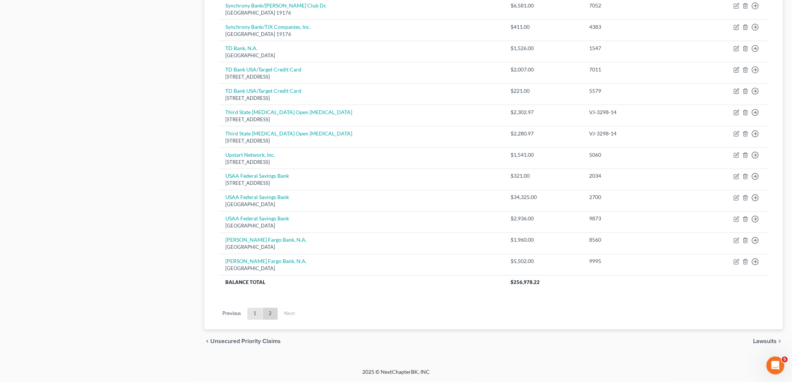
click at [252, 314] on link "1" at bounding box center [254, 314] width 15 height 12
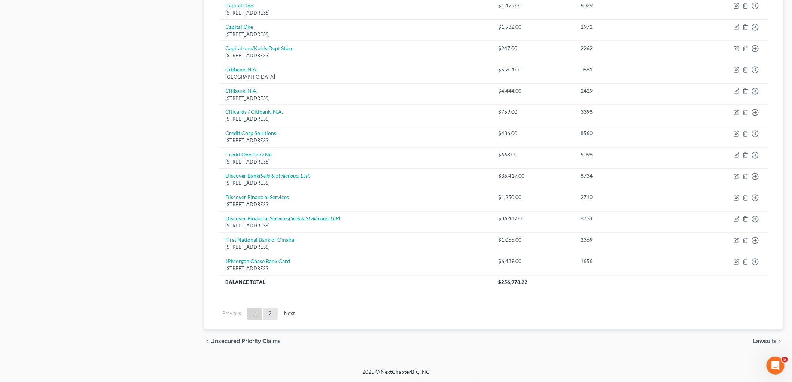
click at [270, 315] on link "2" at bounding box center [270, 314] width 15 height 12
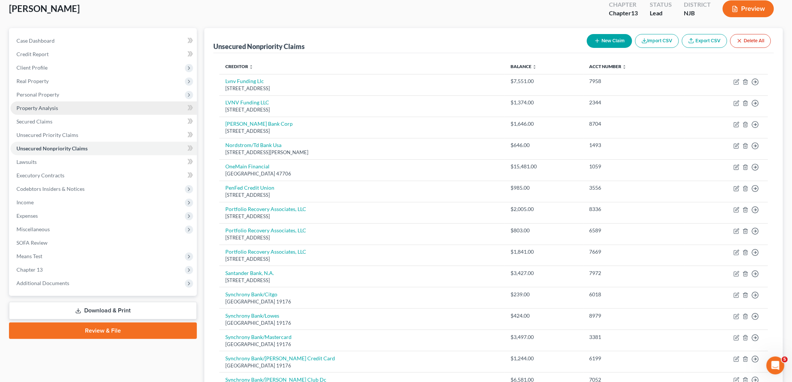
scroll to position [3, 0]
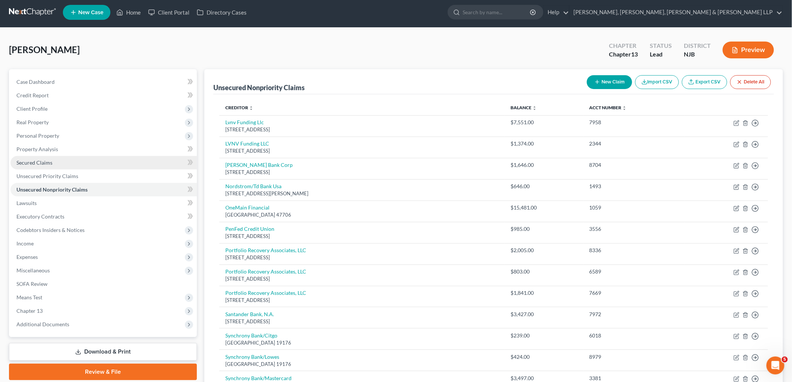
click at [40, 159] on span "Secured Claims" at bounding box center [34, 162] width 36 height 6
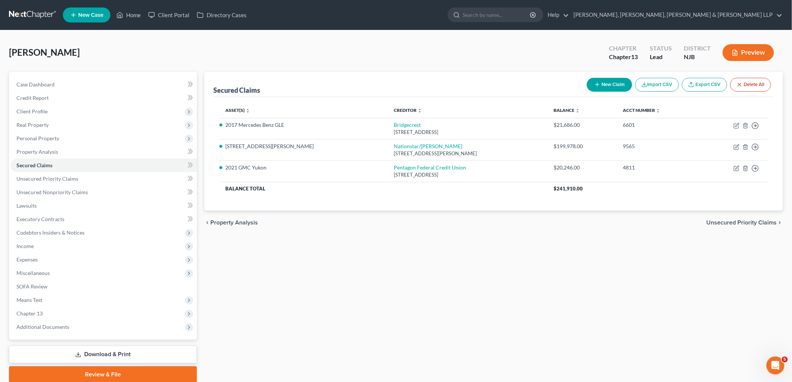
click at [545, 82] on button "New Claim" at bounding box center [609, 85] width 45 height 14
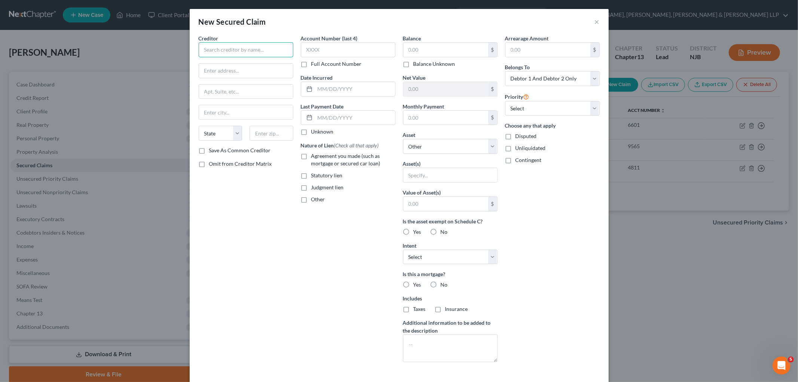
click at [271, 52] on input "text" at bounding box center [246, 49] width 95 height 15
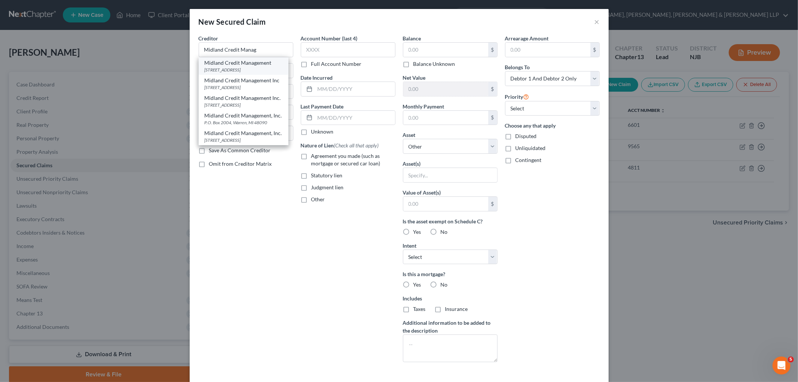
click at [260, 69] on div "[STREET_ADDRESS]" at bounding box center [244, 70] width 78 height 6
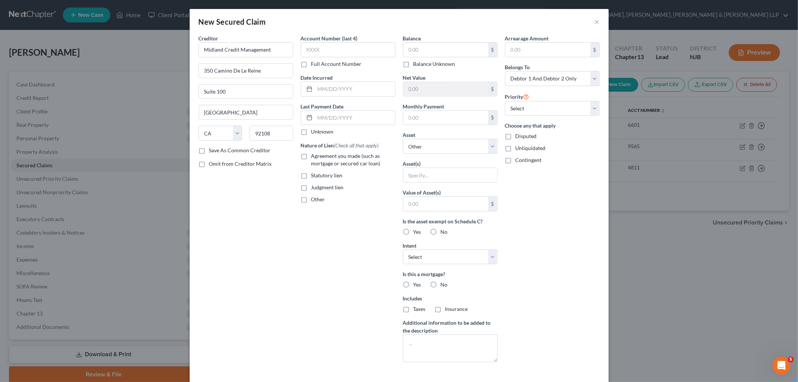
click at [311, 186] on label "Judgment lien" at bounding box center [327, 187] width 33 height 7
click at [314, 186] on input "Judgment lien" at bounding box center [316, 186] width 5 height 5
click at [311, 62] on label "Full Account Number" at bounding box center [336, 63] width 51 height 7
click at [314, 62] on input "Full Account Number" at bounding box center [316, 62] width 5 height 5
click at [322, 49] on input "text" at bounding box center [348, 49] width 95 height 15
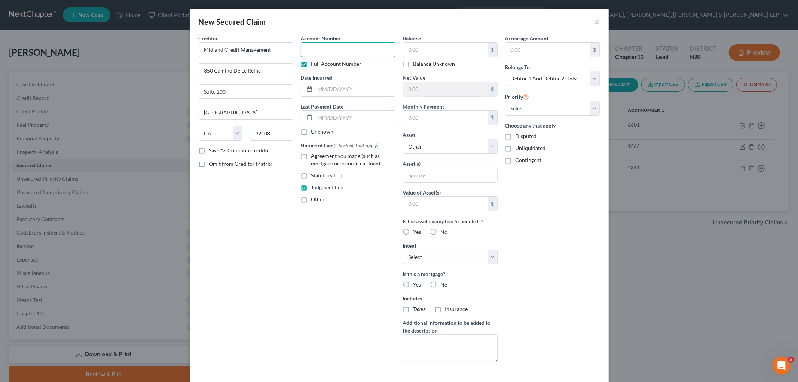
paste input "DJ-13291-25"
drag, startPoint x: 331, startPoint y: 89, endPoint x: 333, endPoint y: 124, distance: 34.8
click at [331, 89] on input "text" at bounding box center [355, 89] width 80 height 14
paste input "[DATE]"
click at [339, 240] on div "Account Number DJ-13291-25 Full Account Number Date Incurred [DATE] Last Paymen…" at bounding box center [348, 201] width 102 height 334
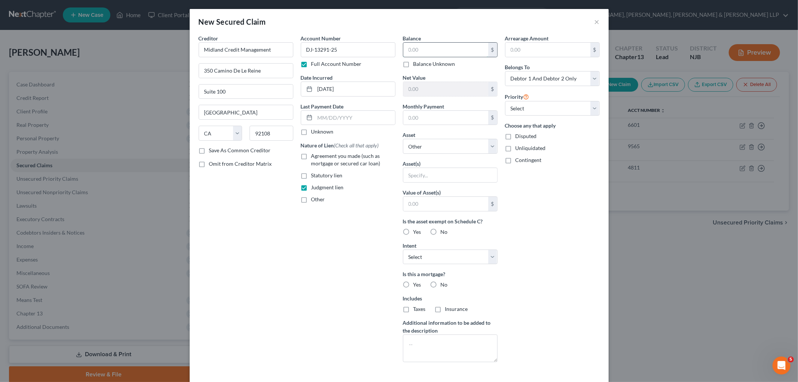
click at [444, 49] on input "text" at bounding box center [445, 50] width 85 height 14
paste input "$7,683.45"
click at [449, 147] on select "Select Other Multiple Assets 2017 Mercedes Benz GLE - $17307.0 2022 Kawasaki KL…" at bounding box center [450, 146] width 95 height 15
click at [403, 139] on select "Select Other Multiple Assets 2017 Mercedes Benz GLE - $17307.0 2022 Kawasaki KL…" at bounding box center [450, 146] width 95 height 15
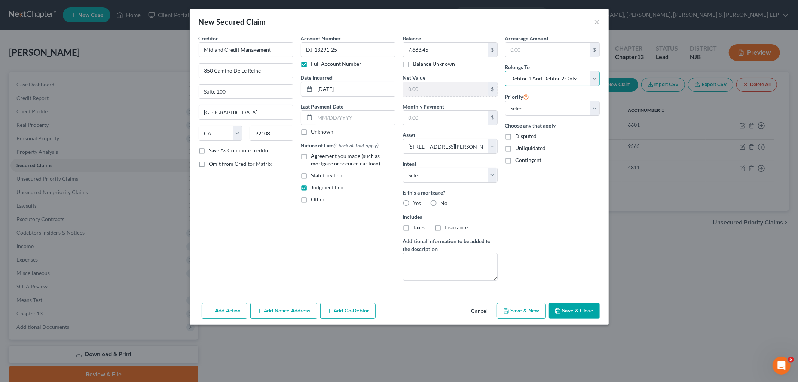
click at [545, 80] on select "Select Debtor 1 Only Debtor 2 Only Debtor 1 And Debtor 2 Only At Least One Of T…" at bounding box center [552, 78] width 95 height 15
click at [505, 71] on select "Select Debtor 1 Only Debtor 2 Only Debtor 1 And Debtor 2 Only At Least One Of T…" at bounding box center [552, 78] width 95 height 15
click at [294, 307] on button "Add Notice Address" at bounding box center [283, 311] width 67 height 16
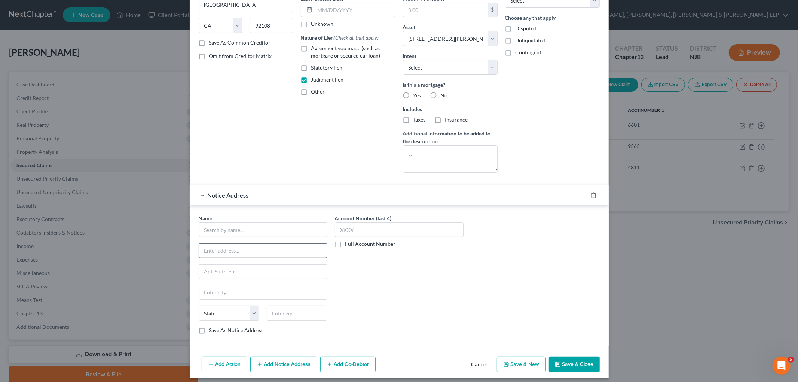
scroll to position [113, 0]
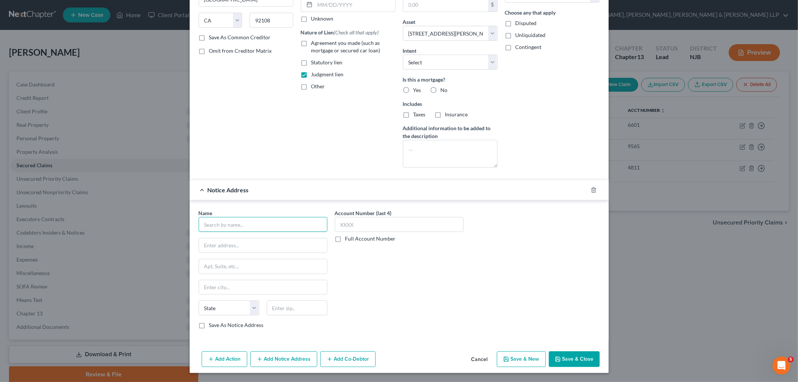
click at [287, 225] on input "text" at bounding box center [263, 224] width 129 height 15
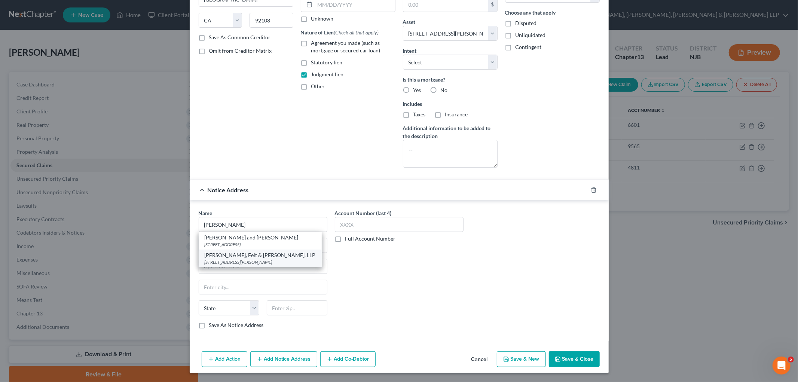
click at [249, 255] on div "[PERSON_NAME], Felt & [PERSON_NAME], LLP" at bounding box center [260, 254] width 111 height 7
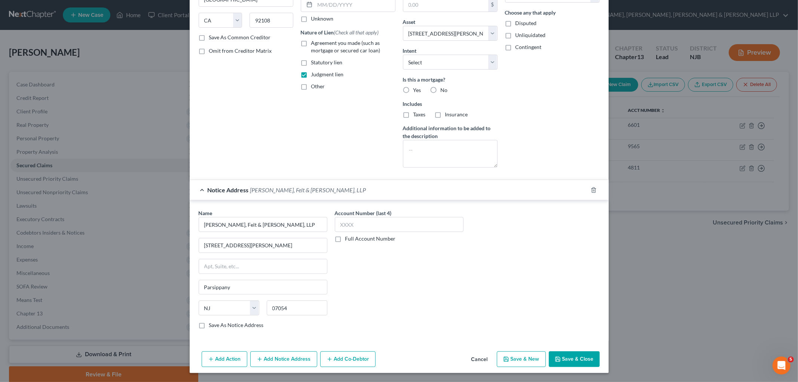
click at [241, 326] on label "Save As Notice Address" at bounding box center [236, 324] width 55 height 7
click at [217, 326] on input "Save As Notice Address" at bounding box center [214, 323] width 5 height 5
click at [345, 240] on label "Full Account Number" at bounding box center [370, 238] width 51 height 7
click at [348, 240] on input "Full Account Number" at bounding box center [350, 237] width 5 height 5
click at [349, 225] on input "text" at bounding box center [399, 224] width 129 height 15
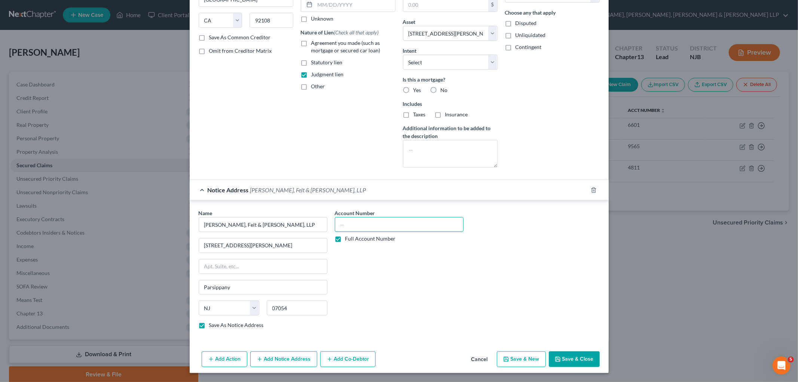
paste input "UNN-DC-010244-22"
click at [383, 263] on div "Account Number UNN-DC-010244-22 Full Account Number" at bounding box center [399, 272] width 136 height 126
click at [498, 196] on div "Notice Address [PERSON_NAME], Felt & [PERSON_NAME], LLP" at bounding box center [389, 190] width 398 height 20
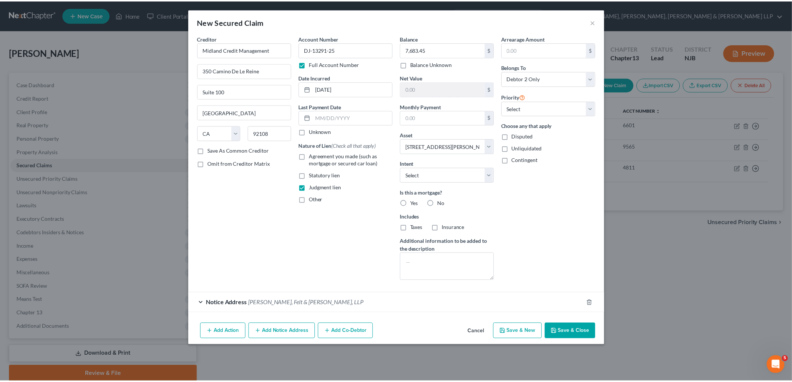
scroll to position [0, 0]
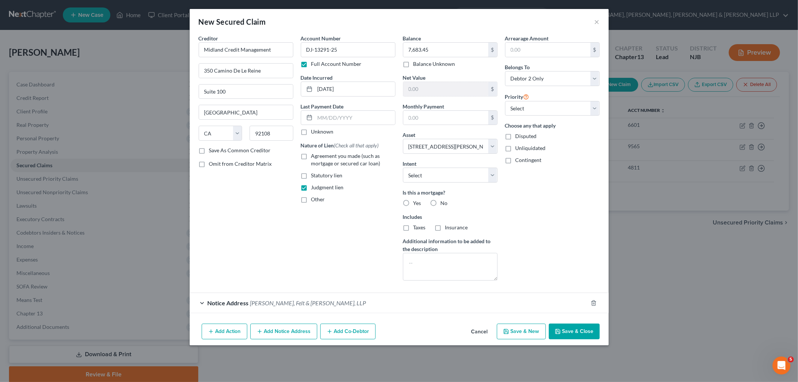
click at [545, 331] on button "Save & Close" at bounding box center [574, 332] width 51 height 16
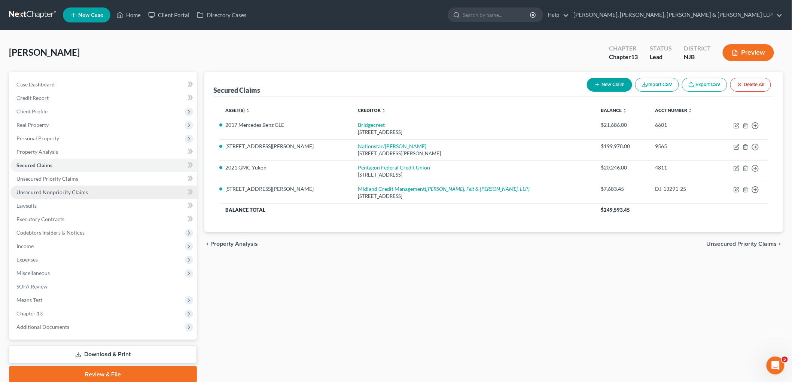
click at [62, 189] on span "Unsecured Nonpriority Claims" at bounding box center [51, 192] width 71 height 6
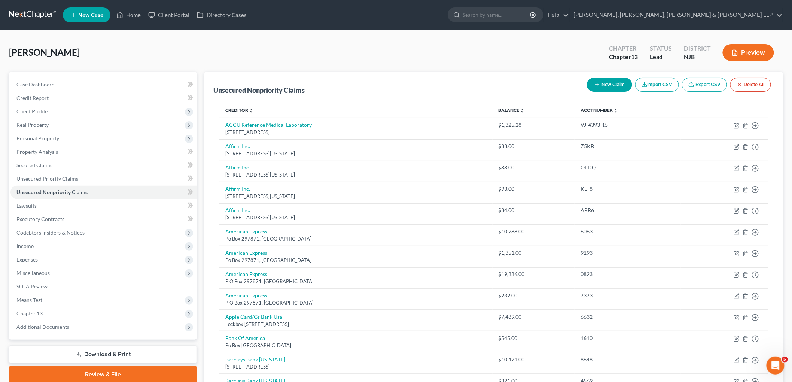
click at [545, 79] on button "New Claim" at bounding box center [609, 85] width 45 height 14
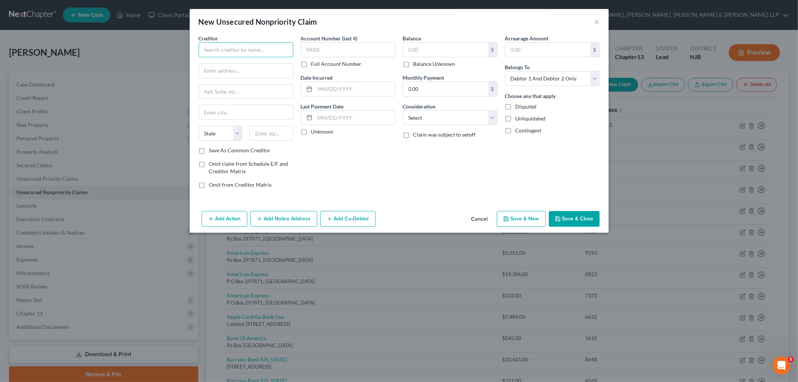
click at [239, 49] on input "text" at bounding box center [246, 49] width 95 height 15
paste input "Galaxy International Purchasing, LLC"
click at [276, 69] on input "text" at bounding box center [246, 71] width 94 height 14
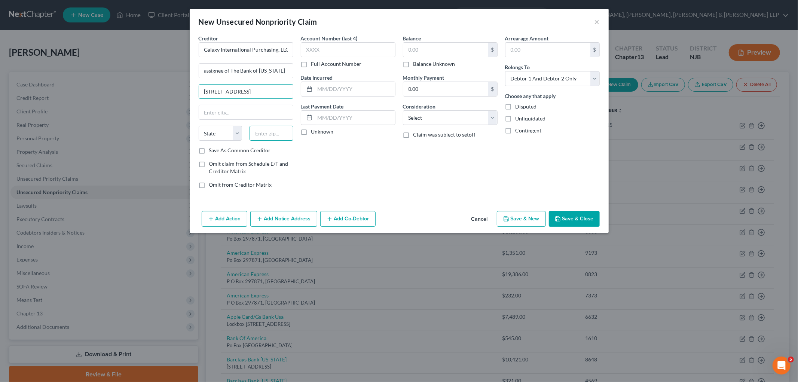
click at [269, 134] on input "text" at bounding box center [272, 133] width 44 height 15
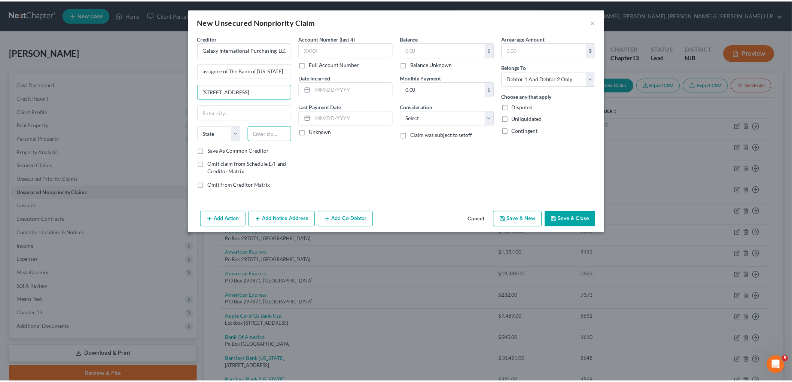
scroll to position [0, 0]
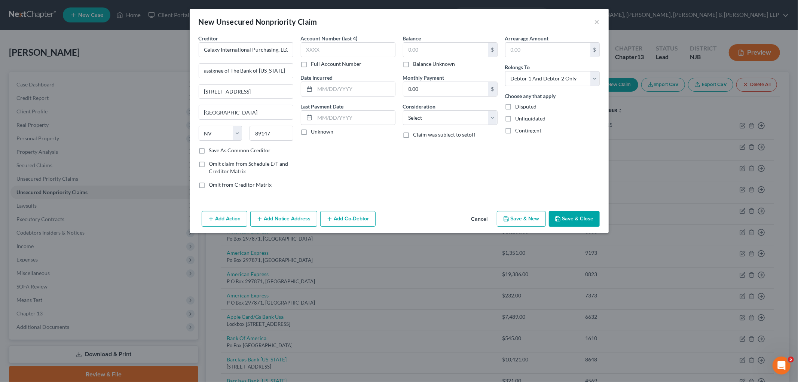
click at [336, 172] on div "Account Number (last 4) Full Account Number Date Incurred Last Payment Date Unk…" at bounding box center [348, 114] width 102 height 160
click at [311, 62] on label "Full Account Number" at bounding box center [336, 63] width 51 height 7
click at [314, 62] on input "Full Account Number" at bounding box center [316, 62] width 5 height 5
click at [326, 50] on input "text" at bounding box center [348, 49] width 95 height 15
paste input "UNN-DC-007838-22"
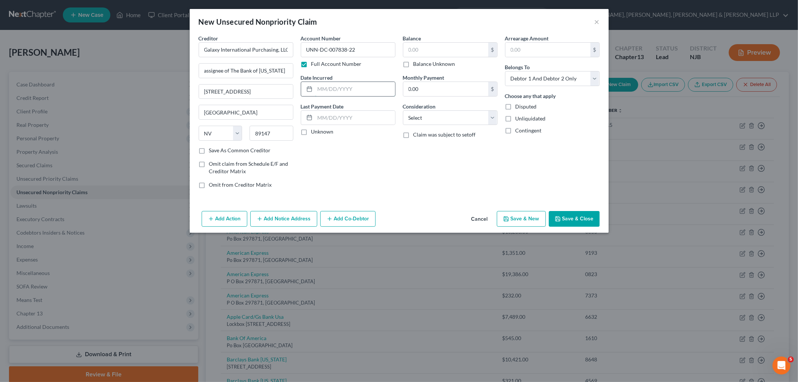
drag, startPoint x: 351, startPoint y: 88, endPoint x: 351, endPoint y: 95, distance: 7.1
click at [351, 88] on input "text" at bounding box center [355, 89] width 80 height 14
paste input "[DATE]"
click at [328, 137] on div "Account Number UNN-DC-007838-22 Full Account Number Date Incurred [DATE] Last P…" at bounding box center [348, 114] width 102 height 160
click at [442, 48] on input "text" at bounding box center [445, 50] width 85 height 14
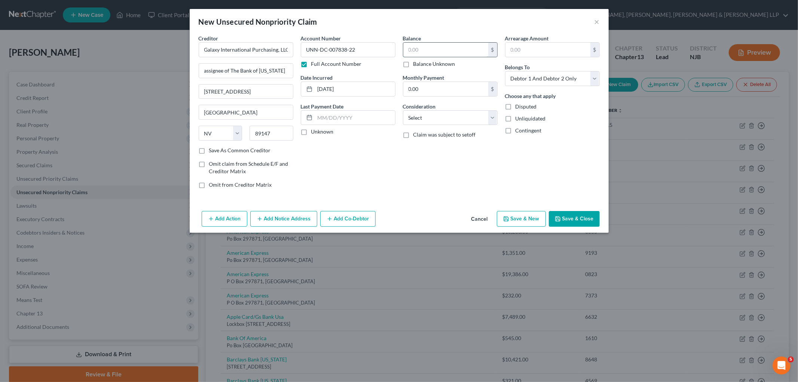
paste input "$3,262.45"
click at [531, 82] on select "Select Debtor 1 Only Debtor 2 Only Debtor 1 And Debtor 2 Only At Least One Of T…" at bounding box center [552, 78] width 95 height 15
click at [505, 71] on select "Select Debtor 1 Only Debtor 2 Only Debtor 1 And Debtor 2 Only At Least One Of T…" at bounding box center [552, 78] width 95 height 15
click at [463, 119] on select "Select Cable / Satellite Services Collection Agency Credit Card Debt Debt Couns…" at bounding box center [450, 117] width 95 height 15
click at [403, 110] on select "Select Cable / Satellite Services Collection Agency Credit Card Debt Debt Couns…" at bounding box center [450, 117] width 95 height 15
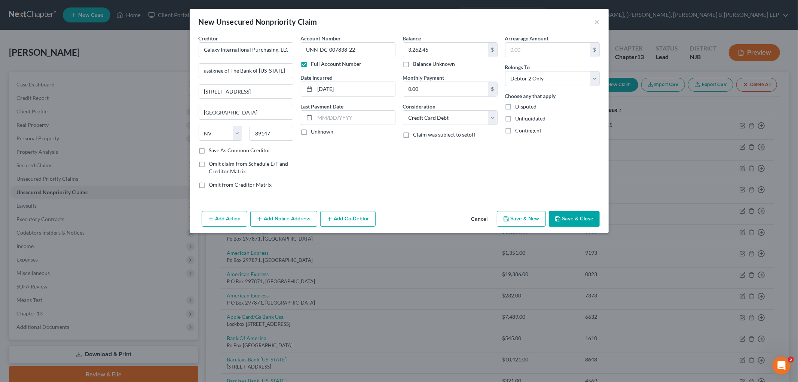
click at [425, 181] on div "Balance 3,262.45 $ Balance Unknown Balance Undetermined 3,262.45 $ Balance Unkn…" at bounding box center [450, 114] width 102 height 160
click at [545, 212] on button "Save & Close" at bounding box center [574, 219] width 51 height 16
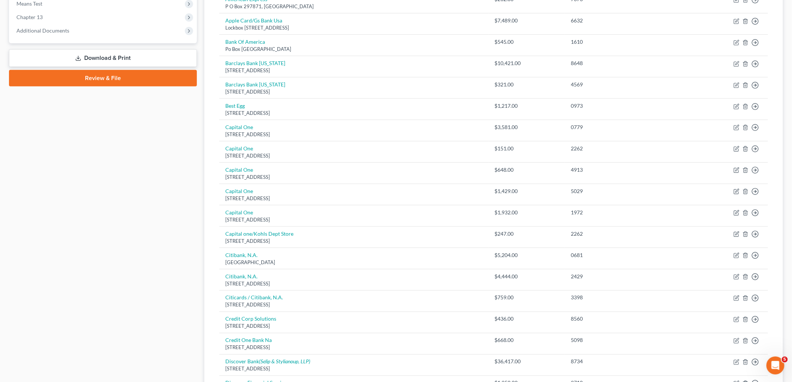
scroll to position [504, 0]
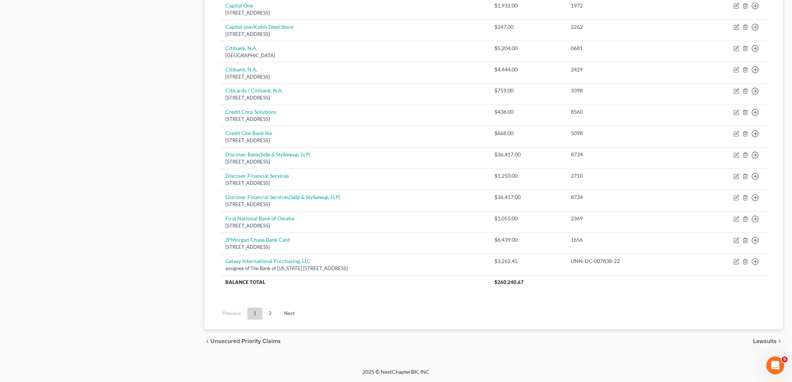
click at [545, 331] on span "Lawsuits" at bounding box center [765, 342] width 24 height 6
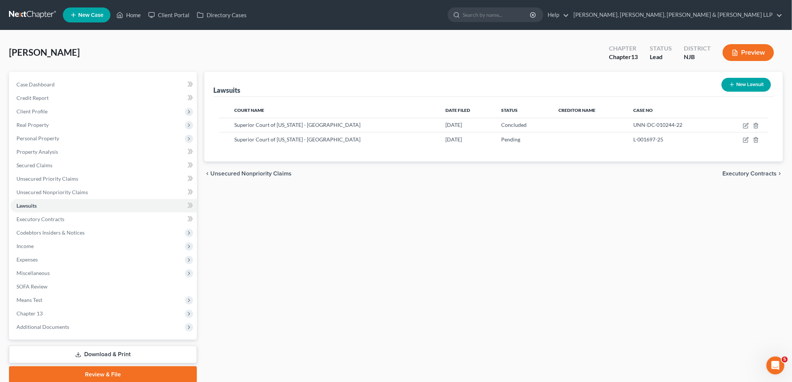
click at [545, 172] on span "Executory Contracts" at bounding box center [749, 174] width 54 height 6
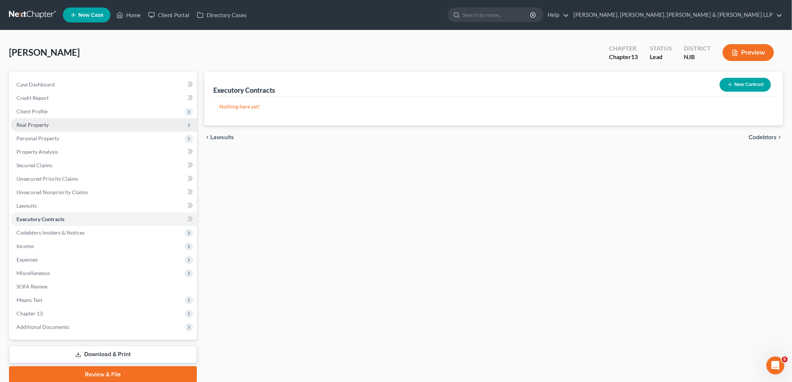
click at [27, 128] on span "Real Property" at bounding box center [103, 124] width 186 height 13
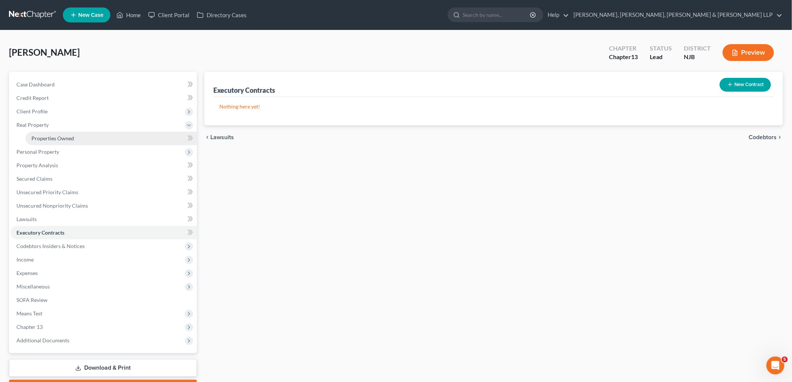
click at [33, 134] on link "Properties Owned" at bounding box center [110, 138] width 171 height 13
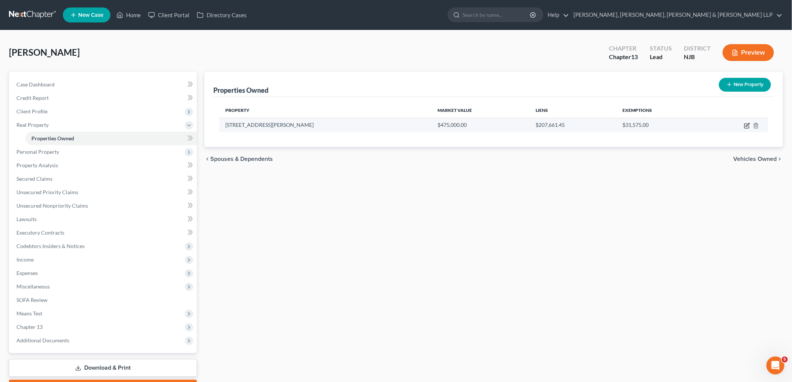
click at [545, 124] on icon "button" at bounding box center [747, 126] width 6 height 6
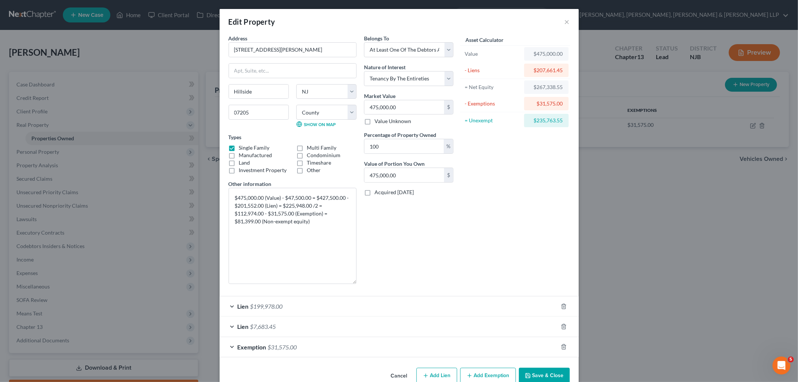
drag, startPoint x: 352, startPoint y: 214, endPoint x: 358, endPoint y: 282, distance: 68.7
click at [358, 282] on div "Address * [GEOGRAPHIC_DATA][PERSON_NAME] [GEOGRAPHIC_DATA] [US_STATE][GEOGRAPHI…" at bounding box center [341, 161] width 232 height 255
click at [408, 46] on select "Select Debtor 1 Only Debtor 2 Only Debtor 1 And Debtor 2 Only At Least One Of T…" at bounding box center [408, 49] width 89 height 15
click at [364, 42] on select "Select Debtor 1 Only Debtor 2 Only Debtor 1 And Debtor 2 Only At Least One Of T…" at bounding box center [408, 49] width 89 height 15
click at [409, 79] on select "Select Fee Simple Joint Tenant Life Estate Equitable Interest Future Interest T…" at bounding box center [408, 78] width 89 height 15
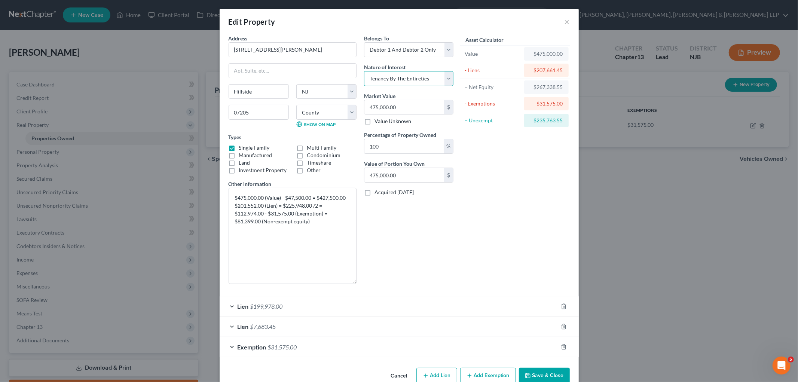
click at [364, 71] on select "Select Fee Simple Joint Tenant Life Estate Equitable Interest Future Interest T…" at bounding box center [408, 78] width 89 height 15
click at [441, 244] on div "Belongs To * Select Debtor 1 Only Debtor 2 Only Debtor 1 And Debtor 2 Only At L…" at bounding box center [408, 161] width 97 height 255
drag, startPoint x: 282, startPoint y: 205, endPoint x: 324, endPoint y: 222, distance: 45.3
click at [282, 204] on textarea "$475,000.00 (Value) - $47,500.00 = $427,500.00 - $201,552.00 (Lien) = $225,948.…" at bounding box center [293, 236] width 128 height 96
drag, startPoint x: 260, startPoint y: 206, endPoint x: 235, endPoint y: 205, distance: 25.5
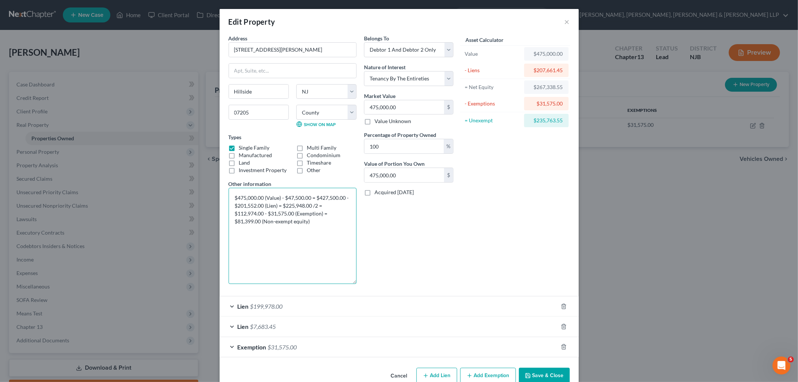
click at [235, 205] on textarea "$475,000.00 (Value) - $47,500.00 = $427,500.00 - $201,552.00 (Lien) = $225,948.…" at bounding box center [293, 236] width 128 height 96
drag, startPoint x: 316, startPoint y: 206, endPoint x: 282, endPoint y: 205, distance: 33.3
click at [282, 205] on textarea "$475,000.00 (Value) - $47,500.00 = $427,500.00 - $207,661.45 (Lien) = $225,948.…" at bounding box center [293, 236] width 128 height 96
click at [339, 331] on div "Exemption $31,575.00" at bounding box center [389, 347] width 338 height 20
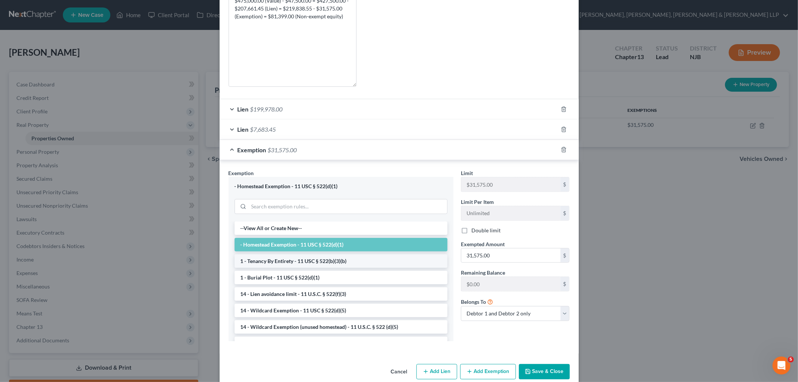
scroll to position [208, 0]
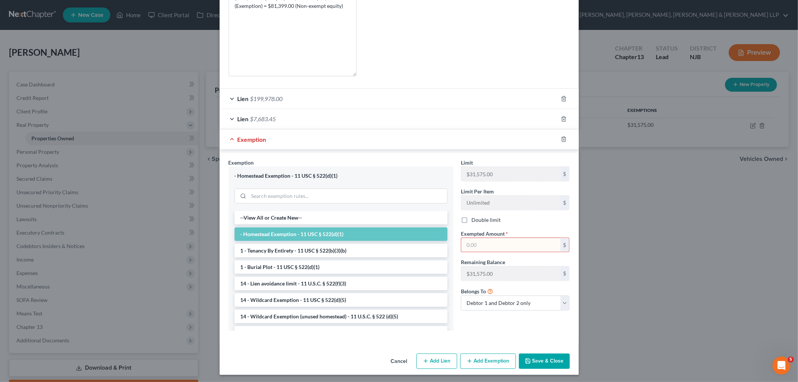
click at [471, 221] on label "Double limit" at bounding box center [485, 219] width 29 height 7
click at [474, 221] on input "Double limit" at bounding box center [476, 218] width 5 height 5
click at [474, 246] on input "text" at bounding box center [510, 245] width 99 height 14
click at [331, 146] on div "Exemption $63,150.00" at bounding box center [389, 139] width 338 height 20
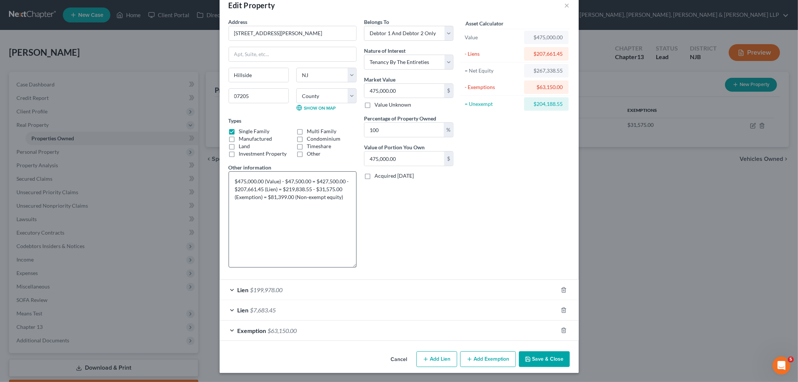
scroll to position [16, 0]
drag, startPoint x: 342, startPoint y: 189, endPoint x: 317, endPoint y: 187, distance: 24.4
click at [317, 187] on textarea "$475,000.00 (Value) - $47,500.00 = $427,500.00 - $207,661.45 (Lien) = $219,838.…" at bounding box center [293, 219] width 128 height 96
click at [322, 189] on textarea "$475,000.00 (Value) - $47,500.00 = $427,500.00 - $207,661.45 (Lien) = $219,838.…" at bounding box center [293, 219] width 128 height 96
click at [422, 329] on div "Exemption $63,150.00" at bounding box center [389, 331] width 338 height 20
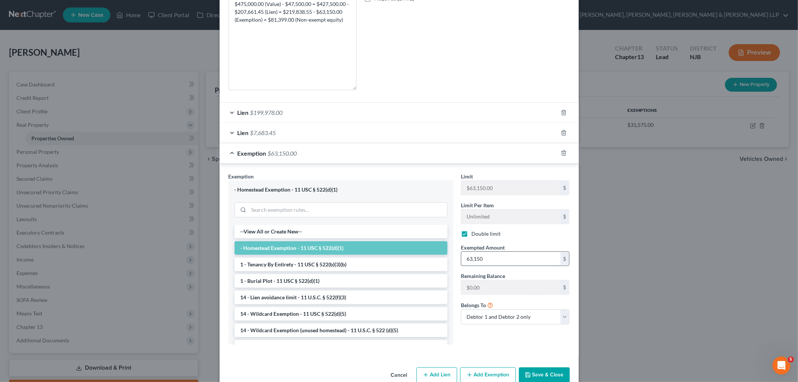
scroll to position [210, 0]
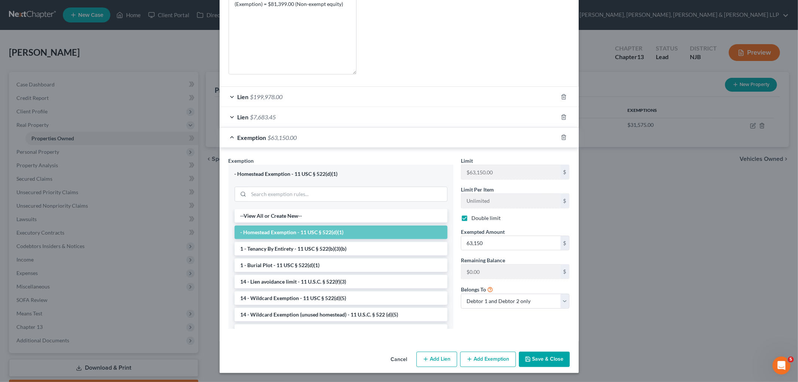
click at [475, 140] on div "Exemption $63,150.00" at bounding box center [389, 138] width 338 height 20
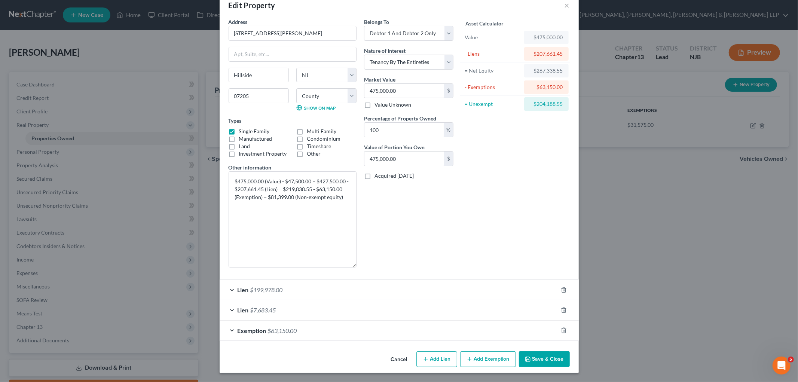
scroll to position [16, 0]
click at [360, 331] on div "Exemption $63,150.00" at bounding box center [389, 331] width 338 height 20
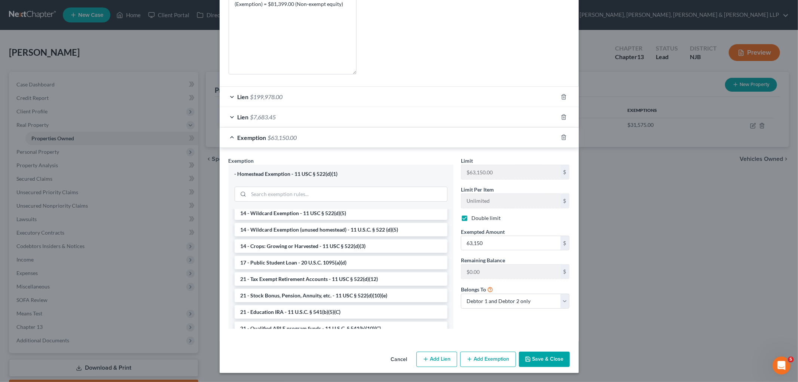
scroll to position [208, 0]
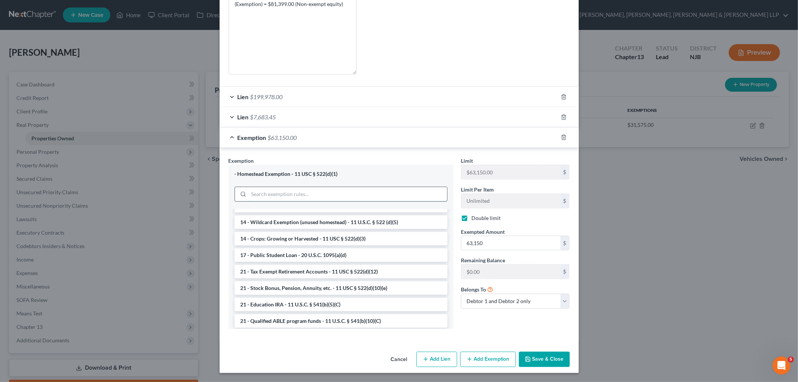
click at [320, 195] on input "search" at bounding box center [348, 194] width 198 height 14
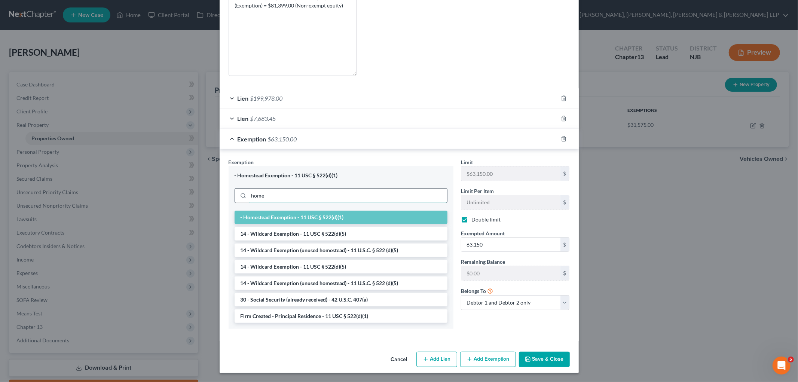
scroll to position [208, 0]
click at [315, 221] on li "- Homestead Exemption - 11 USC § 522(d)(1)" at bounding box center [341, 217] width 213 height 13
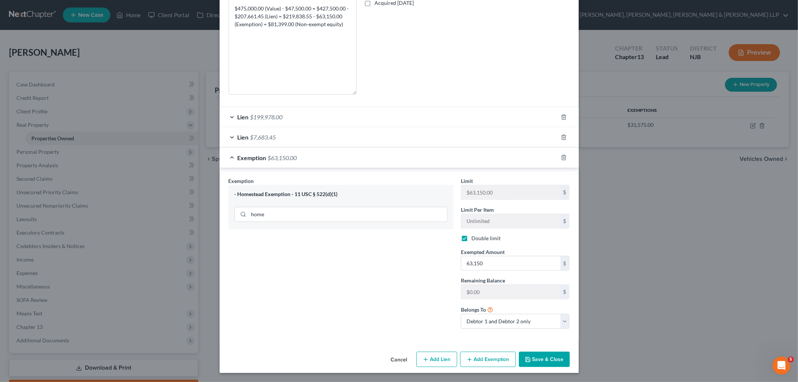
scroll to position [190, 0]
click at [380, 301] on div "Exemption Set must be selected for CA. Exemption * - Homestead Exemption - 11 U…" at bounding box center [341, 256] width 232 height 158
click at [380, 157] on div "Exemption $63,150.00" at bounding box center [389, 158] width 338 height 20
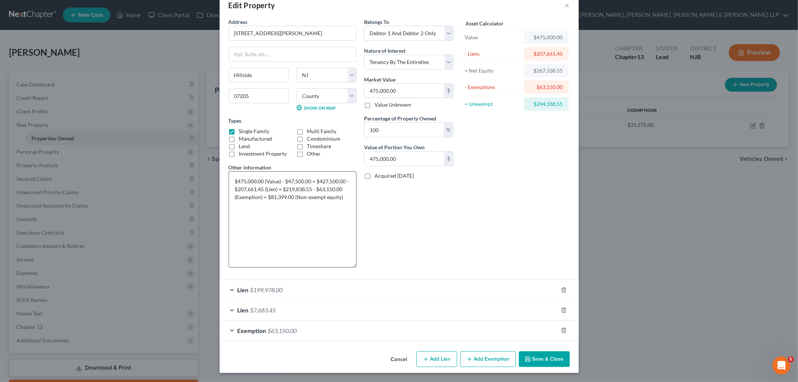
scroll to position [16, 0]
drag, startPoint x: 267, startPoint y: 196, endPoint x: 313, endPoint y: 221, distance: 52.9
click at [267, 196] on textarea "$475,000.00 (Value) - $47,500.00 = $427,500.00 - $207,661.45 (Lien) = $219,838.…" at bounding box center [293, 219] width 128 height 96
drag, startPoint x: 346, startPoint y: 195, endPoint x: 230, endPoint y: 181, distance: 116.0
click at [230, 181] on textarea "$475,000.00 (Value) - $47,500.00 = $427,500.00 - $207,661.45 (Lien) = $219,838.…" at bounding box center [293, 219] width 128 height 96
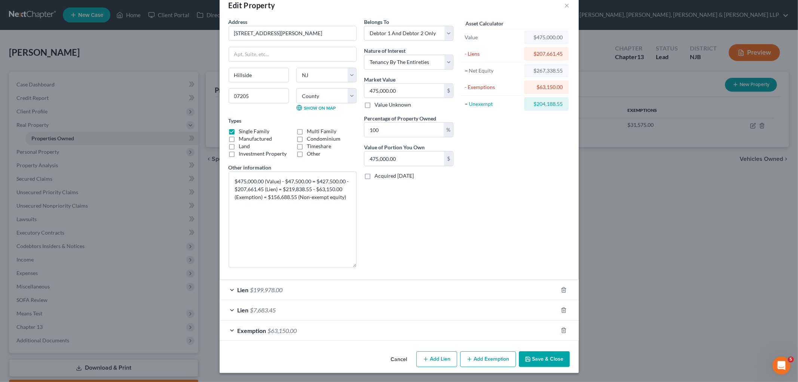
click at [539, 331] on button "Save & Close" at bounding box center [544, 359] width 51 height 16
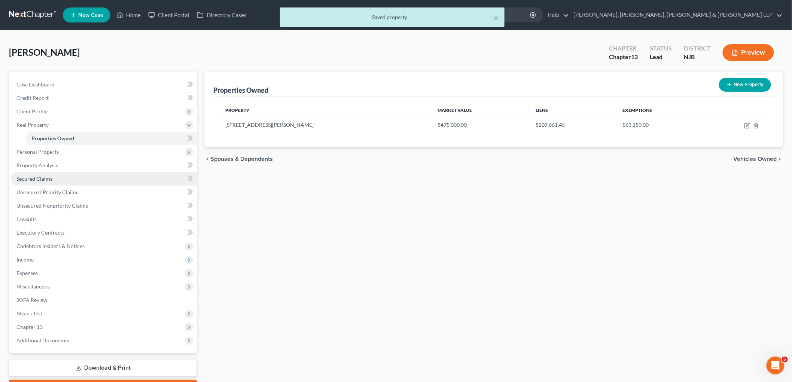
click at [31, 176] on span "Secured Claims" at bounding box center [34, 178] width 36 height 6
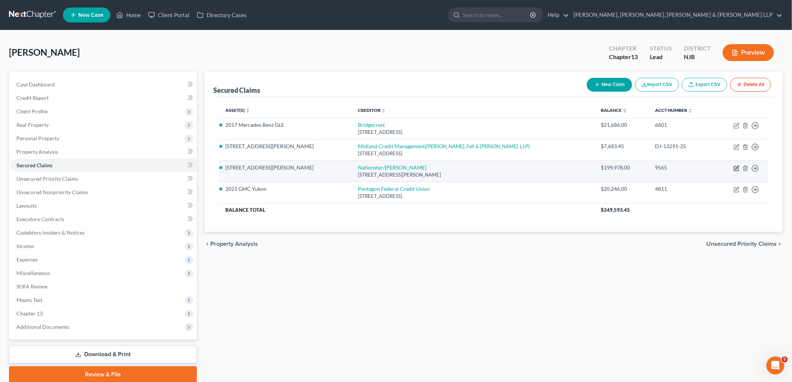
click at [545, 168] on icon "button" at bounding box center [736, 168] width 6 height 6
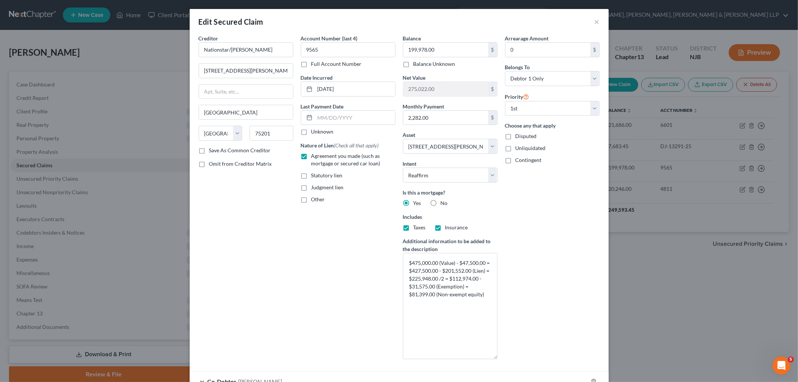
drag, startPoint x: 495, startPoint y: 277, endPoint x: 502, endPoint y: 355, distance: 78.8
click at [502, 331] on div "Creditor * Nationstar/[PERSON_NAME] [STREET_ADDRESS][PERSON_NAME] [US_STATE][GE…" at bounding box center [399, 199] width 408 height 331
drag, startPoint x: 484, startPoint y: 293, endPoint x: 402, endPoint y: 257, distance: 90.1
click at [403, 257] on textarea "$475,000.00 (Value) - $47,500.00 = $427,500.00 - $201,552.00 (Lien) = $225,948.…" at bounding box center [450, 306] width 95 height 106
paste textarea "7,661.45 (Lien) = $219,838.55 - $63,150.00 (Exemption) = $156,688.55"
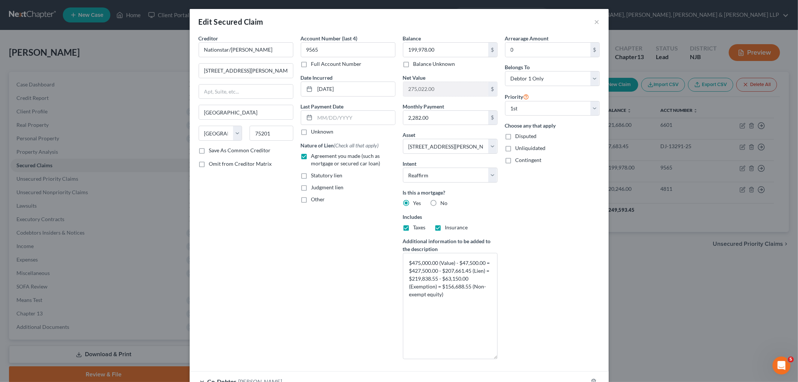
drag, startPoint x: 545, startPoint y: 260, endPoint x: 542, endPoint y: 284, distance: 24.0
click at [545, 260] on div "Arrearage Amount 0 $ Belongs To * Select Debtor 1 Only Debtor 2 Only Debtor 1 A…" at bounding box center [552, 199] width 102 height 331
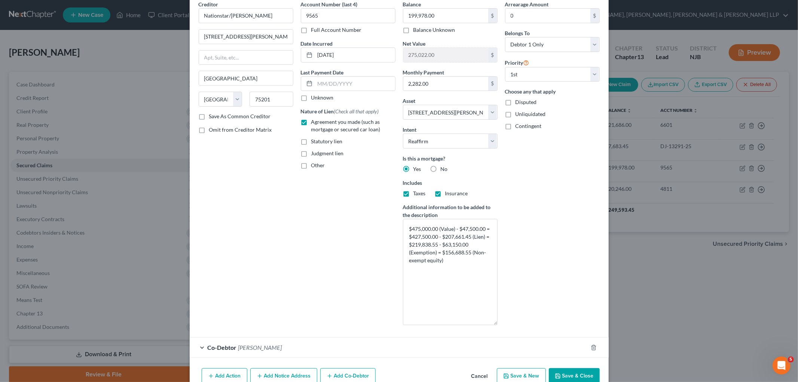
scroll to position [73, 0]
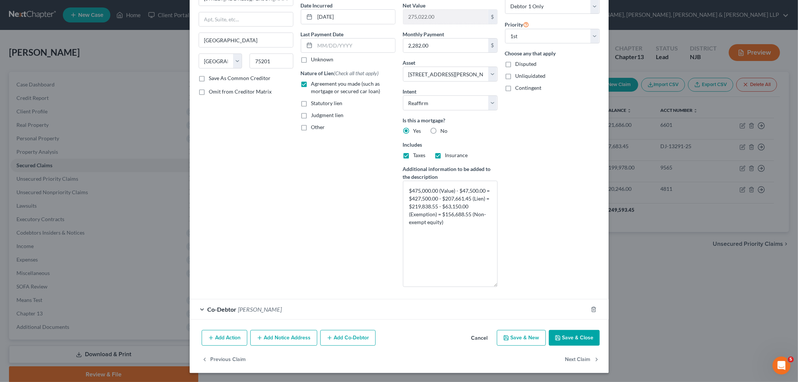
click at [545, 331] on button "Save & Close" at bounding box center [574, 338] width 51 height 16
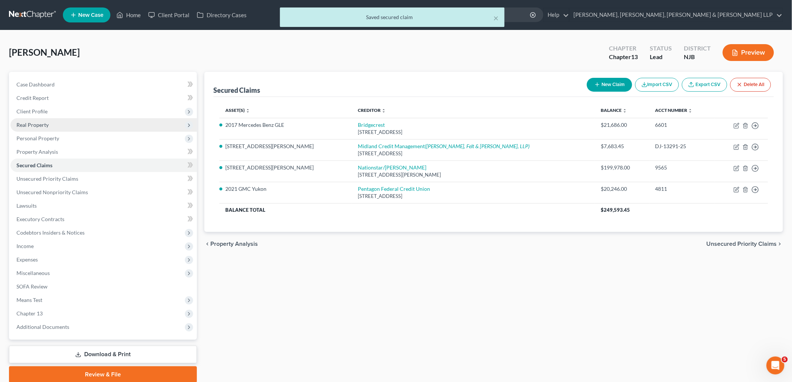
click at [43, 125] on span "Real Property" at bounding box center [32, 125] width 32 height 6
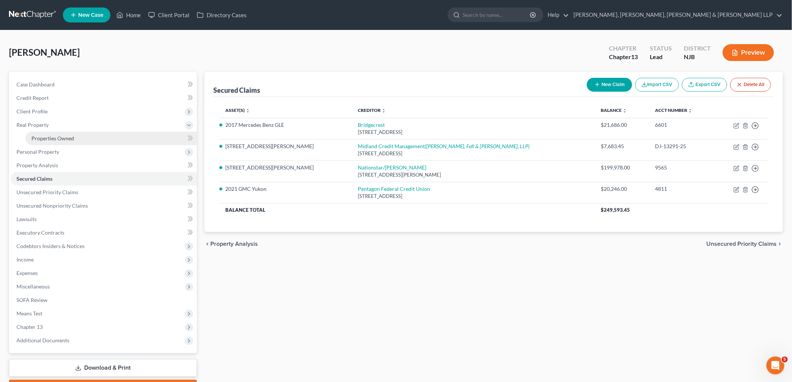
click at [44, 134] on link "Properties Owned" at bounding box center [110, 138] width 171 height 13
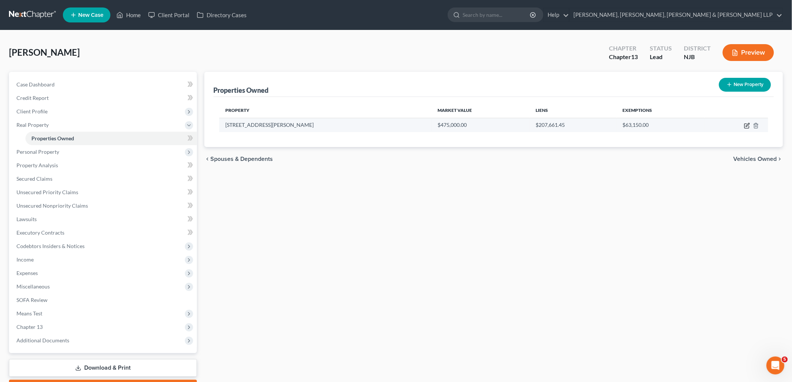
click at [545, 126] on icon "button" at bounding box center [747, 126] width 6 height 6
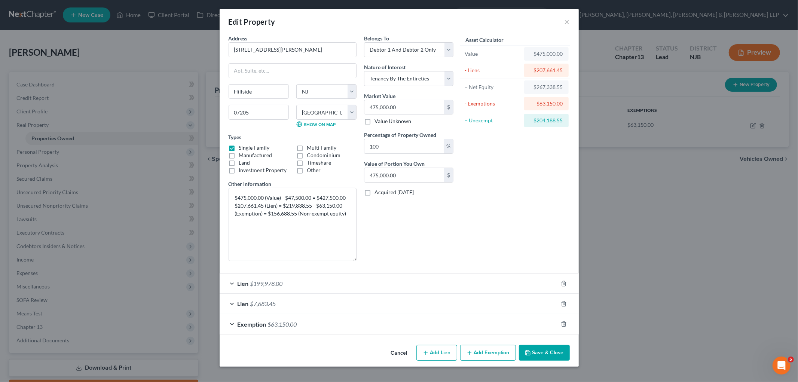
drag, startPoint x: 354, startPoint y: 213, endPoint x: 357, endPoint y: 287, distance: 73.8
click at [357, 267] on div "Address * [GEOGRAPHIC_DATA][PERSON_NAME] [GEOGRAPHIC_DATA] [US_STATE][GEOGRAPHI…" at bounding box center [341, 150] width 232 height 233
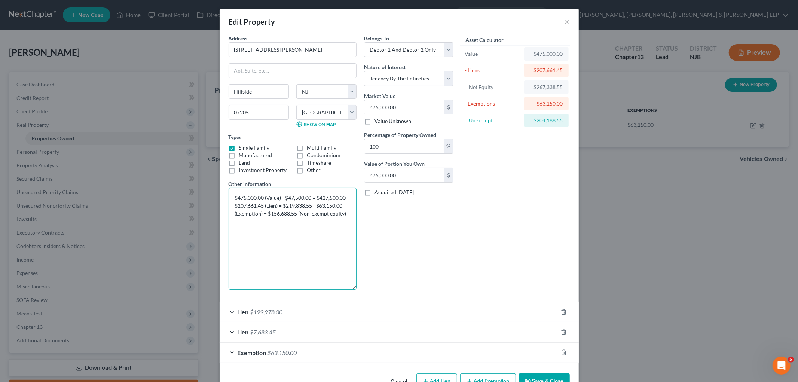
click at [272, 205] on textarea "$475,000.00 (Value) - $47,500.00 = $427,500.00 - $207,661.45 (Lien) = $219,838.…" at bounding box center [293, 239] width 128 height 102
drag, startPoint x: 260, startPoint y: 218, endPoint x: 227, endPoint y: 195, distance: 39.4
click at [229, 195] on textarea "$475,000.00 (Value) - $47,500.00 = $427,500.00 - $207,661.45 (Lien & Judgment) …" at bounding box center [293, 239] width 128 height 102
click at [446, 261] on div "Belongs To * Select Debtor 1 Only Debtor 2 Only Debtor 1 And Debtor 2 Only At L…" at bounding box center [408, 164] width 97 height 261
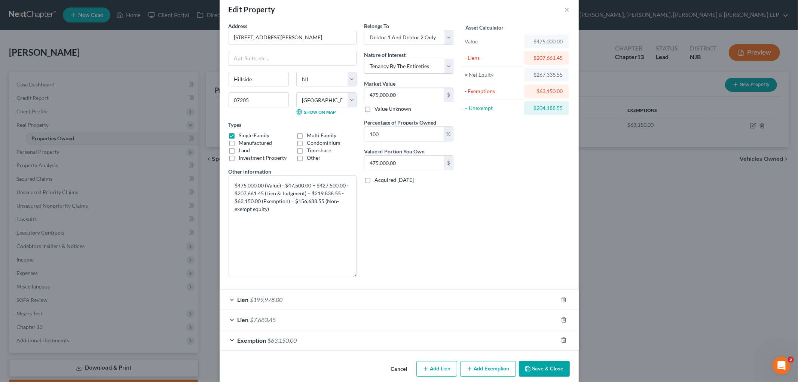
scroll to position [22, 0]
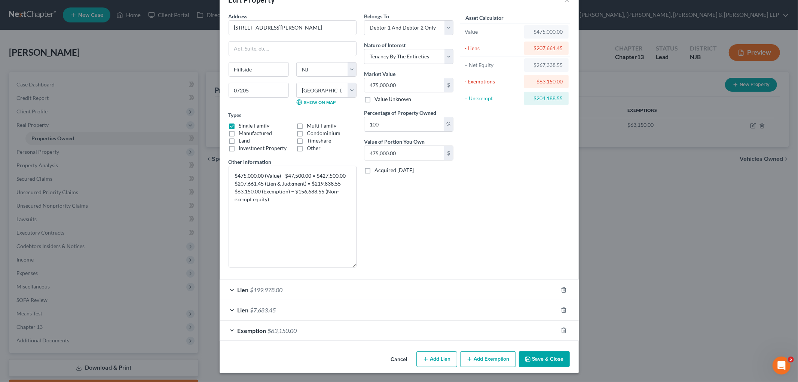
click at [532, 331] on button "Save & Close" at bounding box center [544, 359] width 51 height 16
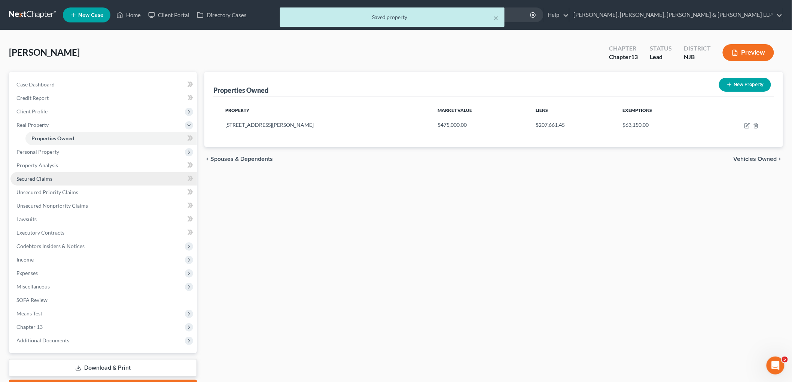
click at [40, 178] on span "Secured Claims" at bounding box center [34, 178] width 36 height 6
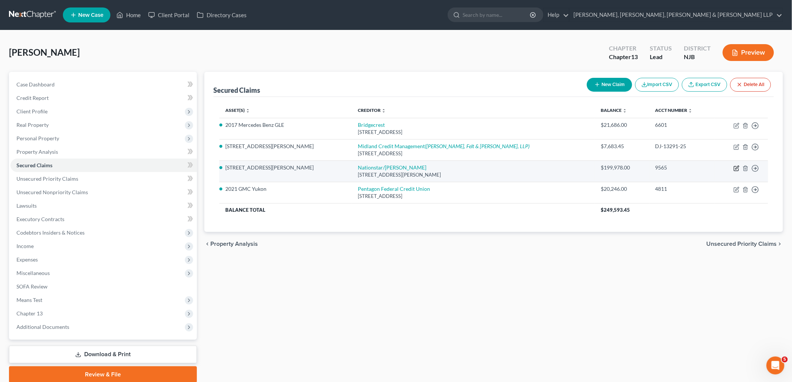
click at [545, 166] on icon "button" at bounding box center [736, 168] width 6 height 6
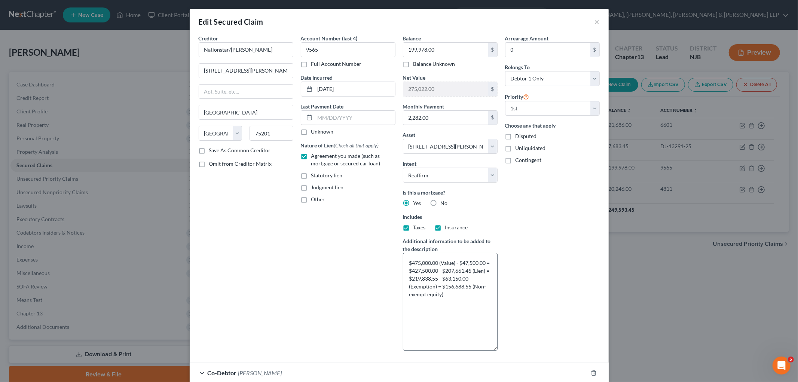
drag, startPoint x: 496, startPoint y: 278, endPoint x: 429, endPoint y: 319, distance: 78.7
click at [489, 331] on textarea "$475,000.00 (Value) - $47,500.00 = $427,500.00 - $207,661.45 (Lien) = $219,838.…" at bounding box center [450, 302] width 95 height 98
drag, startPoint x: 444, startPoint y: 294, endPoint x: 397, endPoint y: 260, distance: 58.1
click at [399, 260] on div "Balance 199,978.00 $ Balance Unknown Balance Undetermined 199,978.00 $ Balance …" at bounding box center [450, 208] width 102 height 349
paste textarea "& Judgment"
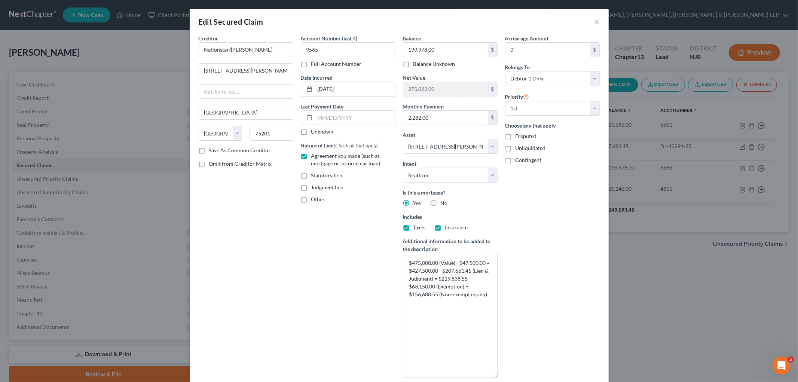
click at [512, 281] on div "Arrearage Amount 0 $ Belongs To * Select Debtor 1 Only Debtor 2 Only Debtor 1 A…" at bounding box center [552, 208] width 102 height 349
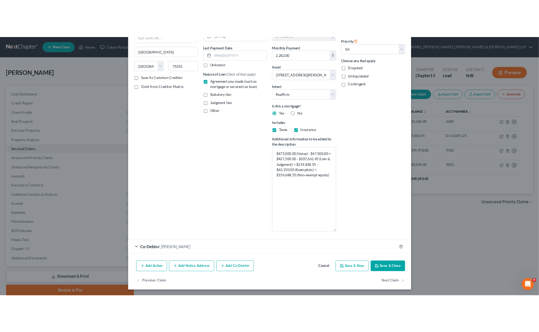
scroll to position [91, 0]
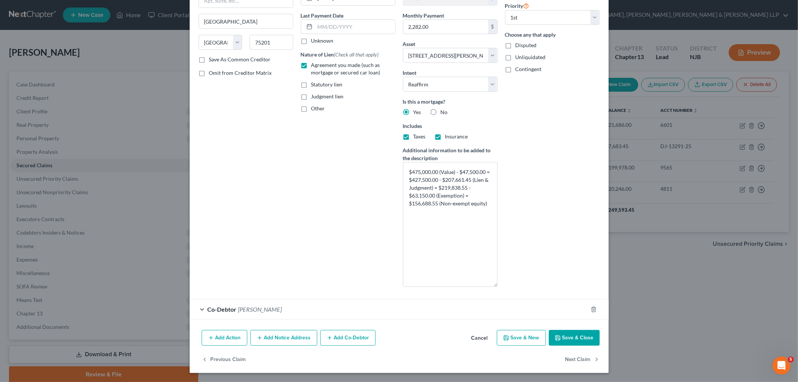
click at [545, 331] on button "Save & Close" at bounding box center [574, 338] width 51 height 16
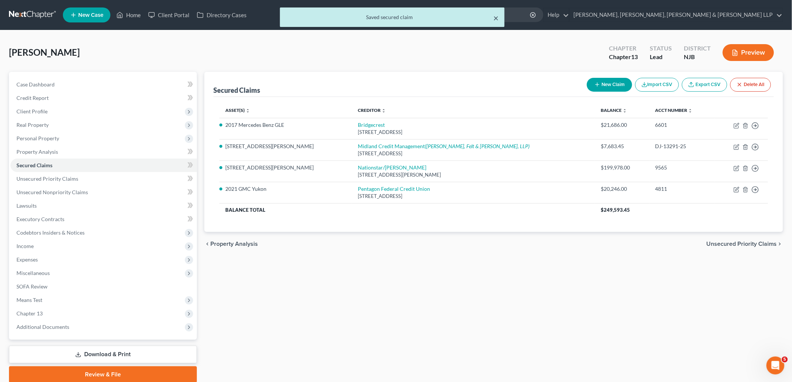
click at [496, 18] on button "×" at bounding box center [495, 17] width 5 height 9
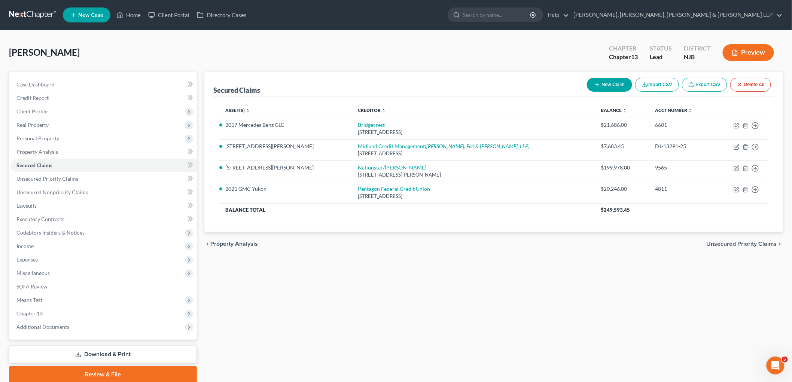
drag, startPoint x: 554, startPoint y: 279, endPoint x: 738, endPoint y: 52, distance: 292.3
click at [545, 279] on div "Secured Claims New Claim Import CSV Export CSV Delete All Asset(s) expand_more …" at bounding box center [494, 227] width 586 height 311
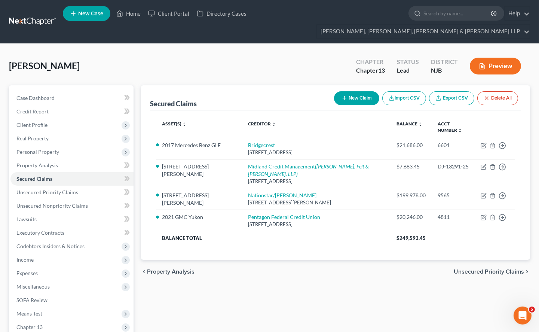
click at [278, 294] on div "Secured Claims New Claim Import CSV Export CSV Delete All Asset(s) expand_more …" at bounding box center [335, 240] width 397 height 311
click at [35, 253] on span "Income" at bounding box center [71, 259] width 123 height 13
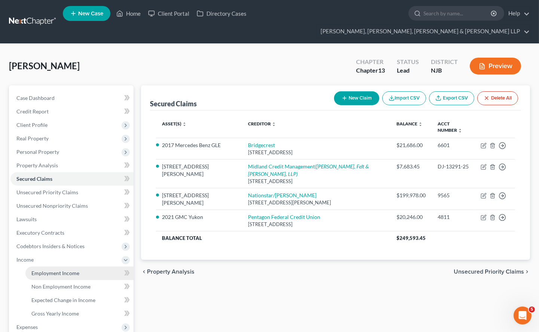
click at [36, 270] on span "Employment Income" at bounding box center [55, 273] width 48 height 6
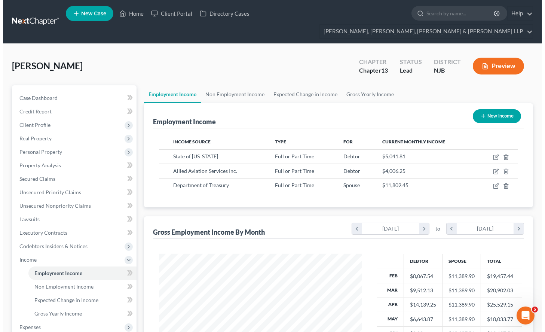
scroll to position [134, 218]
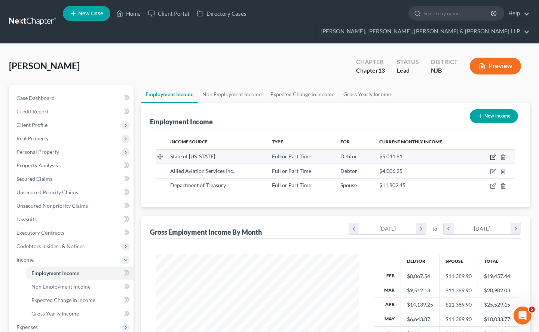
click at [493, 154] on icon "button" at bounding box center [493, 155] width 3 height 3
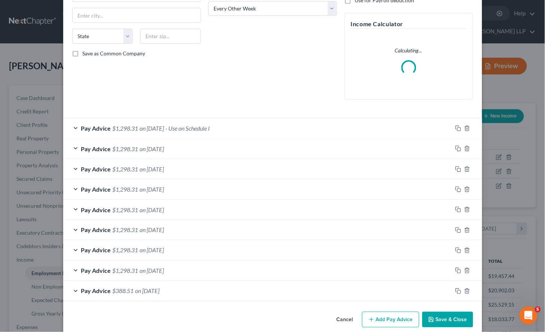
scroll to position [136, 0]
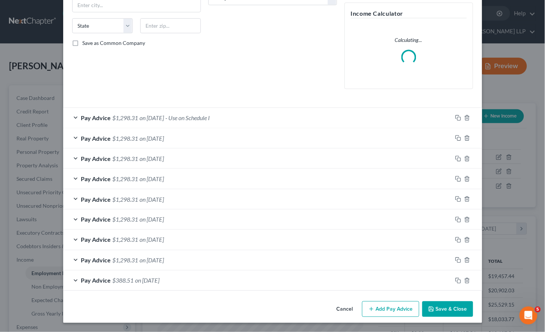
click at [253, 120] on div "Pay Advice $1,298.31 on [DATE] - Use on Schedule I" at bounding box center [257, 118] width 389 height 20
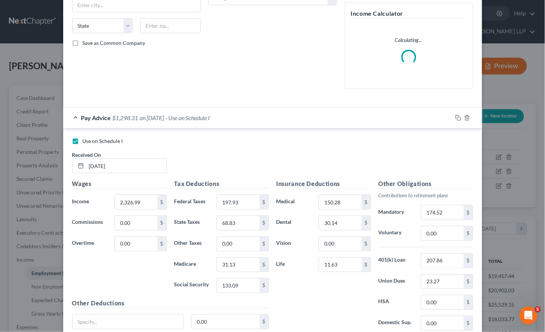
click at [83, 141] on label "Use on Schedule I" at bounding box center [103, 140] width 40 height 7
click at [86, 141] on input "Use on Schedule I" at bounding box center [88, 139] width 5 height 5
click at [250, 121] on div "Pay Advice $1,298.31 on [DATE]" at bounding box center [257, 118] width 389 height 20
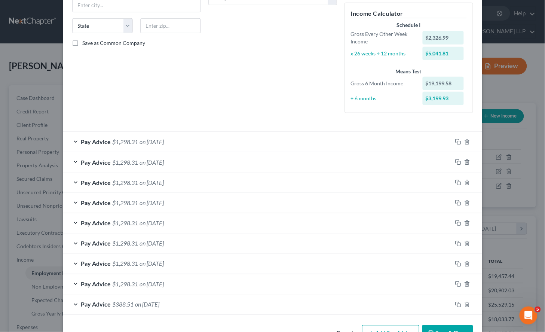
click at [245, 73] on div "Debtor Spouse Occupation First Responder Length of Employment No Longer Employe…" at bounding box center [273, 8] width 136 height 221
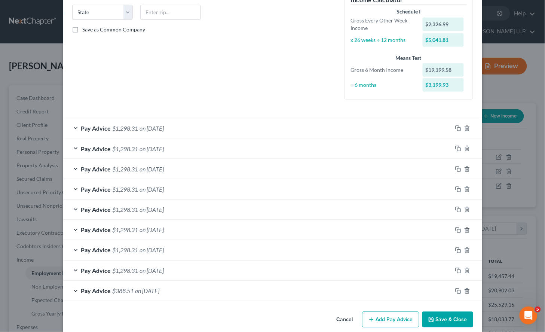
scroll to position [160, 0]
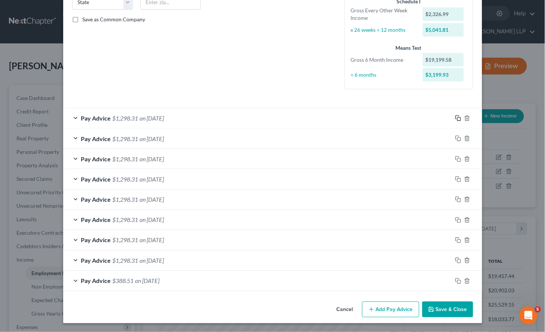
drag, startPoint x: 454, startPoint y: 119, endPoint x: 210, endPoint y: 206, distance: 258.9
click at [457, 119] on rect "button" at bounding box center [458, 118] width 3 height 3
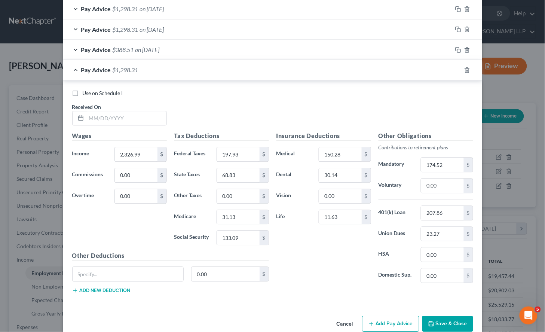
scroll to position [406, 0]
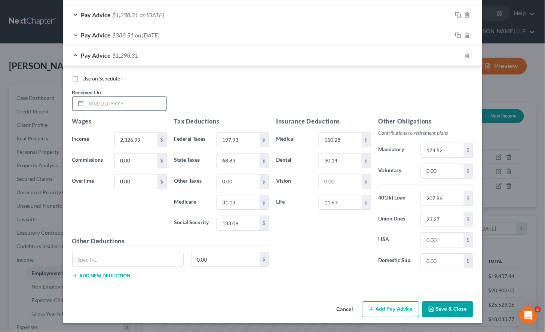
click at [132, 107] on input "text" at bounding box center [126, 104] width 80 height 14
paste input "$475,000.00 (Value) - $47,500.00 = $427,500.00 - $207,661.45 (Lien & Judgment) …"
drag, startPoint x: 161, startPoint y: 102, endPoint x: 51, endPoint y: 102, distance: 110.4
click at [51, 102] on div "Edit Income Source × Employment Type * Select Full or [DEMOGRAPHIC_DATA] Employ…" at bounding box center [272, 166] width 545 height 332
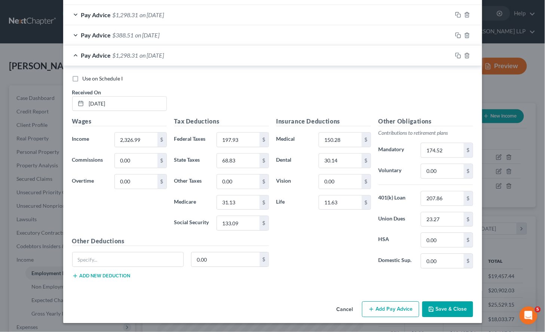
drag, startPoint x: 224, startPoint y: 100, endPoint x: 277, endPoint y: 141, distance: 67.7
click at [224, 100] on div "Use on Schedule I Received On * [DATE]" at bounding box center [272, 96] width 408 height 42
click at [455, 54] on icon "button" at bounding box center [458, 55] width 6 height 6
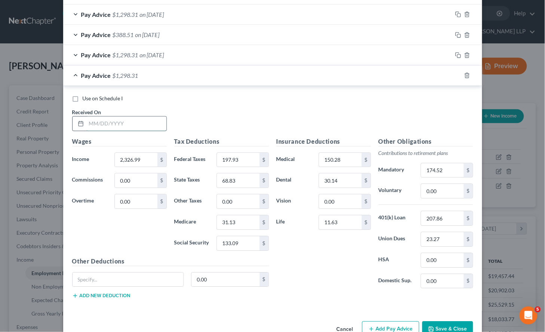
click at [130, 125] on input "text" at bounding box center [126, 123] width 80 height 14
click at [224, 114] on div "Use on Schedule I Received On * [DATE]" at bounding box center [272, 116] width 408 height 42
click at [226, 115] on div "Use on Schedule I Received On * [DATE]" at bounding box center [272, 116] width 408 height 42
click at [236, 101] on div "Use on Schedule I" at bounding box center [272, 98] width 401 height 7
drag, startPoint x: 248, startPoint y: 112, endPoint x: 271, endPoint y: 158, distance: 51.4
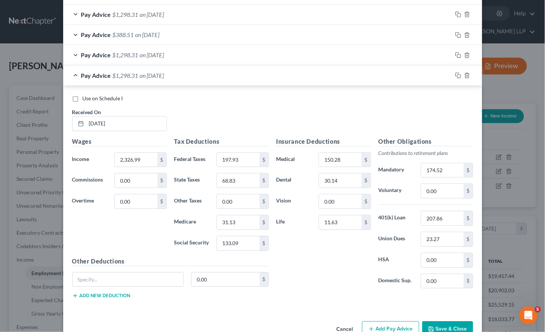
click at [248, 112] on div "Use on Schedule I Received On * [DATE]" at bounding box center [272, 116] width 408 height 42
click at [455, 73] on icon "button" at bounding box center [458, 75] width 6 height 6
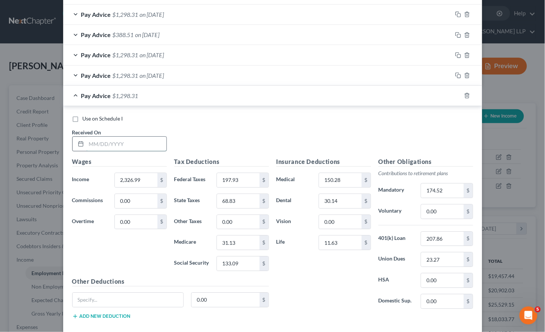
click at [118, 141] on input "text" at bounding box center [126, 144] width 80 height 14
drag, startPoint x: 221, startPoint y: 124, endPoint x: 398, endPoint y: 185, distance: 187.0
click at [221, 124] on div "Use on Schedule I Received On * [DATE]" at bounding box center [272, 136] width 408 height 42
click at [455, 96] on icon "button" at bounding box center [458, 95] width 6 height 6
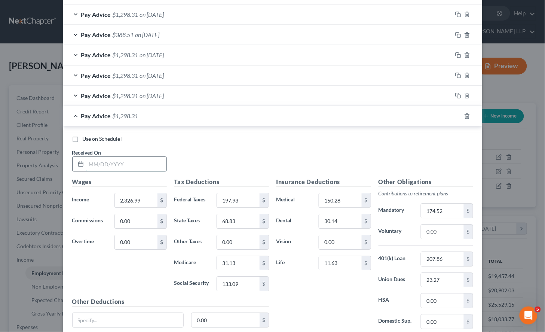
click at [117, 163] on input "text" at bounding box center [126, 164] width 80 height 14
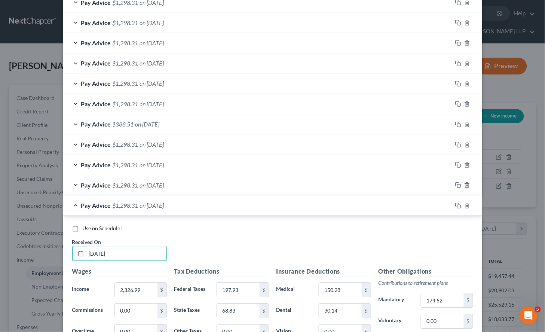
scroll to position [240, 0]
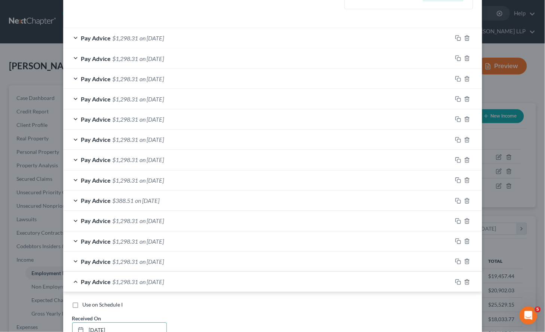
click at [237, 286] on div "Pay Advice $1,298.31 on [DATE]" at bounding box center [257, 282] width 389 height 20
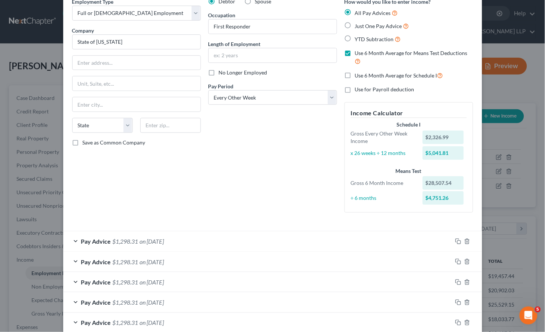
scroll to position [34, 0]
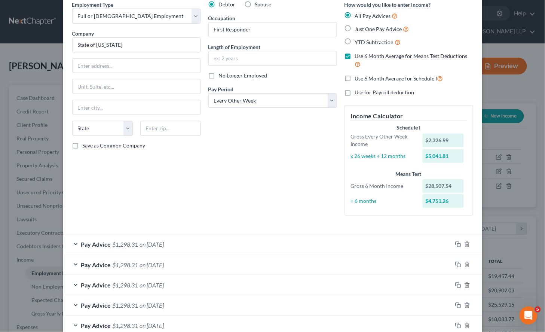
click at [355, 75] on label "Use 6 Month Average for Schedule I" at bounding box center [399, 78] width 88 height 9
click at [358, 75] on input "Use 6 Month Average for Schedule I" at bounding box center [360, 76] width 5 height 5
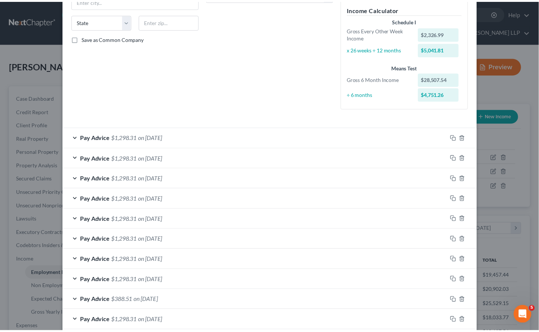
scroll to position [241, 0]
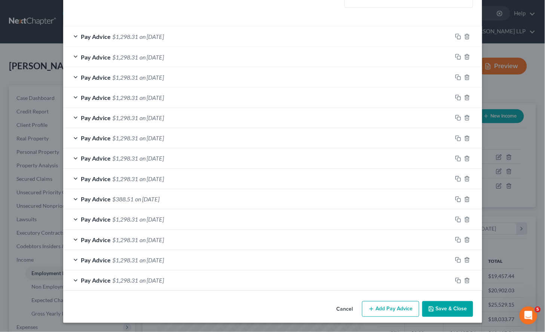
click at [435, 309] on button "Save & Close" at bounding box center [447, 309] width 51 height 16
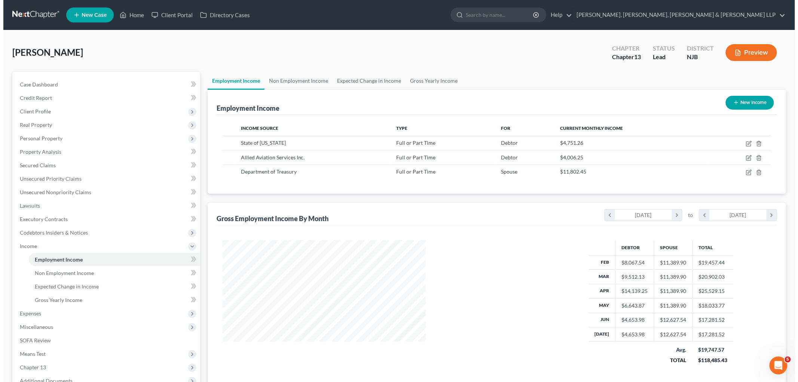
scroll to position [156, 328]
drag, startPoint x: 235, startPoint y: 143, endPoint x: 285, endPoint y: 144, distance: 50.5
click at [285, 144] on td "State of [US_STATE]" at bounding box center [310, 143] width 156 height 14
click at [531, 60] on div "[PERSON_NAME] Upgraded Chapter Chapter 13 Status [GEOGRAPHIC_DATA] [GEOGRAPHIC_…" at bounding box center [396, 55] width 774 height 33
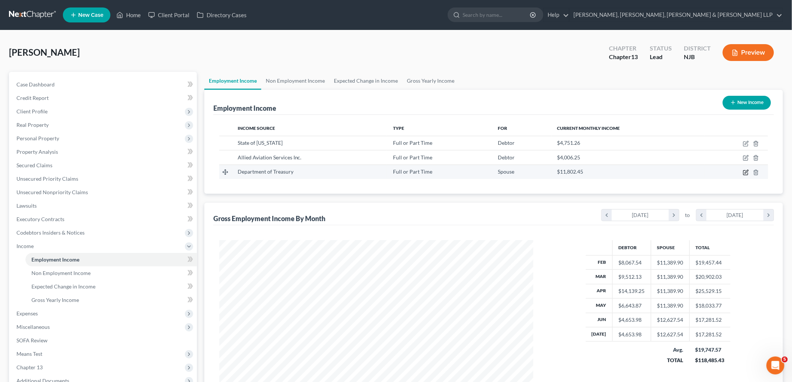
click at [545, 173] on icon "button" at bounding box center [746, 172] width 6 height 6
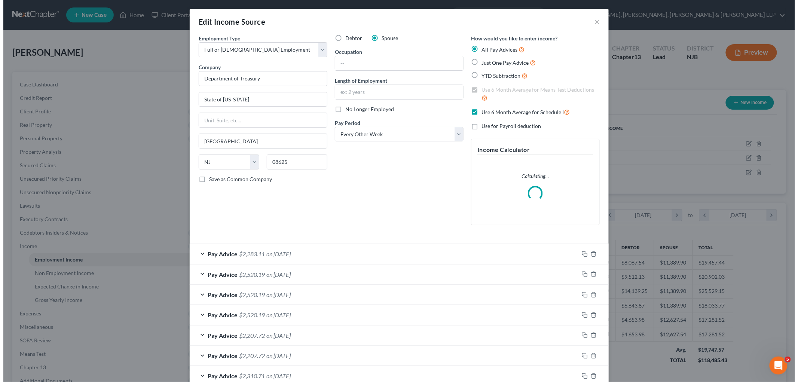
scroll to position [158, 331]
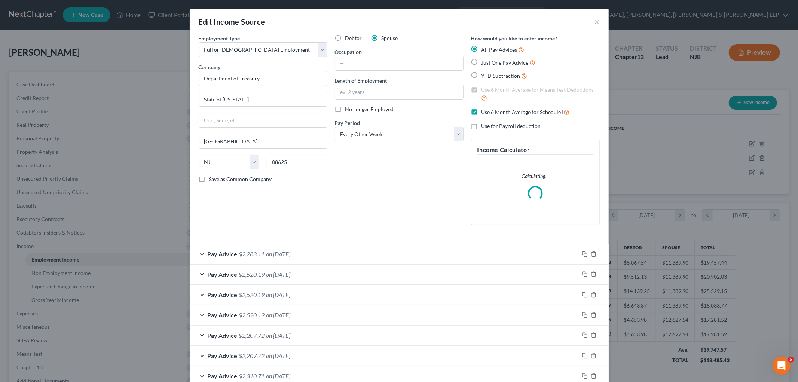
click at [365, 62] on input "text" at bounding box center [399, 63] width 128 height 14
paste input "Associate Administrator"
click at [361, 93] on input "text" at bounding box center [399, 92] width 128 height 14
click at [369, 187] on div "Debtor Spouse Occupation Associate Administrator Length of Employment 18 years …" at bounding box center [399, 132] width 136 height 197
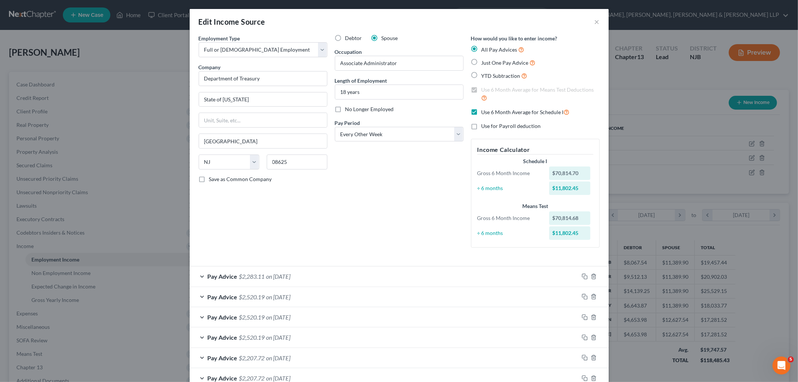
click at [484, 19] on div "Edit Income Source ×" at bounding box center [399, 21] width 419 height 25
drag, startPoint x: 253, startPoint y: 96, endPoint x: 185, endPoint y: 97, distance: 67.7
click at [185, 97] on div "Edit Income Source × Employment Type * Select Full or [DEMOGRAPHIC_DATA] Employ…" at bounding box center [399, 191] width 798 height 382
paste input "[GEOGRAPHIC_DATA]"
click at [304, 209] on div "Employment Type * Select Full or [DEMOGRAPHIC_DATA] Employment Self Employment …" at bounding box center [263, 143] width 136 height 219
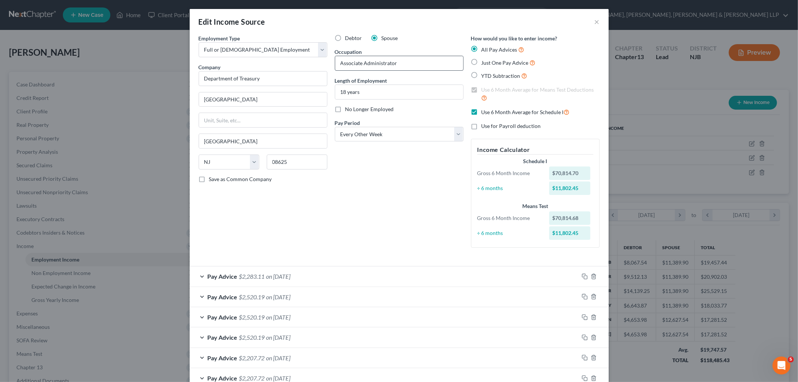
drag, startPoint x: 456, startPoint y: 18, endPoint x: 365, endPoint y: 56, distance: 99.3
click at [456, 18] on div "Edit Income Source ×" at bounding box center [399, 21] width 419 height 25
click at [290, 121] on input "text" at bounding box center [263, 120] width 128 height 14
paste input "[STREET_ADDRESS]"
click at [484, 23] on div "Edit Income Source ×" at bounding box center [399, 21] width 419 height 25
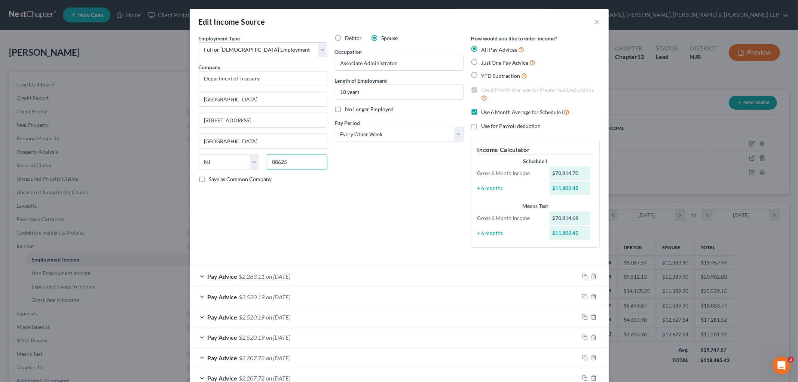
drag, startPoint x: 294, startPoint y: 165, endPoint x: 270, endPoint y: 163, distance: 23.6
click at [270, 163] on input "08625" at bounding box center [297, 161] width 61 height 15
paste input "7116"
drag, startPoint x: 269, startPoint y: 77, endPoint x: 184, endPoint y: 77, distance: 84.5
click at [184, 77] on div "Edit Income Source × Employment Type * Select Full or [DEMOGRAPHIC_DATA] Employ…" at bounding box center [399, 191] width 798 height 382
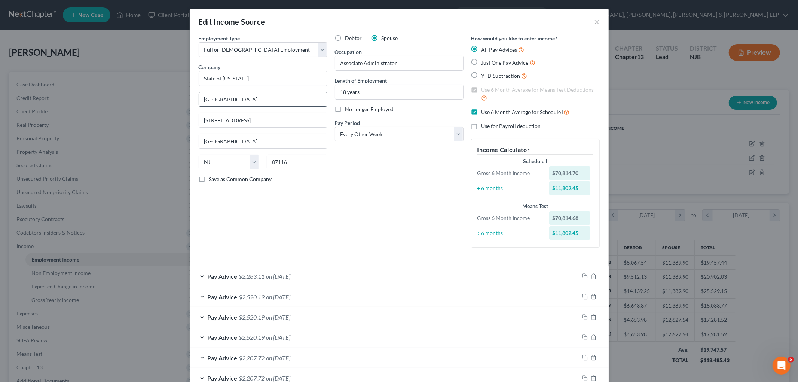
drag, startPoint x: 260, startPoint y: 99, endPoint x: 197, endPoint y: 98, distance: 63.2
click at [199, 98] on input "[GEOGRAPHIC_DATA]" at bounding box center [263, 99] width 128 height 14
click at [278, 80] on input "State of [US_STATE] -" at bounding box center [263, 78] width 129 height 15
paste input "[GEOGRAPHIC_DATA]"
click at [282, 212] on div "Employment Type * Select Full or [DEMOGRAPHIC_DATA] Employment Self Employment …" at bounding box center [263, 143] width 136 height 219
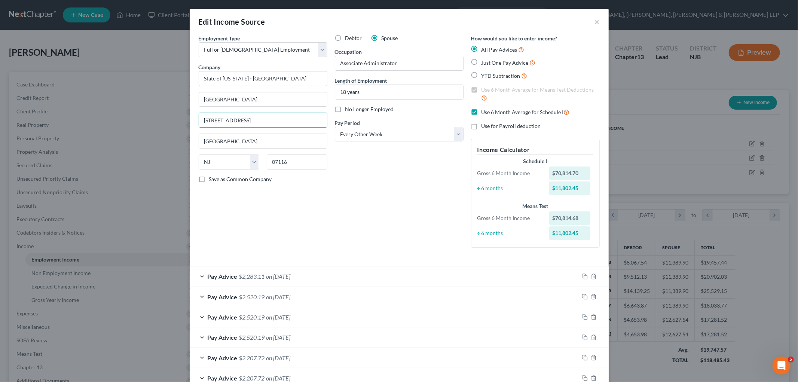
drag, startPoint x: 253, startPoint y: 121, endPoint x: 191, endPoint y: 121, distance: 61.7
click at [191, 121] on div "Employment Type * Select Full or [DEMOGRAPHIC_DATA] Employment Self Employment …" at bounding box center [399, 275] width 419 height 483
drag, startPoint x: 268, startPoint y: 99, endPoint x: 187, endPoint y: 100, distance: 80.4
click at [190, 100] on div "Employment Type * Select Full or [DEMOGRAPHIC_DATA] Employment Self Employment …" at bounding box center [399, 275] width 419 height 483
paste input "[STREET_ADDRESS]"
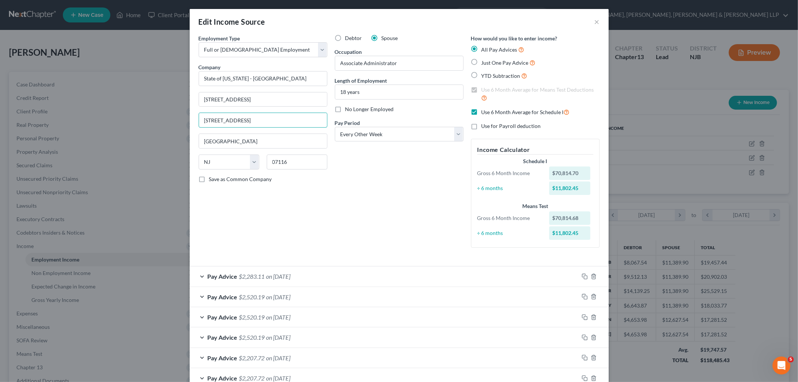
drag, startPoint x: 254, startPoint y: 120, endPoint x: 184, endPoint y: 116, distance: 70.4
click at [184, 116] on div "Edit Income Source × Employment Type * Select Full or [DEMOGRAPHIC_DATA] Employ…" at bounding box center [399, 191] width 798 height 382
click at [358, 178] on div "Debtor Spouse Occupation Associate Administrator Length of Employment 18 years …" at bounding box center [399, 143] width 136 height 219
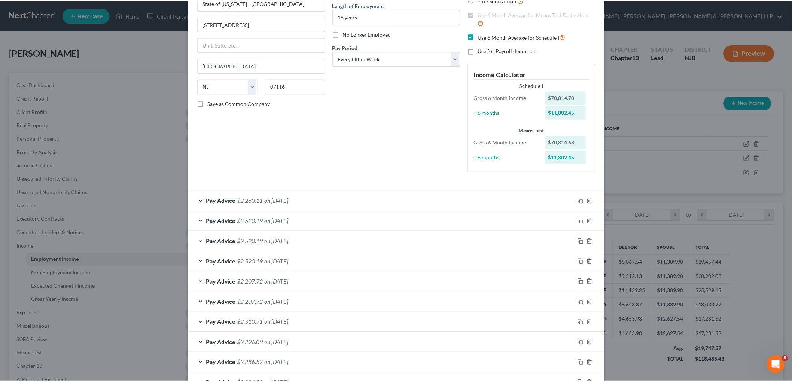
scroll to position [170, 0]
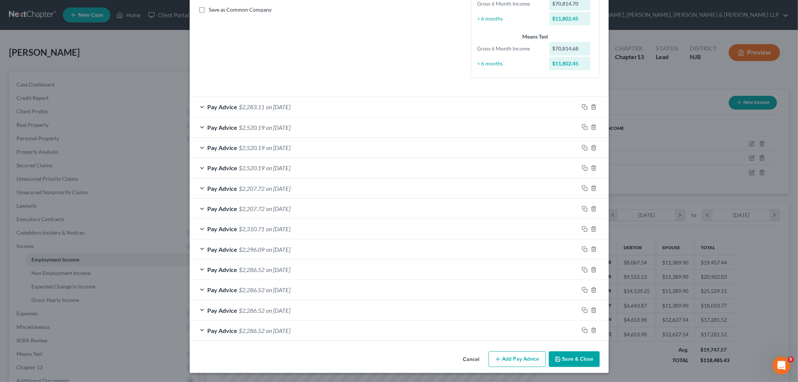
click at [545, 331] on button "Save & Close" at bounding box center [574, 359] width 51 height 16
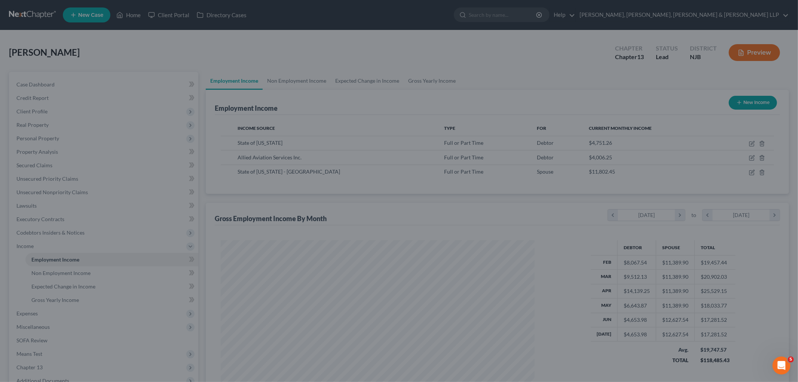
scroll to position [373923, 373751]
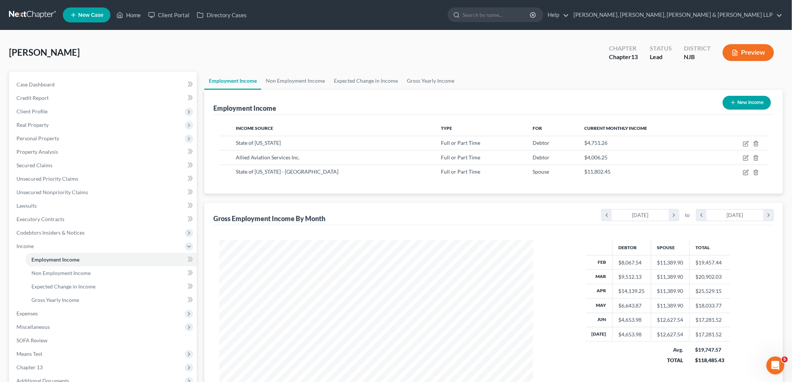
drag, startPoint x: 525, startPoint y: 45, endPoint x: 502, endPoint y: 80, distance: 41.8
click at [525, 45] on div "[PERSON_NAME] Upgraded Chapter Chapter 13 Status [GEOGRAPHIC_DATA] [GEOGRAPHIC_…" at bounding box center [396, 55] width 774 height 33
click at [545, 157] on icon "button" at bounding box center [746, 158] width 6 height 6
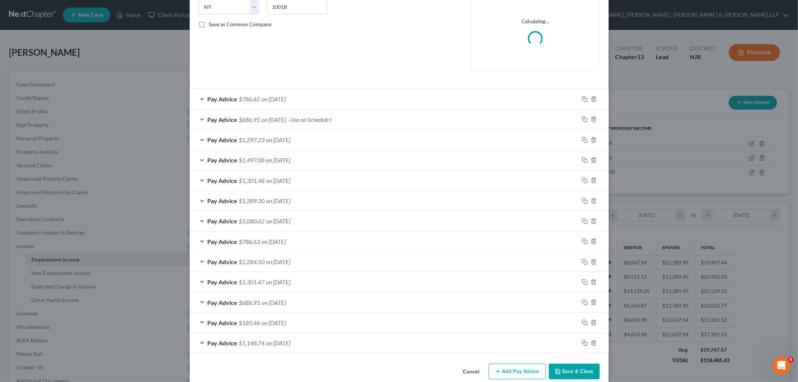
scroll to position [168, 0]
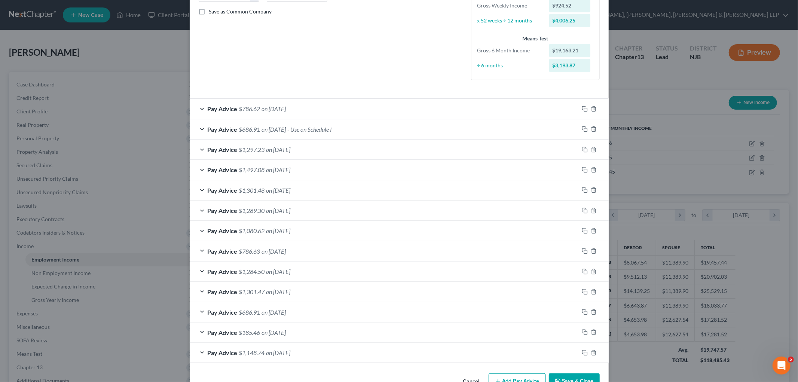
click at [379, 129] on div "Pay Advice $686.91 on [DATE] - Use on Schedule I" at bounding box center [384, 129] width 389 height 20
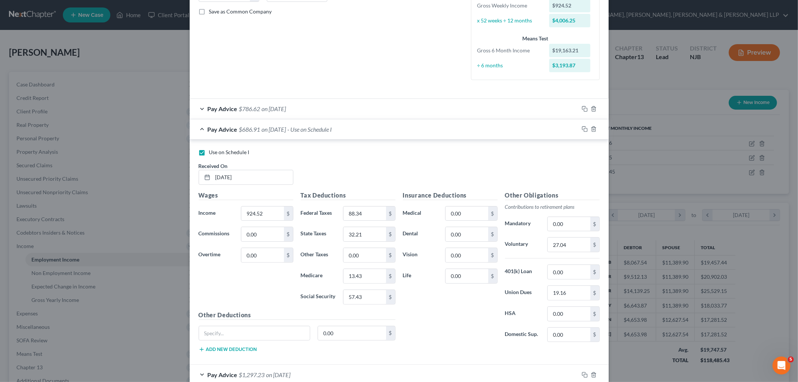
click at [209, 151] on label "Use on Schedule I" at bounding box center [229, 152] width 40 height 7
click at [212, 151] on input "Use on Schedule I" at bounding box center [214, 151] width 5 height 5
click at [379, 130] on div "Pay Advice $686.91 on [DATE]" at bounding box center [384, 129] width 389 height 20
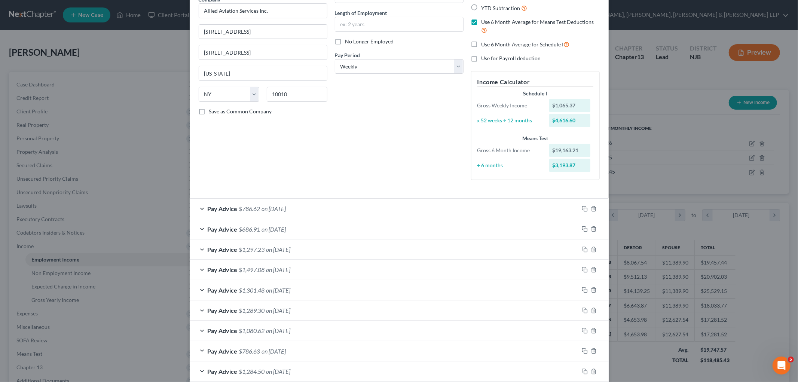
scroll to position [1, 0]
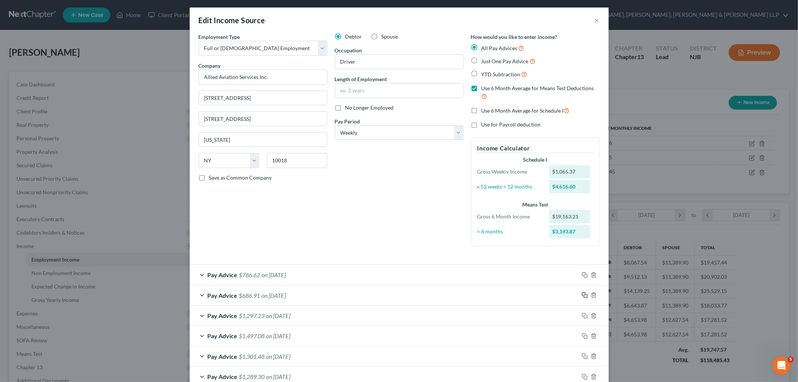
click at [545, 293] on icon "button" at bounding box center [585, 295] width 6 height 6
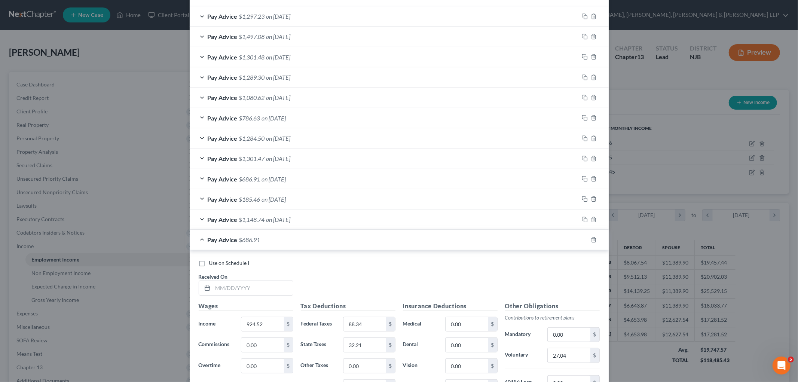
scroll to position [436, 0]
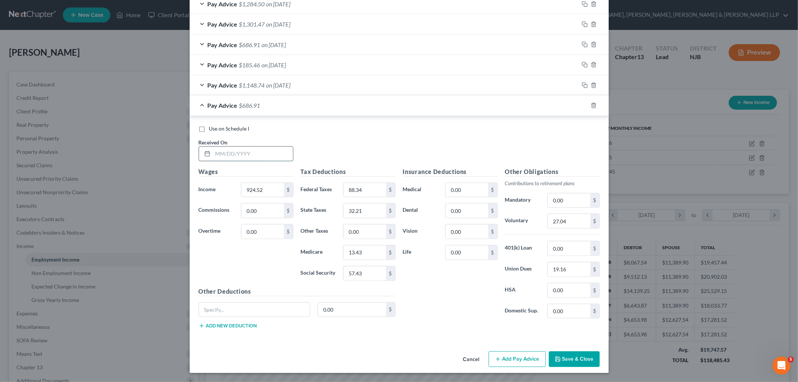
click at [267, 154] on input "text" at bounding box center [253, 154] width 80 height 14
click at [474, 141] on div "Use on Schedule I Received On * [DATE]" at bounding box center [399, 146] width 408 height 42
click at [545, 106] on icon "button" at bounding box center [585, 105] width 6 height 6
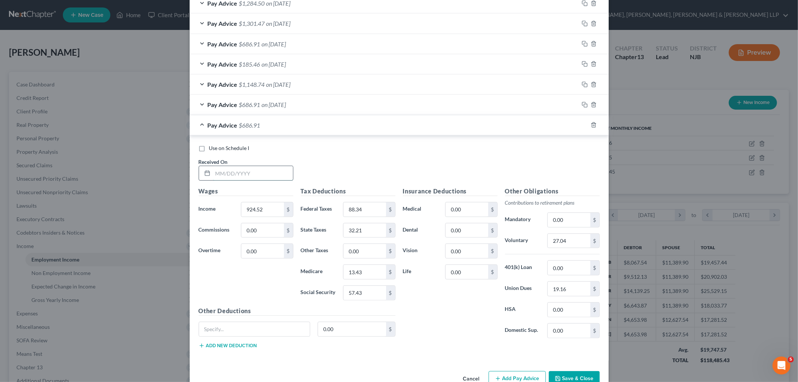
click at [245, 175] on input "text" at bounding box center [253, 173] width 80 height 14
click at [270, 210] on input "924.52" at bounding box center [262, 209] width 42 height 14
click at [368, 206] on input "88.34" at bounding box center [364, 209] width 42 height 14
click at [372, 289] on input "57.43" at bounding box center [364, 293] width 42 height 14
click at [378, 267] on input "13.43" at bounding box center [364, 272] width 42 height 14
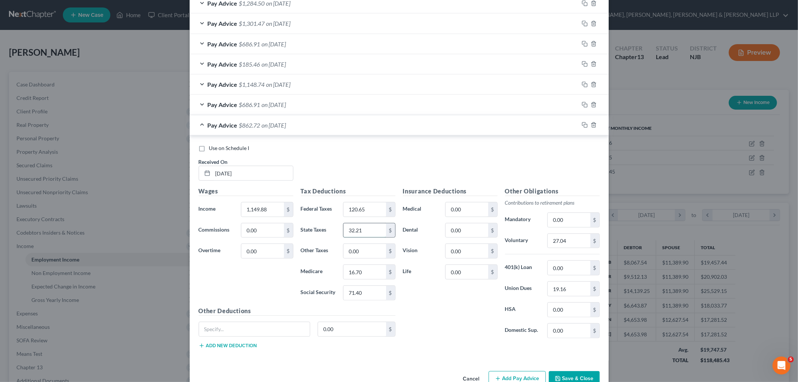
click at [372, 226] on input "32.21" at bounding box center [364, 230] width 42 height 14
click at [545, 243] on input "27.04" at bounding box center [569, 241] width 42 height 14
click at [545, 126] on icon "button" at bounding box center [585, 125] width 6 height 6
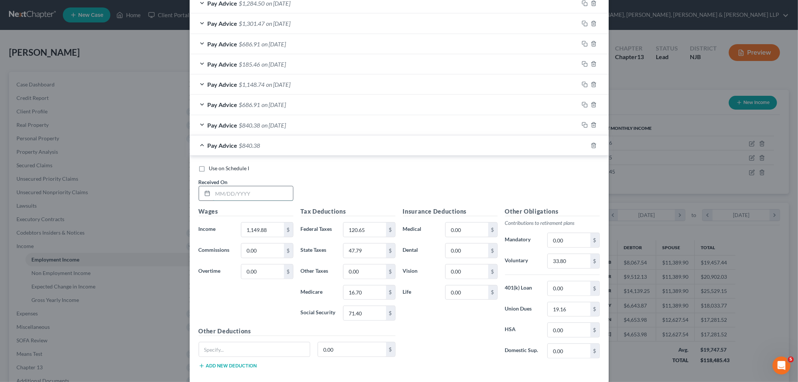
click at [262, 195] on input "text" at bounding box center [253, 193] width 80 height 14
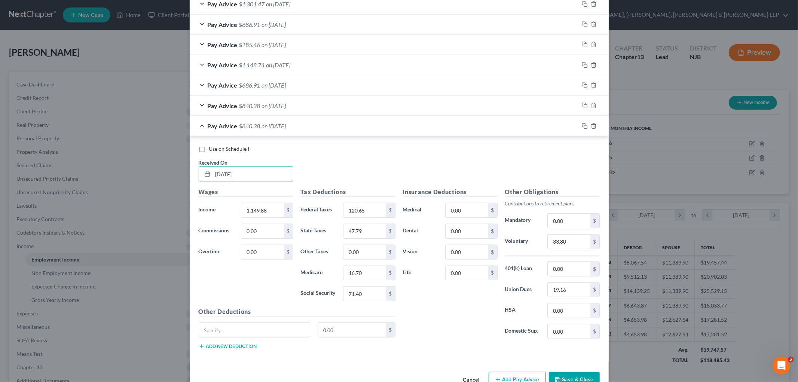
scroll to position [477, 0]
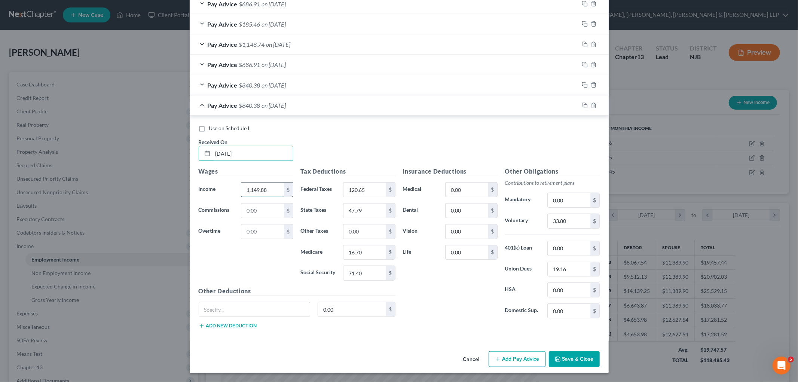
click at [275, 188] on input "1,149.88" at bounding box center [262, 190] width 42 height 14
click at [374, 187] on input "120.65" at bounding box center [364, 190] width 42 height 14
click at [372, 276] on input "71.40" at bounding box center [364, 273] width 42 height 14
click at [373, 251] on input "16.70" at bounding box center [364, 252] width 42 height 14
click at [424, 286] on div "Insurance Deductions Medical 0.00 $ Dental 0.00 $ Vision 0.00 $ Life 0.00 $" at bounding box center [450, 245] width 102 height 157
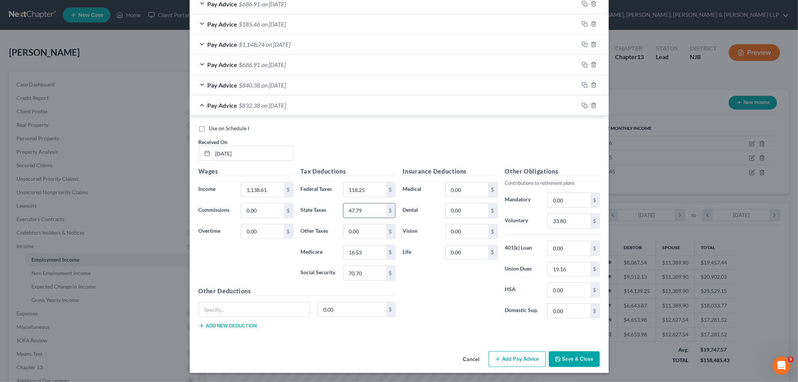
click at [362, 211] on input "47.79" at bounding box center [364, 210] width 42 height 14
click at [545, 106] on icon "button" at bounding box center [585, 105] width 6 height 6
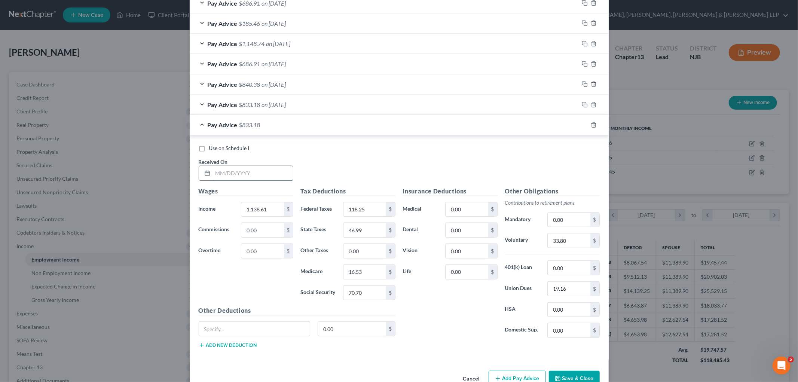
click at [269, 171] on input "text" at bounding box center [253, 173] width 80 height 14
click at [261, 253] on input "0.00" at bounding box center [262, 251] width 42 height 14
click at [269, 212] on input "1,138.61" at bounding box center [262, 209] width 42 height 14
click at [368, 208] on input "118.25" at bounding box center [364, 209] width 42 height 14
click at [367, 294] on input "70.70" at bounding box center [364, 293] width 42 height 14
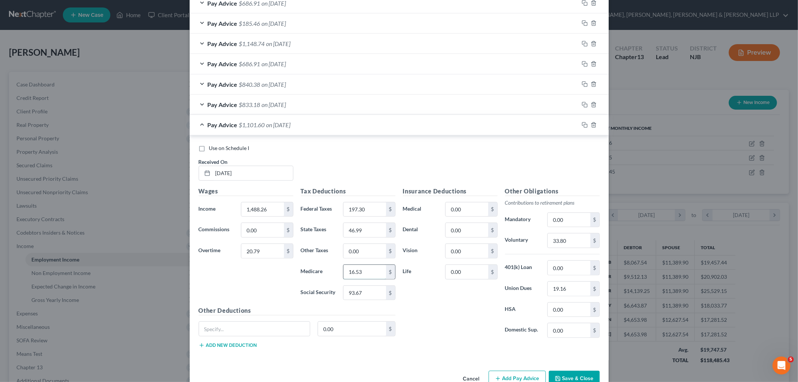
click at [371, 274] on input "16.53" at bounding box center [364, 272] width 42 height 14
click at [425, 316] on div "Insurance Deductions Medical 0.00 $ Dental 0.00 $ Vision 0.00 $ Life 0.00 $" at bounding box center [450, 265] width 102 height 157
click at [365, 230] on input "46.99" at bounding box center [364, 230] width 42 height 14
click at [545, 239] on input "33.80" at bounding box center [569, 240] width 42 height 14
click at [545, 124] on icon "button" at bounding box center [585, 125] width 6 height 6
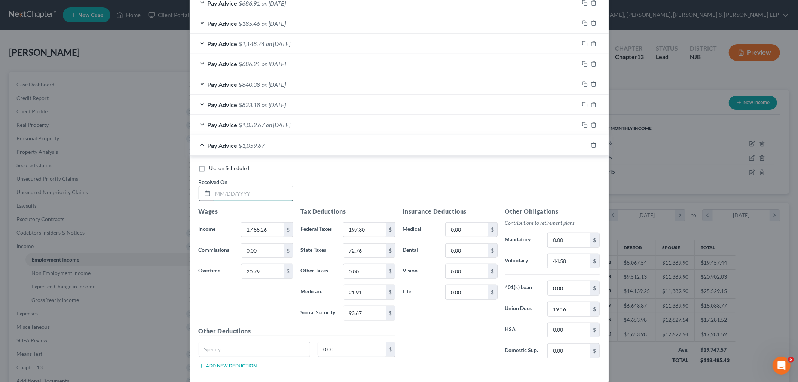
click at [282, 189] on input "text" at bounding box center [253, 193] width 80 height 14
click at [270, 227] on input "1,488.26" at bounding box center [262, 230] width 42 height 14
click at [267, 272] on input "20.79" at bounding box center [262, 271] width 42 height 14
click at [371, 230] on input "197.30" at bounding box center [364, 230] width 42 height 14
click at [370, 312] on input "93.67" at bounding box center [364, 313] width 42 height 14
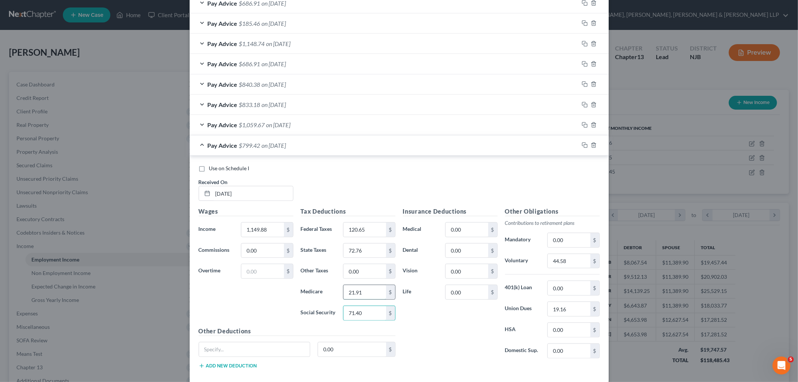
click at [374, 294] on input "21.91" at bounding box center [364, 292] width 42 height 14
click at [437, 321] on div "Insurance Deductions Medical 0.00 $ Dental 0.00 $ Vision 0.00 $ Life 0.00 $" at bounding box center [450, 285] width 102 height 157
click at [368, 246] on input "72.76" at bounding box center [364, 251] width 42 height 14
click at [545, 264] on input "44.58" at bounding box center [569, 261] width 42 height 14
click at [463, 325] on div "Insurance Deductions Medical 0.00 $ Dental 0.00 $ Vision 0.00 $ Life 0.00 $" at bounding box center [450, 285] width 102 height 157
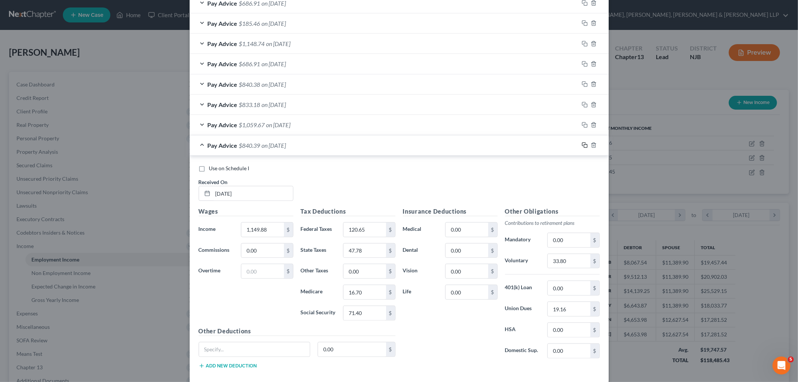
click at [545, 147] on icon "button" at bounding box center [585, 145] width 6 height 6
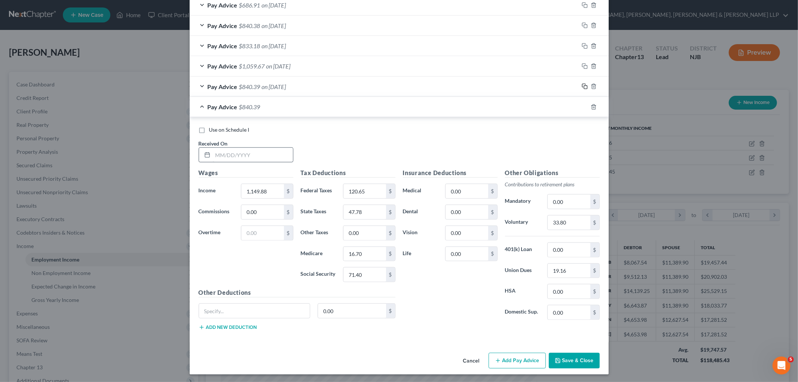
scroll to position [538, 0]
click at [265, 152] on input "text" at bounding box center [253, 153] width 80 height 14
click at [545, 105] on icon "button" at bounding box center [585, 105] width 6 height 6
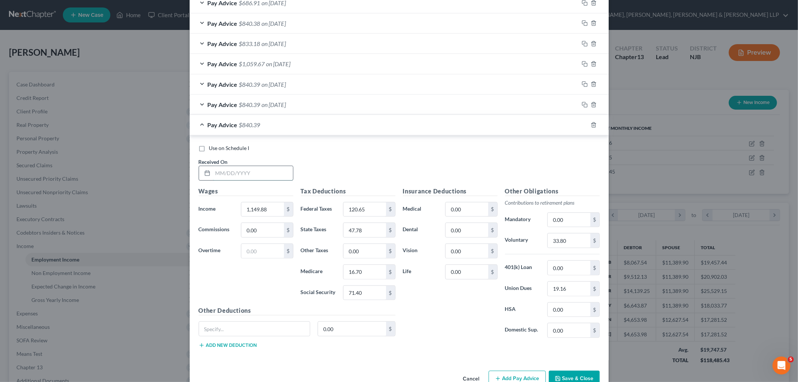
click at [268, 174] on input "text" at bounding box center [253, 173] width 80 height 14
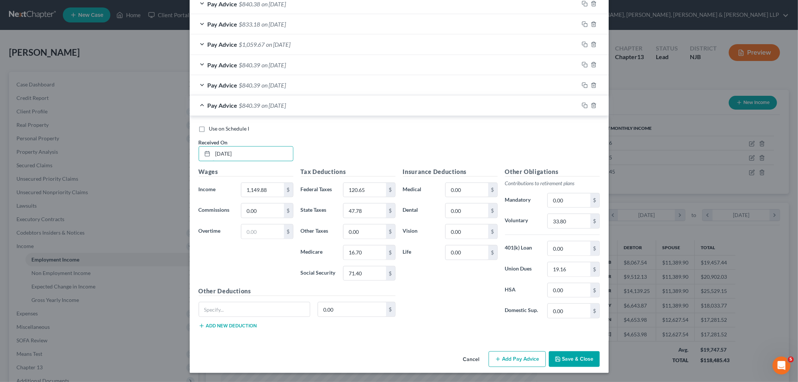
scroll to position [558, 0]
click at [276, 190] on input "1,149.88" at bounding box center [262, 190] width 42 height 14
click at [253, 232] on input "text" at bounding box center [262, 231] width 42 height 14
click at [268, 192] on input "1,149.88" at bounding box center [262, 190] width 42 height 14
click at [369, 192] on input "120.65" at bounding box center [364, 190] width 42 height 14
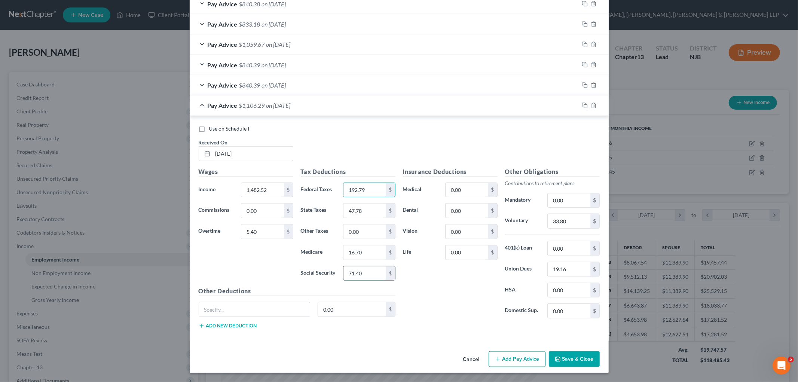
click at [371, 271] on input "71.40" at bounding box center [364, 273] width 42 height 14
click at [371, 249] on input "16.70" at bounding box center [364, 252] width 42 height 14
click at [368, 206] on input "47.78" at bounding box center [364, 210] width 42 height 14
click at [545, 222] on input "33.80" at bounding box center [569, 221] width 42 height 14
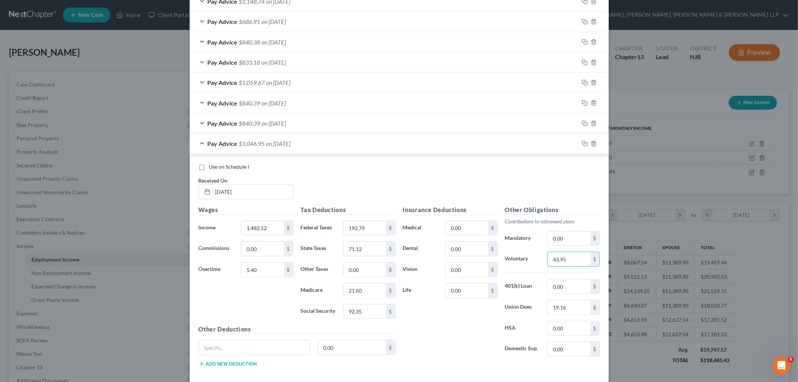
scroll to position [433, 0]
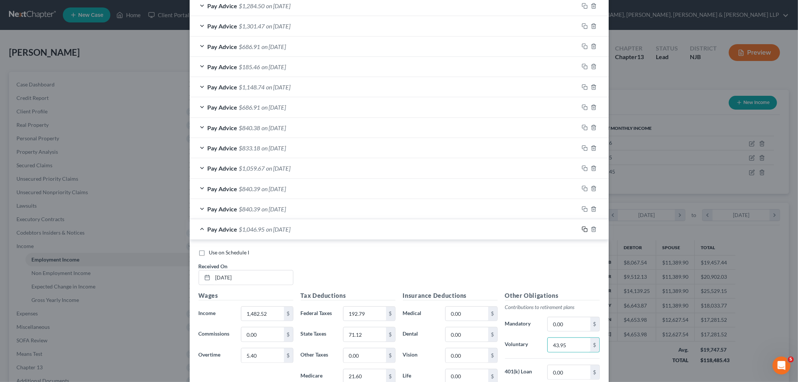
click at [545, 230] on icon "button" at bounding box center [585, 229] width 6 height 6
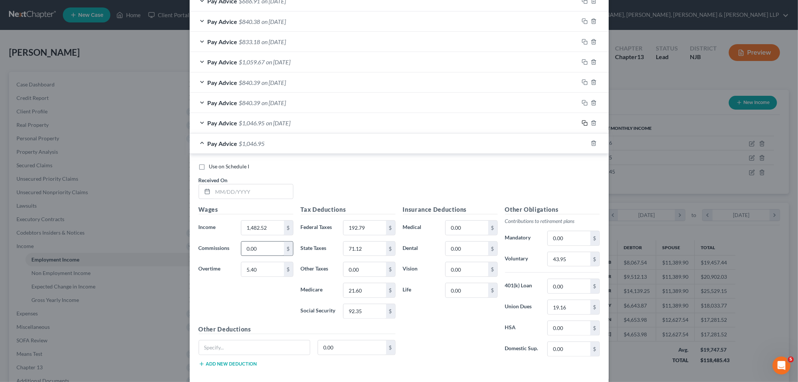
scroll to position [558, 0]
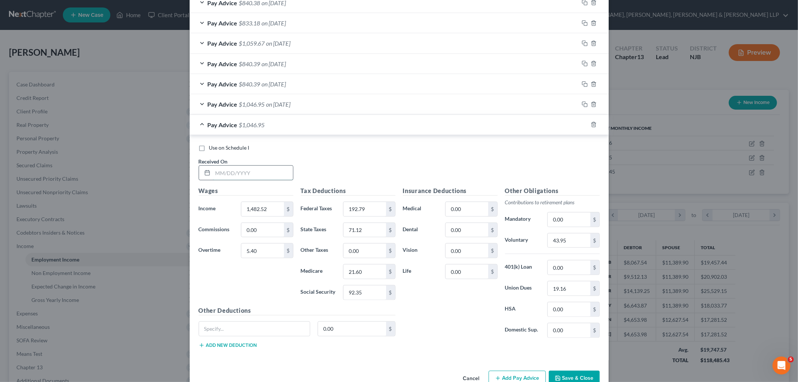
click at [262, 174] on input "text" at bounding box center [253, 173] width 80 height 14
click at [271, 208] on input "1,482.52" at bounding box center [262, 209] width 42 height 14
click at [271, 256] on input "5.40" at bounding box center [262, 251] width 42 height 14
click at [372, 210] on input "192.79" at bounding box center [364, 209] width 42 height 14
click at [370, 293] on input "92.35" at bounding box center [364, 292] width 42 height 14
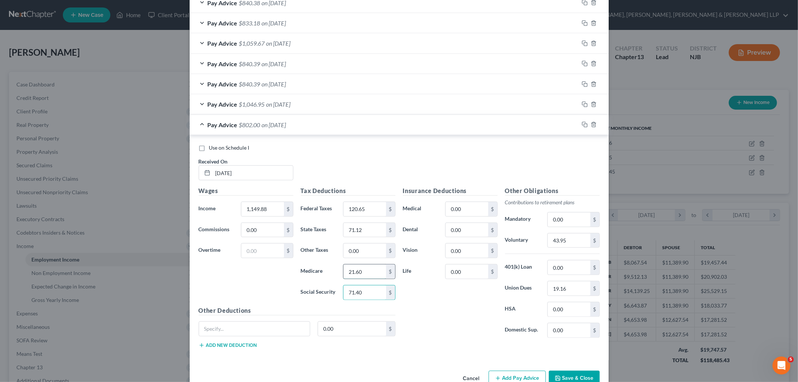
click at [373, 270] on input "21.60" at bounding box center [364, 271] width 42 height 14
click at [441, 322] on div "Insurance Deductions Medical 0.00 $ Dental 0.00 $ Vision 0.00 $ Life 0.00 $" at bounding box center [450, 264] width 102 height 157
click at [372, 227] on input "71.12" at bounding box center [364, 230] width 42 height 14
click at [545, 241] on input "43.95" at bounding box center [569, 240] width 42 height 14
click at [410, 127] on div "Pay Advice $840.39 on [DATE]" at bounding box center [384, 125] width 389 height 20
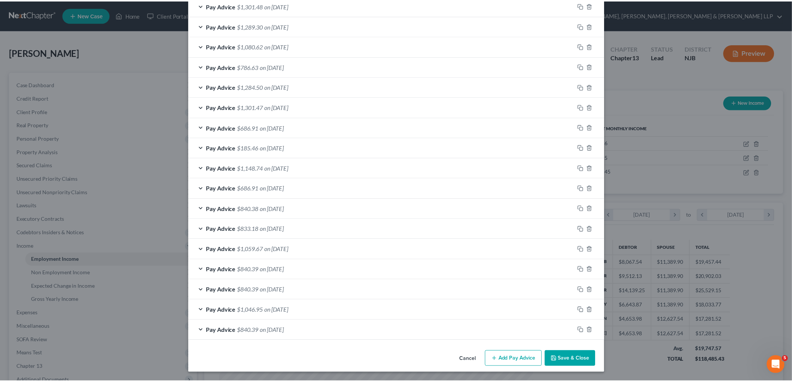
scroll to position [353, 0]
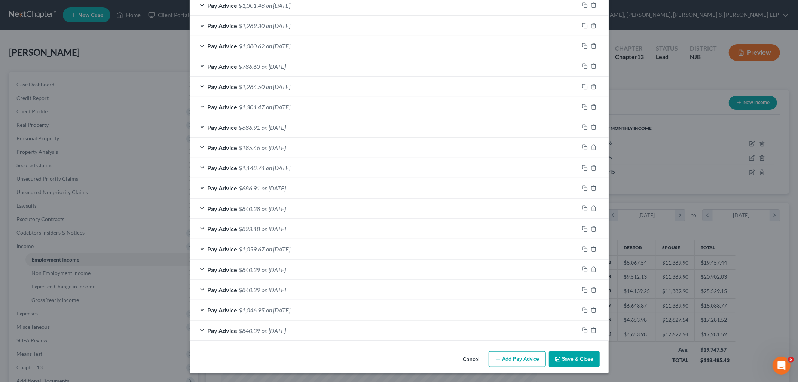
click at [545, 331] on button "Save & Close" at bounding box center [574, 359] width 51 height 16
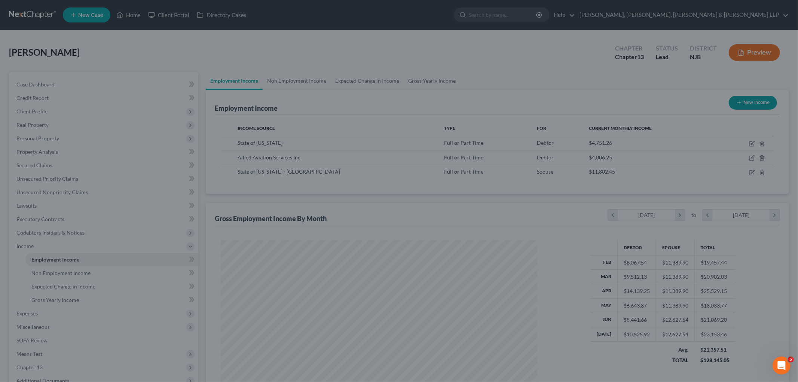
scroll to position [373923, 373751]
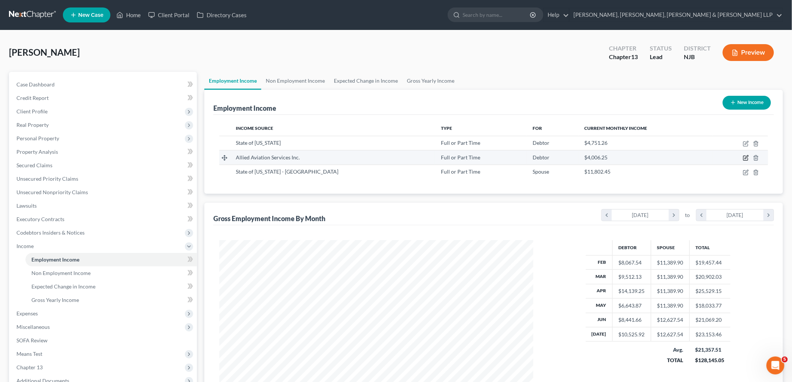
click at [545, 156] on icon "button" at bounding box center [746, 158] width 6 height 6
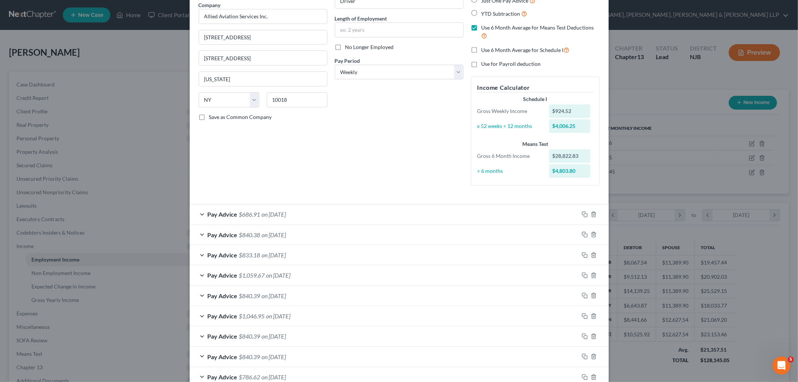
scroll to position [0, 0]
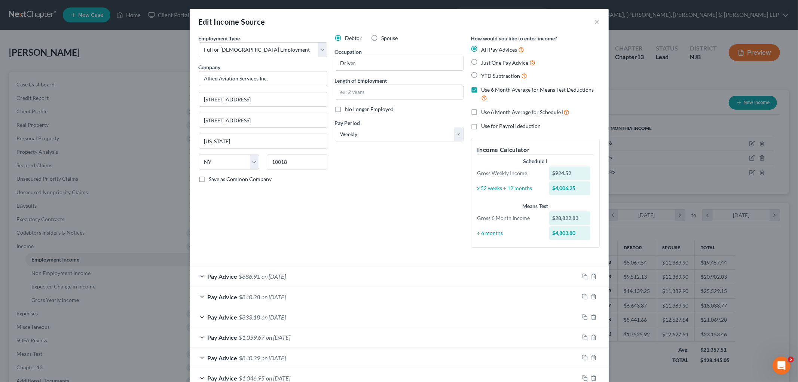
click at [481, 110] on label "Use 6 Month Average for Schedule I" at bounding box center [525, 112] width 88 height 9
click at [484, 110] on input "Use 6 Month Average for Schedule I" at bounding box center [486, 110] width 5 height 5
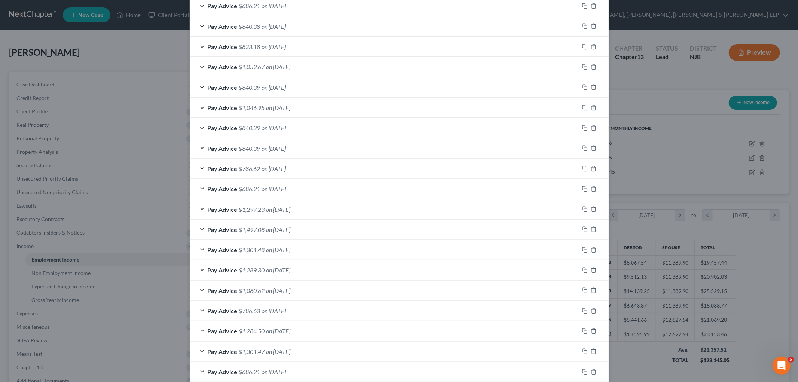
scroll to position [353, 0]
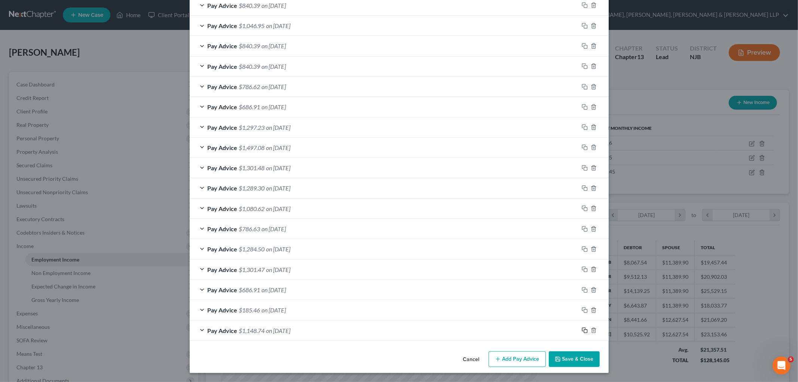
click at [545, 328] on icon "button" at bounding box center [585, 330] width 6 height 6
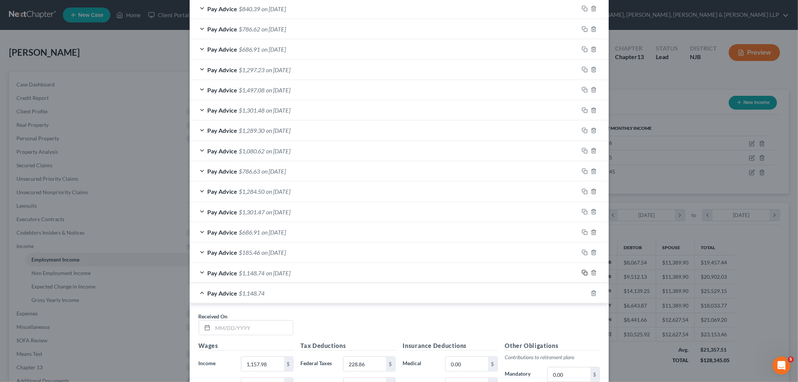
scroll to position [519, 0]
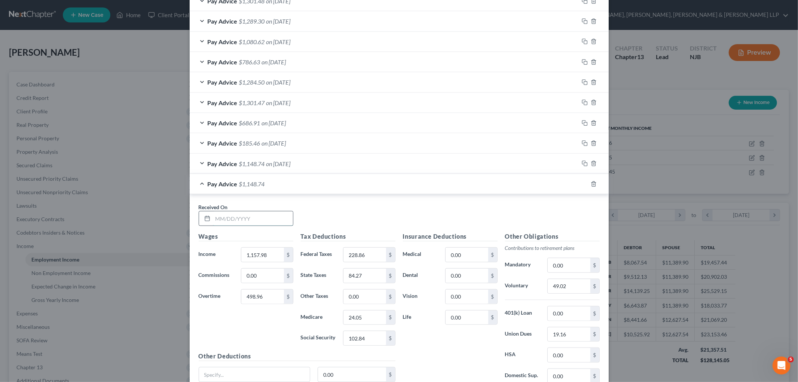
click at [272, 215] on input "text" at bounding box center [253, 218] width 80 height 14
click at [271, 254] on input "1,157.98" at bounding box center [262, 255] width 42 height 14
click at [263, 297] on input "498.96" at bounding box center [262, 297] width 42 height 14
click at [373, 253] on input "228.86" at bounding box center [364, 255] width 42 height 14
click at [369, 331] on input "102.84" at bounding box center [364, 338] width 42 height 14
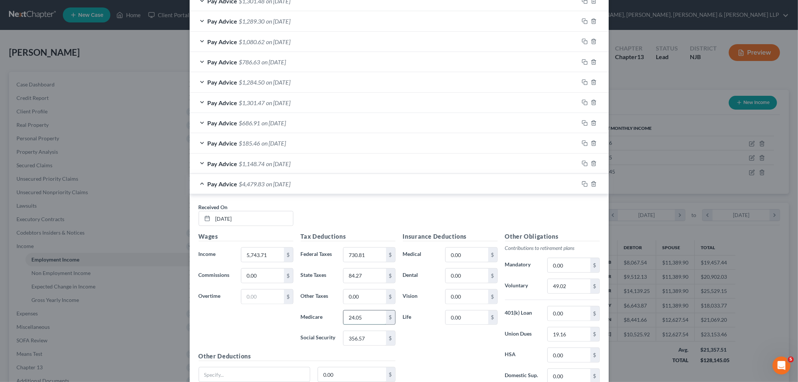
click at [367, 316] on input "24.05" at bounding box center [364, 317] width 42 height 14
drag, startPoint x: 476, startPoint y: 135, endPoint x: 474, endPoint y: 152, distance: 17.0
click at [476, 135] on div "Pay Advice $185.46 on [DATE]" at bounding box center [384, 143] width 389 height 20
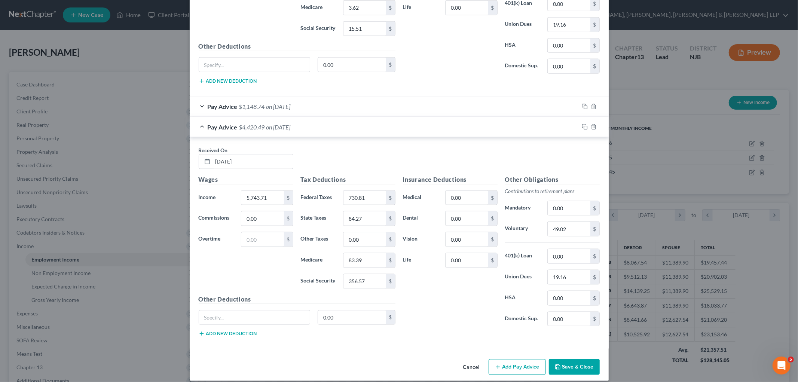
scroll to position [798, 0]
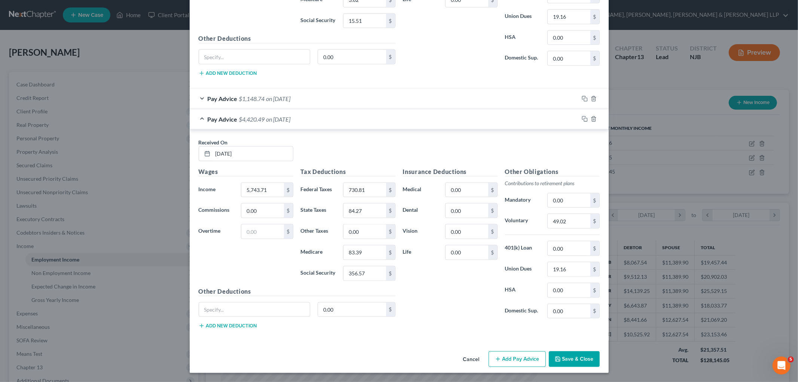
click at [440, 304] on div "Insurance Deductions Medical 0.00 $ Dental 0.00 $ Vision 0.00 $ Life 0.00 $" at bounding box center [450, 245] width 102 height 157
click at [367, 207] on input "84.27" at bounding box center [364, 210] width 42 height 14
click at [545, 269] on input "19.16" at bounding box center [569, 269] width 42 height 14
click at [545, 221] on input "49.02" at bounding box center [569, 221] width 42 height 14
click at [460, 128] on div "Pay Advice $4,048.42 on [DATE]" at bounding box center [384, 119] width 389 height 20
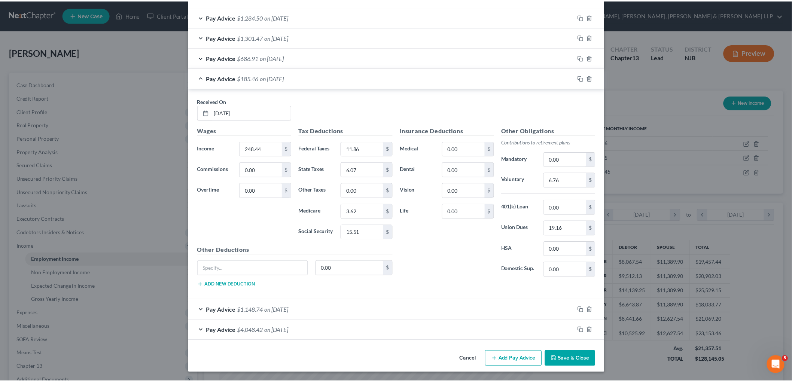
scroll to position [586, 0]
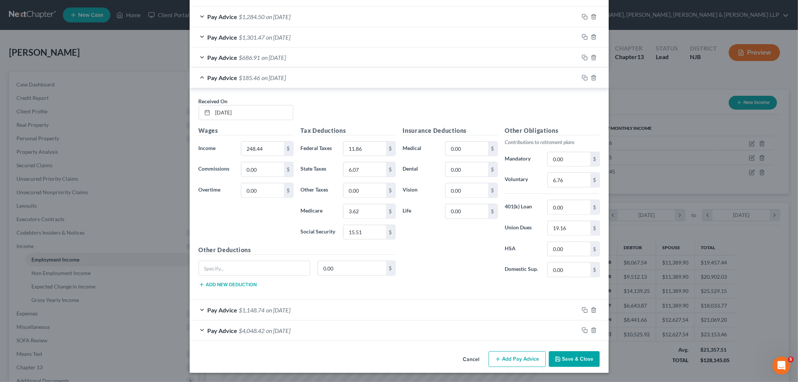
click at [545, 331] on button "Save & Close" at bounding box center [574, 359] width 51 height 16
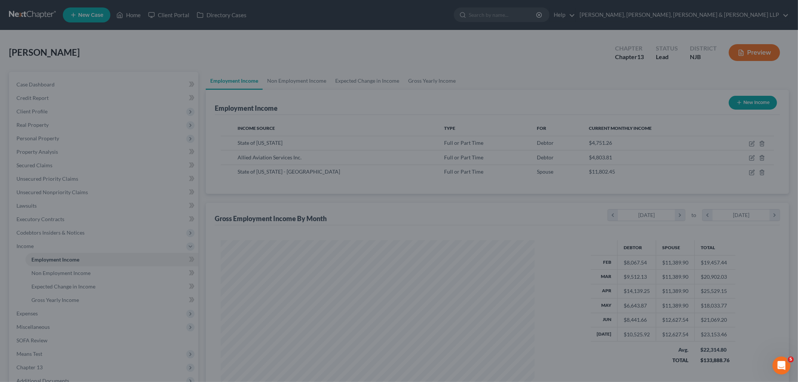
scroll to position [373923, 373751]
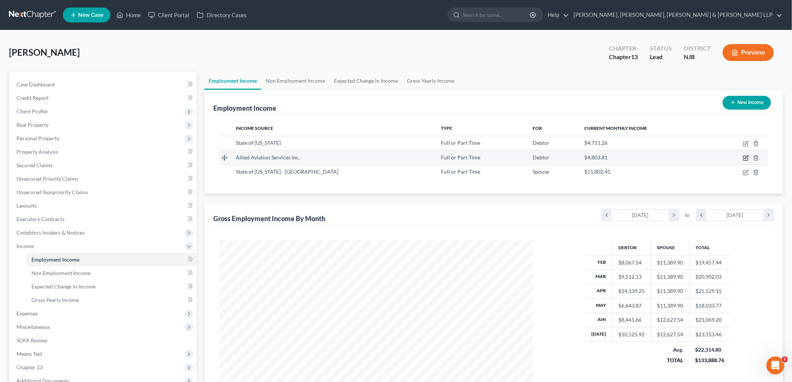
click at [545, 156] on icon "button" at bounding box center [746, 158] width 6 height 6
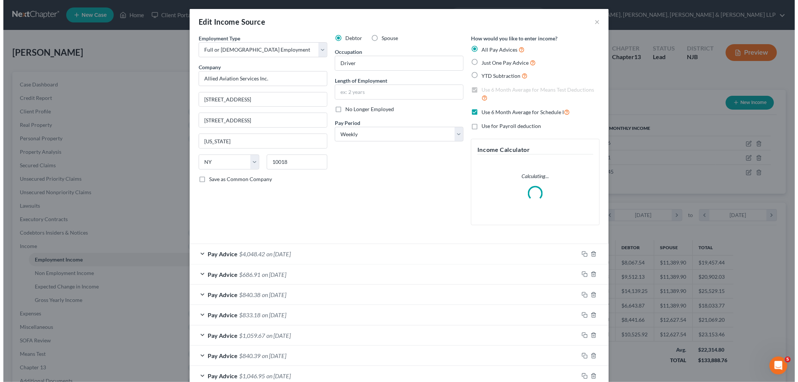
scroll to position [158, 331]
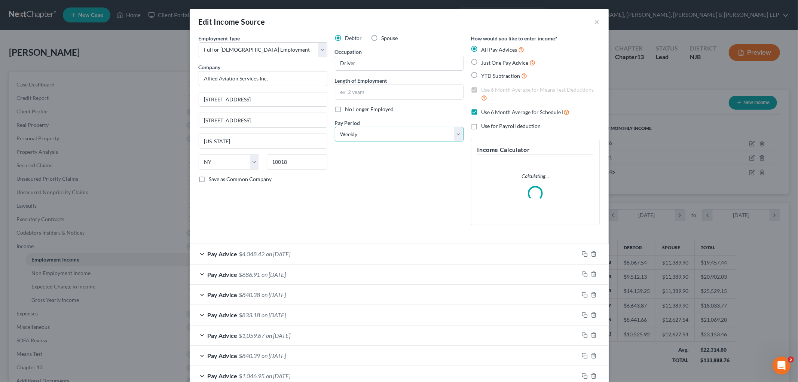
drag, startPoint x: 370, startPoint y: 137, endPoint x: 368, endPoint y: 141, distance: 4.7
click at [370, 137] on select "Select Monthly Twice Monthly Every Other Week Weekly" at bounding box center [399, 134] width 129 height 15
click at [335, 127] on select "Select Monthly Twice Monthly Every Other Week Weekly" at bounding box center [399, 134] width 129 height 15
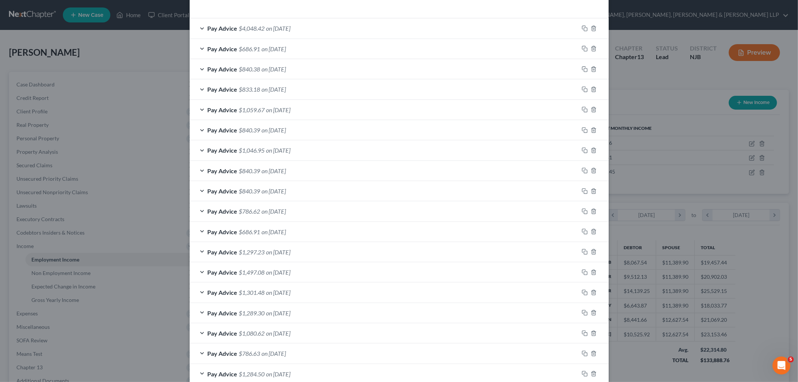
scroll to position [60, 0]
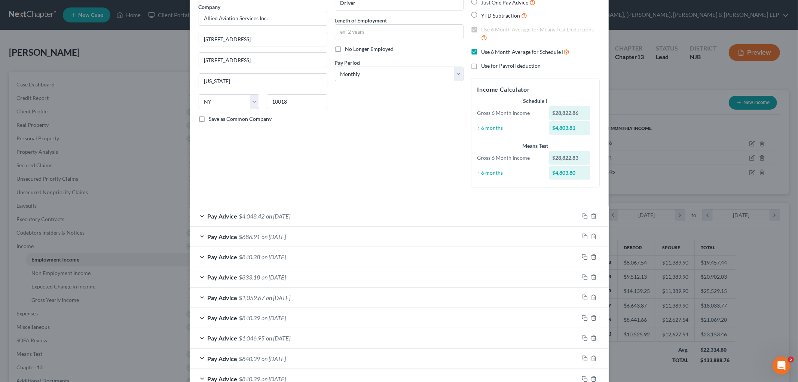
click at [326, 192] on div "Employment Type * Select Full or [DEMOGRAPHIC_DATA] Employment Self Employment …" at bounding box center [263, 83] width 136 height 219
click at [326, 211] on div "Pay Advice $4,048.42 on [DATE]" at bounding box center [384, 216] width 389 height 20
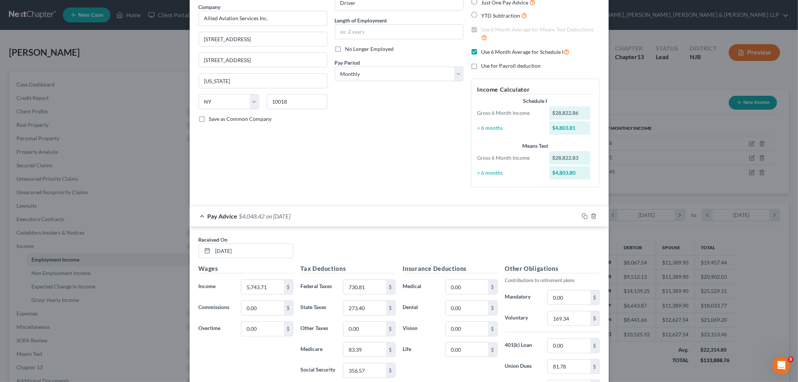
click at [481, 51] on label "Use 6 Month Average for Schedule I" at bounding box center [525, 52] width 88 height 9
click at [484, 51] on input "Use 6 Month Average for Schedule I" at bounding box center [486, 50] width 5 height 5
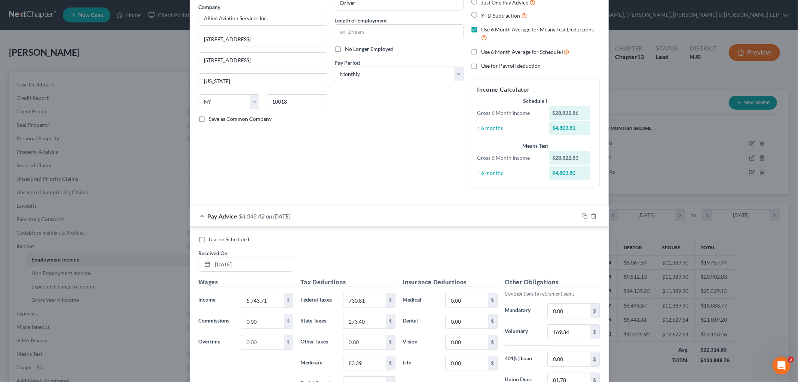
click at [209, 239] on label "Use on Schedule I" at bounding box center [229, 239] width 40 height 7
click at [212, 239] on input "Use on Schedule I" at bounding box center [214, 238] width 5 height 5
click at [377, 216] on div "Pay Advice $4,048.42 on [DATE] - Use on Schedule I" at bounding box center [384, 216] width 389 height 20
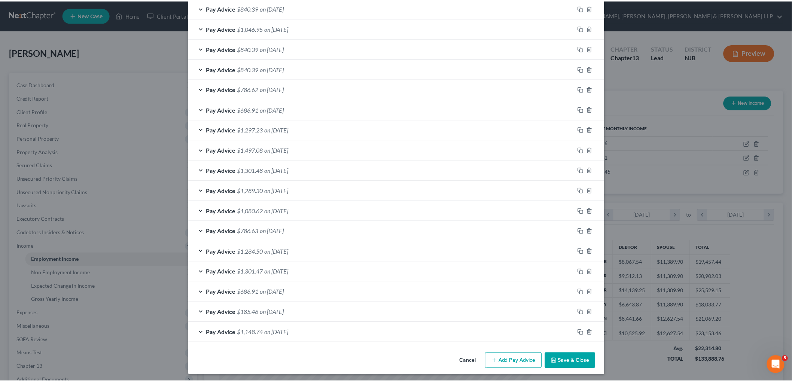
scroll to position [358, 0]
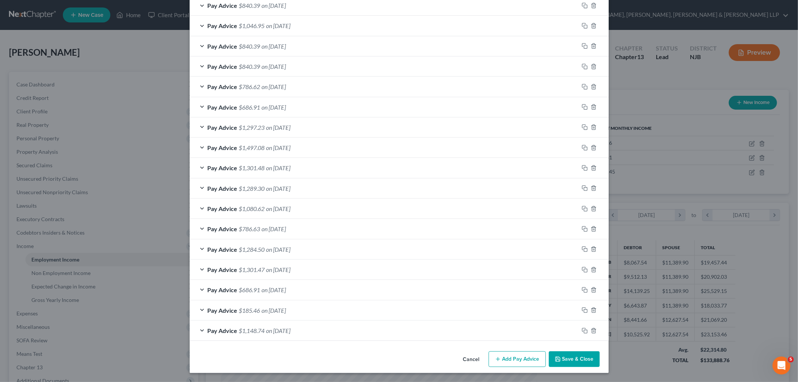
click at [545, 331] on button "Save & Close" at bounding box center [574, 359] width 51 height 16
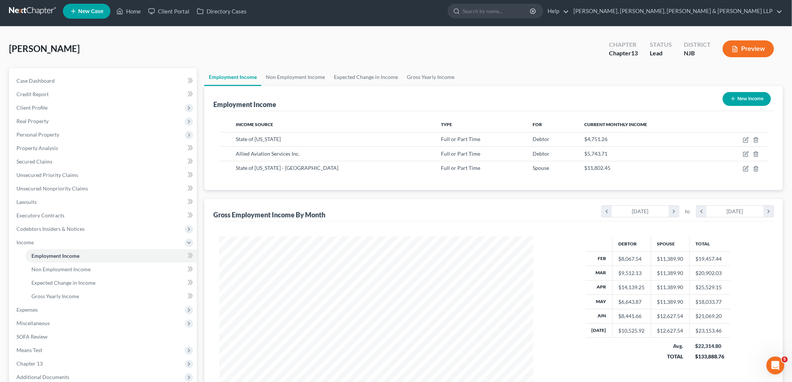
scroll to position [0, 0]
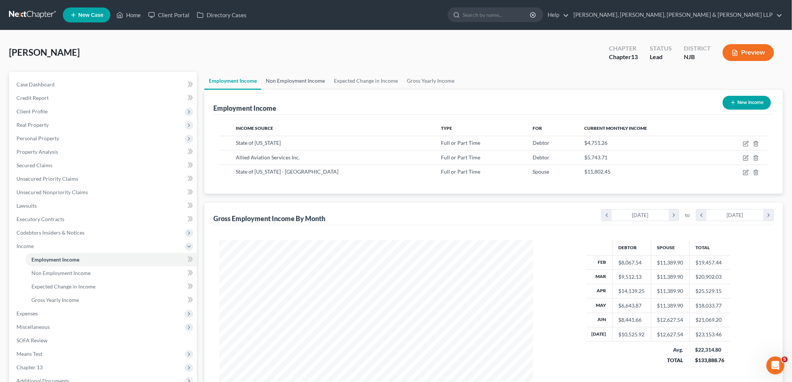
click at [299, 80] on link "Non Employment Income" at bounding box center [295, 81] width 68 height 18
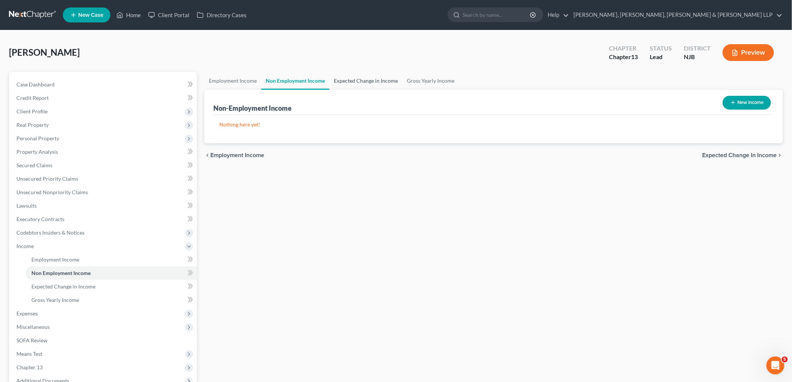
click at [377, 81] on link "Expected Change in Income" at bounding box center [365, 81] width 73 height 18
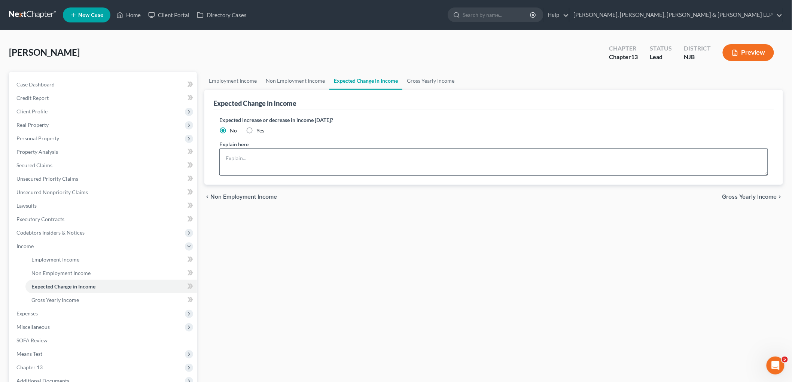
drag, startPoint x: 248, startPoint y: 129, endPoint x: 246, endPoint y: 154, distance: 24.8
click at [256, 129] on label "Yes" at bounding box center [260, 130] width 8 height 7
click at [259, 129] on input "Yes" at bounding box center [261, 129] width 5 height 5
click at [246, 154] on textarea at bounding box center [493, 162] width 548 height 28
drag, startPoint x: 358, startPoint y: 156, endPoint x: 223, endPoint y: 154, distance: 135.4
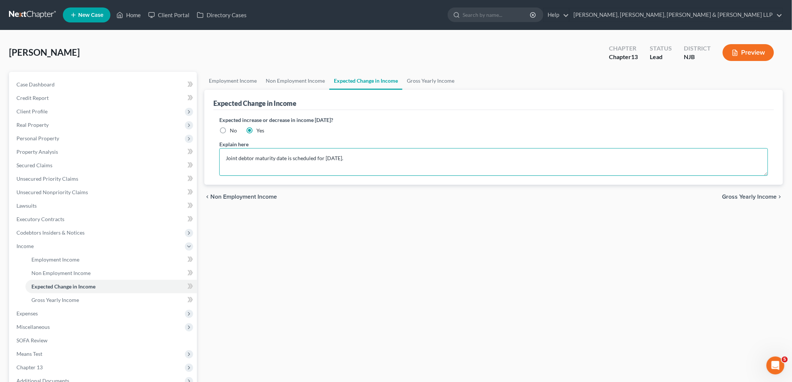
click at [223, 154] on textarea "Joint debtor maturity date is scheduled for [DATE]." at bounding box center [493, 162] width 548 height 28
paste textarea "The Joint Debtor’s pension loan is scheduled to mature in [DATE]."
drag, startPoint x: 236, startPoint y: 156, endPoint x: 204, endPoint y: 154, distance: 31.9
click at [204, 154] on div "Expected Change in Income Expected increase or decrease in income [DATE]? No Ye…" at bounding box center [493, 137] width 578 height 95
click at [426, 80] on link "Gross Yearly Income" at bounding box center [430, 81] width 56 height 18
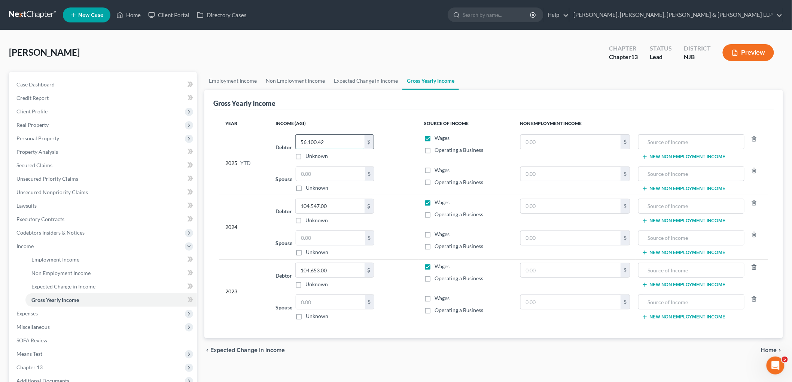
click at [330, 140] on input "56,100.42" at bounding box center [330, 142] width 69 height 14
click at [315, 174] on input "text" at bounding box center [330, 174] width 69 height 14
paste input "87899.53"
click at [435, 169] on label "Wages" at bounding box center [442, 169] width 15 height 7
click at [438, 169] on input "Wages" at bounding box center [440, 168] width 5 height 5
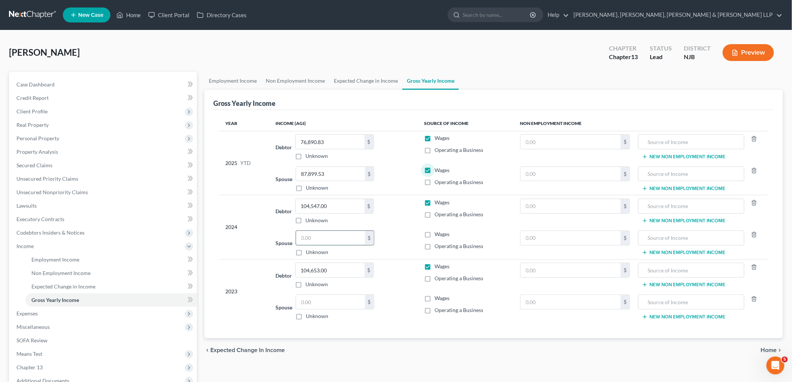
click at [318, 239] on input "text" at bounding box center [330, 238] width 69 height 14
paste input "142,466.66"
click at [435, 234] on label "Wages" at bounding box center [442, 233] width 15 height 7
click at [438, 234] on input "Wages" at bounding box center [440, 232] width 5 height 5
click at [307, 297] on input "text" at bounding box center [330, 302] width 69 height 14
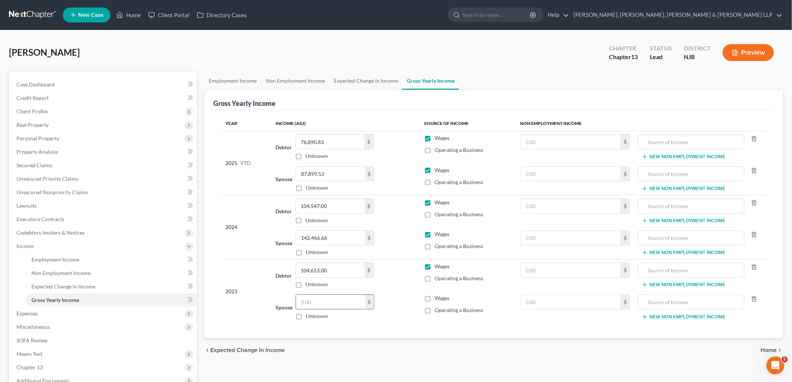
paste input "114,813"
click at [435, 298] on label "Wages" at bounding box center [442, 297] width 15 height 7
click at [438, 298] on input "Wages" at bounding box center [440, 296] width 5 height 5
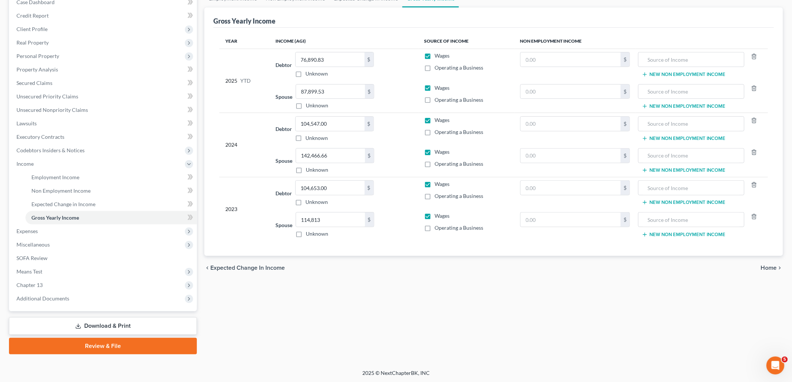
click at [545, 269] on span "Home" at bounding box center [769, 268] width 16 height 6
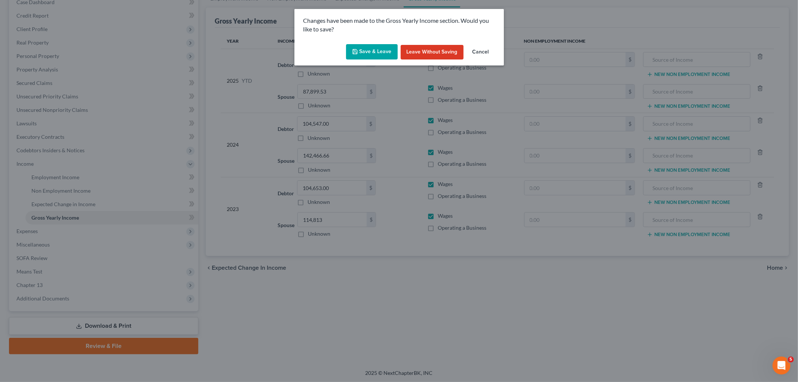
click at [371, 55] on button "Save & Leave" at bounding box center [372, 52] width 52 height 16
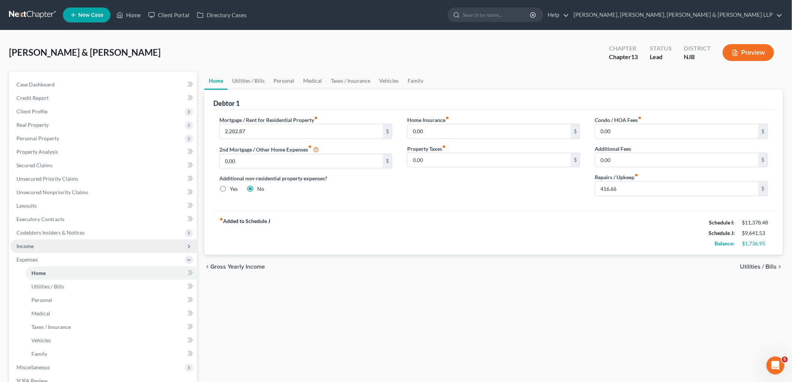
click at [32, 244] on span "Income" at bounding box center [24, 246] width 17 height 6
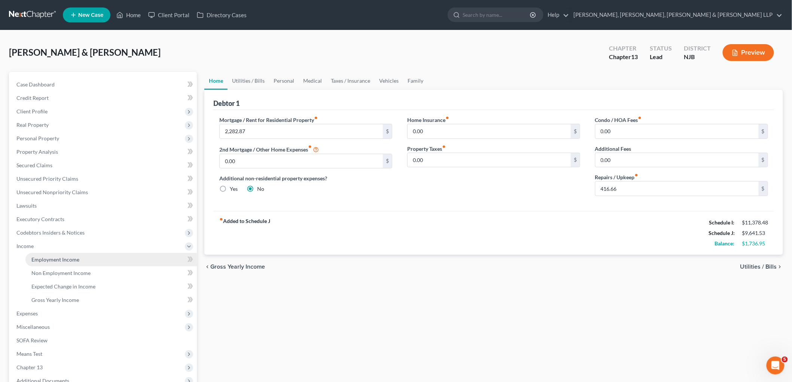
click at [36, 258] on span "Employment Income" at bounding box center [55, 259] width 48 height 6
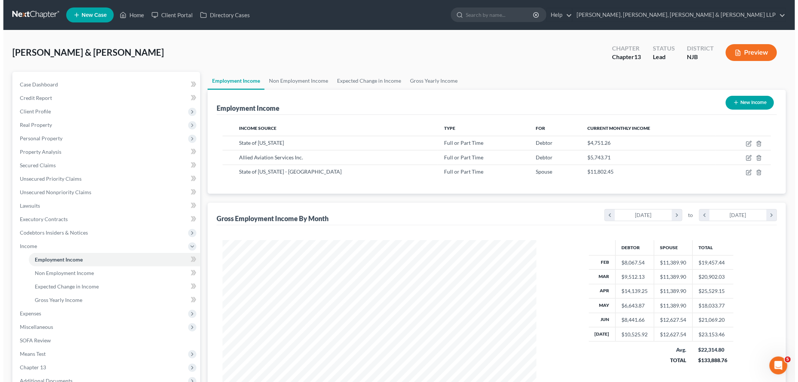
scroll to position [156, 328]
click at [545, 143] on icon "button" at bounding box center [746, 144] width 6 height 6
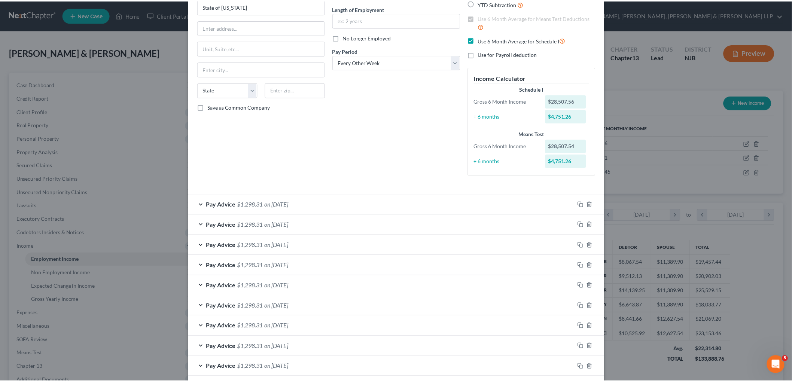
scroll to position [190, 0]
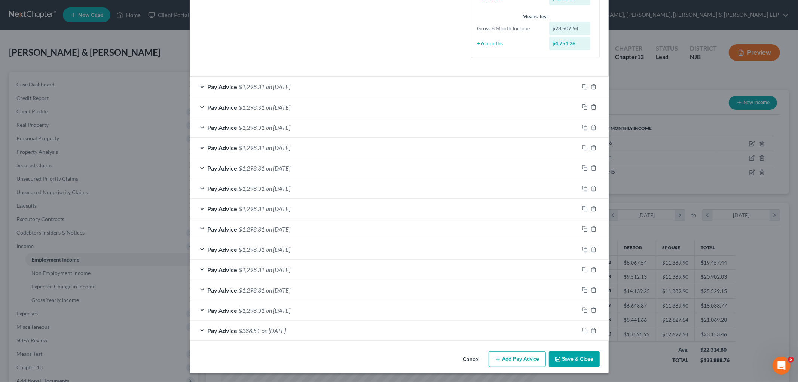
click at [545, 331] on button "Save & Close" at bounding box center [574, 359] width 51 height 16
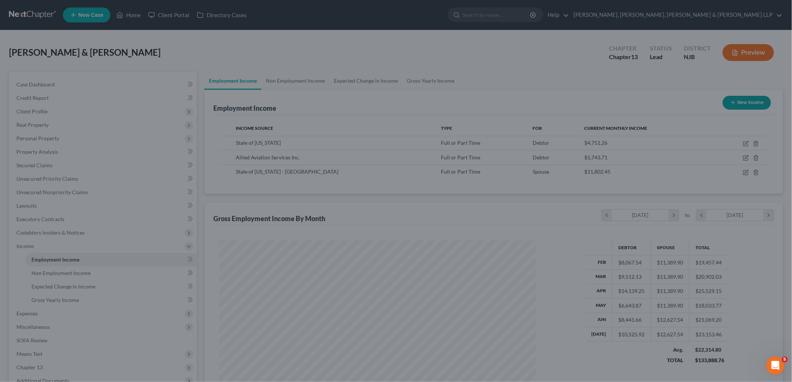
scroll to position [373923, 373751]
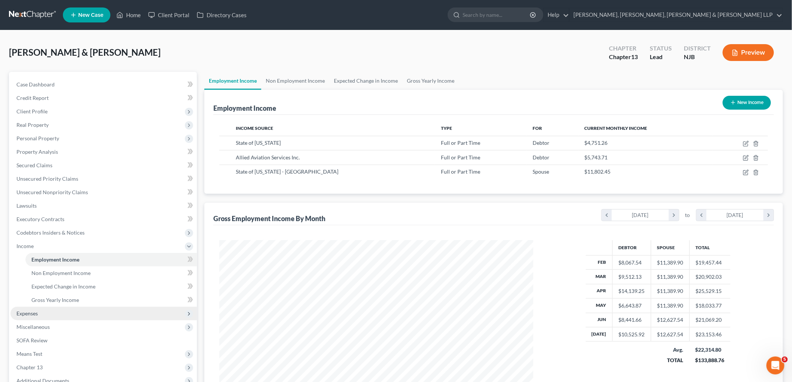
click at [39, 312] on span "Expenses" at bounding box center [103, 313] width 186 height 13
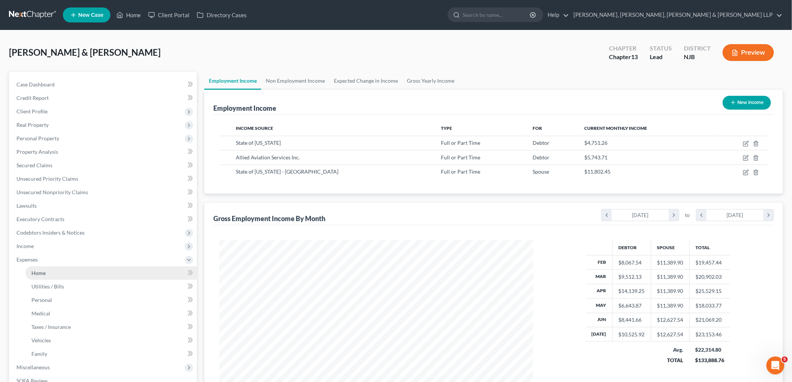
click at [40, 273] on span "Home" at bounding box center [38, 273] width 14 height 6
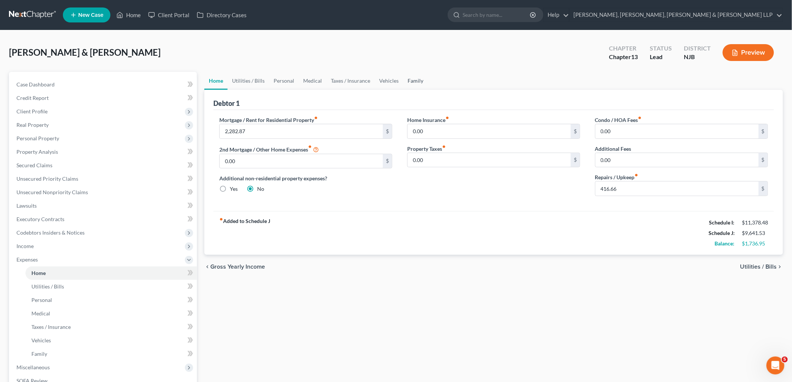
click at [412, 79] on link "Family" at bounding box center [415, 81] width 25 height 18
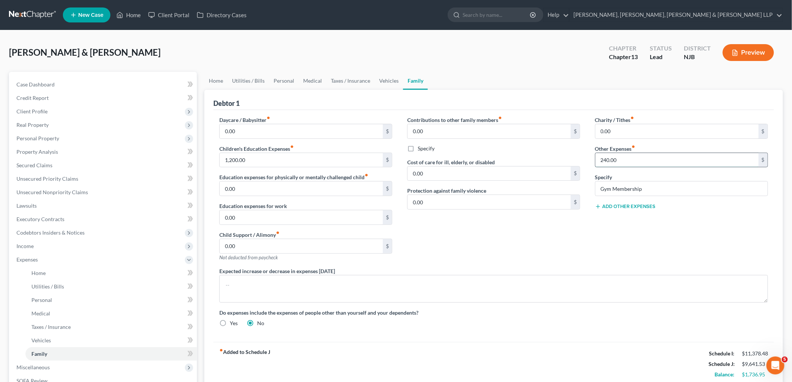
click at [545, 157] on input "240.00" at bounding box center [676, 160] width 163 height 14
click at [496, 255] on div "Contributions to other family members fiber_manual_record 0.00 $ Specify Cost o…" at bounding box center [494, 191] width 188 height 151
click at [218, 78] on link "Home" at bounding box center [215, 81] width 23 height 18
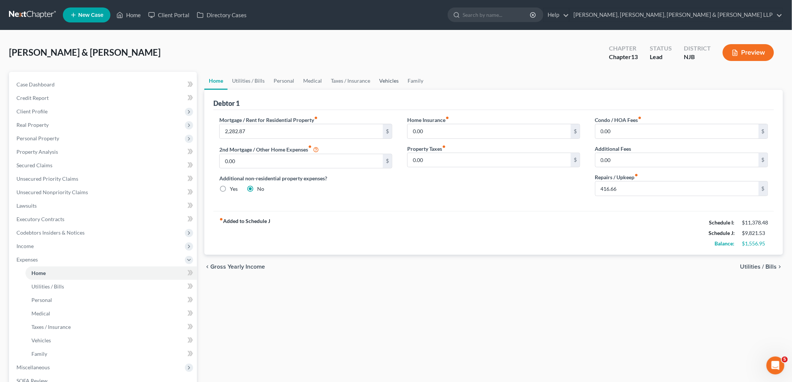
click at [387, 77] on link "Vehicles" at bounding box center [388, 81] width 28 height 18
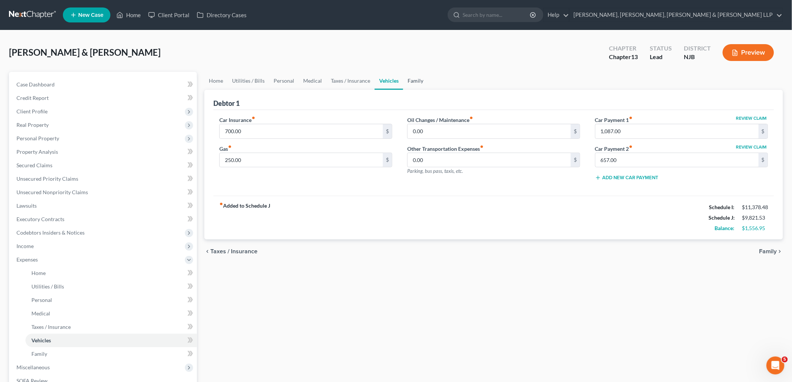
click at [414, 80] on link "Family" at bounding box center [415, 81] width 25 height 18
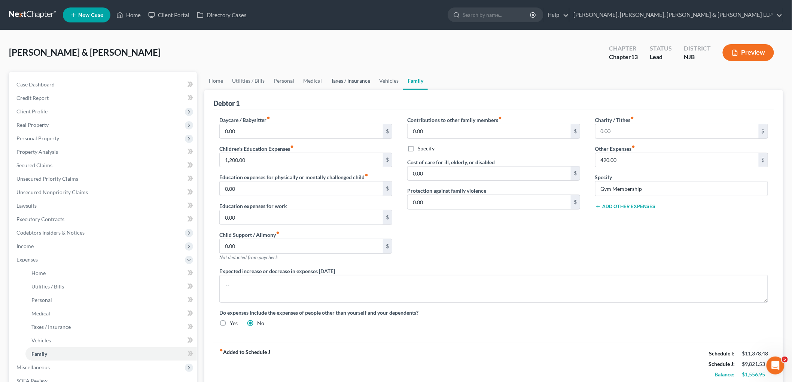
click at [359, 77] on link "Taxes / Insurance" at bounding box center [350, 81] width 48 height 18
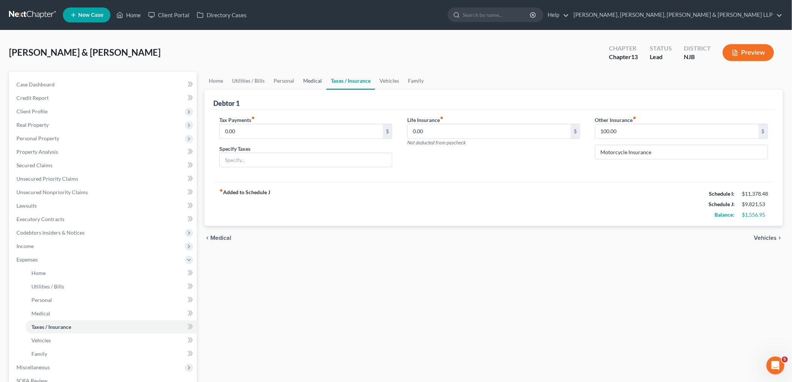
click at [308, 79] on link "Medical" at bounding box center [313, 81] width 28 height 18
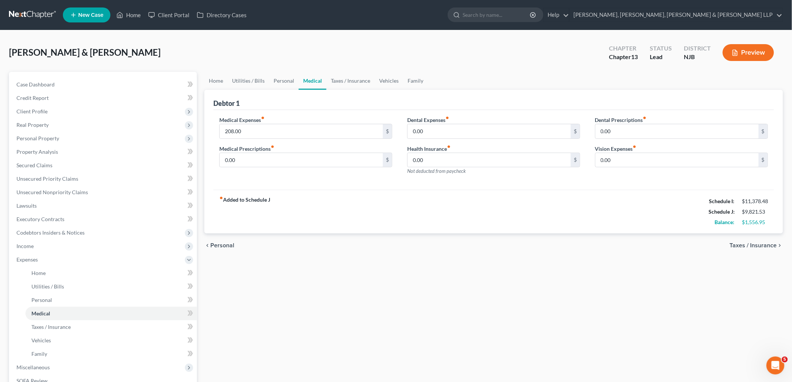
click at [308, 79] on link "Medical" at bounding box center [313, 81] width 28 height 18
click at [277, 82] on link "Personal" at bounding box center [284, 81] width 30 height 18
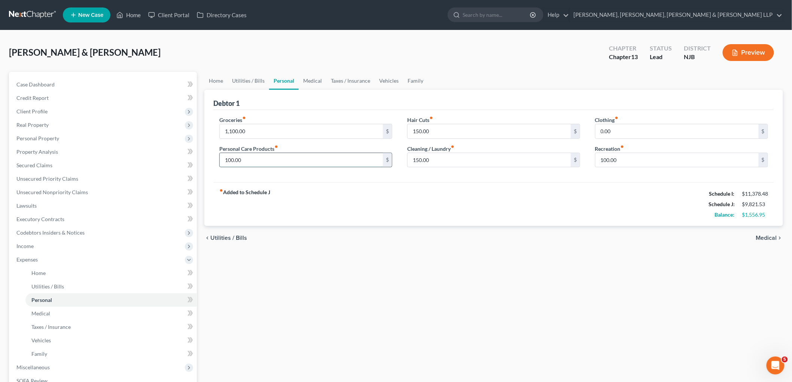
click at [248, 159] on input "100.00" at bounding box center [301, 160] width 163 height 14
click at [545, 130] on input "0.00" at bounding box center [676, 131] width 163 height 14
click at [545, 157] on input "100.00" at bounding box center [676, 160] width 163 height 14
click at [440, 131] on input "150.00" at bounding box center [488, 131] width 163 height 14
click at [433, 156] on input "150.00" at bounding box center [488, 160] width 163 height 14
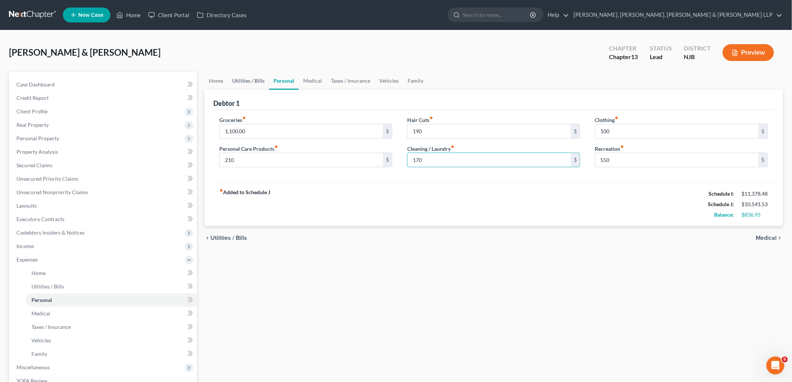
click at [249, 79] on link "Utilities / Bills" at bounding box center [248, 81] width 42 height 18
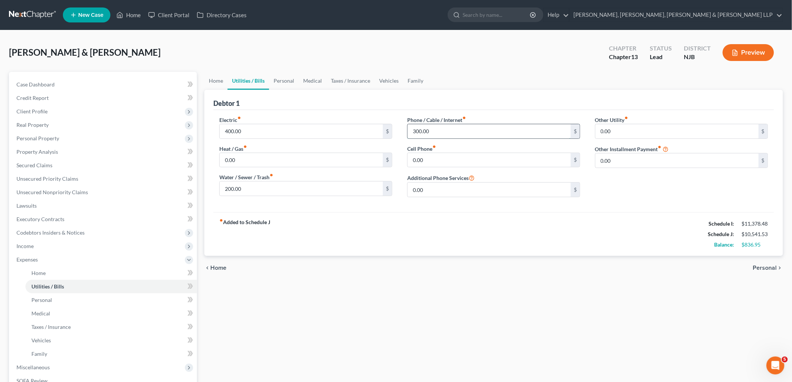
click at [445, 129] on input "300.00" at bounding box center [488, 131] width 163 height 14
click at [280, 78] on link "Personal" at bounding box center [284, 81] width 30 height 18
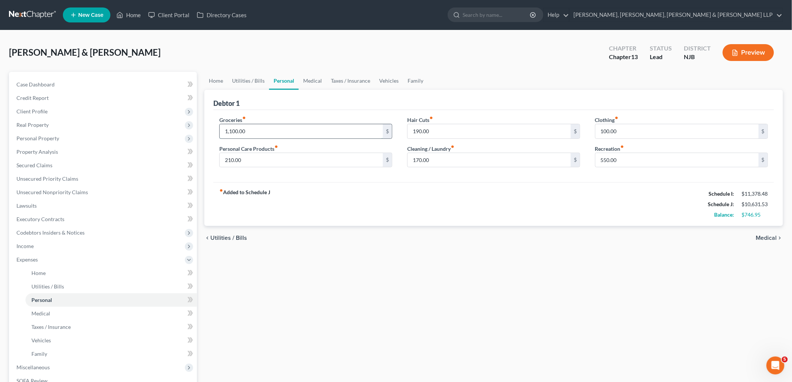
click at [268, 128] on input "1,100.00" at bounding box center [301, 131] width 163 height 14
click at [249, 83] on link "Utilities / Bills" at bounding box center [248, 81] width 42 height 18
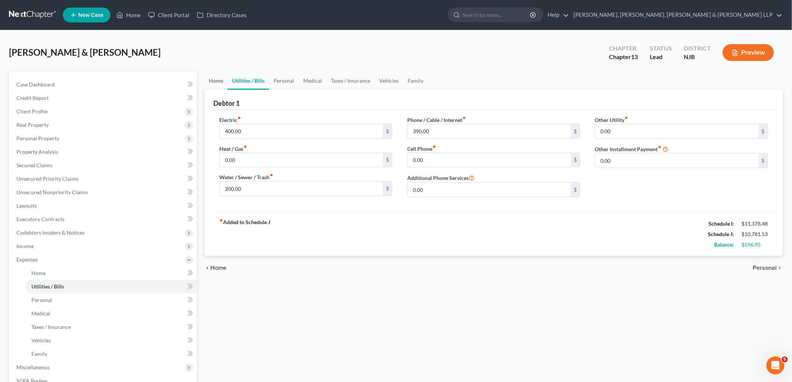
click at [218, 82] on link "Home" at bounding box center [215, 81] width 23 height 18
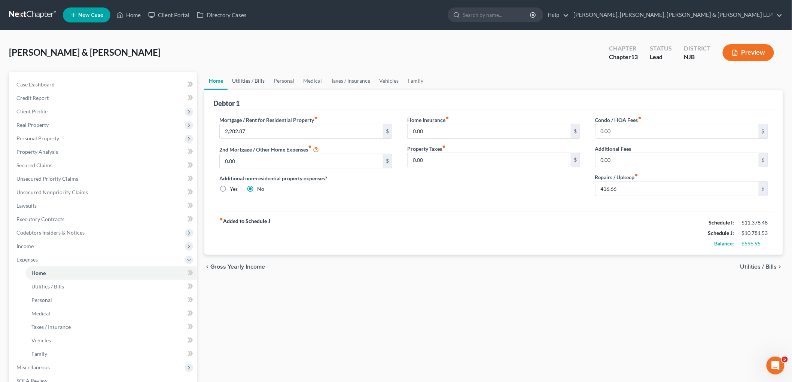
click at [246, 81] on link "Utilities / Bills" at bounding box center [248, 81] width 42 height 18
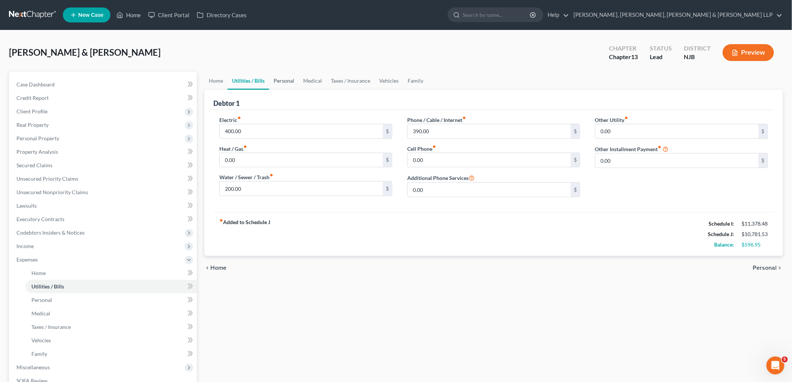
click at [279, 80] on link "Personal" at bounding box center [284, 81] width 30 height 18
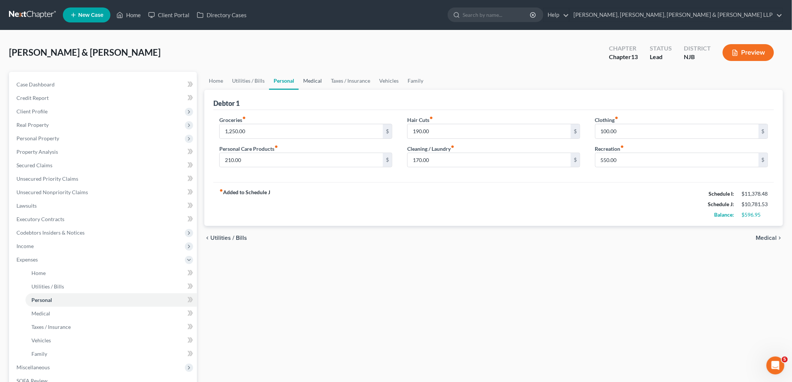
click at [316, 81] on link "Medical" at bounding box center [313, 81] width 28 height 18
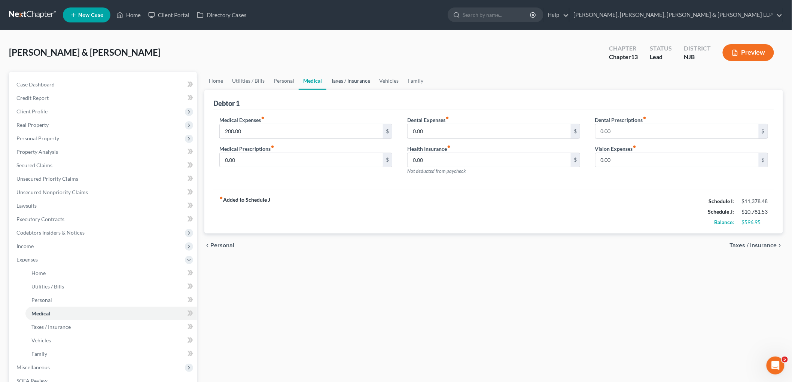
click at [348, 80] on link "Taxes / Insurance" at bounding box center [350, 81] width 48 height 18
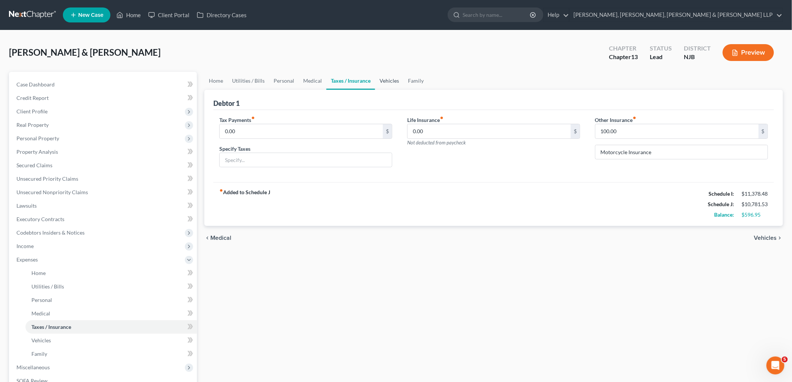
click at [391, 77] on link "Vehicles" at bounding box center [389, 81] width 28 height 18
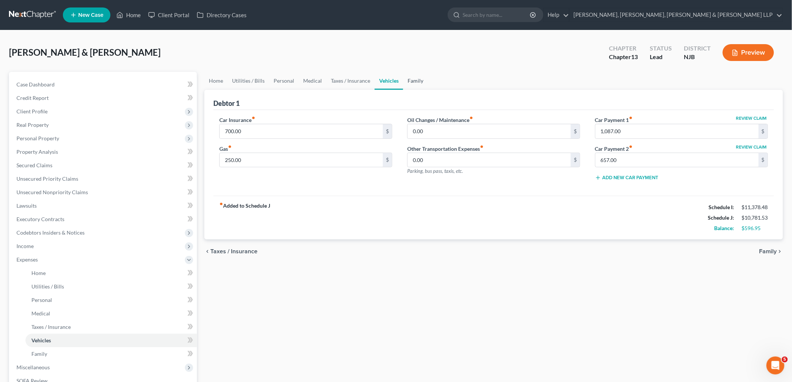
click at [417, 79] on link "Family" at bounding box center [415, 81] width 25 height 18
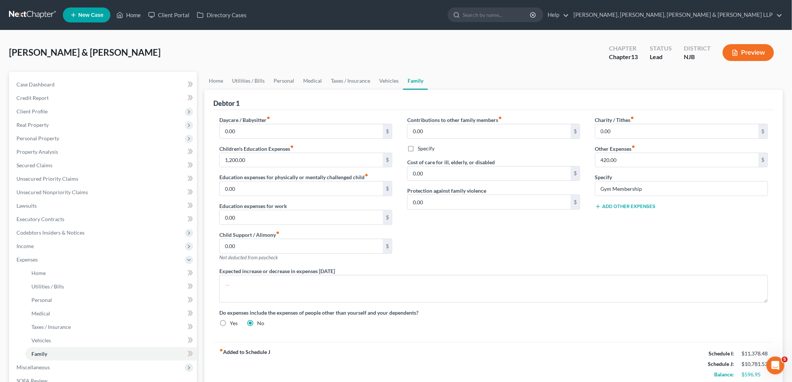
click at [477, 236] on div "Contributions to other family members fiber_manual_record 0.00 $ Specify Cost o…" at bounding box center [494, 191] width 188 height 151
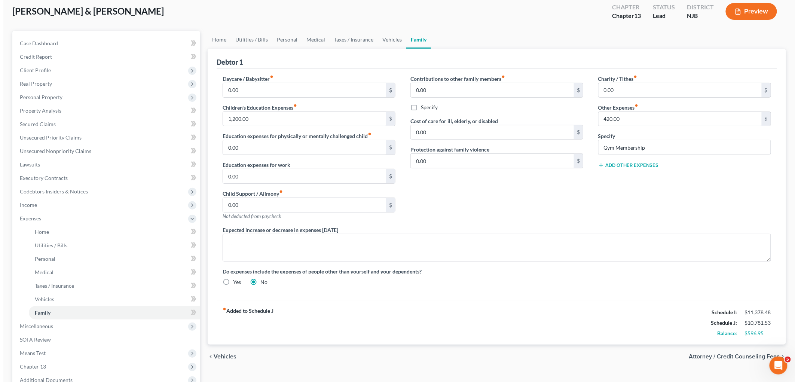
scroll to position [122, 0]
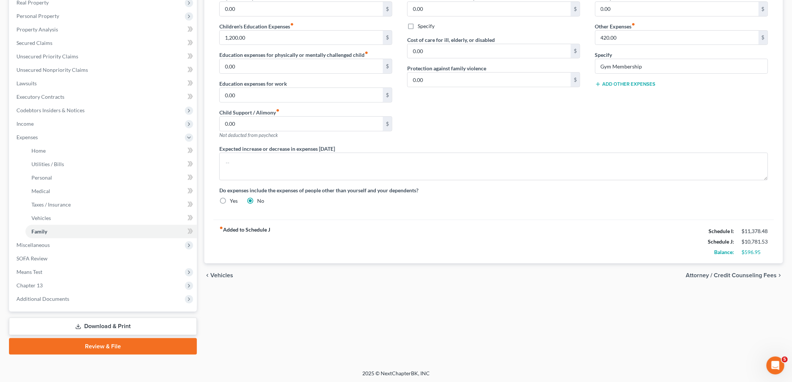
click at [545, 276] on span "Attorney / Credit Counseling Fees" at bounding box center [731, 275] width 91 height 6
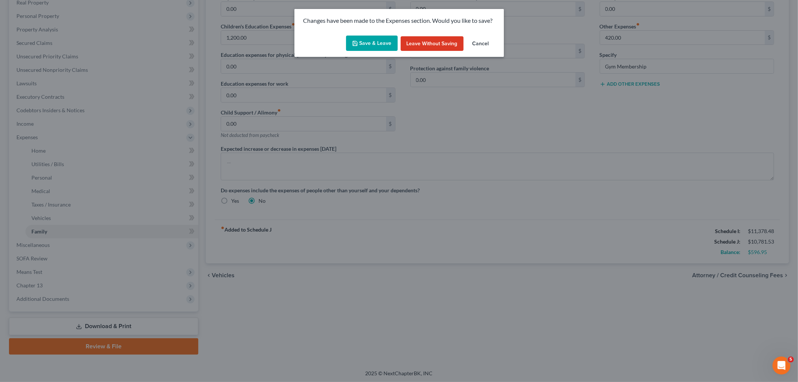
click at [361, 44] on button "Save & Leave" at bounding box center [372, 44] width 52 height 16
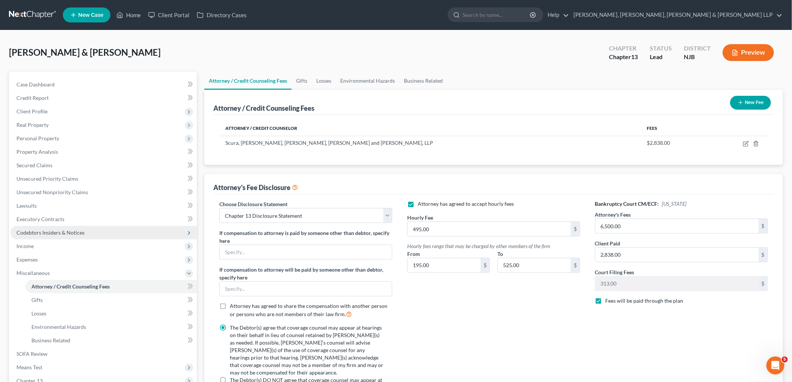
click at [51, 233] on span "Codebtors Insiders & Notices" at bounding box center [50, 232] width 68 height 6
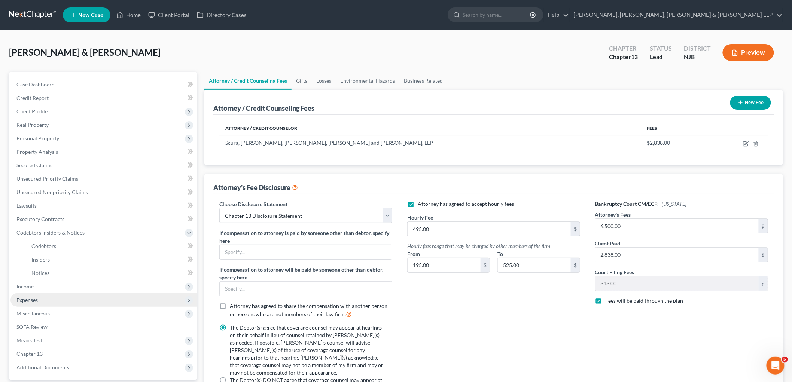
click at [28, 299] on span "Expenses" at bounding box center [26, 300] width 21 height 6
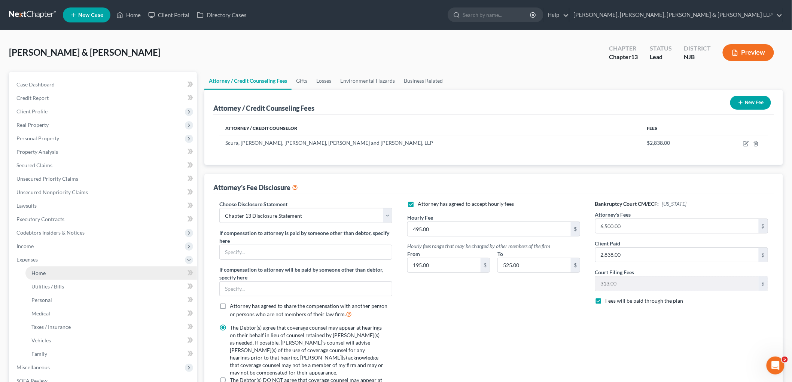
click at [39, 270] on span "Home" at bounding box center [38, 273] width 14 height 6
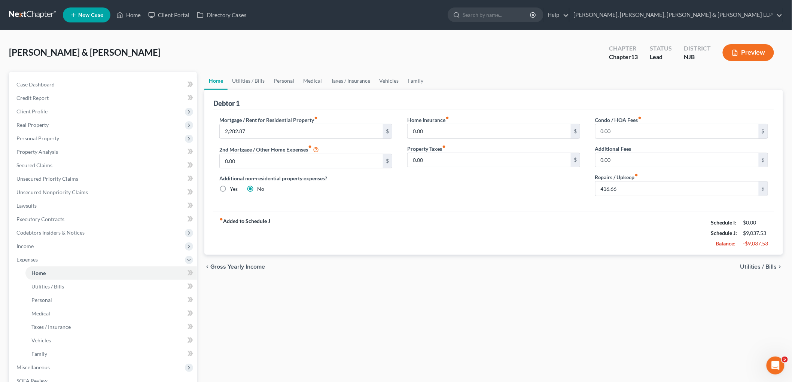
click at [425, 83] on ul "Home Utilities / Bills Personal Medical Taxes / Insurance Vehicles Family" at bounding box center [493, 81] width 578 height 18
click at [414, 77] on link "Family" at bounding box center [415, 81] width 25 height 18
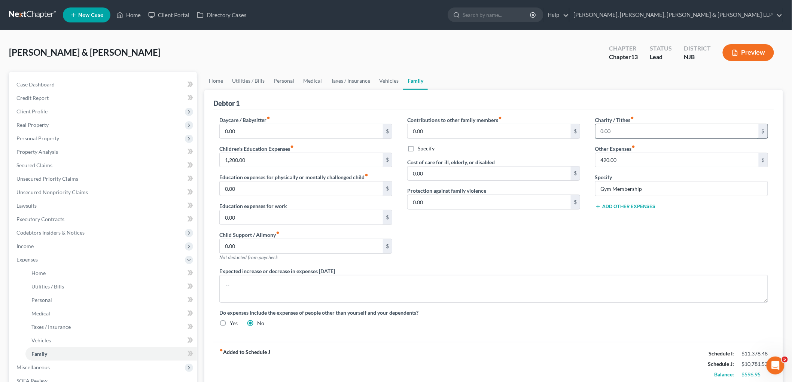
click at [545, 129] on input "0.00" at bounding box center [676, 131] width 163 height 14
click at [545, 234] on div "Contributions to other family members fiber_manual_record 0.00 $ Specify Cost o…" at bounding box center [494, 191] width 188 height 151
click at [545, 158] on input "420.00" at bounding box center [676, 160] width 163 height 14
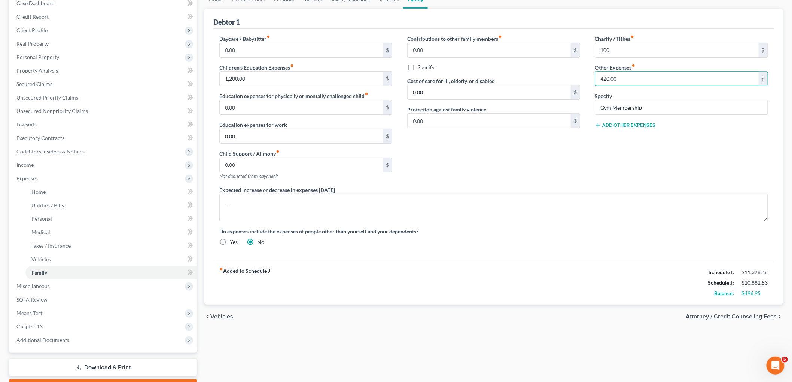
scroll to position [81, 0]
click at [545, 147] on div "Contributions to other family members fiber_manual_record 0.00 $ Specify Cost o…" at bounding box center [494, 110] width 188 height 151
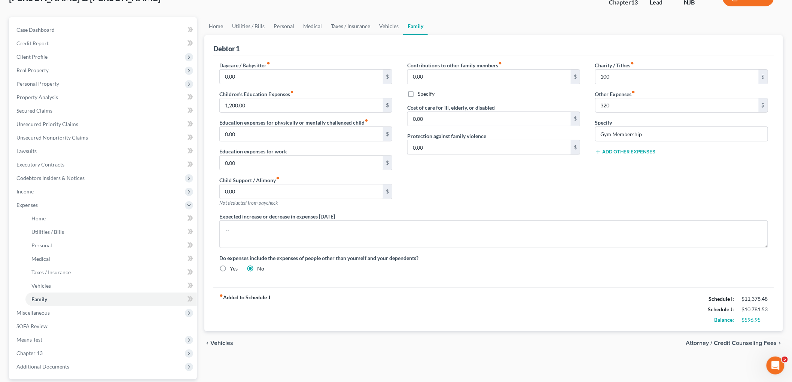
scroll to position [0, 0]
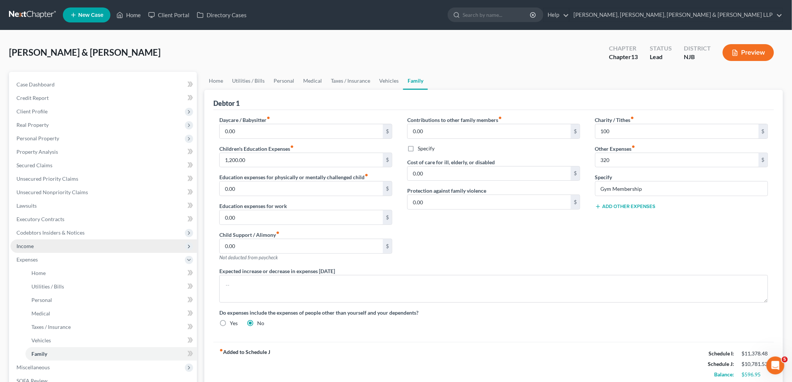
click at [30, 246] on span "Income" at bounding box center [24, 246] width 17 height 6
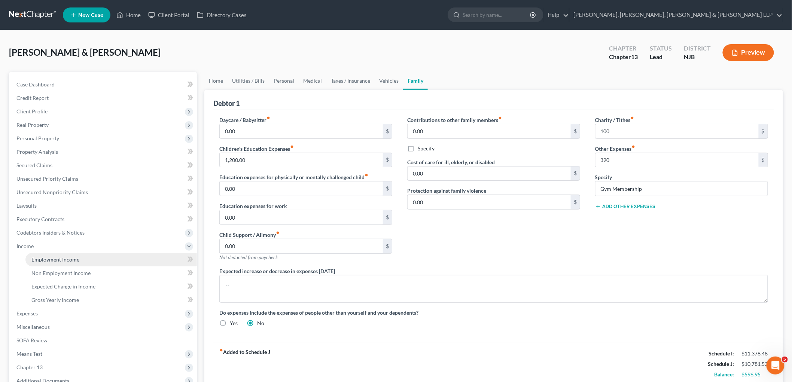
click at [38, 260] on span "Employment Income" at bounding box center [55, 259] width 48 height 6
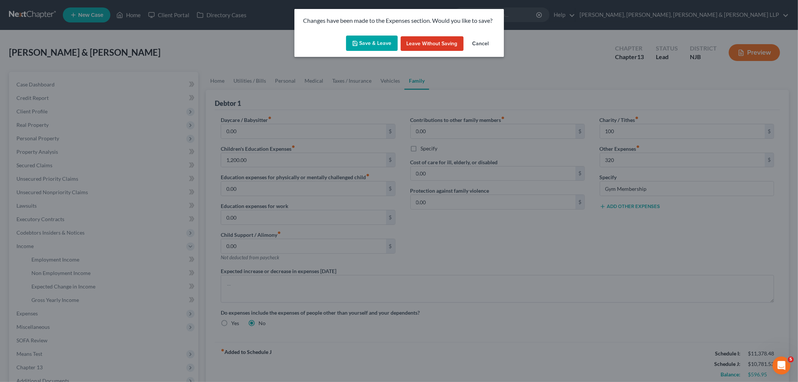
click at [365, 42] on button "Save & Leave" at bounding box center [372, 44] width 52 height 16
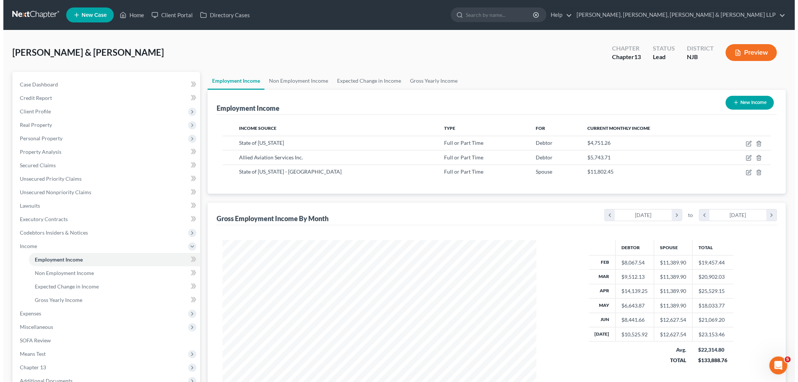
scroll to position [156, 328]
click at [545, 158] on icon "button" at bounding box center [746, 158] width 6 height 6
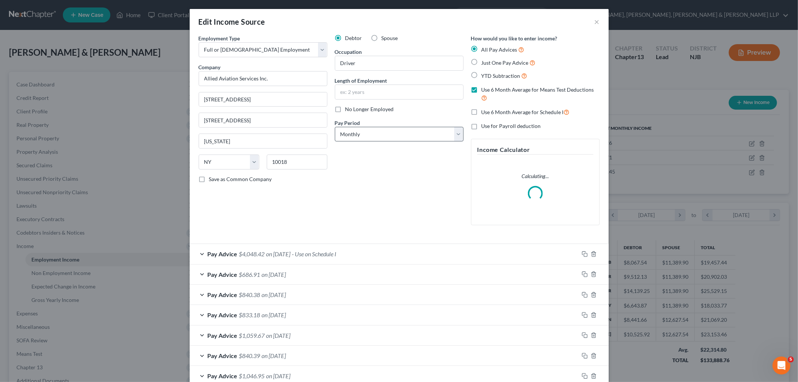
scroll to position [158, 331]
click at [365, 92] on input "text" at bounding box center [399, 92] width 128 height 14
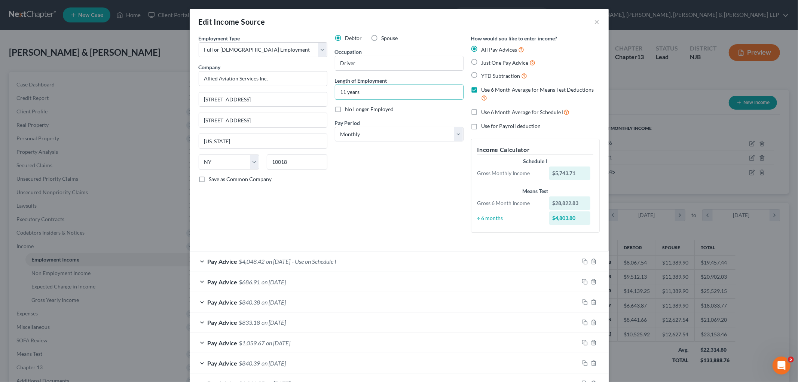
click at [360, 190] on div "Debtor Spouse Occupation Driver Length of Employment 11 years No Longer Employe…" at bounding box center [399, 136] width 136 height 204
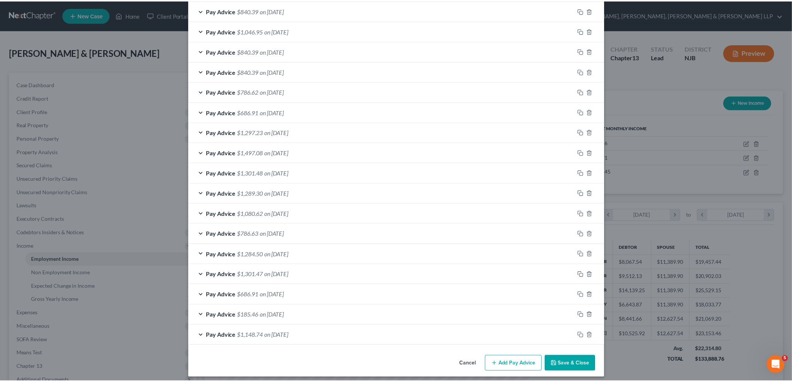
scroll to position [358, 0]
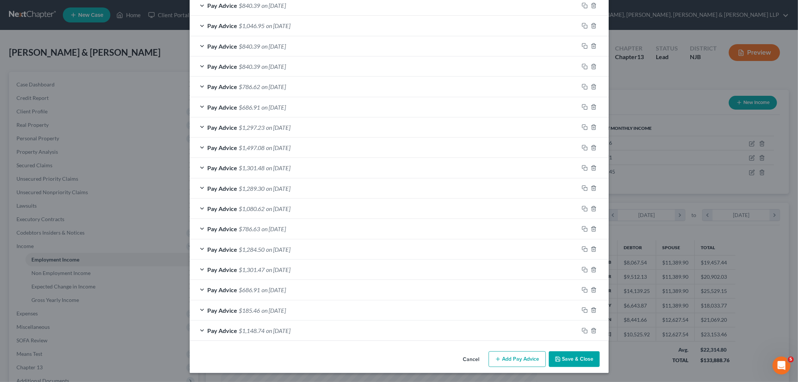
click at [545, 331] on button "Save & Close" at bounding box center [574, 359] width 51 height 16
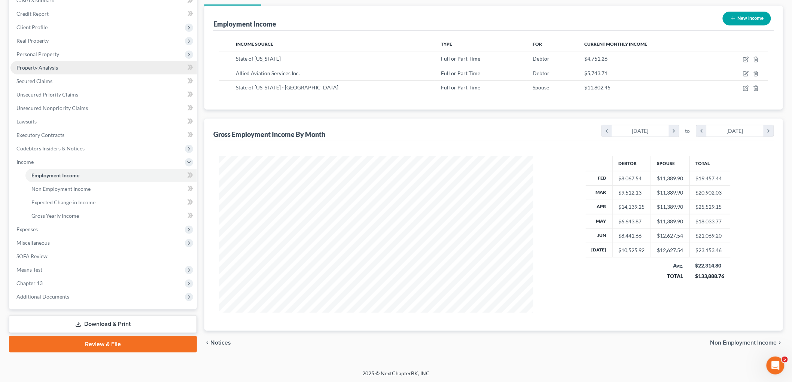
scroll to position [85, 0]
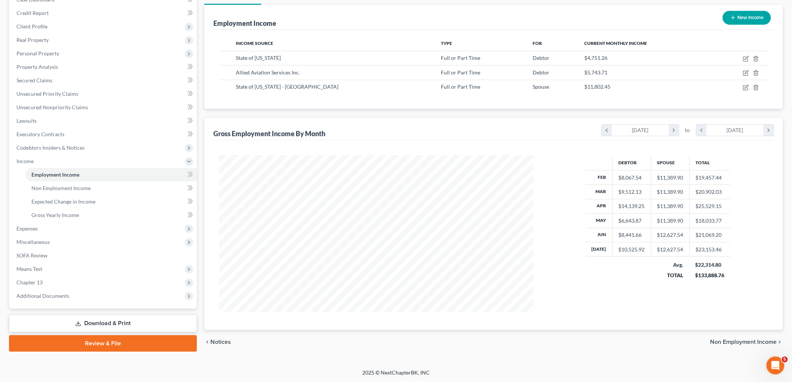
click at [102, 321] on link "Download & Print" at bounding box center [103, 324] width 188 height 18
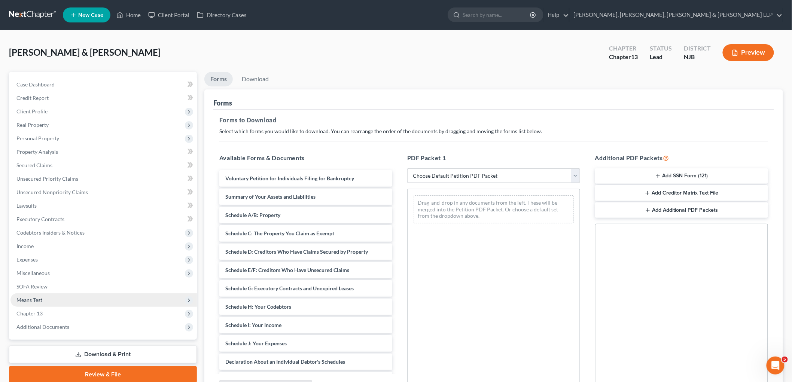
click at [34, 297] on span "Means Test" at bounding box center [29, 300] width 26 height 6
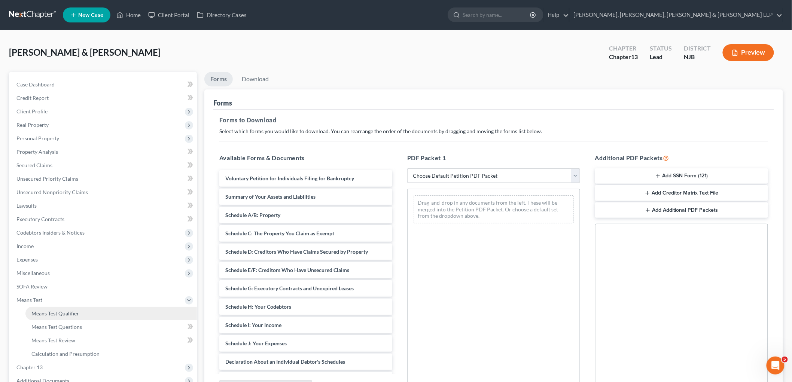
click at [44, 310] on span "Means Test Qualifier" at bounding box center [55, 313] width 48 height 6
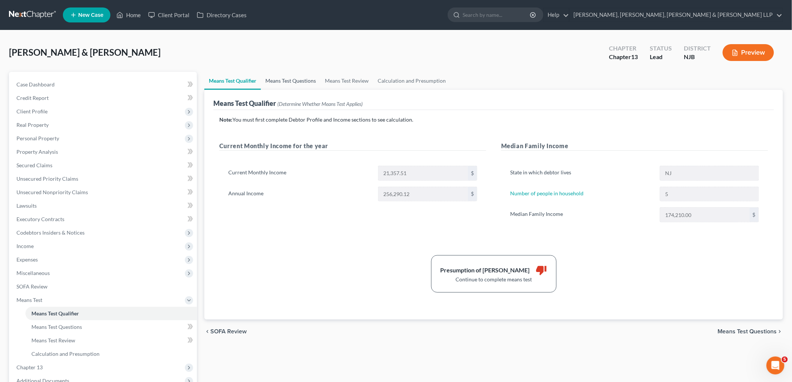
click at [290, 80] on link "Means Test Questions" at bounding box center [290, 81] width 59 height 18
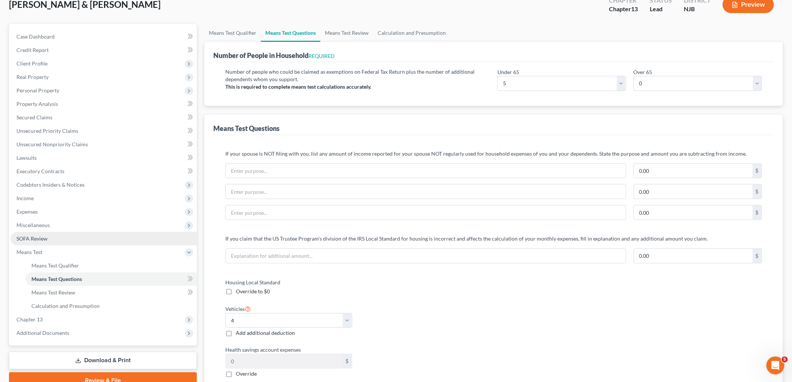
scroll to position [42, 0]
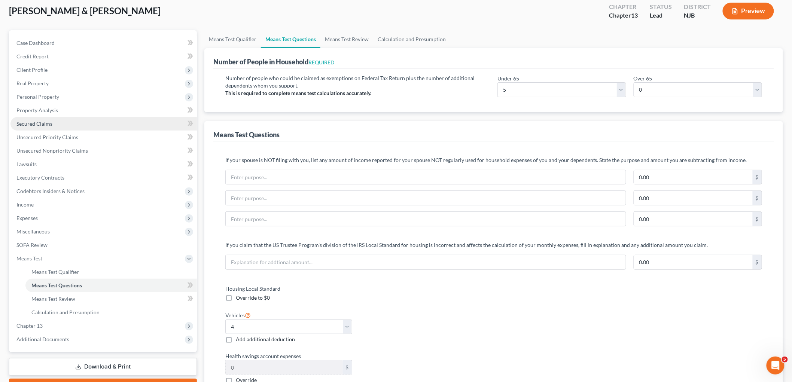
click at [31, 121] on span "Secured Claims" at bounding box center [34, 123] width 36 height 6
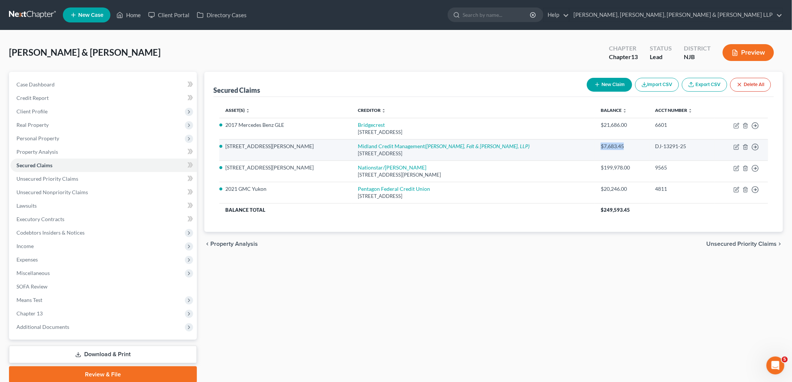
drag, startPoint x: 563, startPoint y: 144, endPoint x: 592, endPoint y: 148, distance: 28.7
click at [545, 148] on td "$7,683.45" at bounding box center [621, 149] width 54 height 21
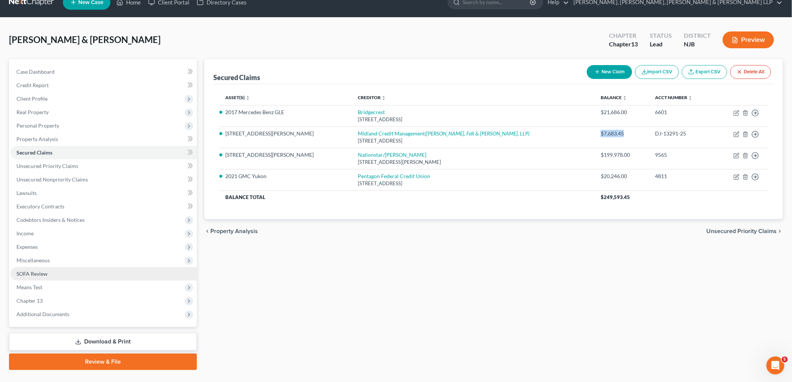
scroll to position [28, 0]
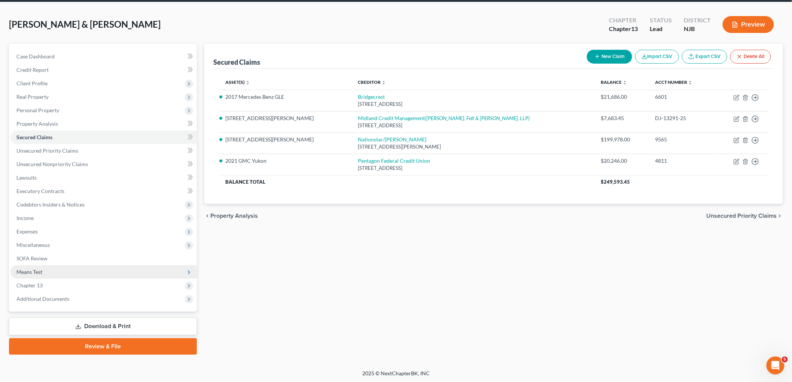
click at [40, 272] on span "Means Test" at bounding box center [29, 272] width 26 height 6
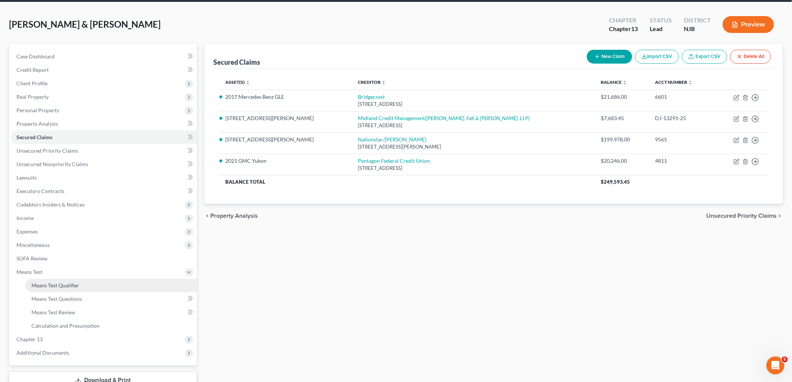
click at [47, 282] on span "Means Test Qualifier" at bounding box center [55, 285] width 48 height 6
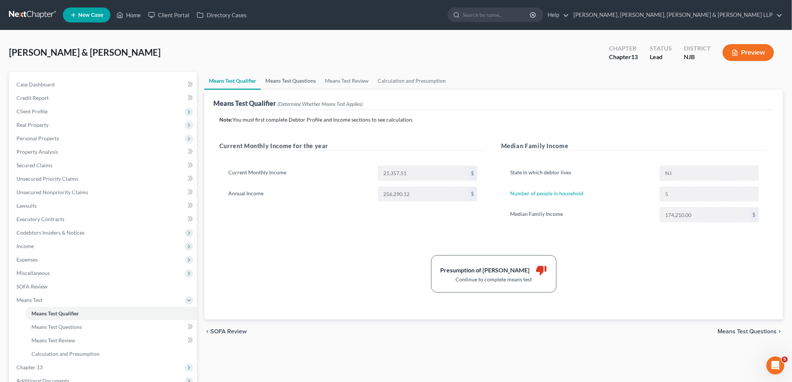
click at [289, 83] on link "Means Test Questions" at bounding box center [290, 81] width 59 height 18
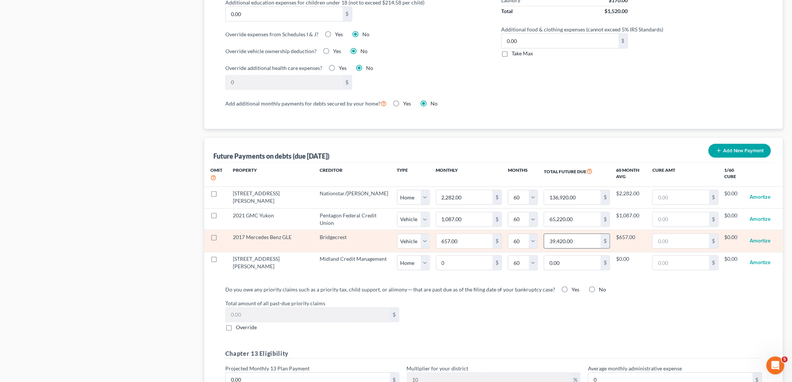
scroll to position [706, 0]
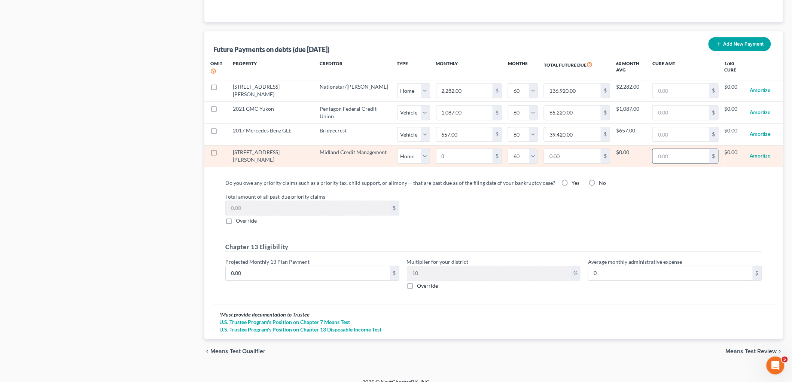
drag, startPoint x: 675, startPoint y: 156, endPoint x: 671, endPoint y: 163, distance: 7.8
click at [545, 156] on input "text" at bounding box center [680, 156] width 56 height 14
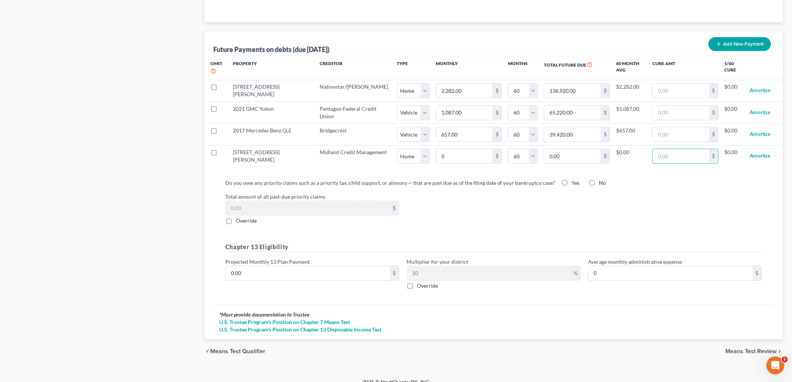
paste input "$7,683.45"
click at [545, 198] on label "Total amount of all past-due priority claims" at bounding box center [493, 197] width 544 height 8
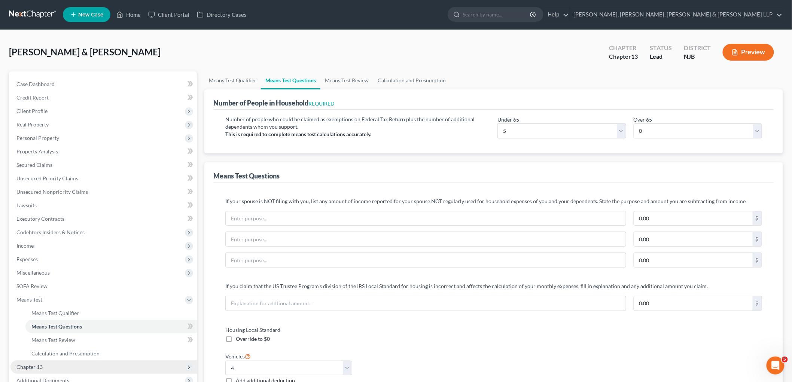
scroll to position [0, 0]
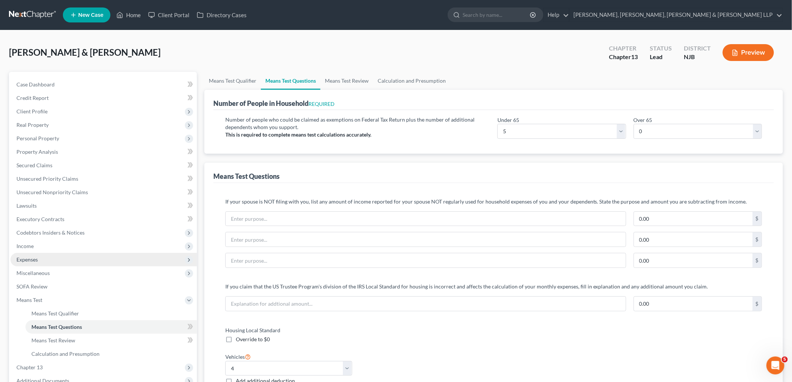
click at [27, 258] on span "Expenses" at bounding box center [26, 259] width 21 height 6
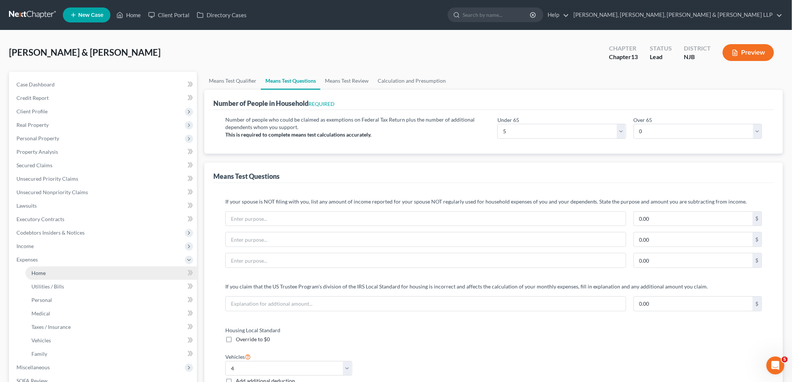
click at [40, 271] on span "Home" at bounding box center [38, 273] width 14 height 6
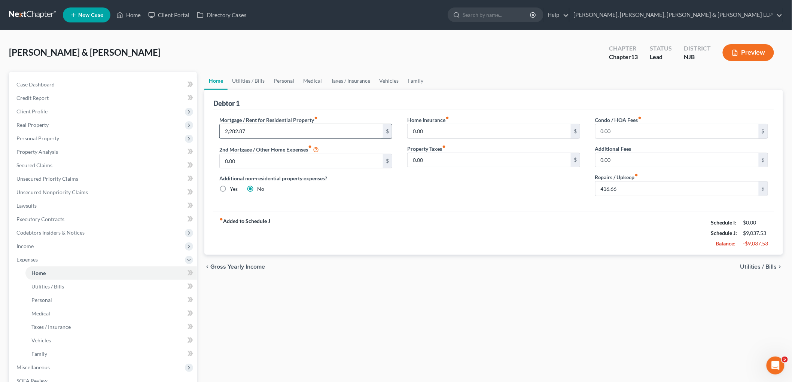
click at [269, 129] on input "2,282.87" at bounding box center [301, 131] width 163 height 14
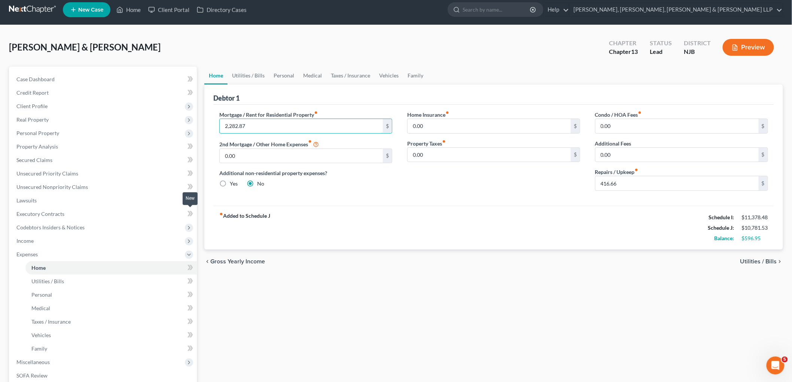
scroll to position [122, 0]
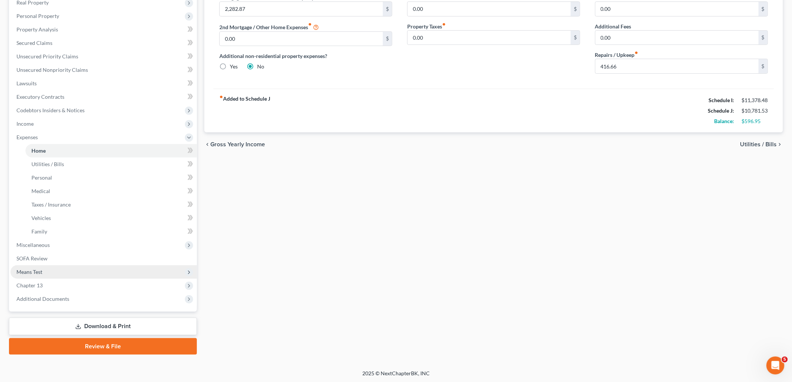
click at [49, 267] on span "Means Test" at bounding box center [103, 271] width 186 height 13
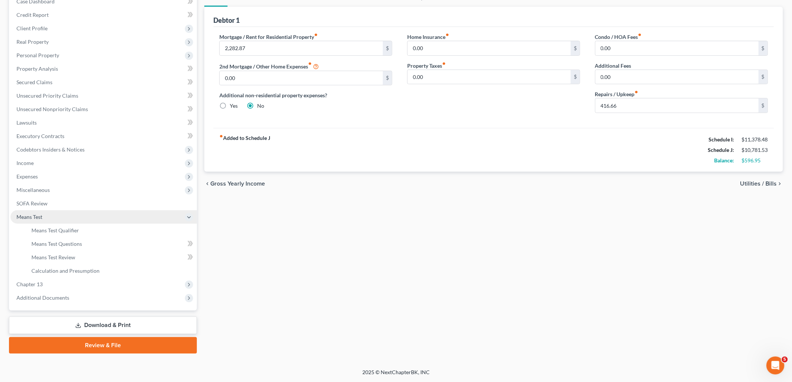
scroll to position [82, 0]
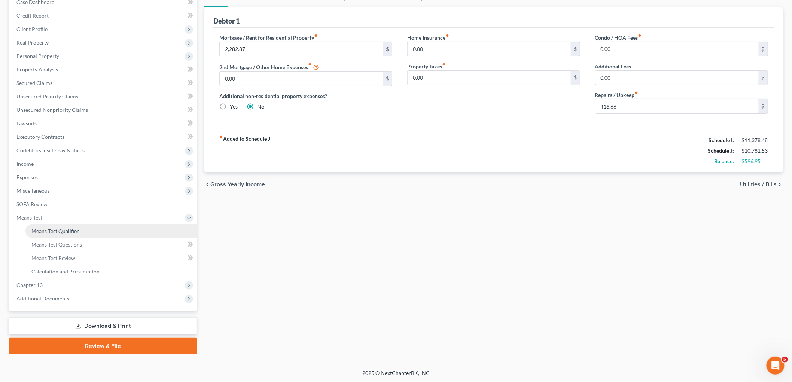
click at [58, 228] on span "Means Test Qualifier" at bounding box center [55, 231] width 48 height 6
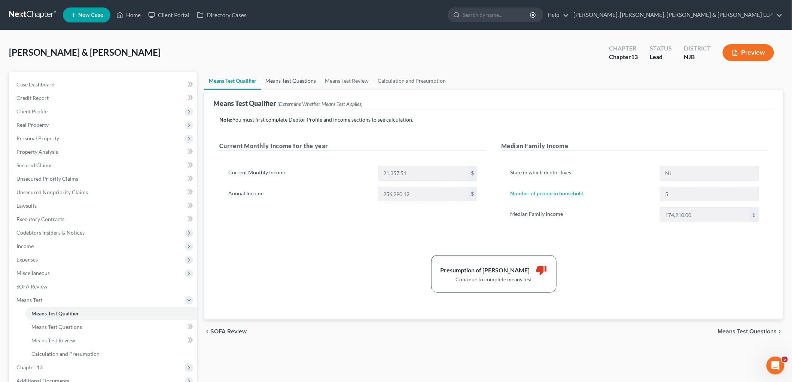
click at [297, 79] on link "Means Test Questions" at bounding box center [290, 81] width 59 height 18
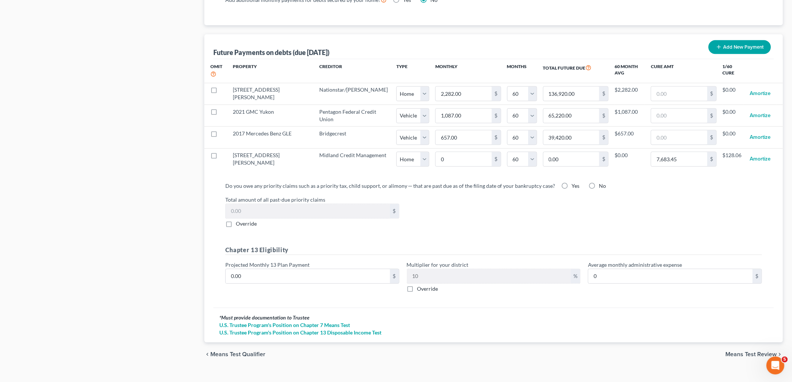
scroll to position [717, 0]
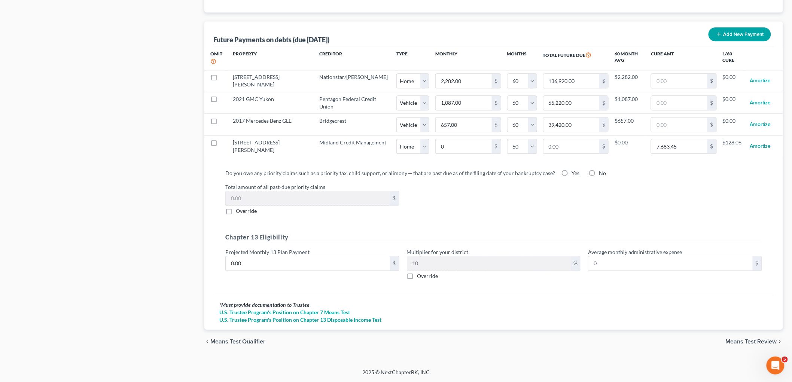
click at [462, 188] on label "Total amount of all past-due priority claims" at bounding box center [493, 187] width 544 height 8
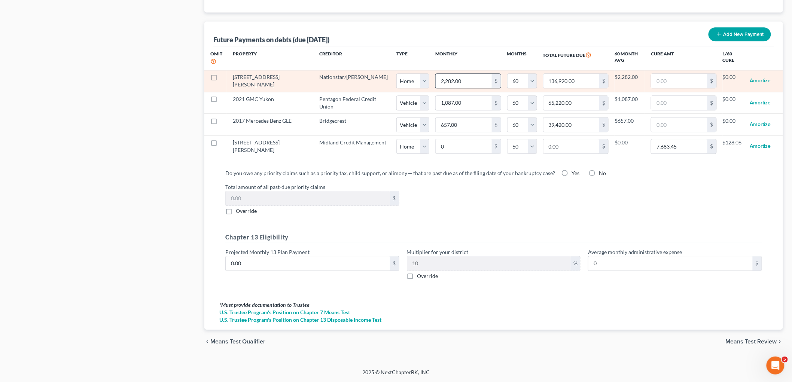
click at [444, 81] on input "2,282.00" at bounding box center [463, 81] width 56 height 14
paste input "87"
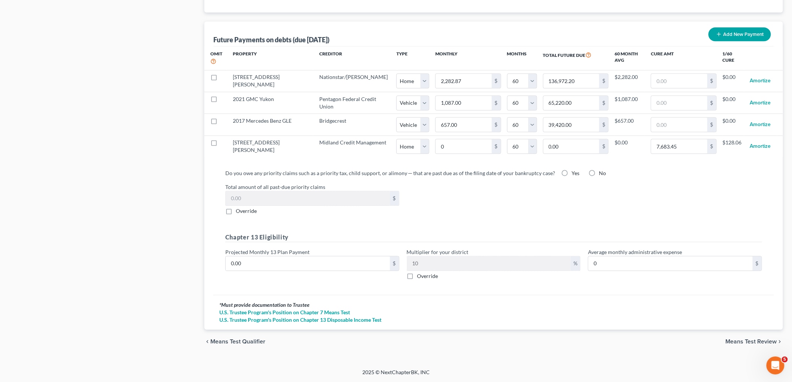
click at [521, 191] on div "Total amount of all past-due priority claims $ Override" at bounding box center [493, 199] width 544 height 32
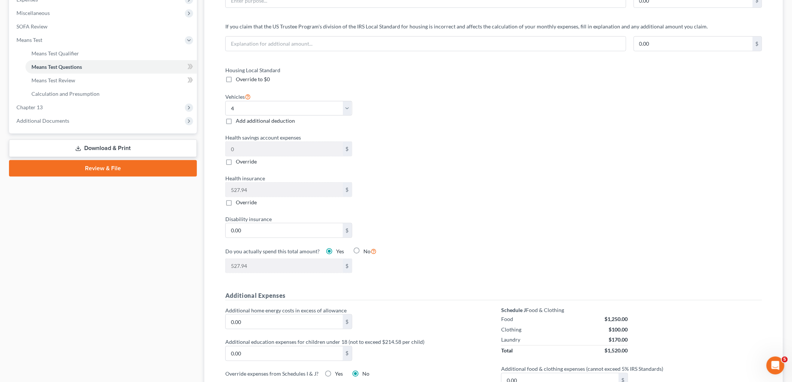
scroll to position [426, 0]
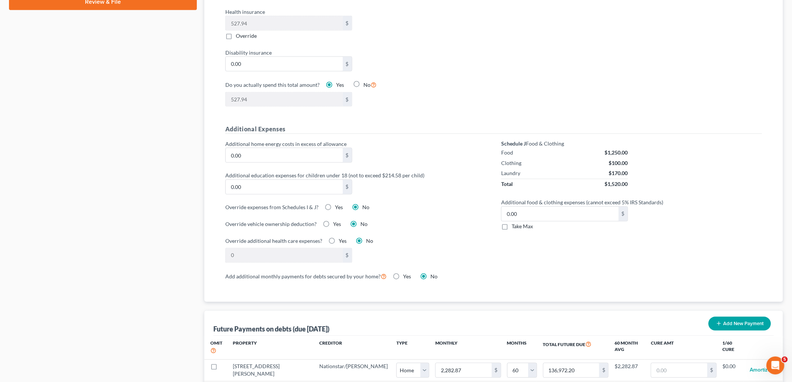
click at [511, 227] on label "Take Max" at bounding box center [521, 226] width 21 height 7
click at [514, 227] on input "Take Max" at bounding box center [516, 225] width 5 height 5
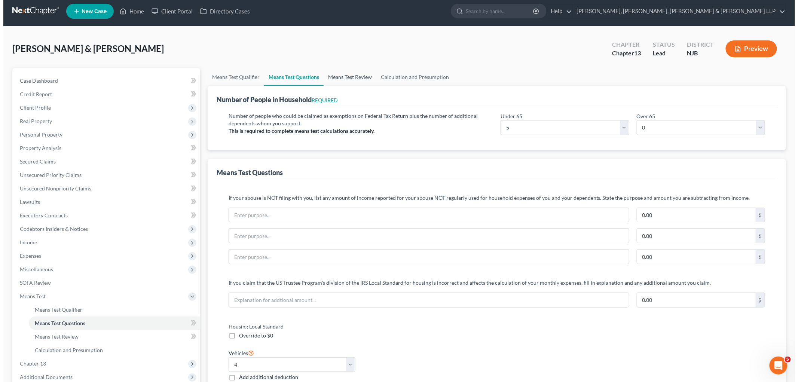
scroll to position [0, 0]
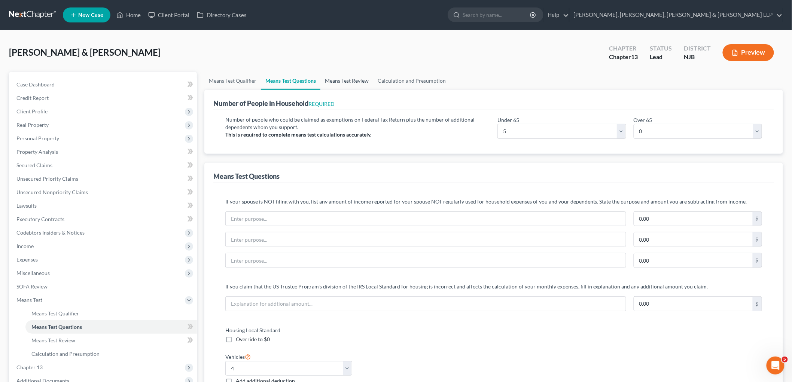
click at [347, 83] on link "Means Test Review" at bounding box center [346, 81] width 53 height 18
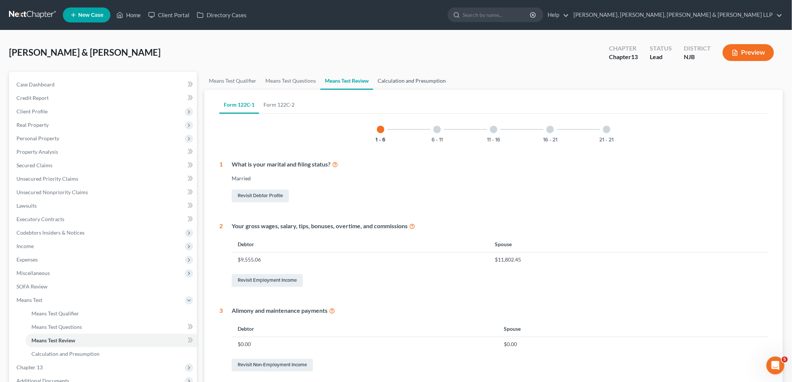
click at [397, 81] on link "Calculation and Presumption" at bounding box center [411, 81] width 77 height 18
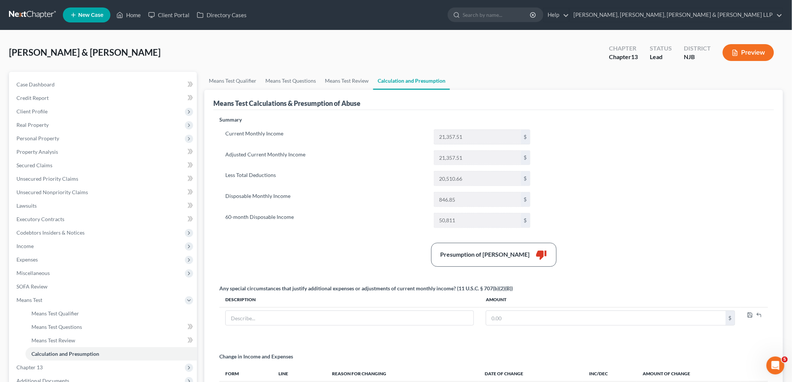
click at [347, 186] on div "Current Monthly Income 21,357.51 $ Adjusted Current Monthly Income 21,357.51 $ …" at bounding box center [377, 178] width 317 height 98
click at [39, 125] on span "Real Property" at bounding box center [32, 125] width 32 height 6
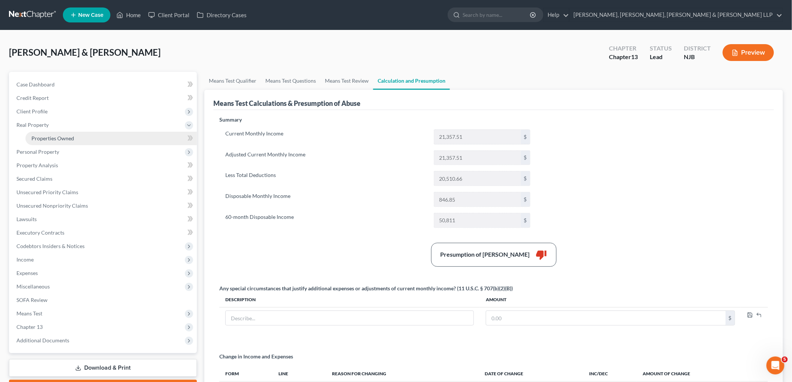
click at [47, 137] on span "Properties Owned" at bounding box center [52, 138] width 43 height 6
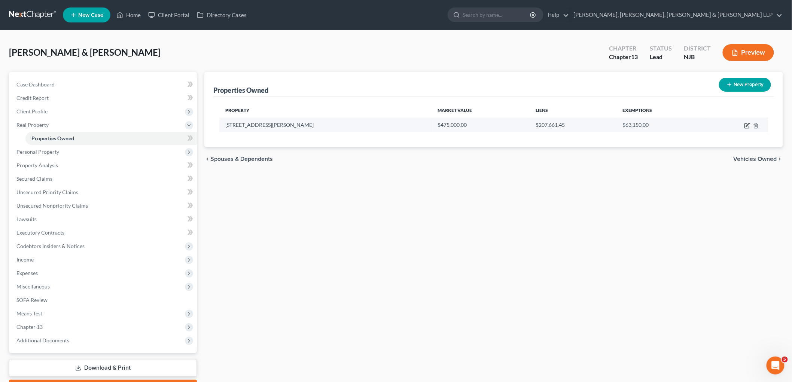
click at [545, 124] on icon "button" at bounding box center [747, 126] width 6 height 6
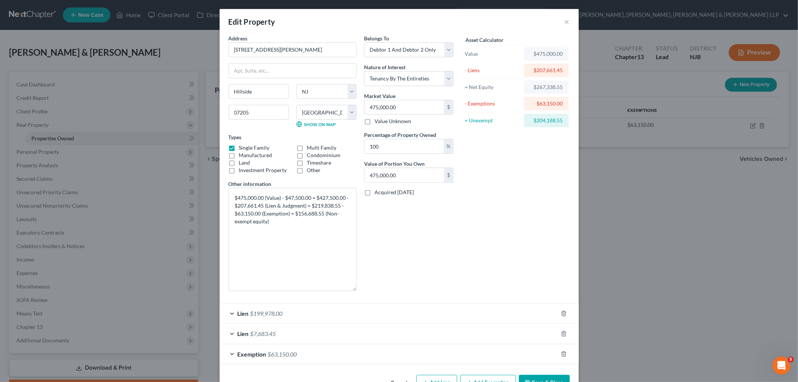
drag, startPoint x: 354, startPoint y: 219, endPoint x: 356, endPoint y: 290, distance: 70.7
click at [356, 290] on div "Address * [GEOGRAPHIC_DATA][PERSON_NAME] [GEOGRAPHIC_DATA] [US_STATE][GEOGRAPHI…" at bounding box center [292, 165] width 135 height 263
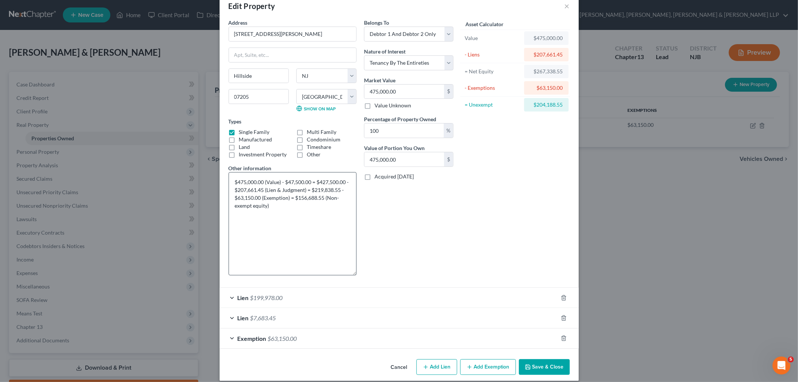
scroll to position [24, 0]
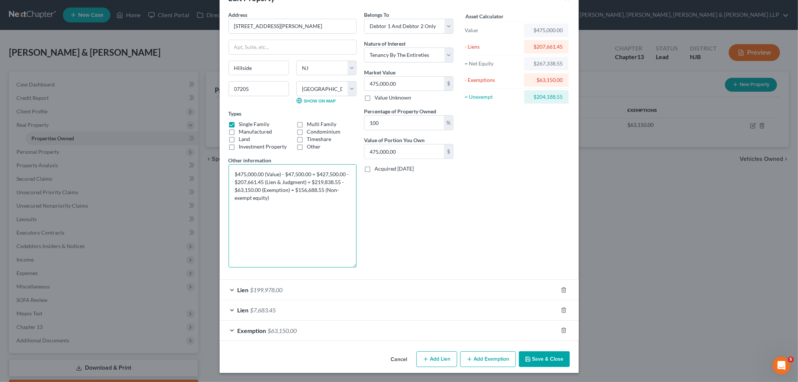
drag, startPoint x: 269, startPoint y: 197, endPoint x: 226, endPoint y: 173, distance: 48.6
click at [229, 173] on textarea "$475,000.00 (Value) - $47,500.00 = $427,500.00 - $207,661.45 (Lien & Judgment) …" at bounding box center [293, 215] width 128 height 103
click at [541, 331] on button "Save & Close" at bounding box center [544, 359] width 51 height 16
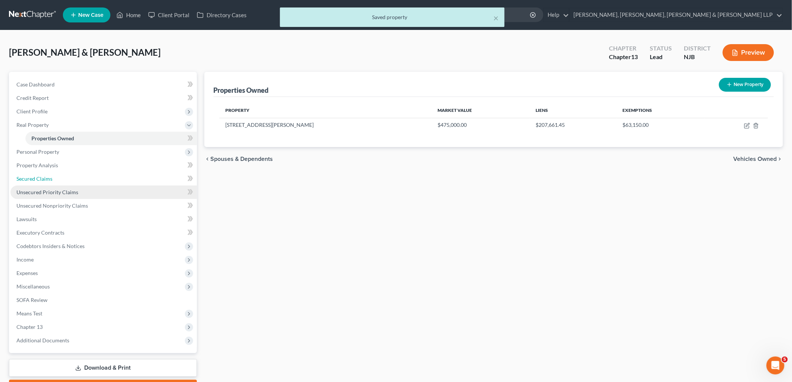
drag, startPoint x: 50, startPoint y: 177, endPoint x: 181, endPoint y: 190, distance: 131.9
click at [50, 177] on span "Secured Claims" at bounding box center [34, 178] width 36 height 6
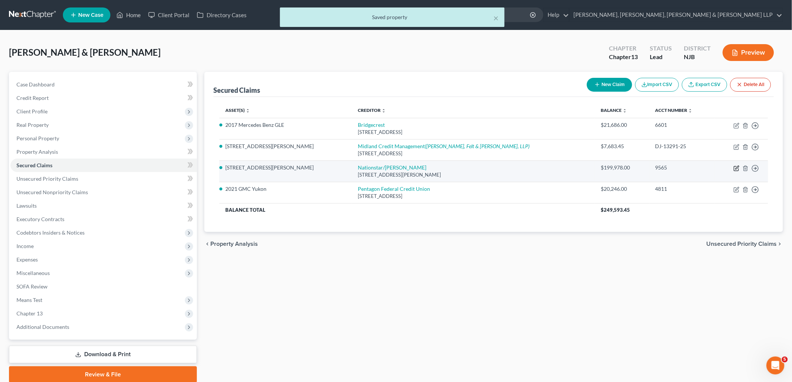
click at [545, 167] on icon "button" at bounding box center [736, 168] width 6 height 6
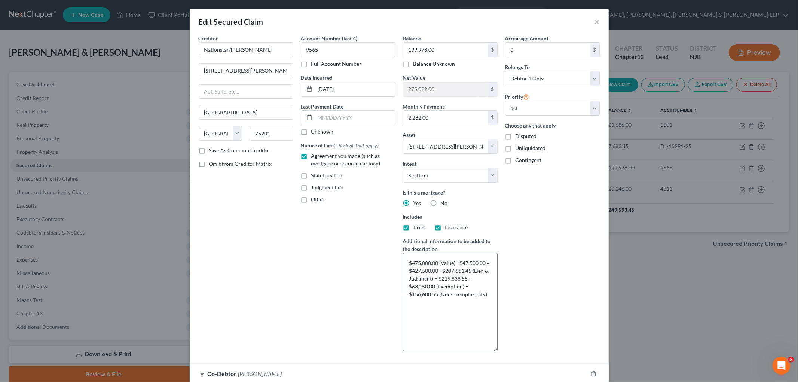
drag, startPoint x: 495, startPoint y: 279, endPoint x: 482, endPoint y: 313, distance: 36.0
click at [501, 331] on div "Creditor * Nationstar/[PERSON_NAME] [STREET_ADDRESS][PERSON_NAME] [US_STATE][GE…" at bounding box center [399, 195] width 408 height 323
drag, startPoint x: 487, startPoint y: 293, endPoint x: 402, endPoint y: 257, distance: 92.5
click at [403, 257] on textarea "$475,000.00 (Value) - $47,500.00 = $427,500.00 - $207,661.45 (Lien & Judgment) …" at bounding box center [450, 305] width 95 height 104
click at [528, 265] on div "Arrearage Amount 0 $ Belongs To * Select Debtor 1 Only Debtor 2 Only Debtor 1 A…" at bounding box center [552, 198] width 102 height 328
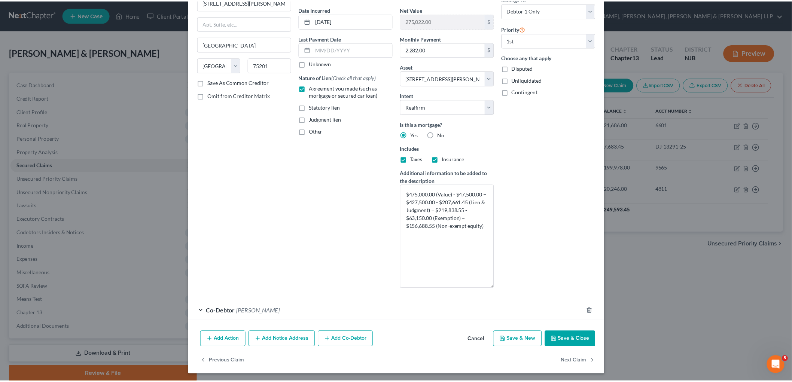
scroll to position [70, 0]
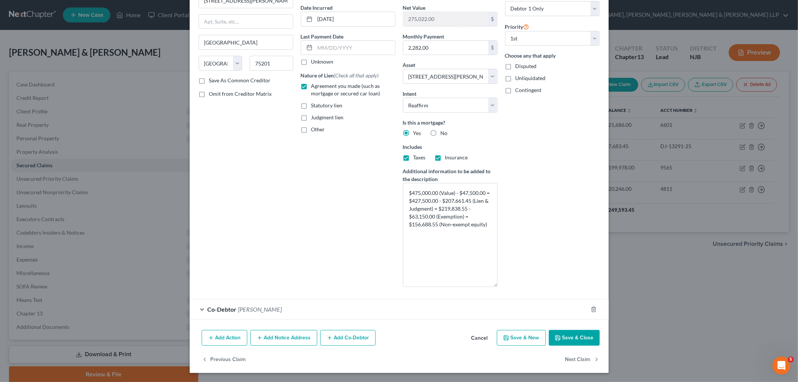
click at [545, 331] on button "Save & Close" at bounding box center [574, 338] width 51 height 16
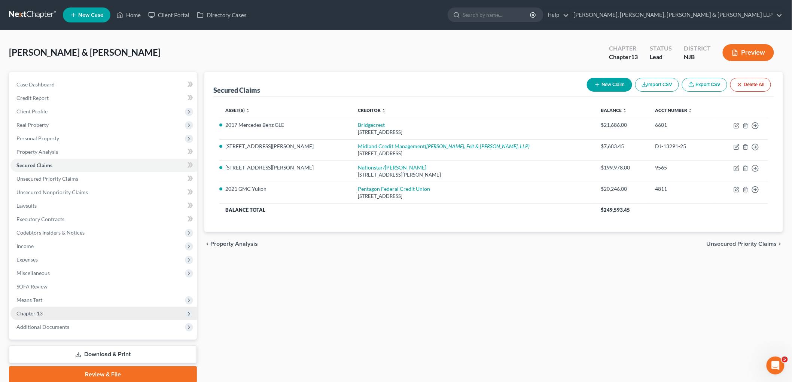
click at [30, 310] on span "Chapter 13" at bounding box center [29, 313] width 26 height 6
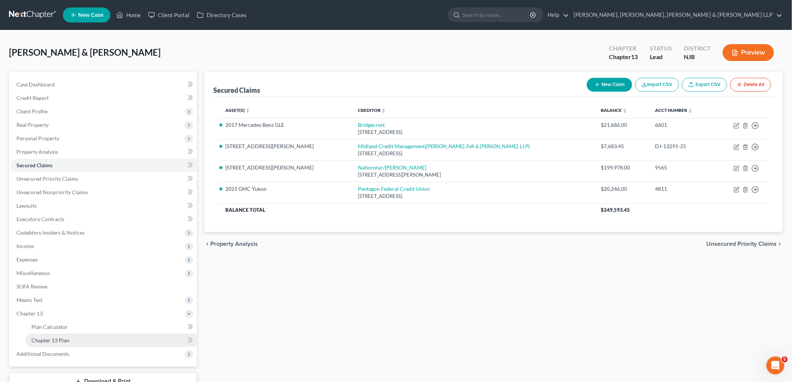
click at [43, 331] on span "Chapter 13 Plan" at bounding box center [50, 340] width 38 height 6
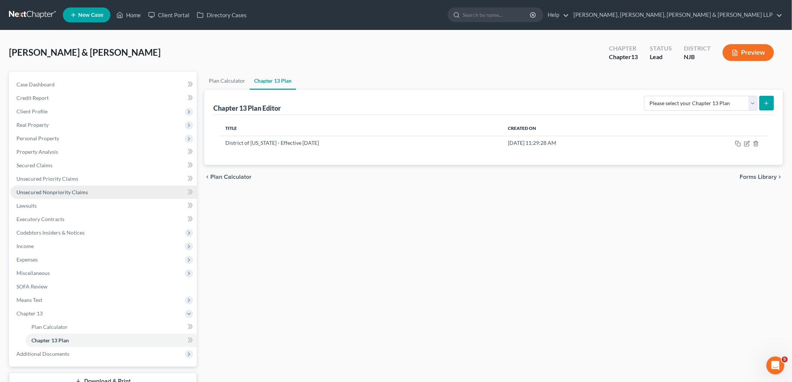
click at [51, 193] on span "Unsecured Nonpriority Claims" at bounding box center [51, 192] width 71 height 6
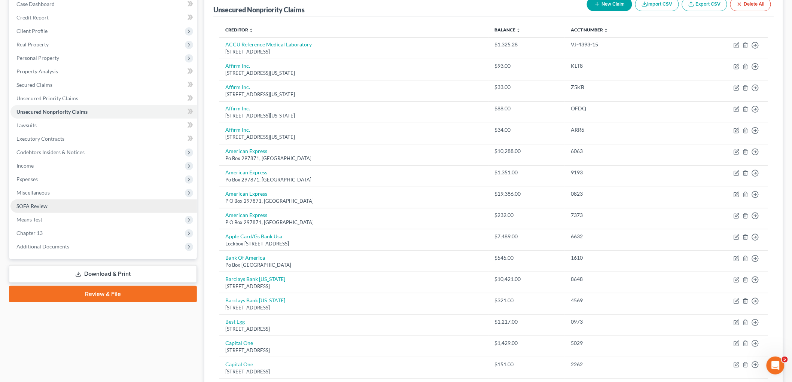
scroll to position [67, 0]
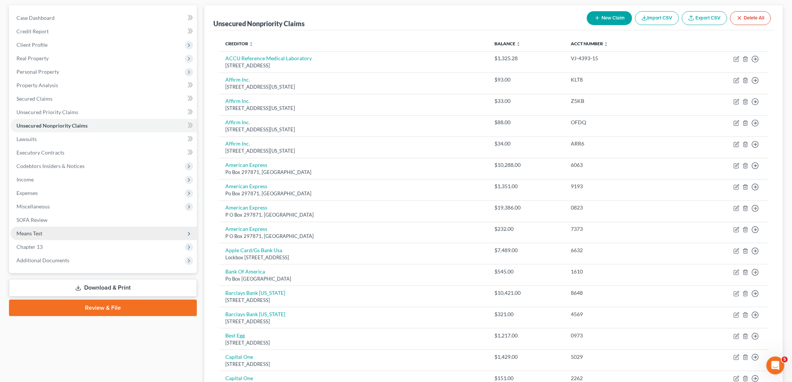
click at [42, 229] on span "Means Test" at bounding box center [103, 233] width 186 height 13
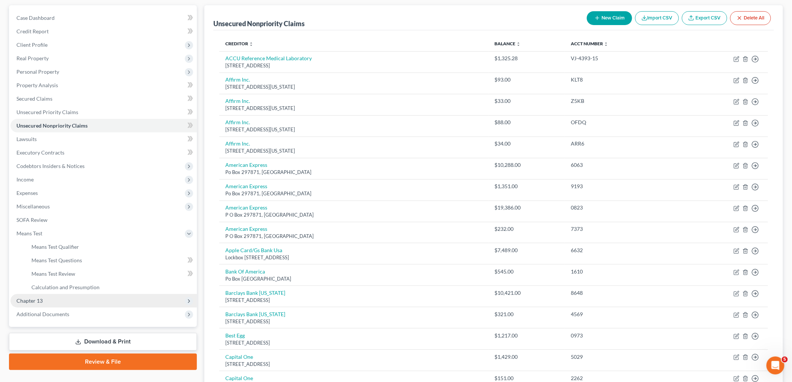
click at [41, 299] on span "Chapter 13" at bounding box center [29, 300] width 26 height 6
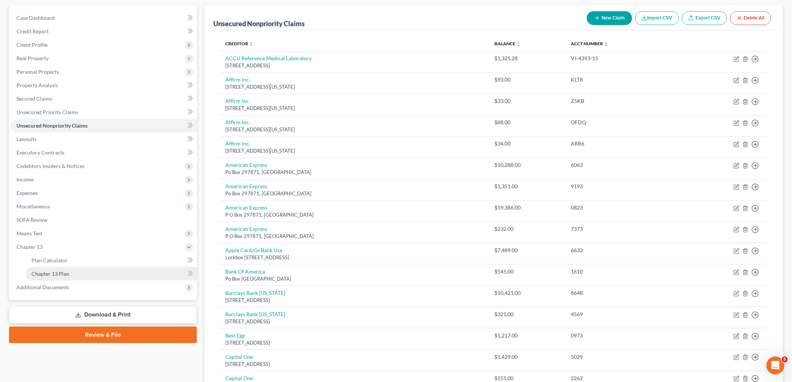
click at [51, 267] on link "Chapter 13 Plan" at bounding box center [110, 273] width 171 height 13
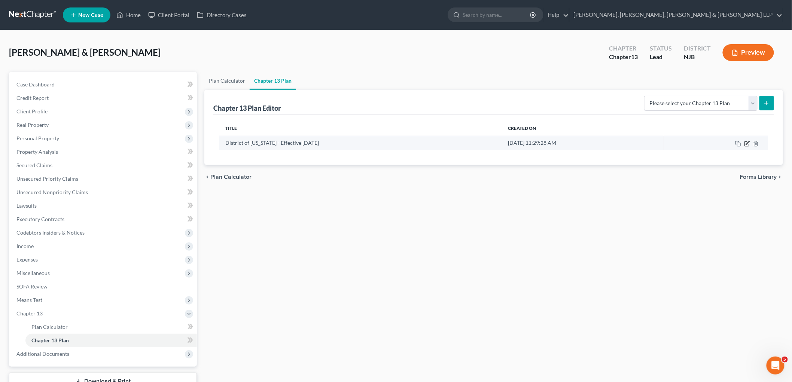
click at [545, 143] on icon "button" at bounding box center [747, 144] width 6 height 6
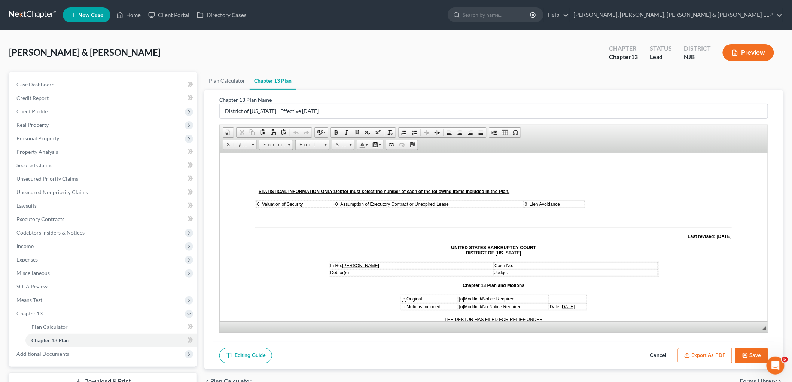
scroll to position [42, 0]
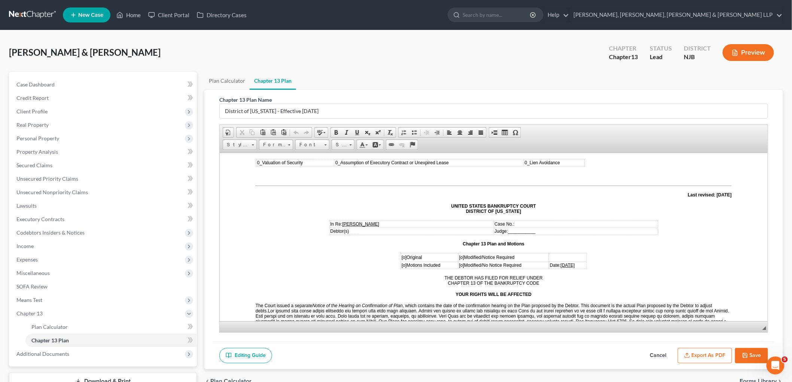
click at [401, 254] on span "[o]" at bounding box center [403, 256] width 5 height 5
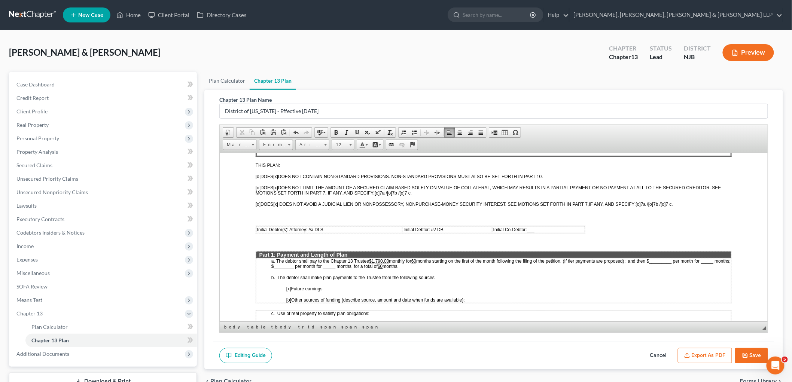
scroll to position [249, 0]
click at [383, 257] on u "$1,790.00" at bounding box center [378, 259] width 20 height 5
click at [398, 261] on span "months." at bounding box center [390, 264] width 16 height 6
click at [541, 225] on td "Initial Co-Debtor: ___" at bounding box center [538, 228] width 92 height 7
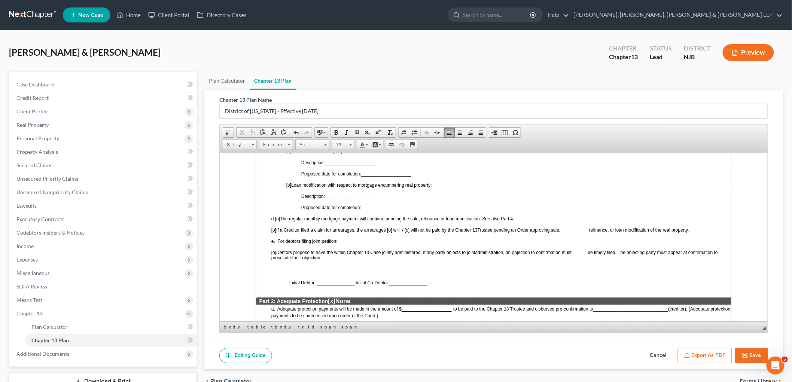
scroll to position [457, 0]
click at [276, 249] on span "[o]" at bounding box center [273, 251] width 5 height 5
click at [318, 279] on span "Initial Debtor: _______________ Initial Co-Debtor:" at bounding box center [339, 281] width 100 height 5
click at [362, 279] on span "Initial Debtor: /s/ DB Initial Co-Debtor:" at bounding box center [326, 281] width 74 height 5
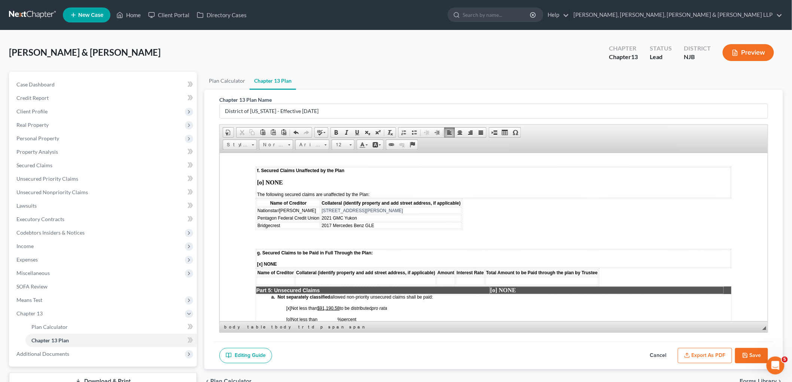
scroll to position [1122, 0]
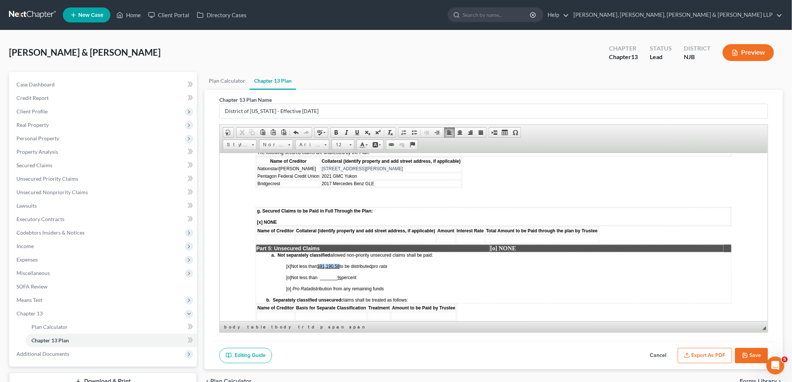
drag, startPoint x: 341, startPoint y: 232, endPoint x: 322, endPoint y: 232, distance: 18.7
click at [322, 263] on u "$91,190.58" at bounding box center [328, 265] width 22 height 5
click at [333, 275] on span "[o] Not less than _______ % percent" at bounding box center [321, 277] width 70 height 5
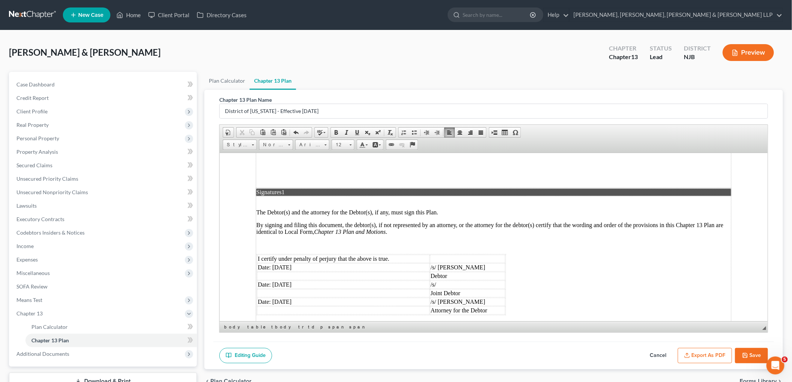
scroll to position [1870, 0]
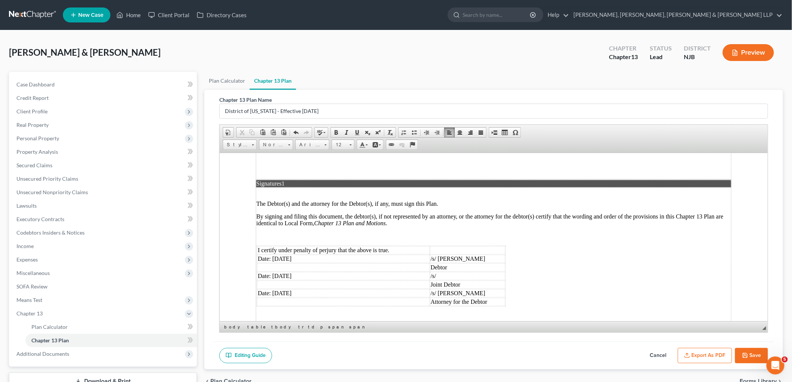
click at [429, 272] on td "/s/" at bounding box center [467, 276] width 76 height 8
drag, startPoint x: 554, startPoint y: 39, endPoint x: 547, endPoint y: 83, distance: 45.0
click at [545, 39] on div "[PERSON_NAME] & Atia Upgraded Chapter Chapter 13 Status [GEOGRAPHIC_DATA] [GEOG…" at bounding box center [396, 55] width 774 height 33
click at [545, 331] on button "Export as PDF" at bounding box center [704, 356] width 54 height 16
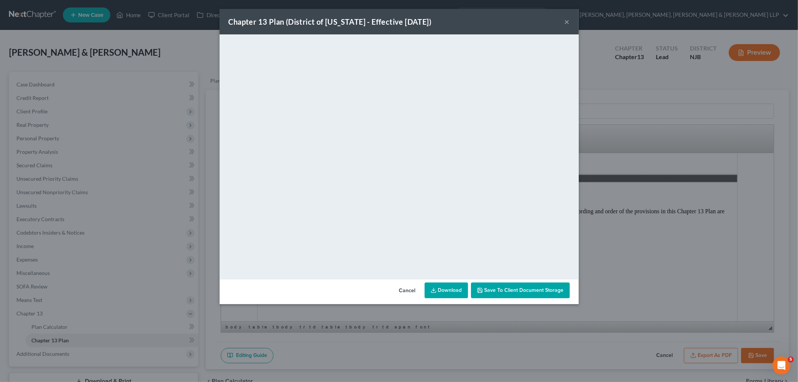
click at [408, 292] on button "Cancel" at bounding box center [407, 290] width 28 height 15
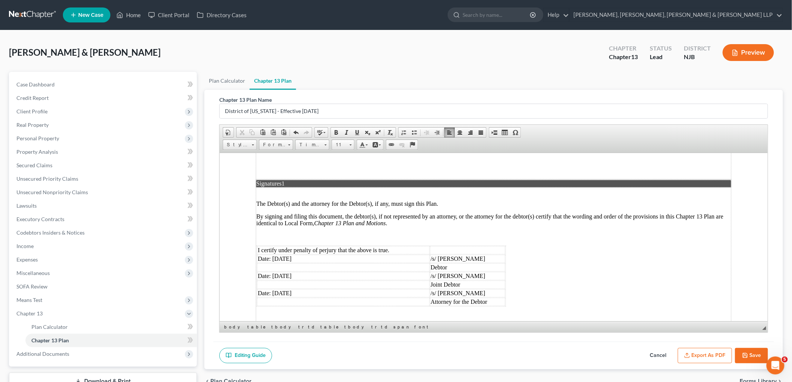
click at [545, 331] on icon "button" at bounding box center [745, 355] width 6 height 6
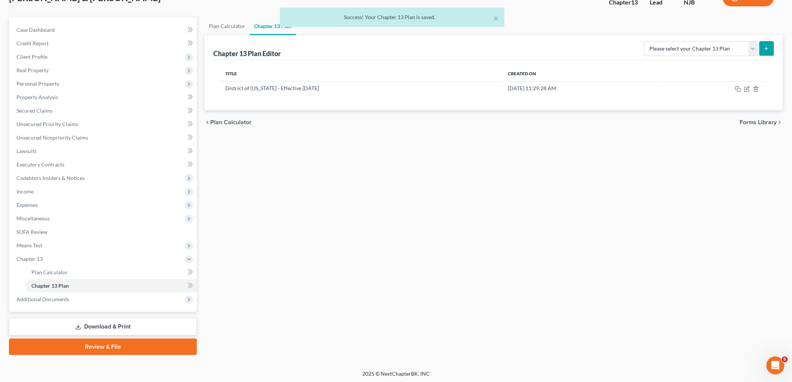
scroll to position [55, 0]
click at [114, 325] on link "Download & Print" at bounding box center [103, 327] width 188 height 18
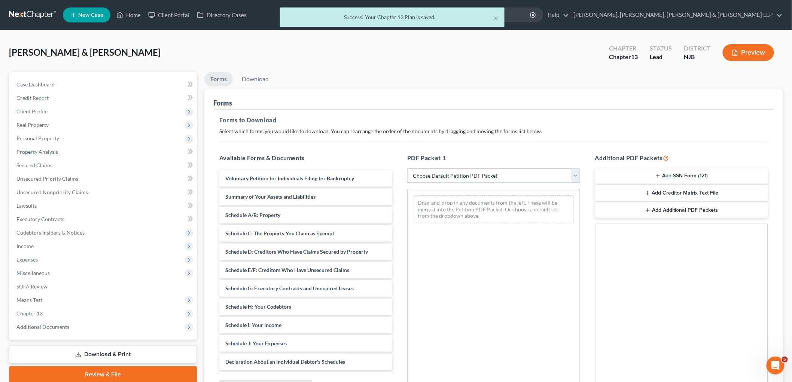
drag, startPoint x: 461, startPoint y: 173, endPoint x: 461, endPoint y: 182, distance: 8.6
click at [461, 173] on select "Choose Default Petition PDF Packet Complete Bankruptcy Petition (all forms and …" at bounding box center [493, 175] width 173 height 15
click at [407, 168] on select "Choose Default Petition PDF Packet Complete Bankruptcy Petition (all forms and …" at bounding box center [493, 175] width 173 height 15
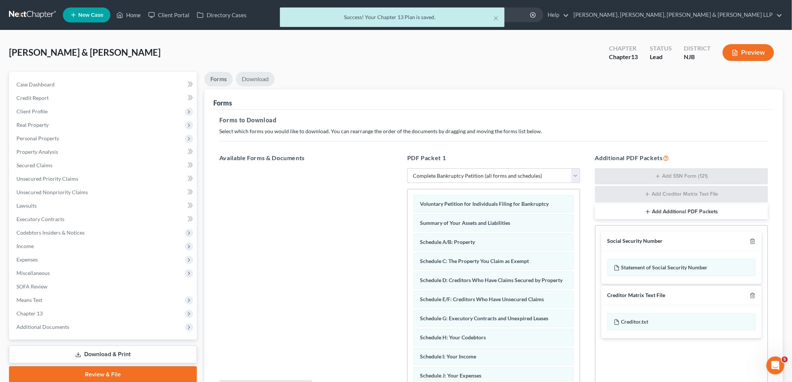
click at [253, 80] on link "Download" at bounding box center [255, 79] width 39 height 15
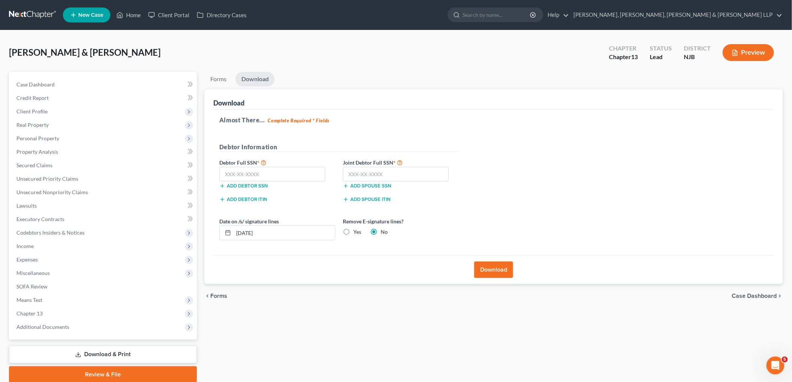
click at [492, 269] on button "Download" at bounding box center [493, 269] width 39 height 16
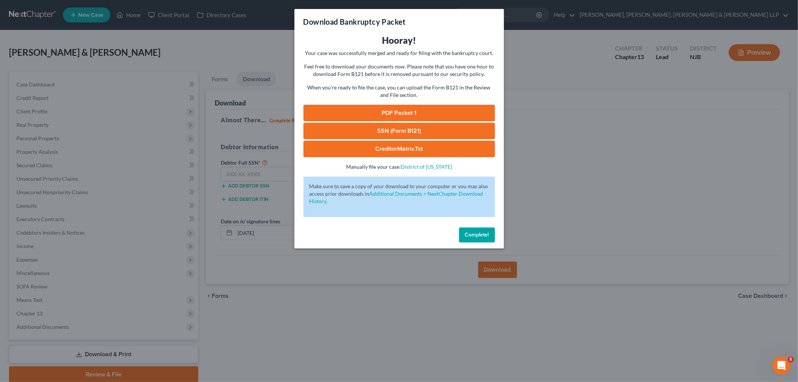
click at [392, 112] on link "PDF Packet 1" at bounding box center [399, 113] width 192 height 16
click at [473, 235] on span "Complete!" at bounding box center [477, 235] width 24 height 6
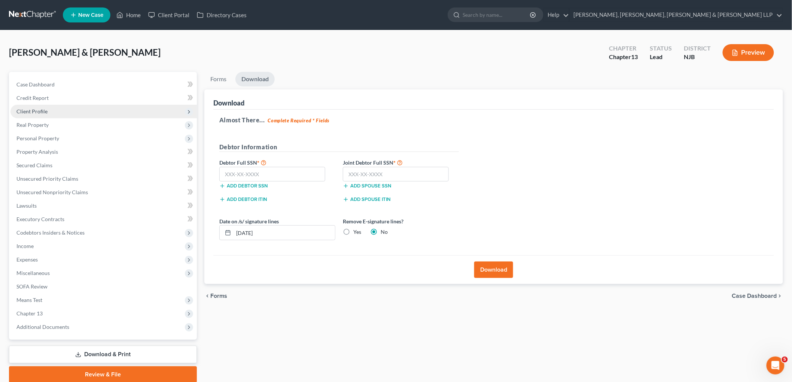
click at [42, 111] on span "Client Profile" at bounding box center [31, 111] width 31 height 6
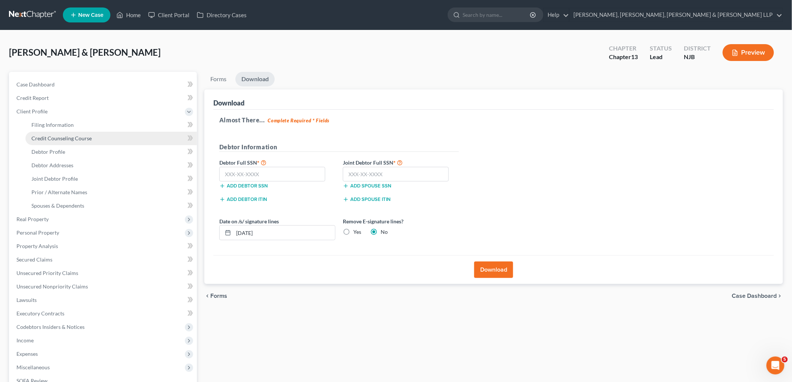
click at [50, 138] on span "Credit Counseling Course" at bounding box center [61, 138] width 60 height 6
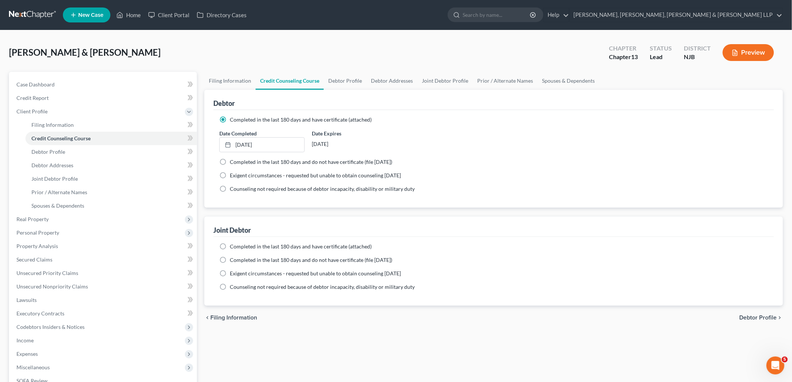
click at [267, 245] on span "Completed in the last 180 days and have certificate (attached)" at bounding box center [301, 246] width 142 height 6
click at [238, 245] on input "Completed in the last 180 days and have certificate (attached)" at bounding box center [235, 245] width 5 height 5
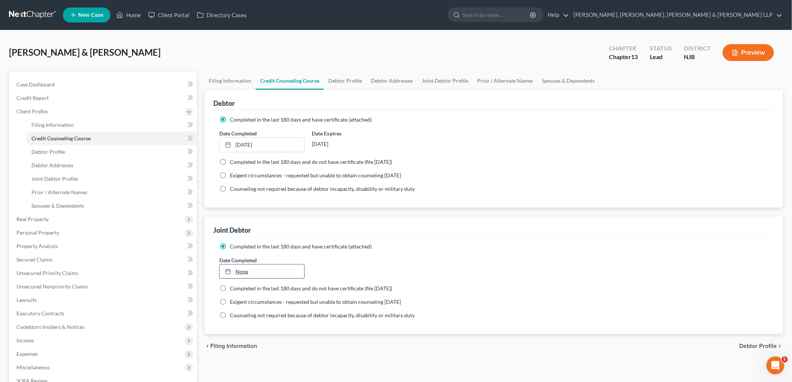
click at [270, 270] on link "None" at bounding box center [262, 271] width 85 height 14
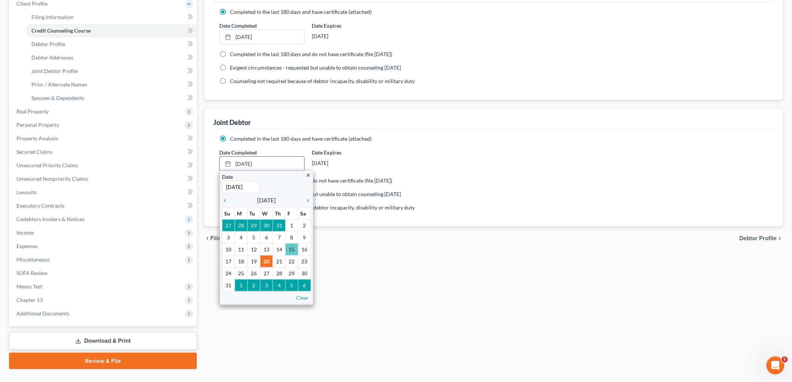
scroll to position [122, 0]
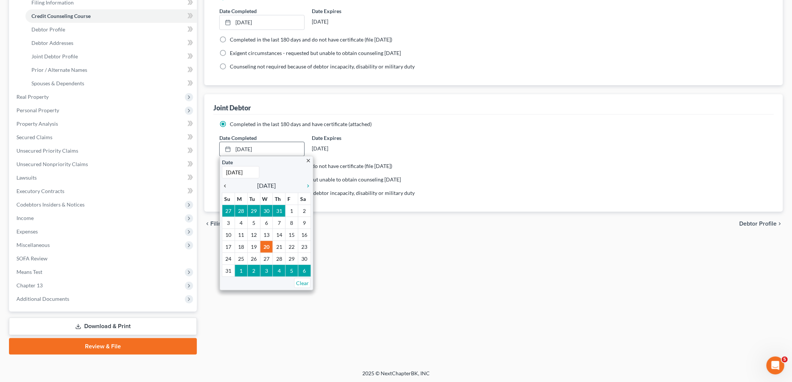
click at [224, 185] on icon "chevron_left" at bounding box center [227, 186] width 10 height 6
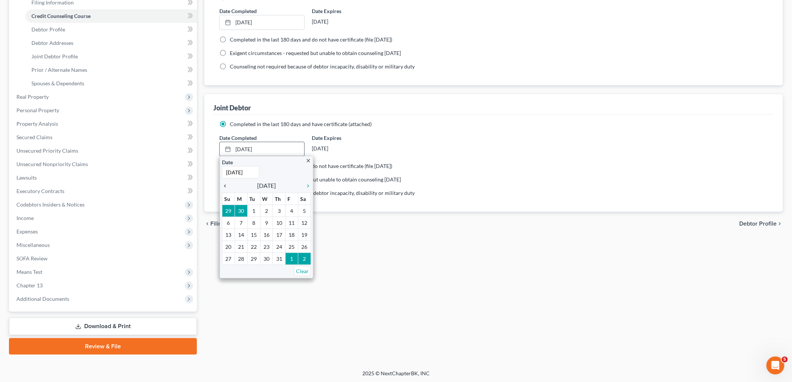
click at [224, 185] on icon "chevron_left" at bounding box center [227, 186] width 10 height 6
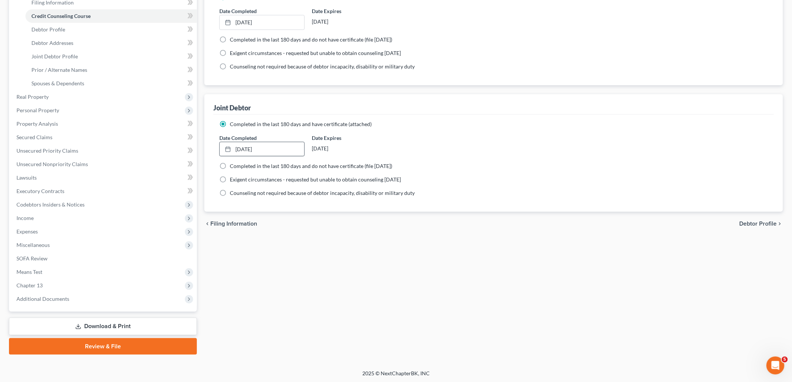
click at [360, 267] on div "Filing Information Credit Counseling Course Debtor Profile Debtor Addresses Joi…" at bounding box center [494, 151] width 586 height 405
click at [111, 321] on link "Download & Print" at bounding box center [103, 327] width 188 height 18
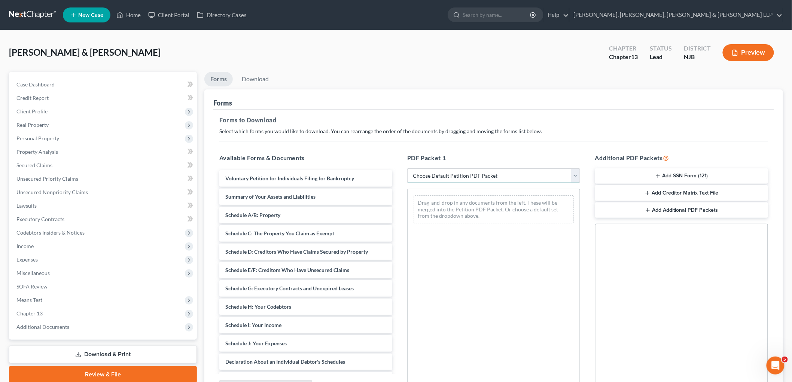
click at [462, 171] on select "Choose Default Petition PDF Packet Complete Bankruptcy Petition (all forms and …" at bounding box center [493, 175] width 173 height 15
click at [407, 168] on select "Choose Default Petition PDF Packet Complete Bankruptcy Petition (all forms and …" at bounding box center [493, 175] width 173 height 15
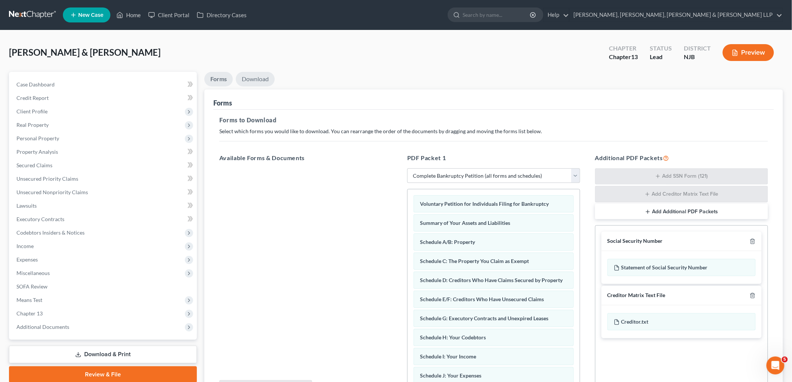
click at [261, 83] on link "Download" at bounding box center [255, 79] width 39 height 15
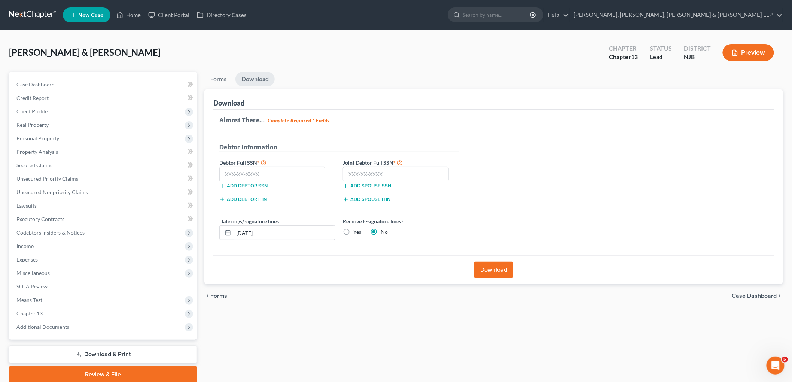
click at [484, 266] on button "Download" at bounding box center [493, 269] width 39 height 16
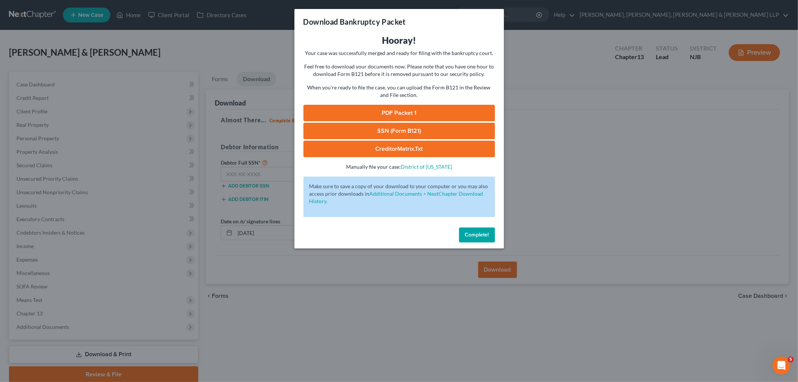
click at [347, 113] on link "PDF Packet 1" at bounding box center [399, 113] width 192 height 16
click at [474, 236] on span "Complete!" at bounding box center [477, 235] width 24 height 6
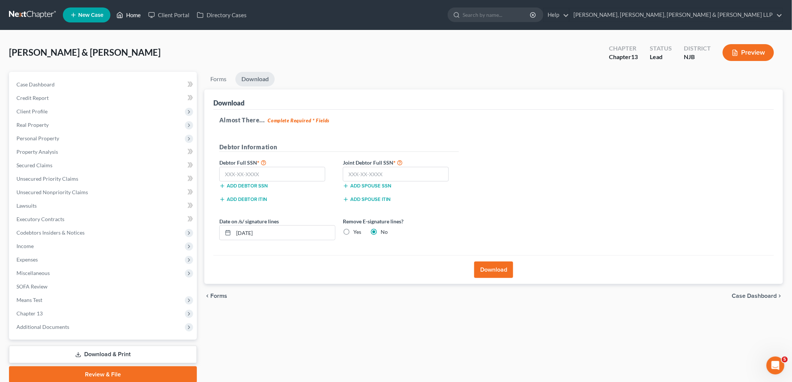
click at [132, 15] on link "Home" at bounding box center [129, 14] width 32 height 13
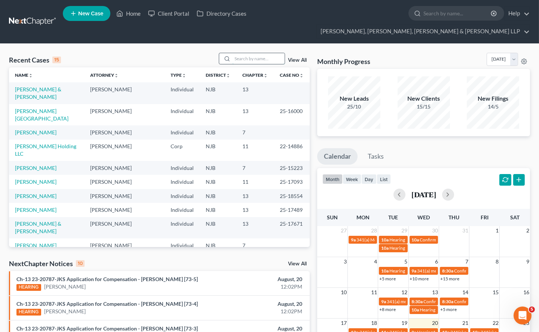
click at [259, 53] on input "search" at bounding box center [258, 58] width 52 height 11
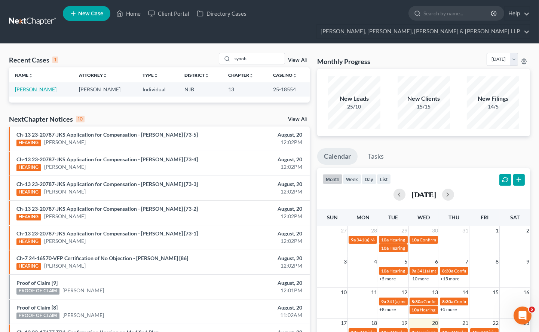
drag, startPoint x: 45, startPoint y: 73, endPoint x: 47, endPoint y: 67, distance: 6.3
click at [45, 86] on link "[PERSON_NAME]" at bounding box center [36, 89] width 42 height 6
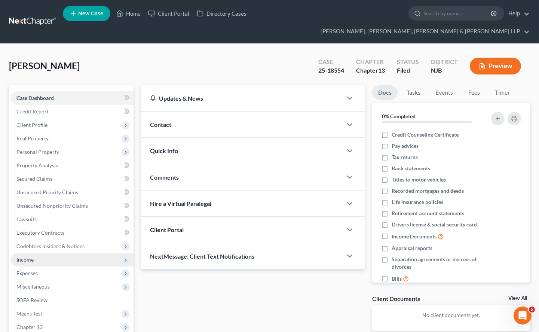
click at [35, 253] on span "Income" at bounding box center [71, 259] width 123 height 13
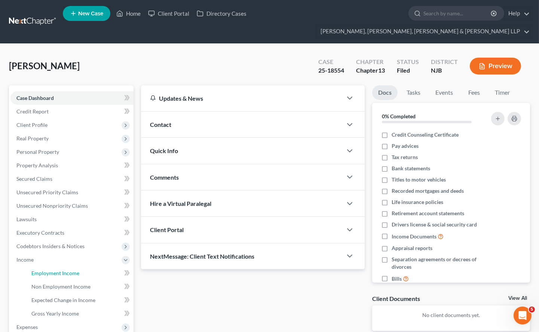
drag, startPoint x: 44, startPoint y: 257, endPoint x: 200, endPoint y: 238, distance: 157.2
click at [44, 270] on span "Employment Income" at bounding box center [55, 273] width 48 height 6
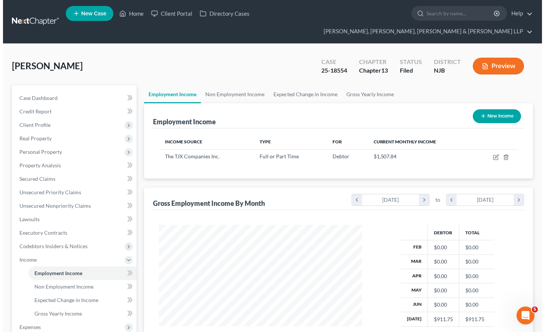
scroll to position [134, 218]
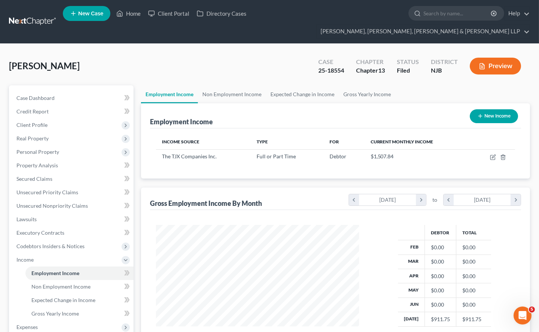
click at [490, 109] on button "New Income" at bounding box center [494, 116] width 48 height 14
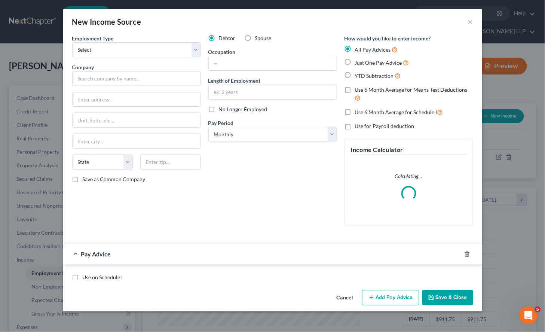
scroll to position [134, 221]
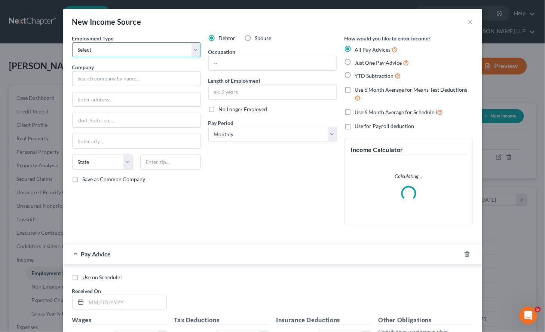
drag, startPoint x: 112, startPoint y: 50, endPoint x: 112, endPoint y: 57, distance: 6.7
click at [112, 50] on select "Select Full or [DEMOGRAPHIC_DATA] Employment Self Employment" at bounding box center [136, 49] width 129 height 15
click at [72, 42] on select "Select Full or [DEMOGRAPHIC_DATA] Employment Self Employment" at bounding box center [136, 49] width 129 height 15
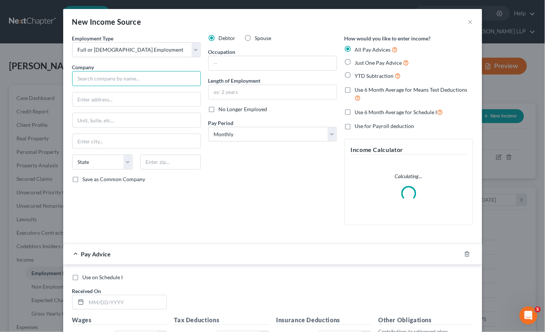
click at [128, 72] on input "text" at bounding box center [136, 78] width 129 height 15
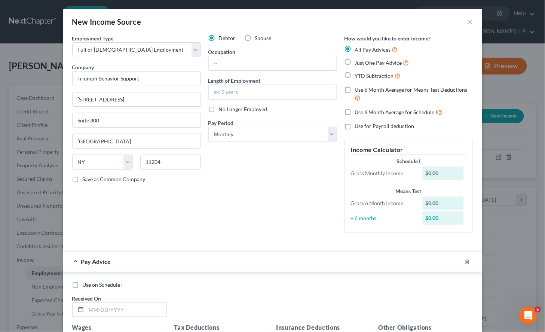
click at [224, 209] on div "Debtor Spouse Occupation Length of Employment No Longer Employed Pay Period * S…" at bounding box center [273, 136] width 136 height 204
click at [250, 133] on select "Select Monthly Twice Monthly Every Other Week Weekly" at bounding box center [272, 134] width 129 height 15
click at [208, 127] on select "Select Monthly Twice Monthly Every Other Week Weekly" at bounding box center [272, 134] width 129 height 15
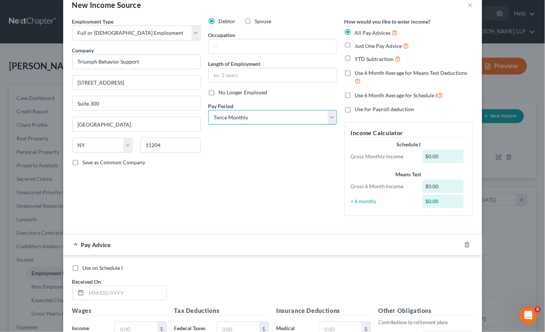
scroll to position [166, 0]
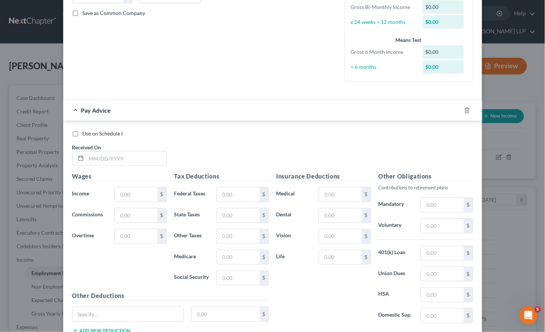
click at [241, 143] on div "Use on Schedule I Received On *" at bounding box center [272, 151] width 408 height 42
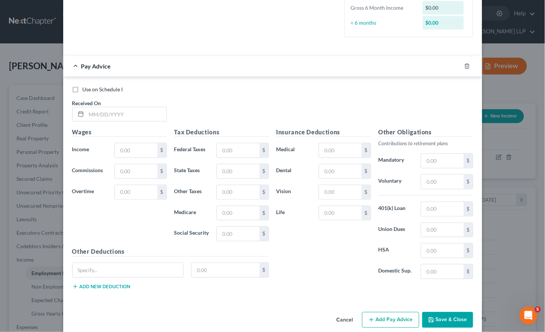
scroll to position [221, 0]
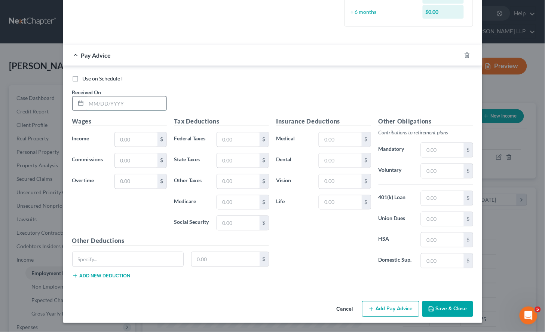
click at [144, 103] on input "text" at bounding box center [126, 104] width 80 height 14
click at [134, 139] on input "text" at bounding box center [136, 139] width 42 height 14
click at [230, 221] on input "text" at bounding box center [238, 223] width 42 height 14
click at [240, 200] on input "text" at bounding box center [238, 202] width 42 height 14
click at [108, 214] on div "Wages Income * 525.00 $ Commissions $ Overtime $" at bounding box center [119, 177] width 102 height 120
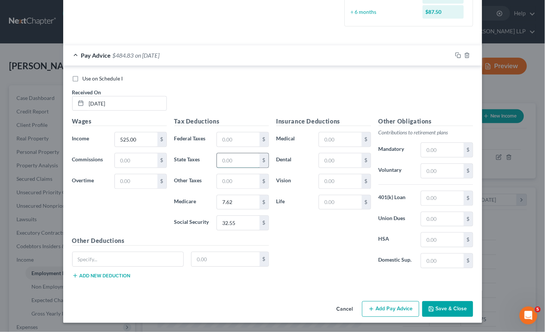
click at [240, 157] on input "text" at bounding box center [238, 160] width 42 height 14
drag, startPoint x: 333, startPoint y: 242, endPoint x: 434, endPoint y: 108, distance: 168.1
click at [333, 242] on div "Insurance Deductions Medical $ Dental $ Vision $ Life $" at bounding box center [324, 195] width 102 height 157
click at [455, 54] on icon "button" at bounding box center [458, 55] width 6 height 6
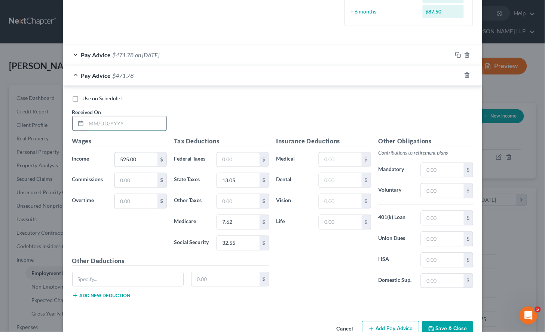
click at [124, 120] on input "text" at bounding box center [126, 123] width 80 height 14
click at [145, 161] on input "525.00" at bounding box center [136, 160] width 42 height 14
click at [245, 245] on input "32.55" at bounding box center [238, 243] width 42 height 14
click at [251, 221] on input "7.62" at bounding box center [238, 222] width 42 height 14
click at [306, 281] on div "Insurance Deductions Medical $ Dental $ Vision $ Life $" at bounding box center [324, 215] width 102 height 157
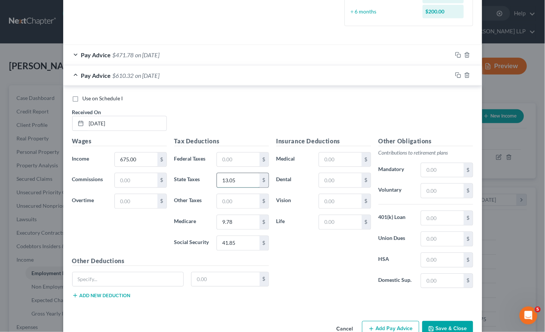
click at [244, 180] on input "13.05" at bounding box center [238, 180] width 42 height 14
drag, startPoint x: 297, startPoint y: 261, endPoint x: 306, endPoint y: 265, distance: 9.9
click at [297, 261] on div "Insurance Deductions Medical $ Dental $ Vision $ Life $" at bounding box center [324, 215] width 102 height 157
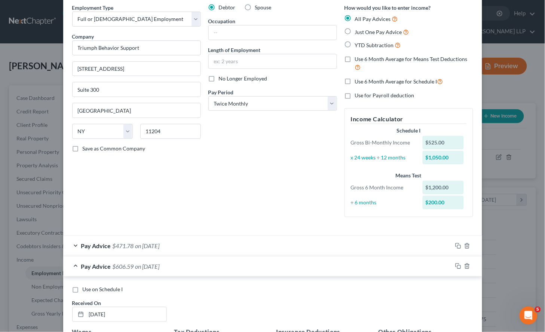
scroll to position [0, 0]
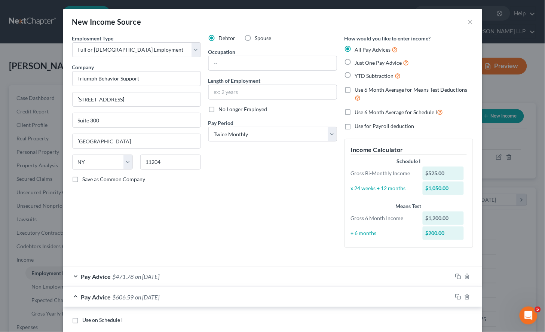
click at [258, 296] on div "Pay Advice $606.59 on [DATE]" at bounding box center [257, 297] width 389 height 20
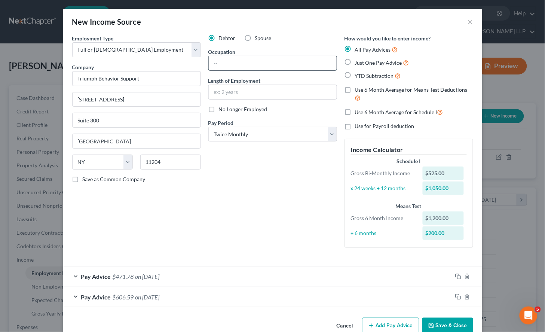
click at [230, 68] on input "text" at bounding box center [273, 63] width 128 height 14
paste input "behavior technician"
click at [214, 61] on input "behavior technician" at bounding box center [273, 63] width 128 height 14
drag, startPoint x: 226, startPoint y: 223, endPoint x: 245, endPoint y: 128, distance: 96.8
click at [226, 223] on div "Debtor Spouse Occupation Behavior technician Length of Employment No Longer Emp…" at bounding box center [273, 143] width 136 height 219
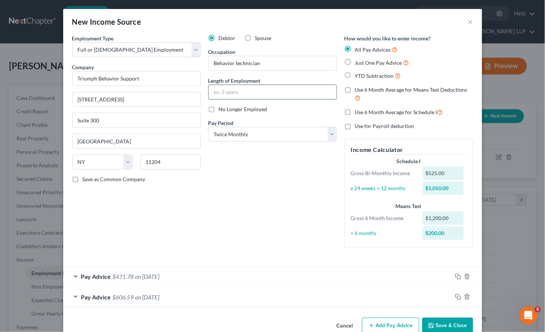
click at [247, 91] on input "text" at bounding box center [273, 92] width 128 height 14
click at [231, 244] on div "Debtor Spouse Occupation Behavior technician Length of Employment 1.5 months No…" at bounding box center [273, 143] width 136 height 219
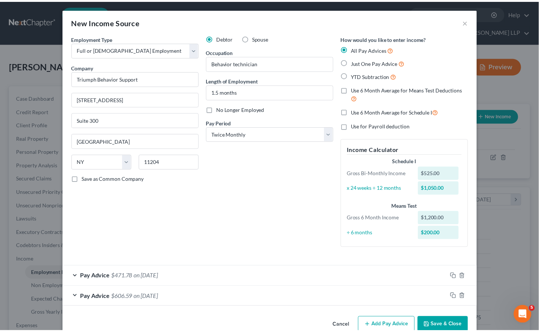
scroll to position [16, 0]
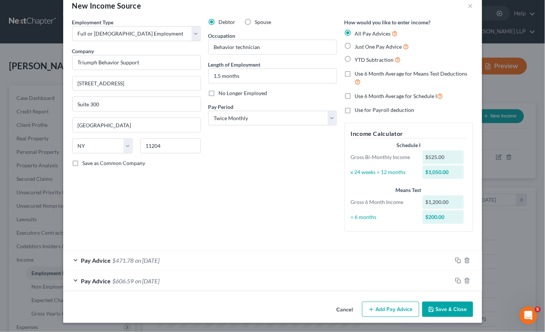
click at [453, 309] on button "Save & Close" at bounding box center [447, 310] width 51 height 16
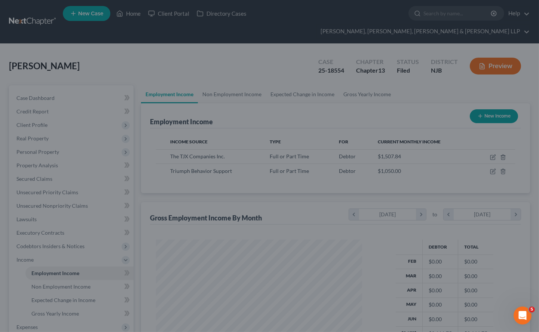
scroll to position [373945, 373861]
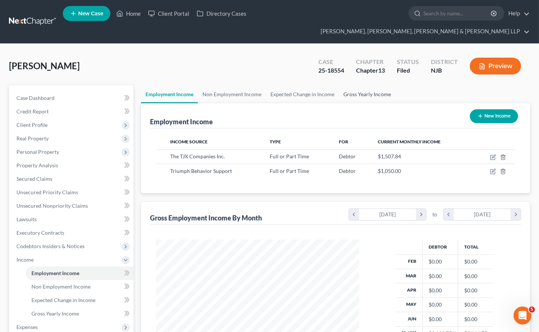
click at [377, 85] on link "Gross Yearly Income" at bounding box center [367, 94] width 56 height 18
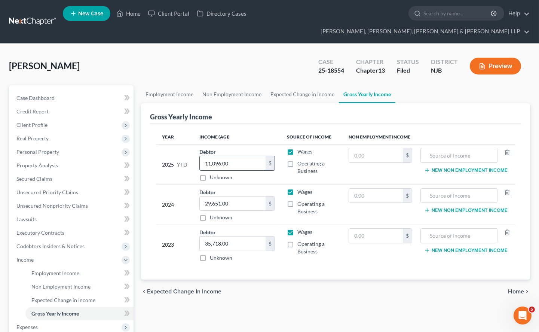
click at [238, 156] on input "11,096.00" at bounding box center [233, 163] width 66 height 14
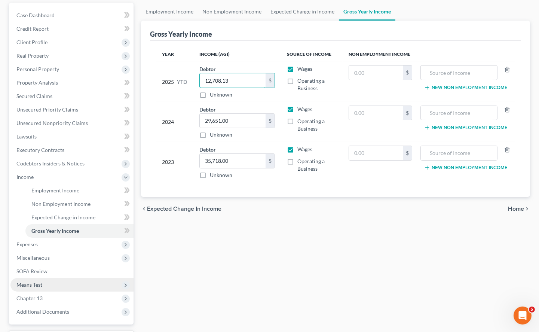
scroll to position [83, 0]
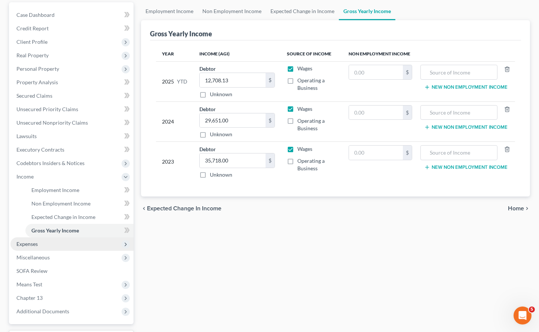
click at [30, 237] on span "Expenses" at bounding box center [71, 243] width 123 height 13
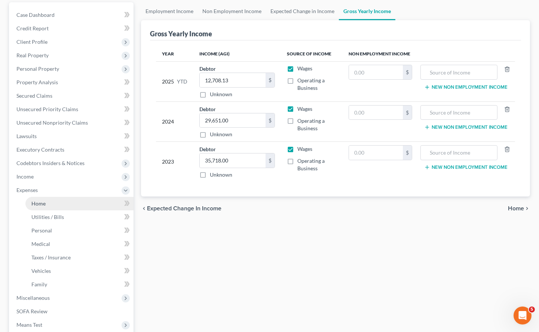
click at [38, 200] on span "Home" at bounding box center [38, 203] width 14 height 6
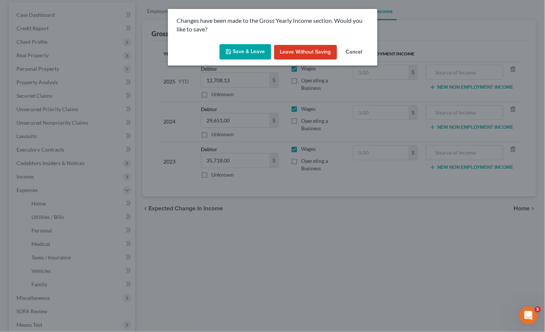
drag, startPoint x: 241, startPoint y: 51, endPoint x: 279, endPoint y: 248, distance: 200.9
click at [241, 50] on button "Save & Leave" at bounding box center [246, 52] width 52 height 16
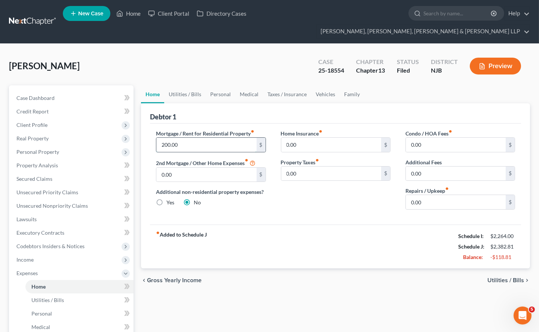
click at [187, 138] on input "200.00" at bounding box center [206, 145] width 100 height 14
click at [276, 227] on div "fiber_manual_record Added to Schedule J Schedule I: $2,264.00 Schedule J: $2,18…" at bounding box center [335, 246] width 371 height 44
click at [189, 85] on link "Utilities / Bills" at bounding box center [185, 94] width 42 height 18
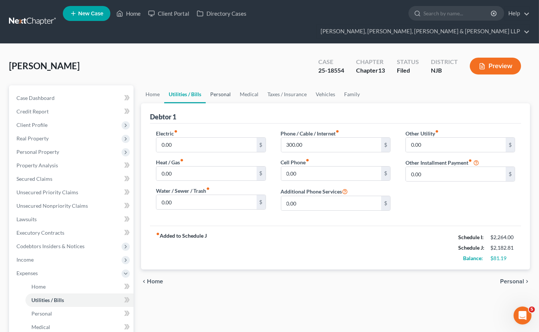
click at [222, 85] on link "Personal" at bounding box center [221, 94] width 30 height 18
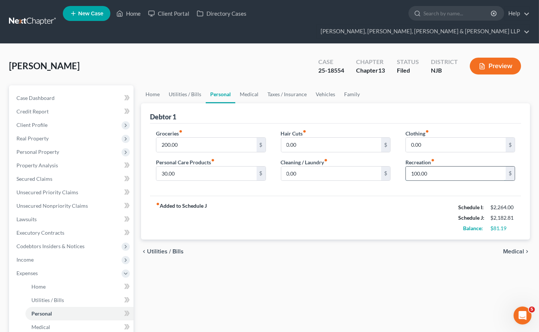
click at [438, 166] on input "100.00" at bounding box center [456, 173] width 100 height 14
click at [378, 222] on div "fiber_manual_record Added to Schedule J Schedule I: $2,264.00 Schedule J: $2,13…" at bounding box center [335, 218] width 371 height 44
click at [245, 85] on link "Medical" at bounding box center [249, 94] width 28 height 18
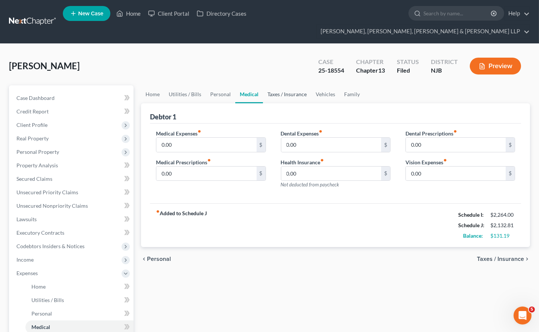
click at [272, 85] on link "Taxes / Insurance" at bounding box center [287, 94] width 48 height 18
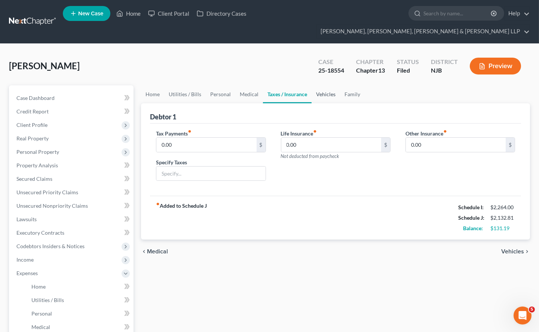
click at [323, 85] on link "Vehicles" at bounding box center [326, 94] width 28 height 18
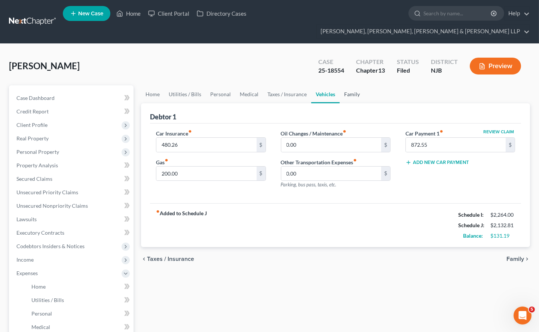
click at [354, 85] on link "Family" at bounding box center [352, 94] width 25 height 18
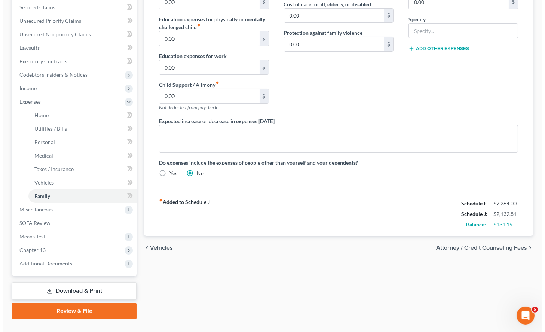
scroll to position [172, 0]
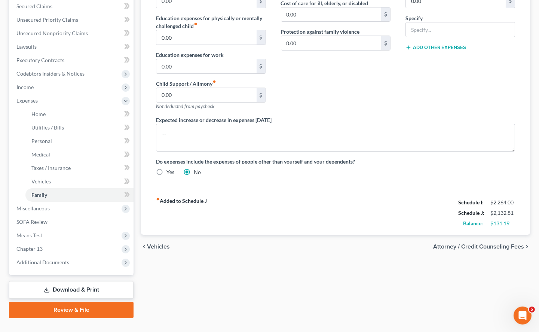
click at [70, 281] on link "Download & Print" at bounding box center [71, 290] width 125 height 18
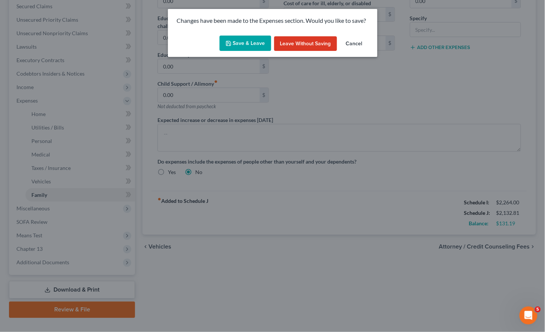
click at [252, 48] on button "Save & Leave" at bounding box center [246, 44] width 52 height 16
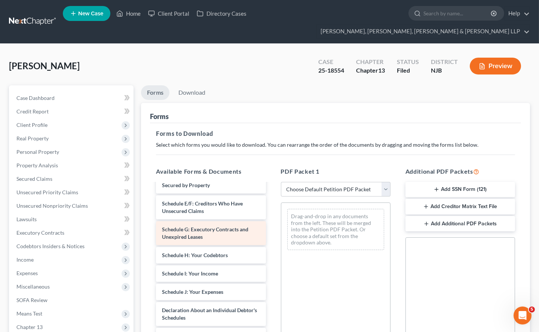
scroll to position [125, 0]
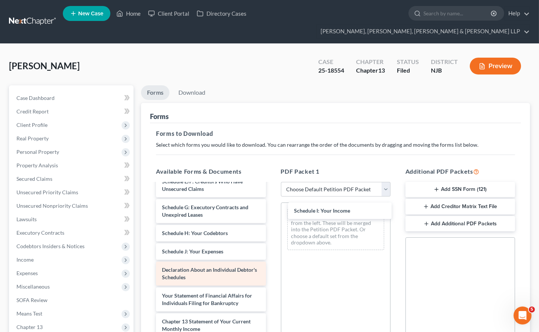
drag, startPoint x: 196, startPoint y: 236, endPoint x: 243, endPoint y: 248, distance: 49.0
click at [272, 208] on div "Schedule I: Your Income Voluntary Petition for Individuals Filing for Bankruptc…" at bounding box center [211, 238] width 122 height 359
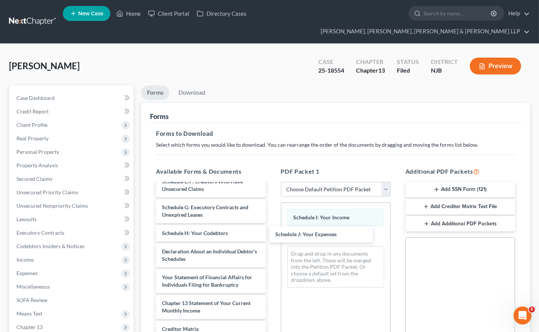
drag, startPoint x: 218, startPoint y: 237, endPoint x: 349, endPoint y: 253, distance: 131.2
click at [272, 227] on div "Schedule J: Your Expenses Voluntary Petition for Individuals Filing for Bankrup…" at bounding box center [211, 229] width 122 height 340
click at [195, 85] on link "Download" at bounding box center [191, 92] width 39 height 15
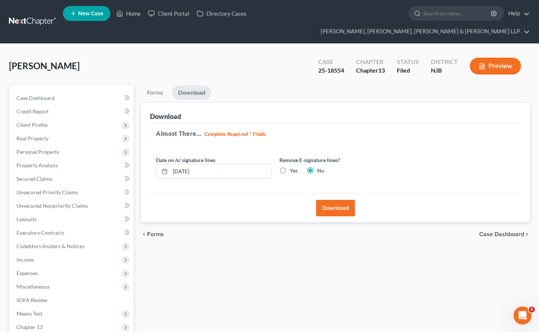
click at [343, 200] on button "Download" at bounding box center [335, 208] width 39 height 16
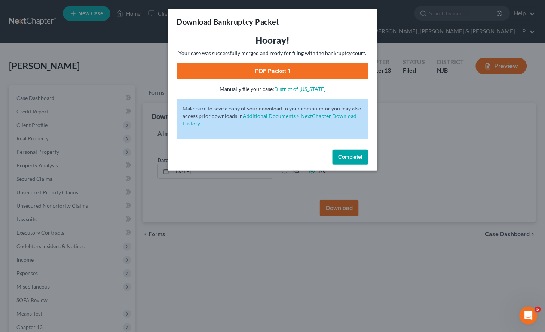
click at [195, 73] on link "PDF Packet 1" at bounding box center [273, 71] width 192 height 16
click at [351, 157] on span "Complete!" at bounding box center [351, 157] width 24 height 6
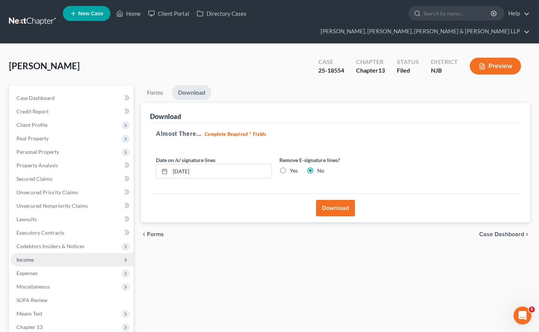
click at [34, 253] on span "Income" at bounding box center [71, 259] width 123 height 13
click at [71, 253] on span "Income" at bounding box center [71, 259] width 123 height 13
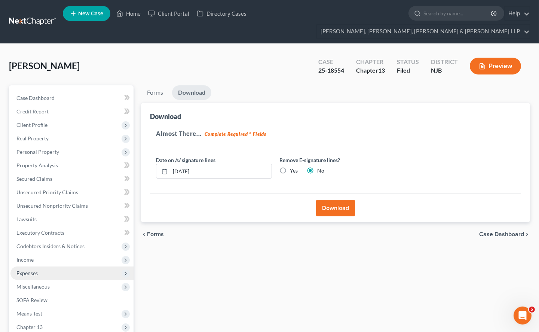
drag, startPoint x: 32, startPoint y: 245, endPoint x: 34, endPoint y: 255, distance: 10.7
click at [32, 256] on span "Income" at bounding box center [24, 259] width 17 height 6
click at [39, 270] on span "Employment Income" at bounding box center [55, 273] width 48 height 6
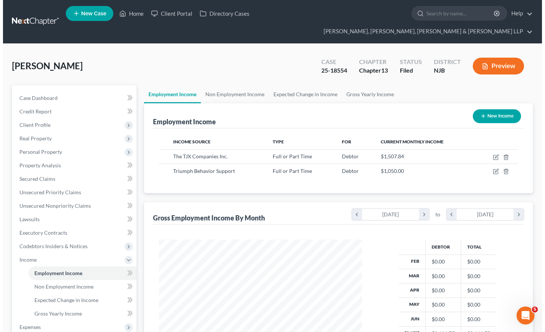
scroll to position [134, 218]
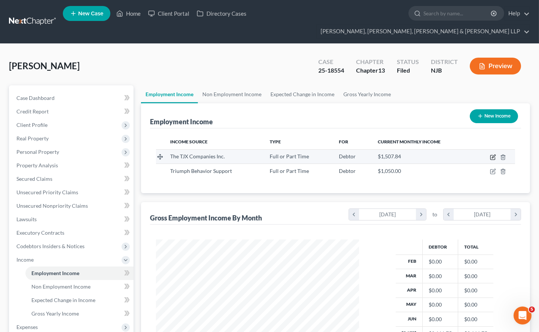
click at [491, 154] on icon "button" at bounding box center [493, 157] width 6 height 6
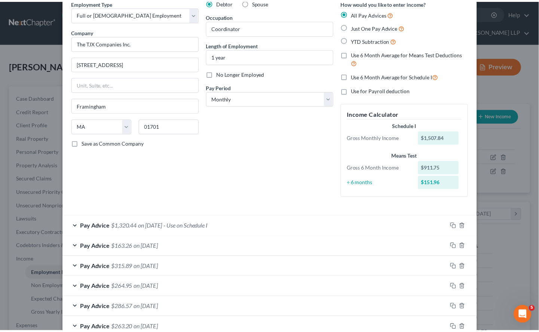
scroll to position [83, 0]
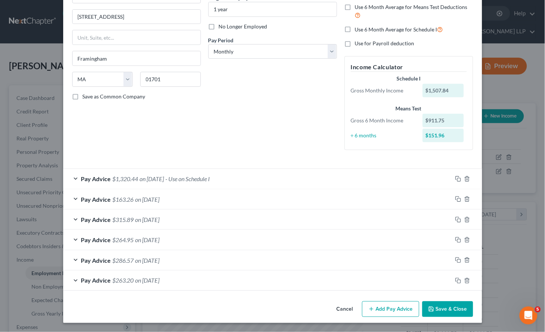
click at [343, 312] on button "Cancel" at bounding box center [345, 309] width 28 height 15
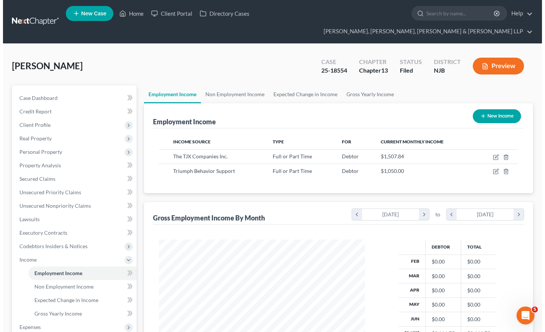
scroll to position [373945, 373861]
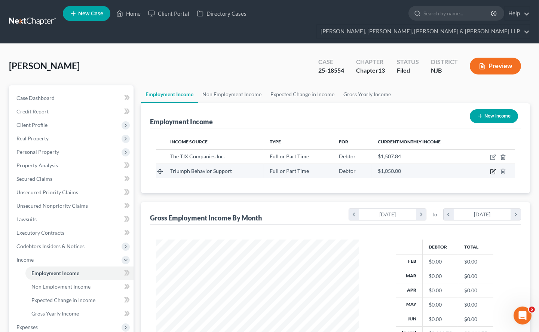
click at [493, 168] on icon "button" at bounding box center [493, 171] width 6 height 6
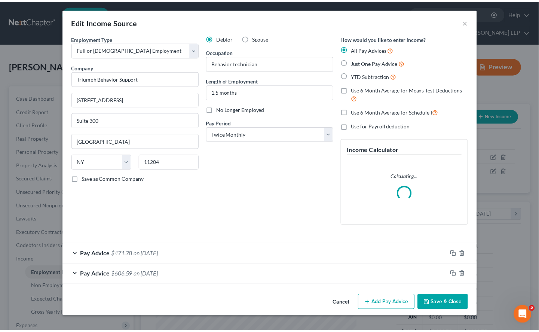
scroll to position [134, 221]
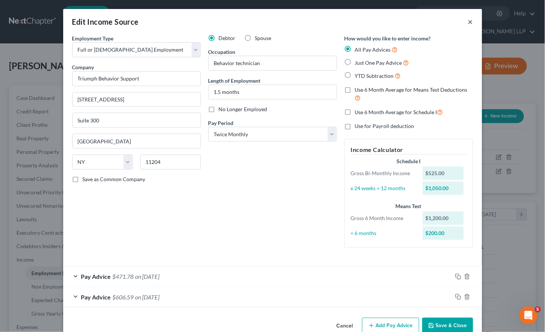
drag, startPoint x: 468, startPoint y: 20, endPoint x: 189, endPoint y: 216, distance: 340.4
click at [468, 20] on button "×" at bounding box center [470, 21] width 5 height 9
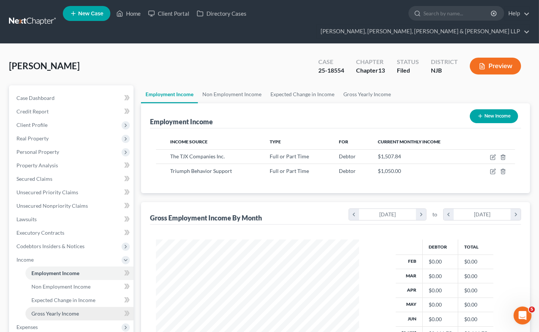
scroll to position [83, 0]
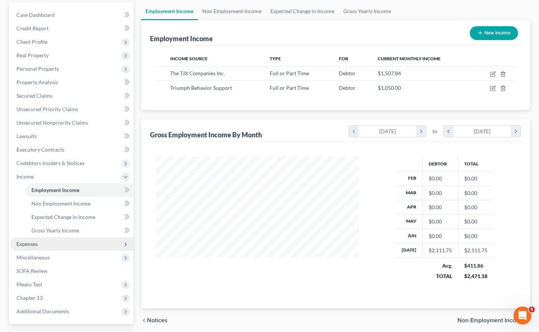
click at [31, 241] on span "Expenses" at bounding box center [26, 244] width 21 height 6
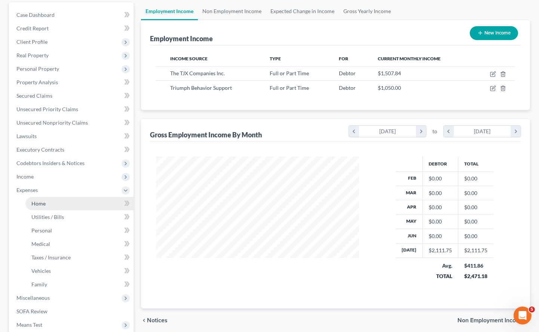
click at [41, 200] on span "Home" at bounding box center [38, 203] width 14 height 6
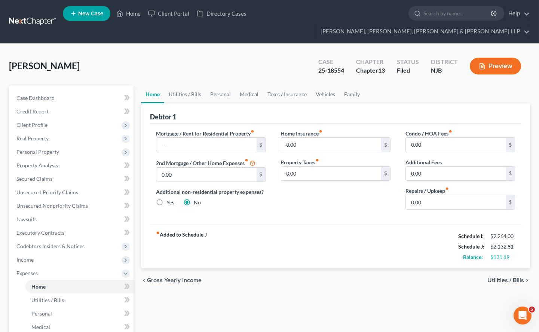
drag, startPoint x: 310, startPoint y: 212, endPoint x: 184, endPoint y: 253, distance: 132.4
click at [310, 224] on div "fiber_manual_record Added to Schedule J Schedule I: $2,264.00 Schedule J: $2,13…" at bounding box center [335, 246] width 371 height 44
click at [38, 253] on span "Income" at bounding box center [71, 259] width 123 height 13
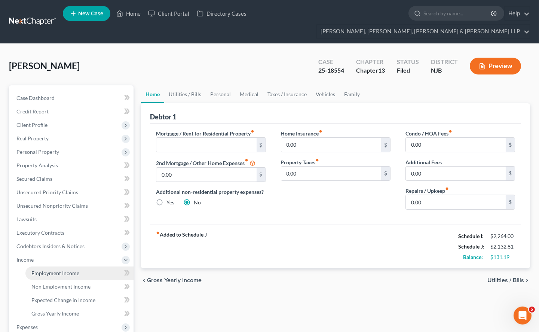
click at [43, 270] on span "Employment Income" at bounding box center [55, 273] width 48 height 6
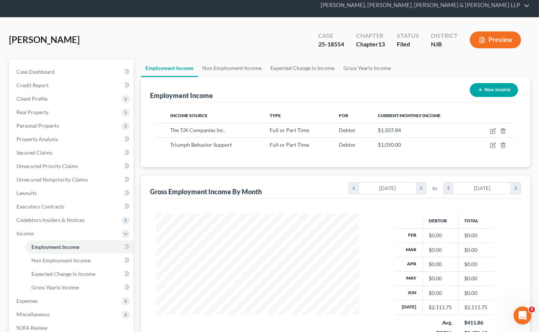
scroll to position [125, 0]
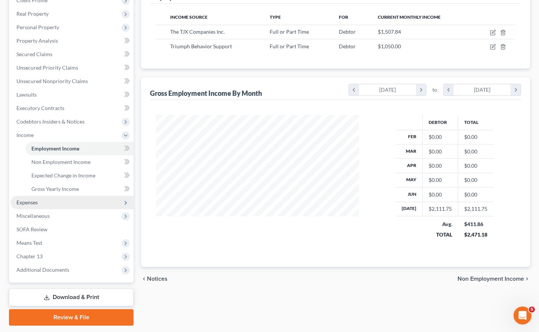
click at [24, 199] on span "Expenses" at bounding box center [26, 202] width 21 height 6
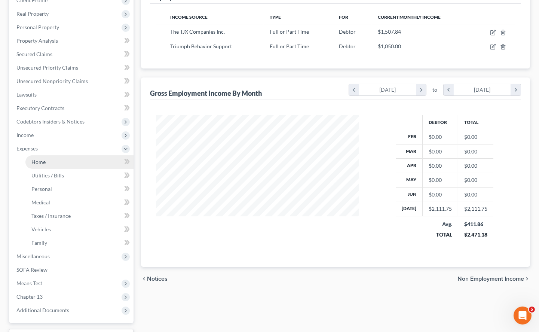
click at [42, 155] on link "Home" at bounding box center [79, 161] width 108 height 13
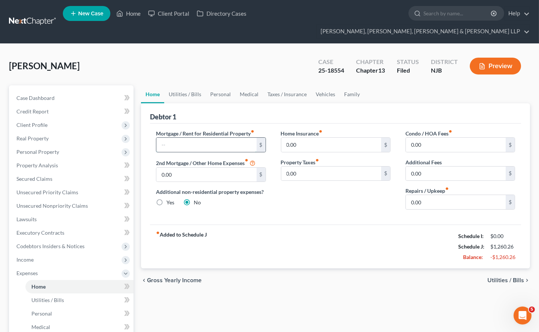
click at [184, 138] on input "text" at bounding box center [206, 145] width 100 height 14
click at [300, 202] on div "Mortgage / Rent for Residential Property fiber_manual_record 500.00 $ 2nd Mortg…" at bounding box center [335, 173] width 371 height 101
click at [219, 85] on link "Personal" at bounding box center [221, 94] width 30 height 18
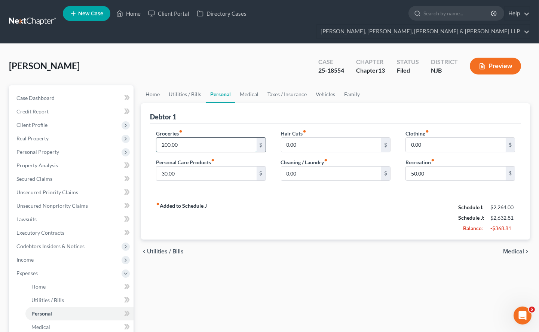
click at [187, 138] on input "200.00" at bounding box center [206, 145] width 100 height 14
click at [183, 85] on link "Utilities / Bills" at bounding box center [185, 94] width 42 height 18
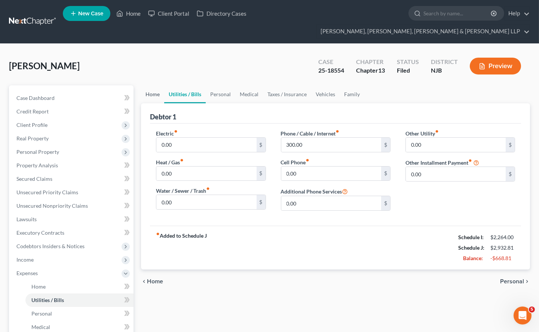
click at [148, 85] on link "Home" at bounding box center [152, 94] width 23 height 18
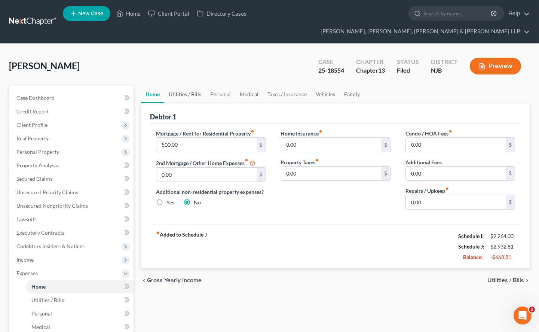
click at [185, 85] on link "Utilities / Bills" at bounding box center [185, 94] width 42 height 18
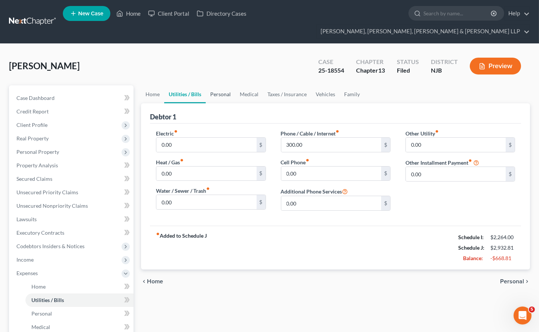
click at [226, 85] on link "Personal" at bounding box center [221, 94] width 30 height 18
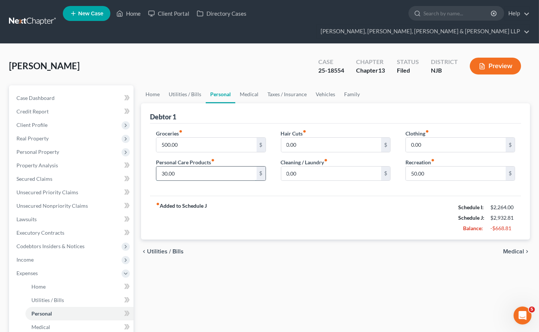
click at [212, 166] on input "30.00" at bounding box center [206, 173] width 100 height 14
click at [149, 157] on div "Groceries fiber_manual_record 500.00 $ Personal Care Products fiber_manual_reco…" at bounding box center [211, 158] width 125 height 58
click at [315, 196] on div "fiber_manual_record Added to Schedule J Schedule I: $2,264.00 Schedule J: $3,00…" at bounding box center [335, 218] width 371 height 44
click at [428, 138] on input "0.00" at bounding box center [456, 145] width 100 height 14
click at [333, 166] on input "0.00" at bounding box center [331, 173] width 100 height 14
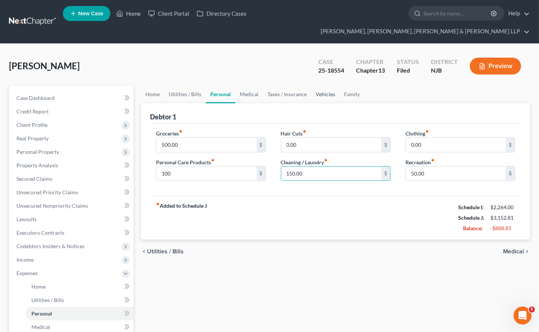
click at [321, 85] on link "Vehicles" at bounding box center [325, 94] width 28 height 18
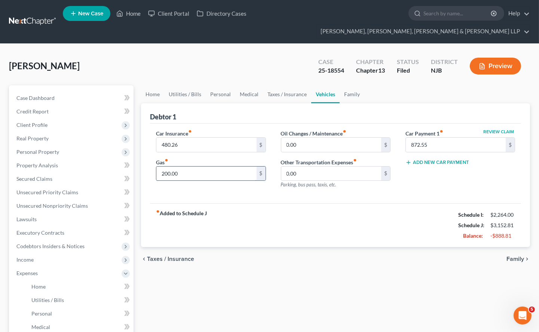
click at [212, 166] on input "200.00" at bounding box center [206, 173] width 100 height 14
click at [223, 85] on link "Personal" at bounding box center [221, 94] width 30 height 18
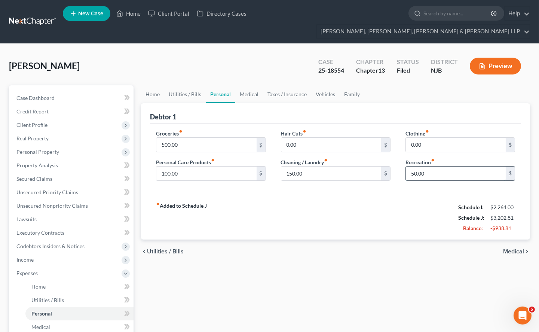
click at [433, 166] on input "50.00" at bounding box center [456, 173] width 100 height 14
click at [392, 196] on div "fiber_manual_record Added to Schedule J Schedule I: $2,264.00 Schedule J: $3,30…" at bounding box center [335, 218] width 371 height 44
click at [322, 85] on link "Vehicles" at bounding box center [325, 94] width 28 height 18
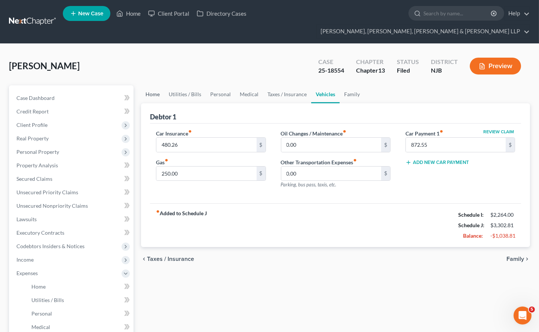
click at [151, 85] on link "Home" at bounding box center [152, 94] width 23 height 18
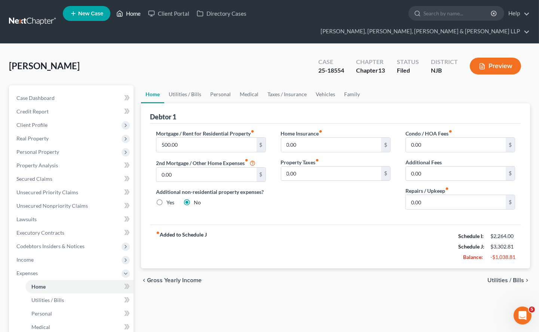
click at [125, 14] on link "Home" at bounding box center [129, 13] width 32 height 13
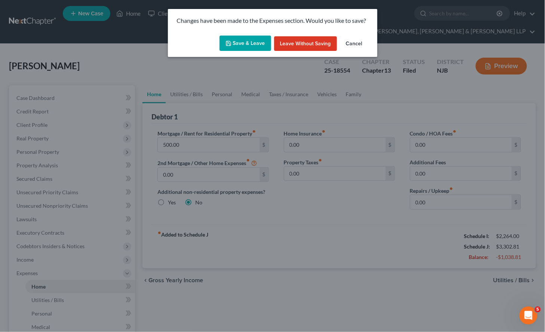
click at [242, 42] on button "Save & Leave" at bounding box center [246, 44] width 52 height 16
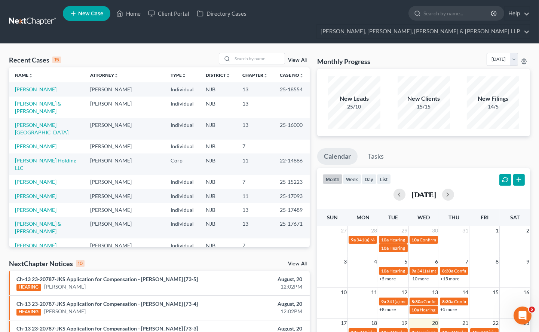
click at [148, 53] on div "Recent Cases 15 View All" at bounding box center [159, 60] width 301 height 15
click at [269, 53] on input "search" at bounding box center [258, 58] width 52 height 11
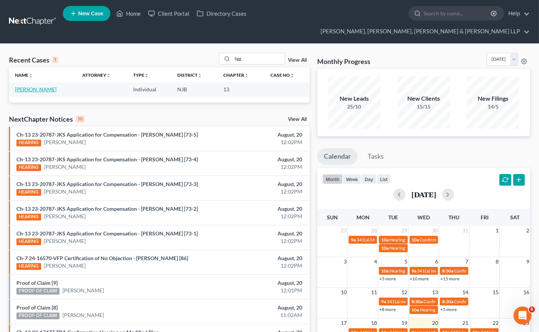
click at [38, 86] on link "[PERSON_NAME]" at bounding box center [36, 89] width 42 height 6
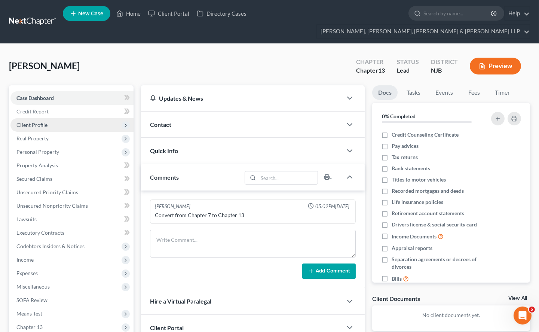
click at [42, 118] on span "Client Profile" at bounding box center [71, 124] width 123 height 13
